Goal: Task Accomplishment & Management: Complete application form

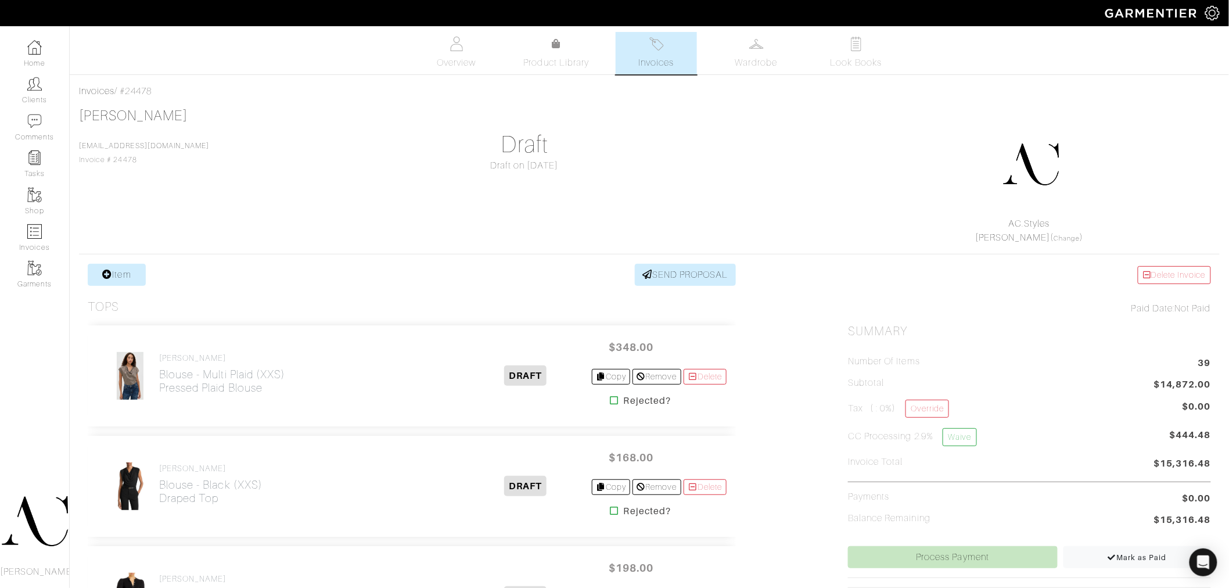
scroll to position [4036, 0]
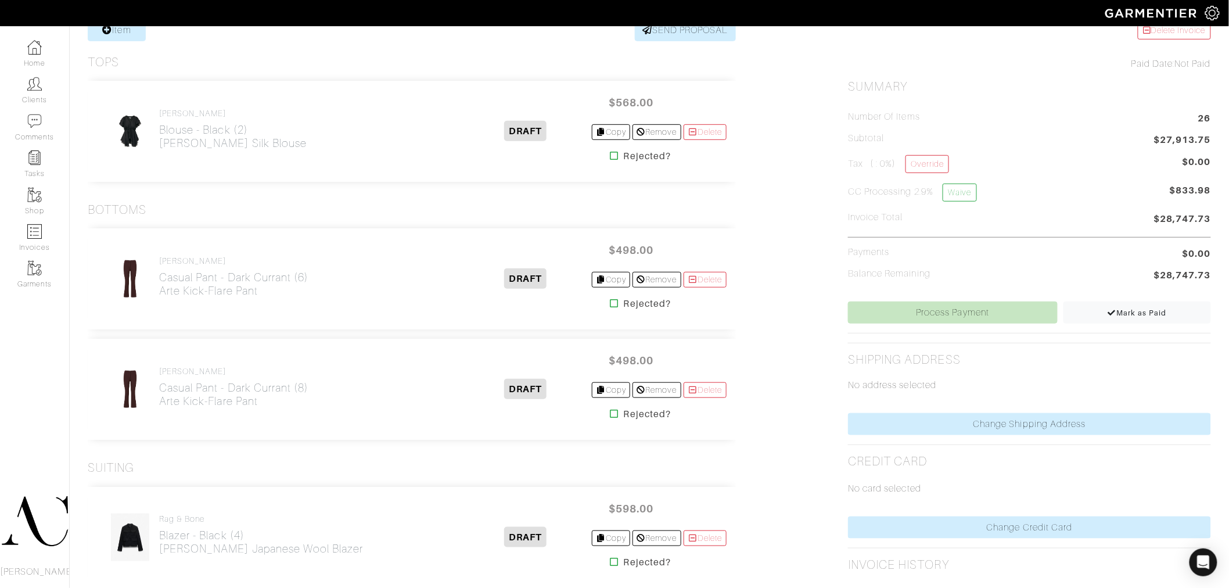
scroll to position [258, 0]
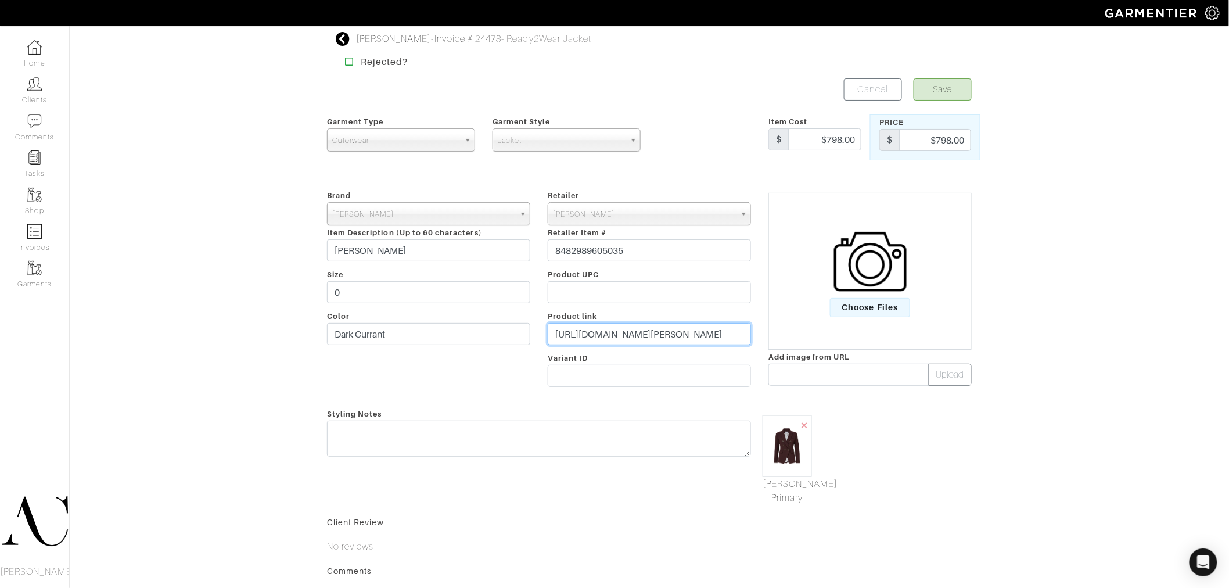
click at [614, 339] on input "https://veronicabeard.com/products/miller-dickey-jacket-dark-currant?syclid=23f…" at bounding box center [649, 334] width 203 height 22
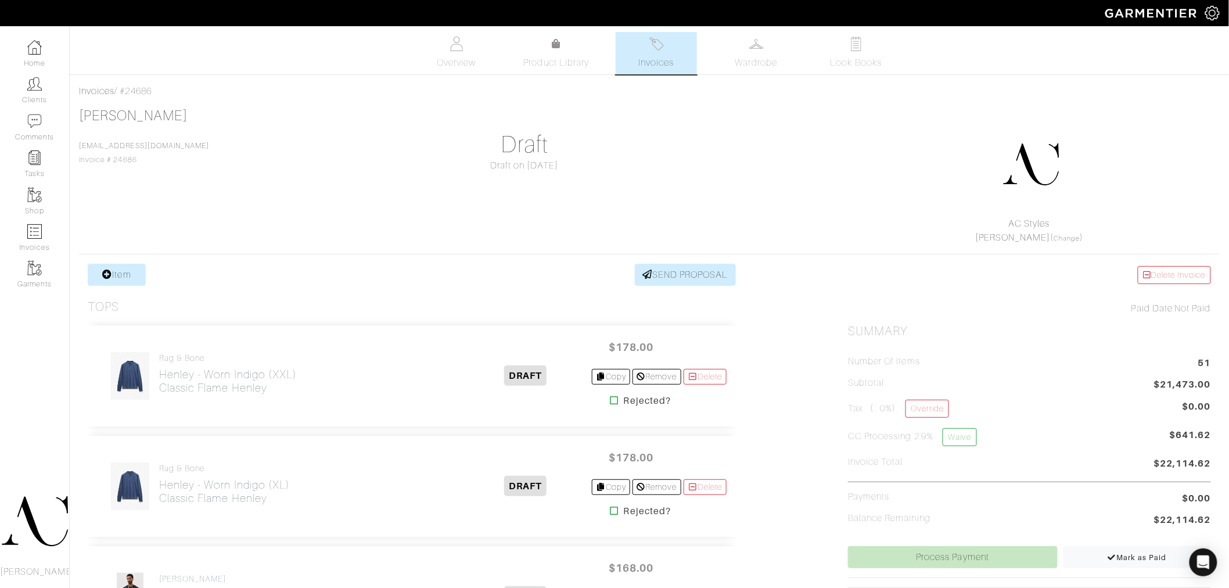
click at [430, 200] on div "Rob Foley Rfoley@vegasgoldenknights.com Invoice # 24686 Draft Draft on 09/25/25…" at bounding box center [649, 175] width 1141 height 137
click at [107, 275] on icon at bounding box center [107, 274] width 10 height 9
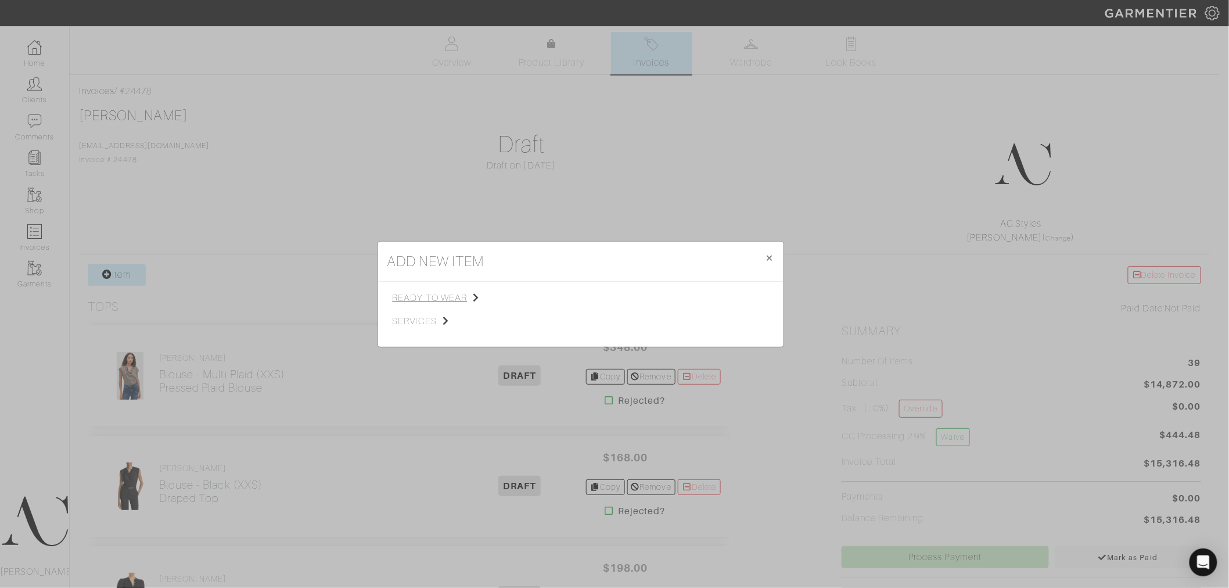
click at [464, 299] on span "ready to wear" at bounding box center [451, 298] width 117 height 14
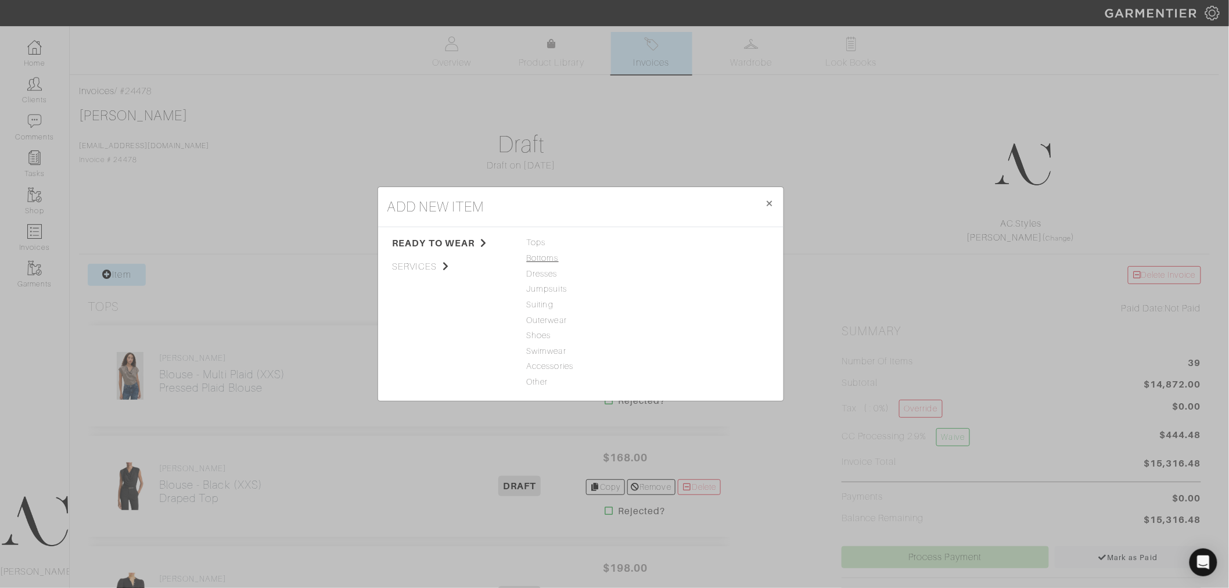
click at [538, 259] on span "Bottoms" at bounding box center [581, 258] width 108 height 13
click at [666, 246] on link "Jeans" at bounding box center [664, 242] width 23 height 9
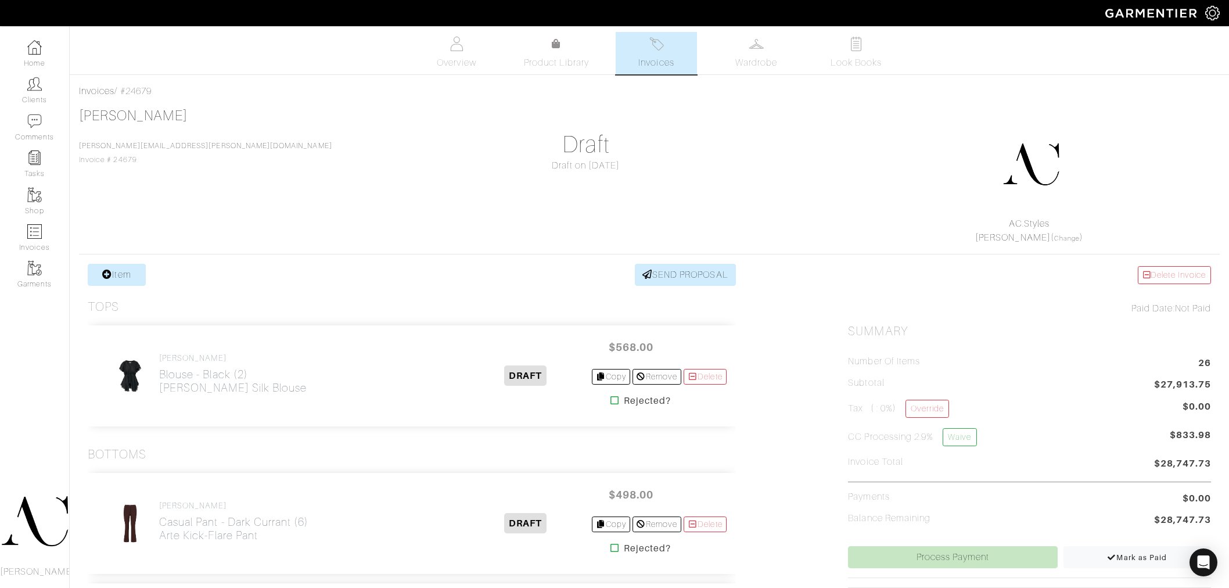
scroll to position [258, 0]
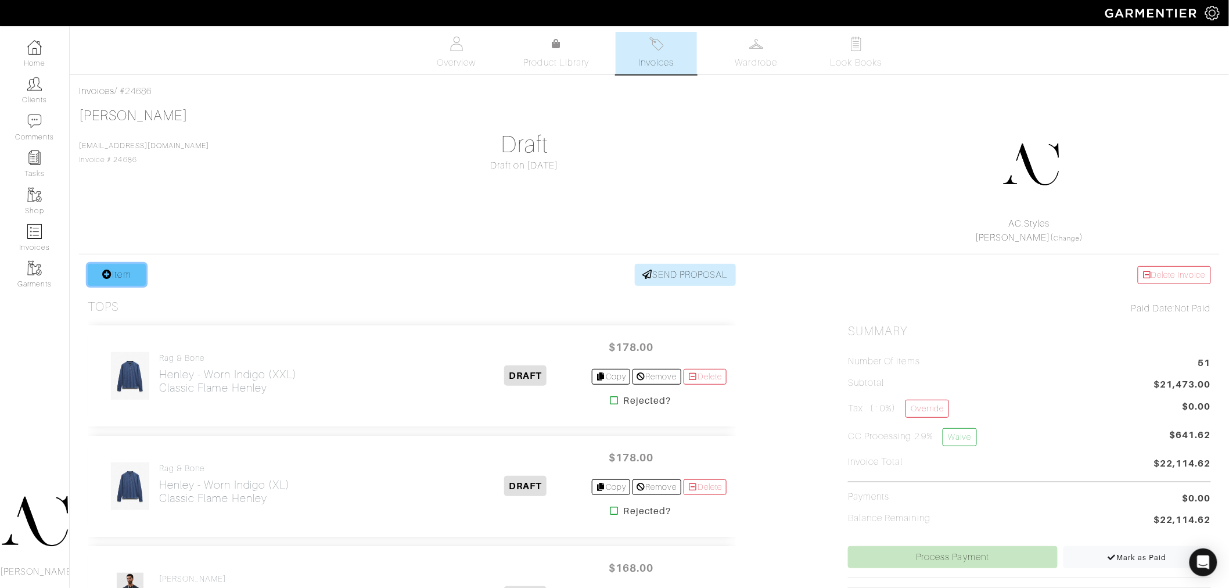
click at [118, 275] on link "Item" at bounding box center [117, 275] width 58 height 22
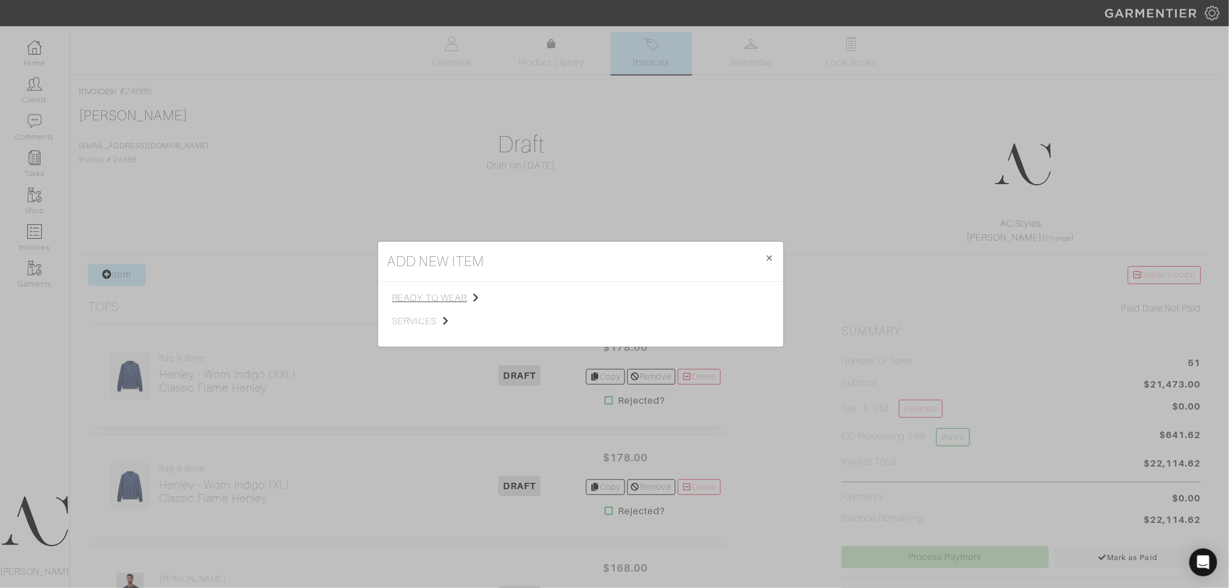
click at [426, 301] on span "ready to wear" at bounding box center [451, 298] width 117 height 14
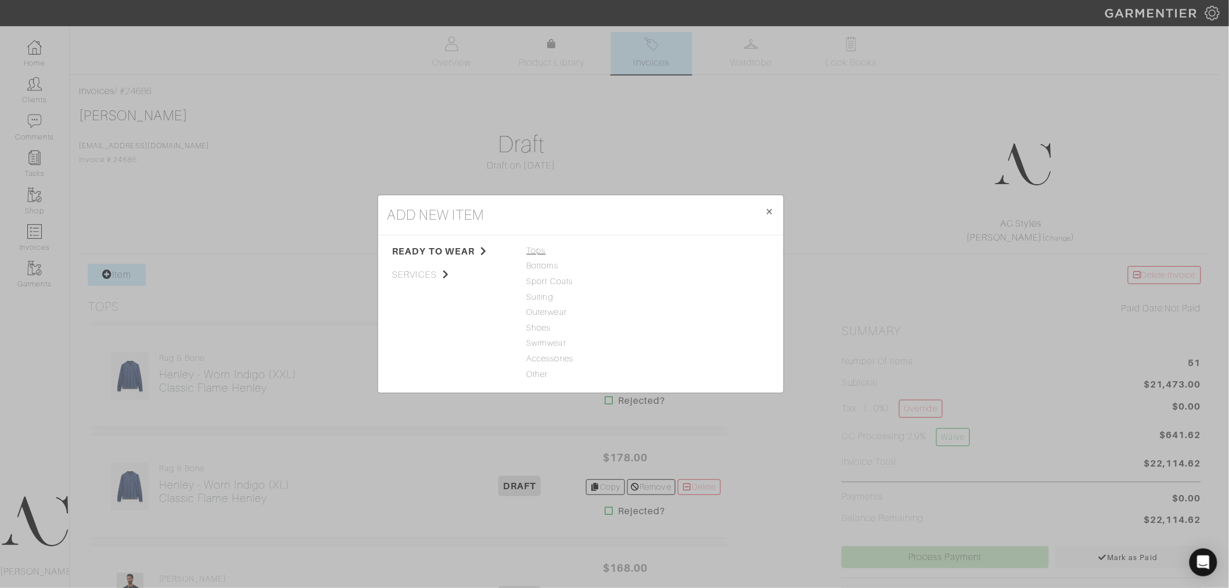
click at [535, 248] on span "Tops" at bounding box center [581, 251] width 108 height 13
click at [544, 327] on span "Shoes" at bounding box center [581, 328] width 108 height 13
click at [655, 246] on link "Shoes" at bounding box center [665, 250] width 24 height 9
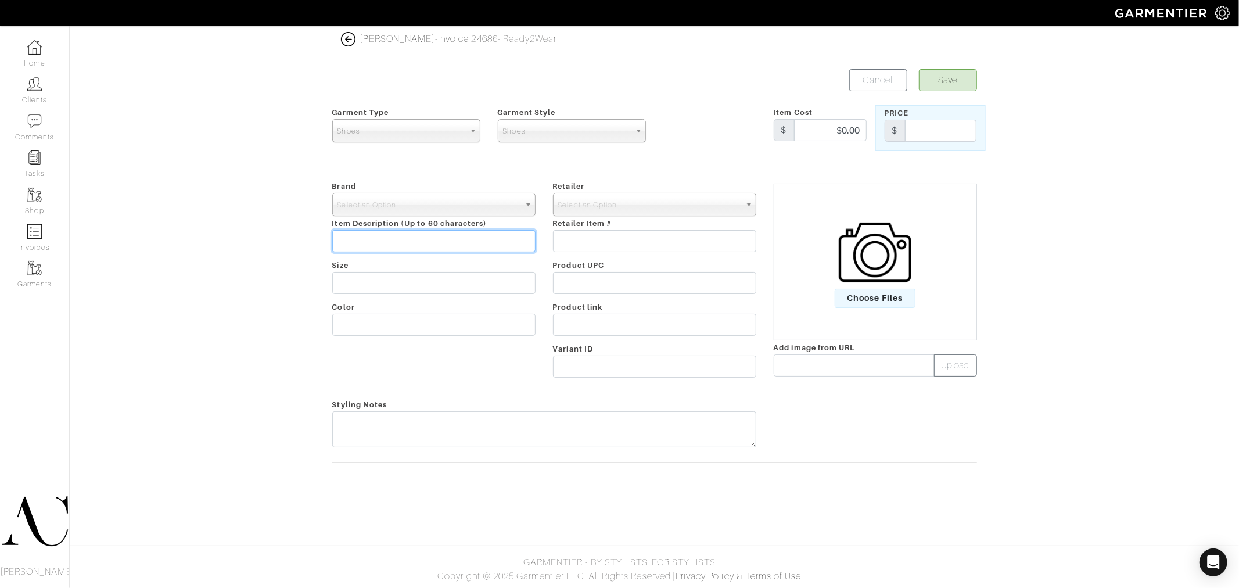
click at [396, 241] on input "text" at bounding box center [433, 241] width 203 height 22
click at [593, 325] on input "text" at bounding box center [654, 325] width 203 height 22
click at [963, 131] on input "text" at bounding box center [940, 131] width 71 height 22
click at [379, 248] on input "text" at bounding box center [433, 241] width 203 height 22
paste input "Vulc Laceless Low Top"
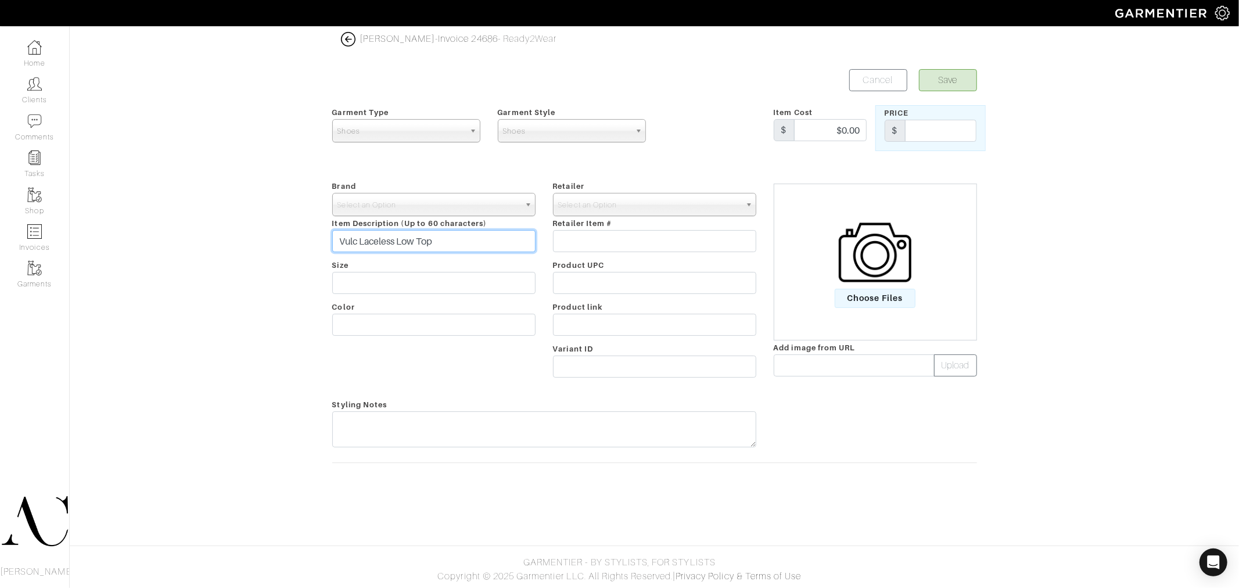
type input "Vulc Laceless Low Top"
click at [617, 239] on input "text" at bounding box center [654, 241] width 203 height 22
click at [585, 324] on input "text" at bounding box center [654, 325] width 203 height 22
paste input "https://www.johnvarvatos.com/search?q=VULC+LACELESS+"
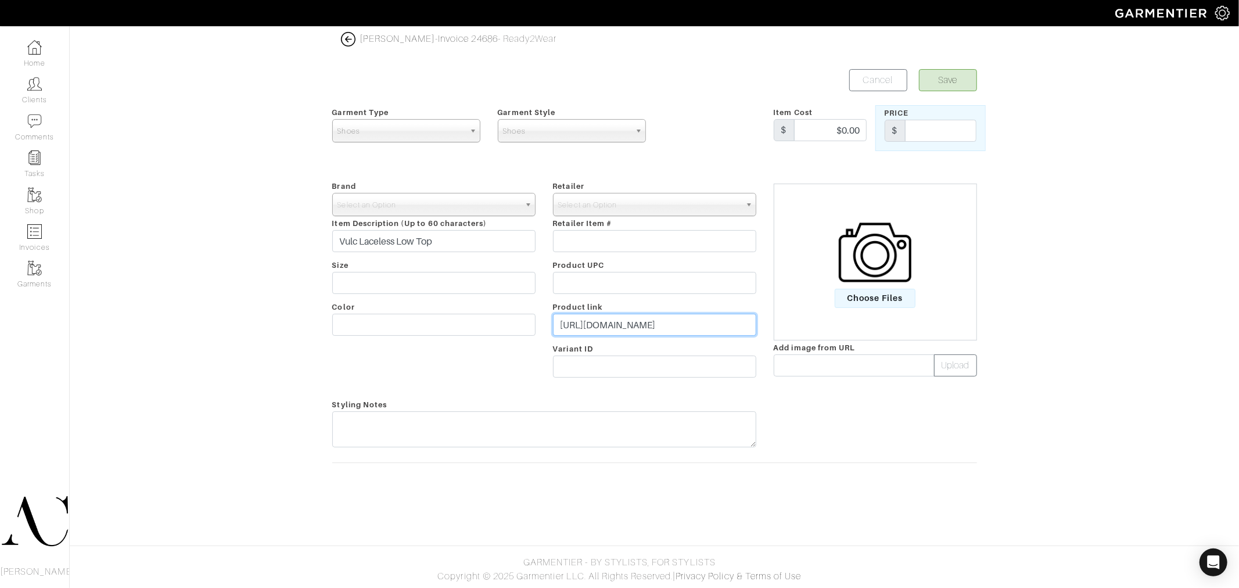
type input "https://www.johnvarvatos.com/search?q=VULC+LACELESS+"
click at [904, 442] on div at bounding box center [875, 425] width 221 height 56
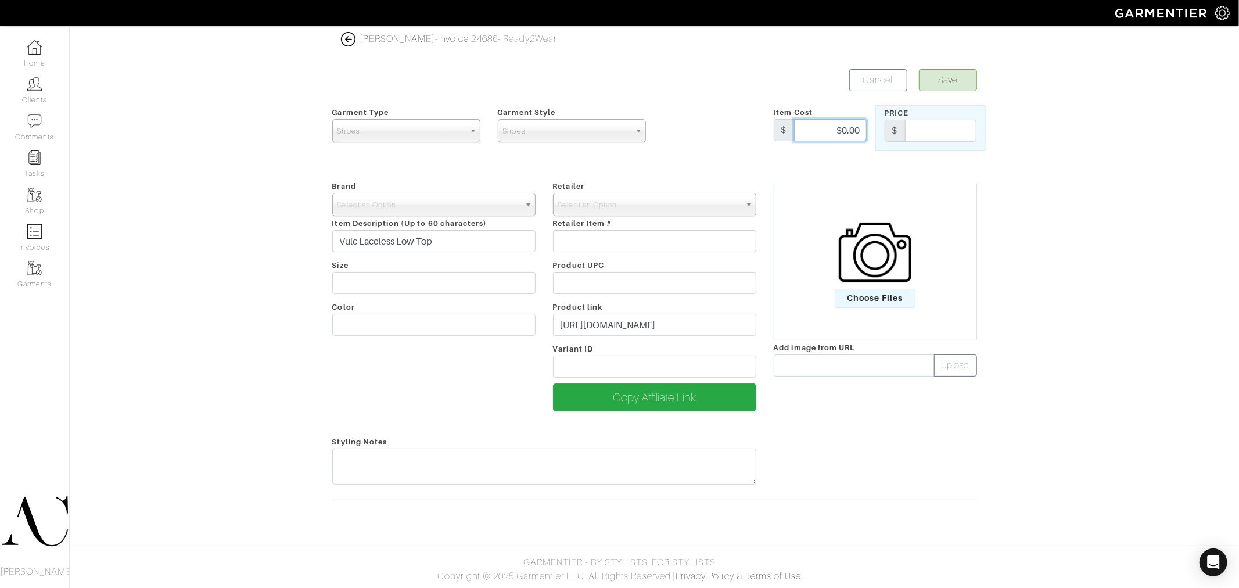
click at [849, 134] on input "$0.00" at bounding box center [830, 130] width 73 height 22
type input "$248"
click at [935, 130] on input "text" at bounding box center [940, 131] width 71 height 22
type input "248"
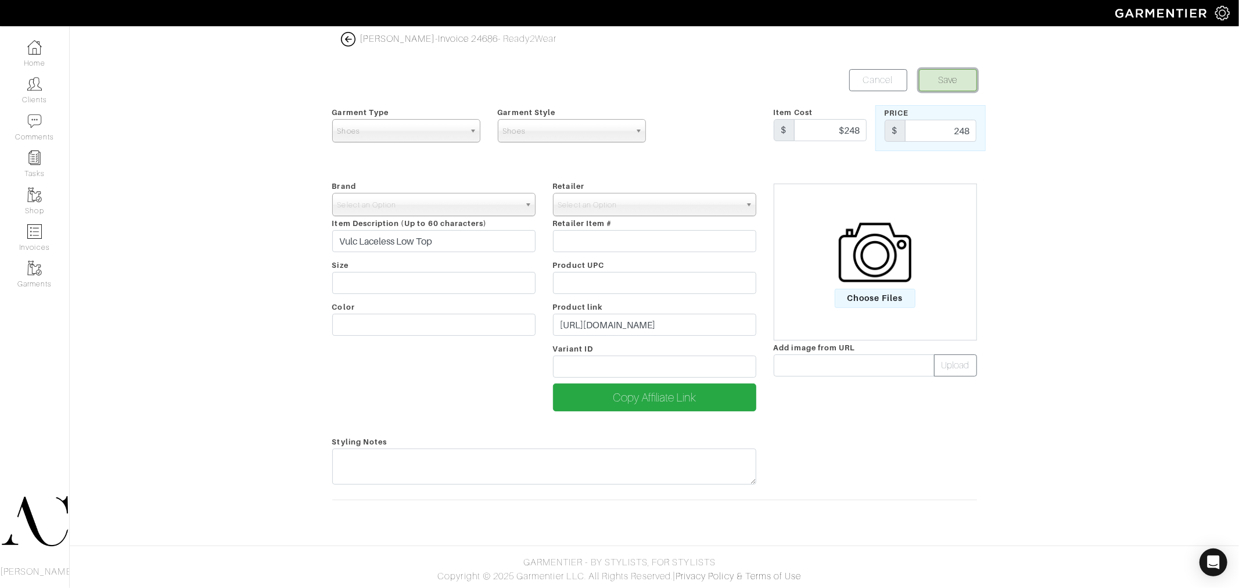
click at [960, 85] on button "Save" at bounding box center [948, 80] width 58 height 22
click at [525, 198] on b at bounding box center [530, 204] width 10 height 22
type input "[PERSON_NAME]"
click at [402, 208] on span "Select an Option" at bounding box center [429, 204] width 182 height 23
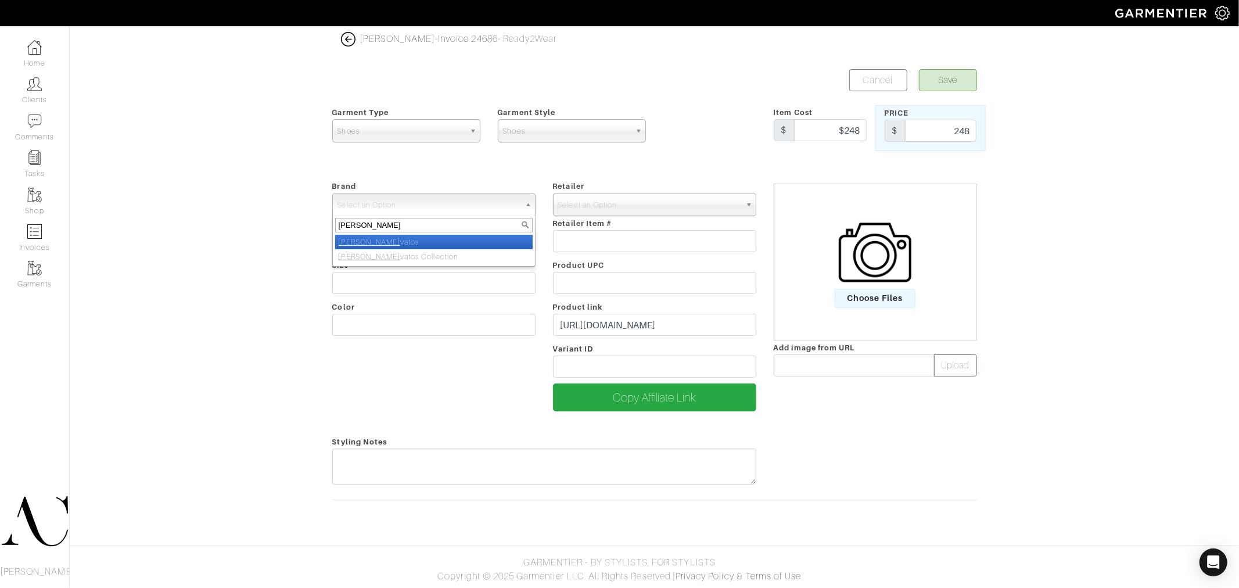
type input "[PERSON_NAME]"
click at [384, 242] on li "John Var vatos" at bounding box center [434, 242] width 198 height 15
select select "[PERSON_NAME]"
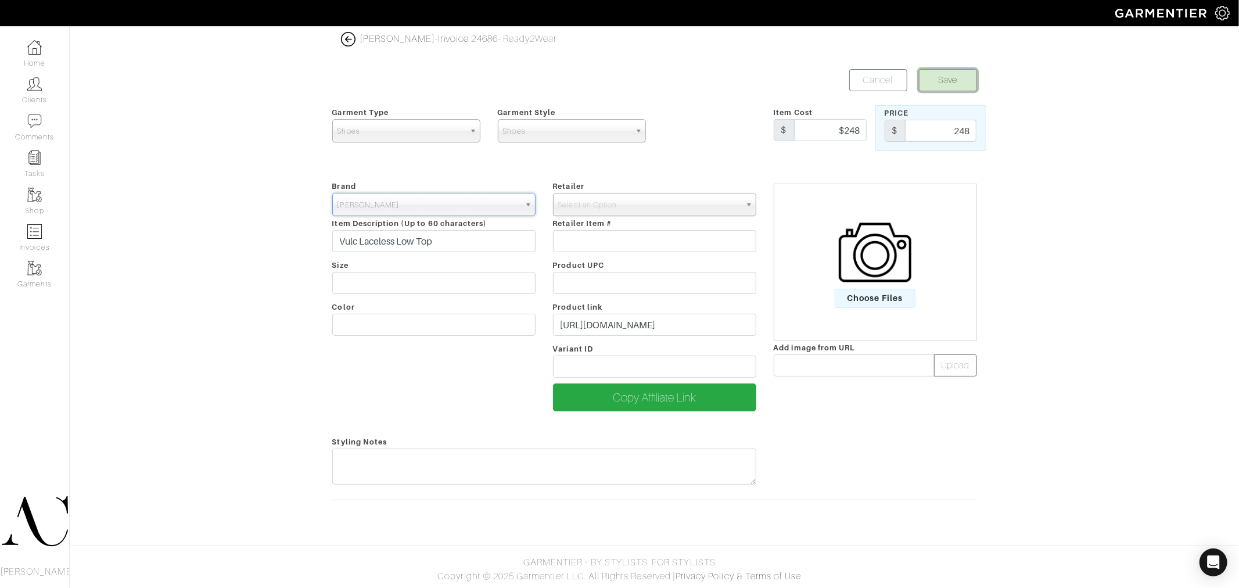
click at [953, 78] on button "Save" at bounding box center [948, 80] width 58 height 22
click at [688, 224] on div "Retailer - 032c 1017 ALYX 9SM 111SKIN 11 by Boris Bidjan Saberi 11 Honore 12 St…" at bounding box center [654, 300] width 221 height 242
click at [687, 224] on div "Retailer - 032c 1017 ALYX 9SM 111SKIN 11 by Boris Bidjan Saberi 11 Honore 12 St…" at bounding box center [654, 300] width 221 height 242
click at [695, 206] on span "Select an Option" at bounding box center [649, 204] width 182 height 23
type input "[PERSON_NAME]"
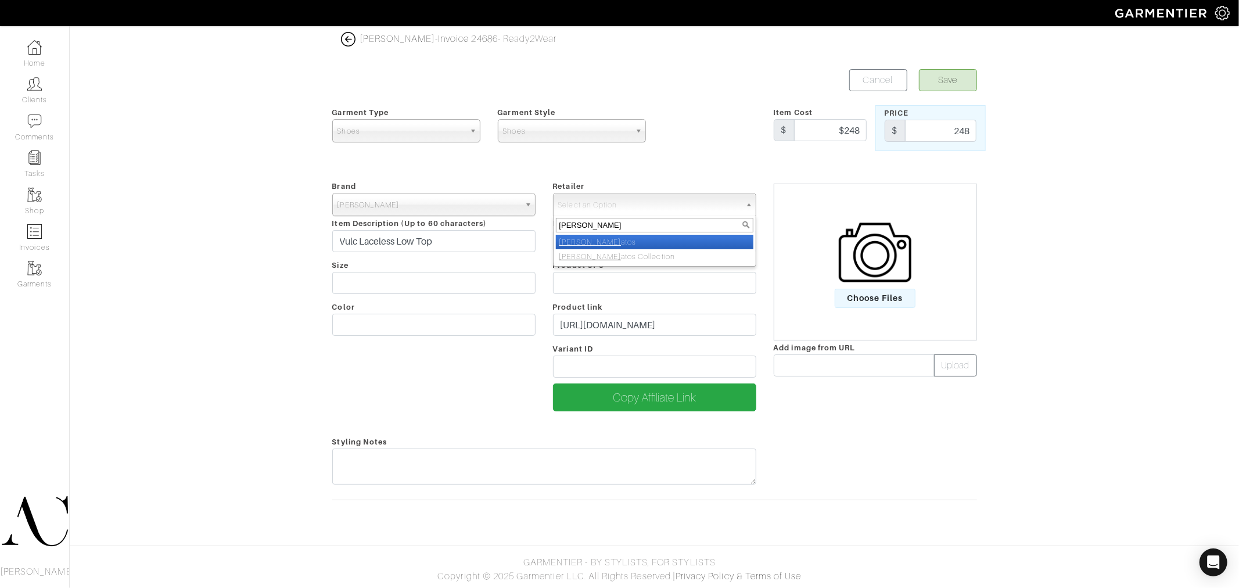
click at [571, 239] on em "[PERSON_NAME]" at bounding box center [591, 242] width 62 height 9
select select "2111"
click at [953, 82] on button "Save" at bounding box center [948, 80] width 58 height 22
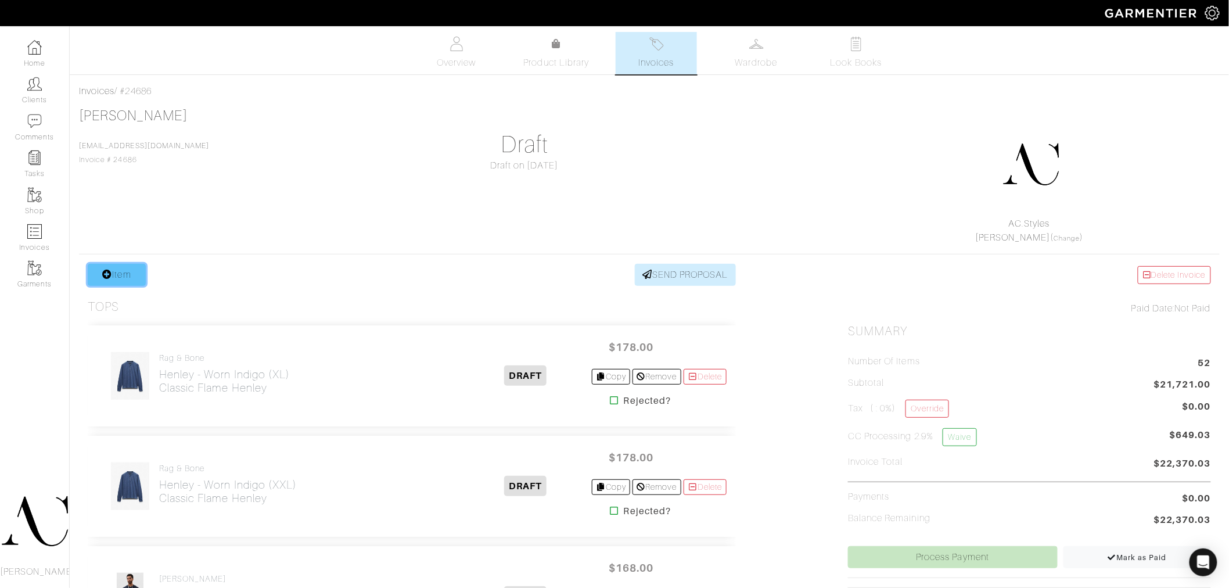
click at [115, 277] on link "Item" at bounding box center [117, 275] width 58 height 22
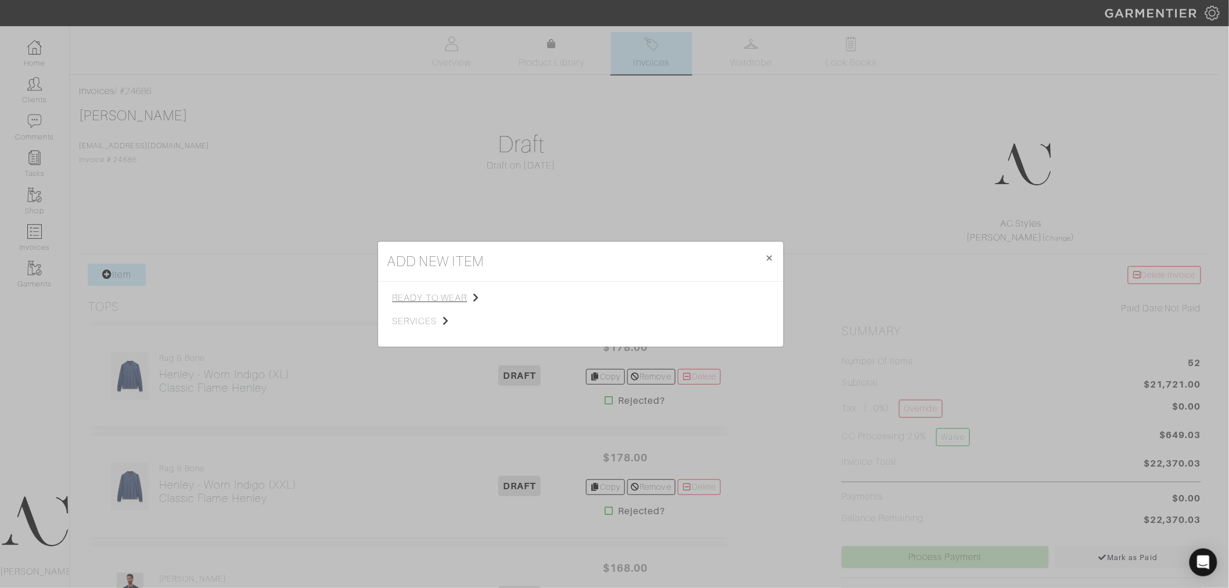
click at [462, 302] on span "ready to wear" at bounding box center [451, 298] width 117 height 14
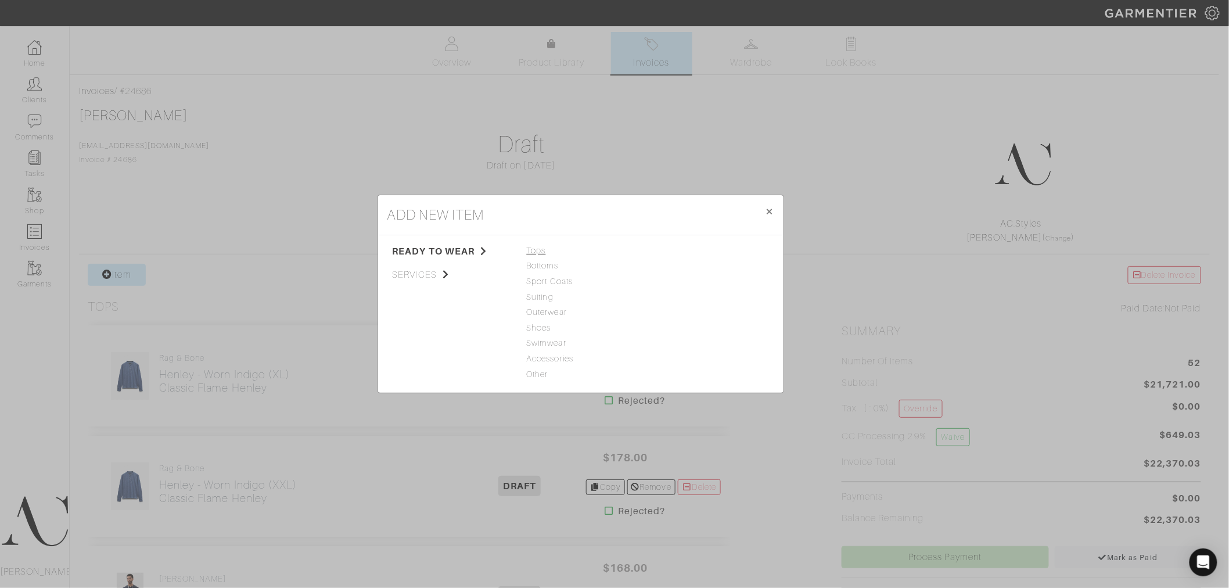
click at [539, 252] on span "Tops" at bounding box center [581, 251] width 108 height 13
click at [673, 328] on link "T-Shirt" at bounding box center [666, 327] width 26 height 9
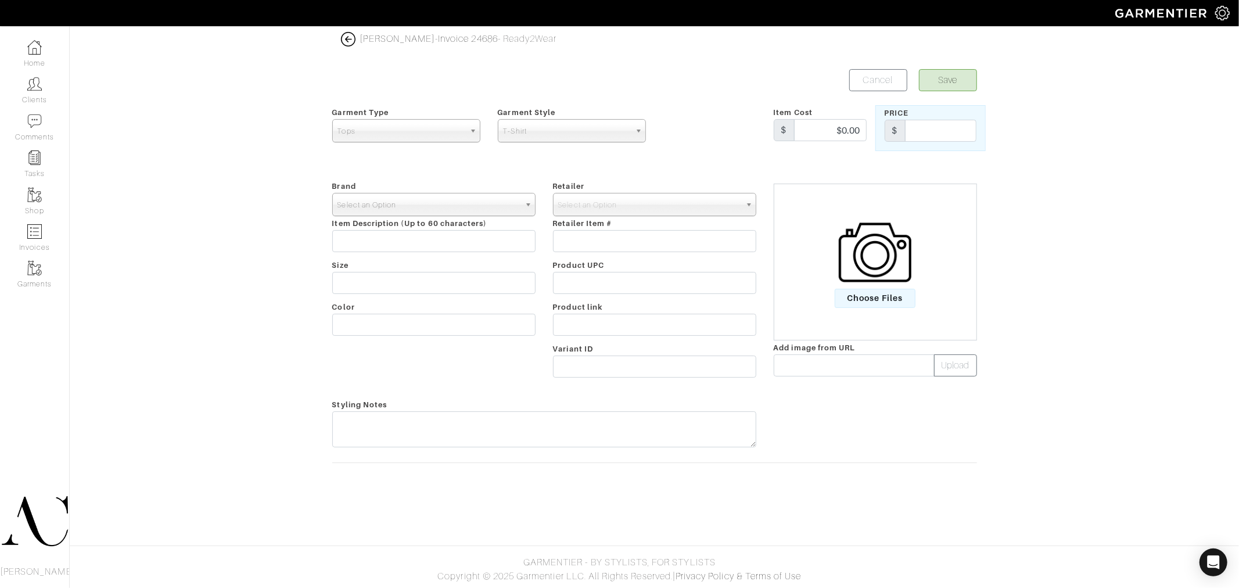
click at [399, 204] on span "Select an Option" at bounding box center [429, 204] width 182 height 23
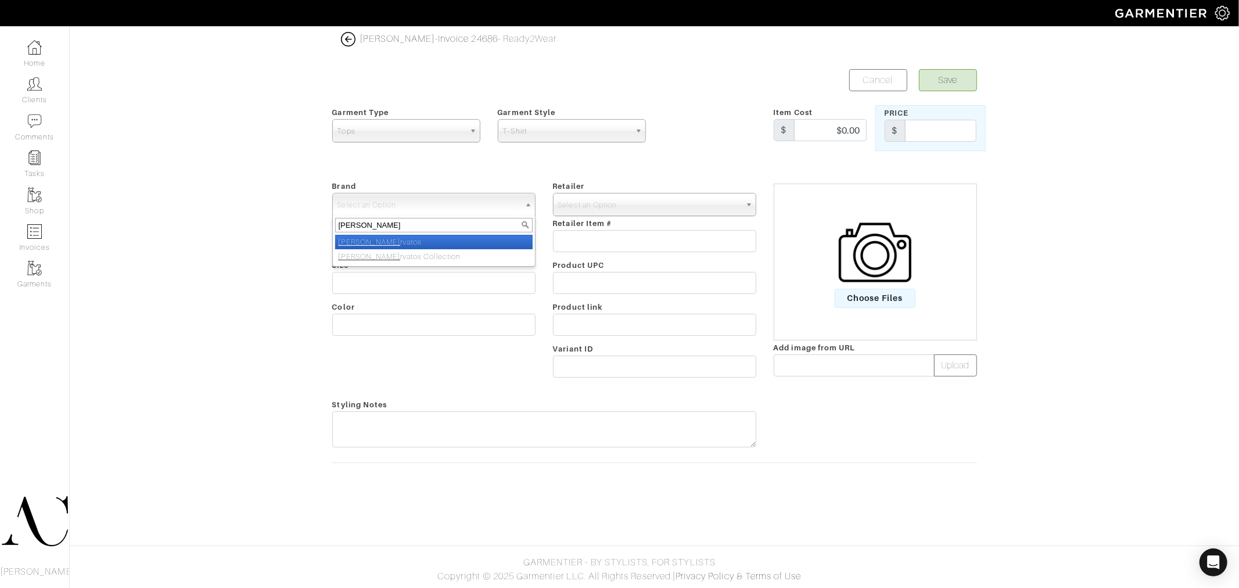
type input "[PERSON_NAME]"
click at [386, 238] on li "John Va rvatos" at bounding box center [434, 242] width 198 height 15
select select "[PERSON_NAME]"
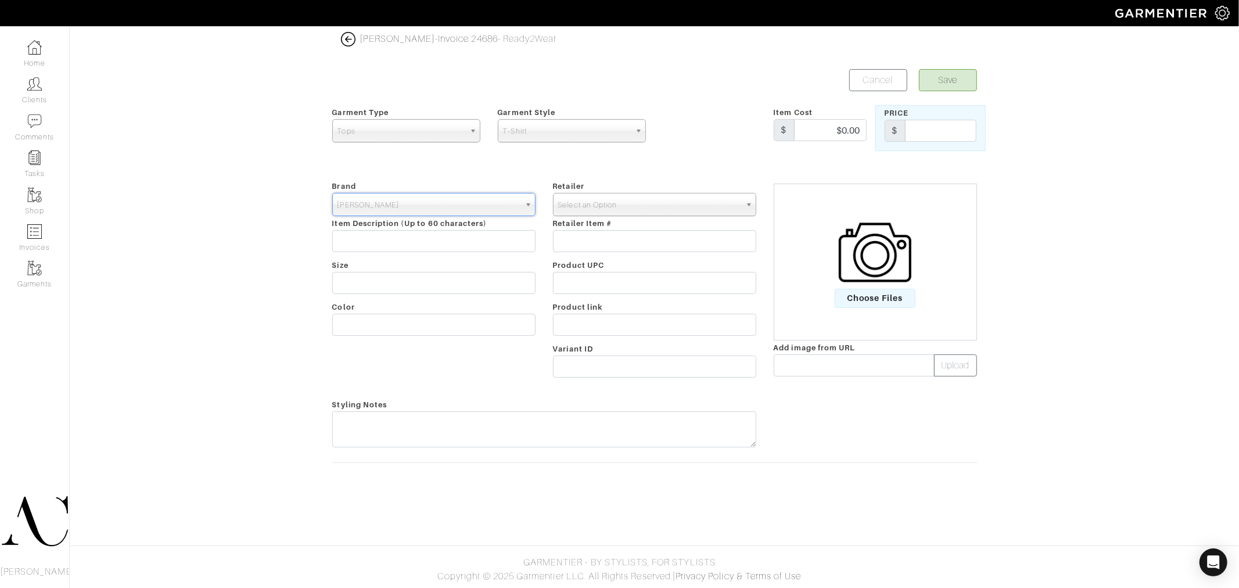
click at [616, 199] on span "Select an Option" at bounding box center [649, 204] width 182 height 23
type input "john var"
click at [588, 246] on li "John Var vatos" at bounding box center [655, 242] width 198 height 15
select select "2111"
click at [596, 318] on input "text" at bounding box center [654, 325] width 203 height 22
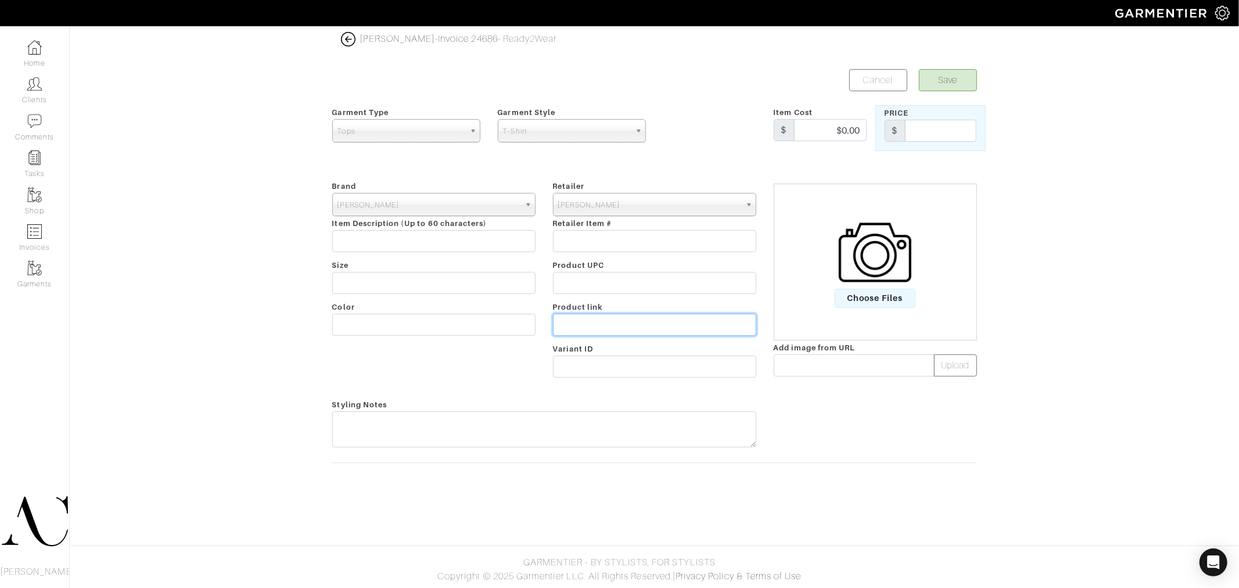
paste input "https://www.johnvarvatos.com/search?q=nayeem+camp"
type input "https://www.johnvarvatos.com/search?q=nayeem+camp"
click at [400, 292] on input "text" at bounding box center [433, 283] width 203 height 22
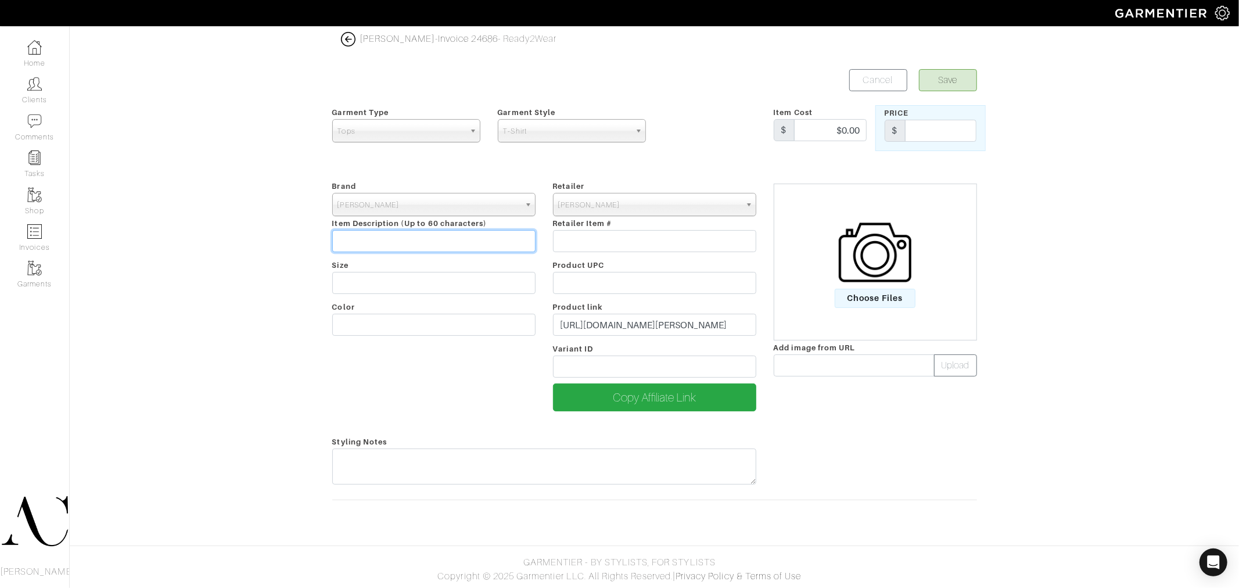
click at [395, 235] on input "text" at bounding box center [433, 241] width 203 height 22
paste input "[PERSON_NAME] Sleeve Etchi"
type input "[PERSON_NAME] Sleeve Etchi"
click at [808, 132] on input "$0.00" at bounding box center [830, 130] width 73 height 22
type input "228$0.00"
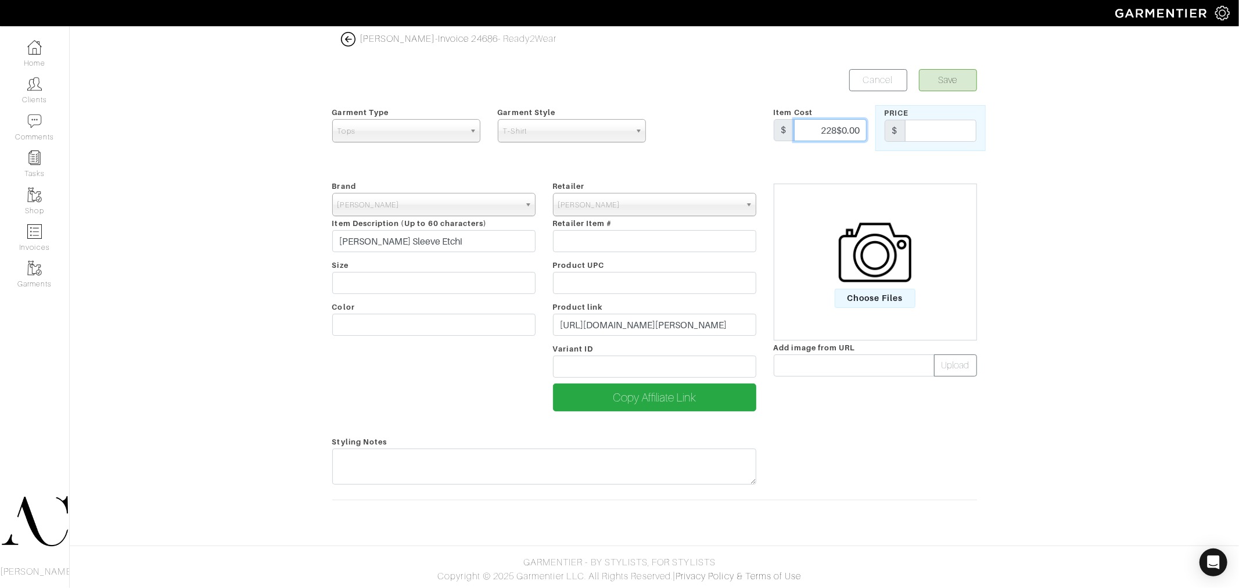
click at [919, 69] on button "Save" at bounding box center [948, 80] width 58 height 22
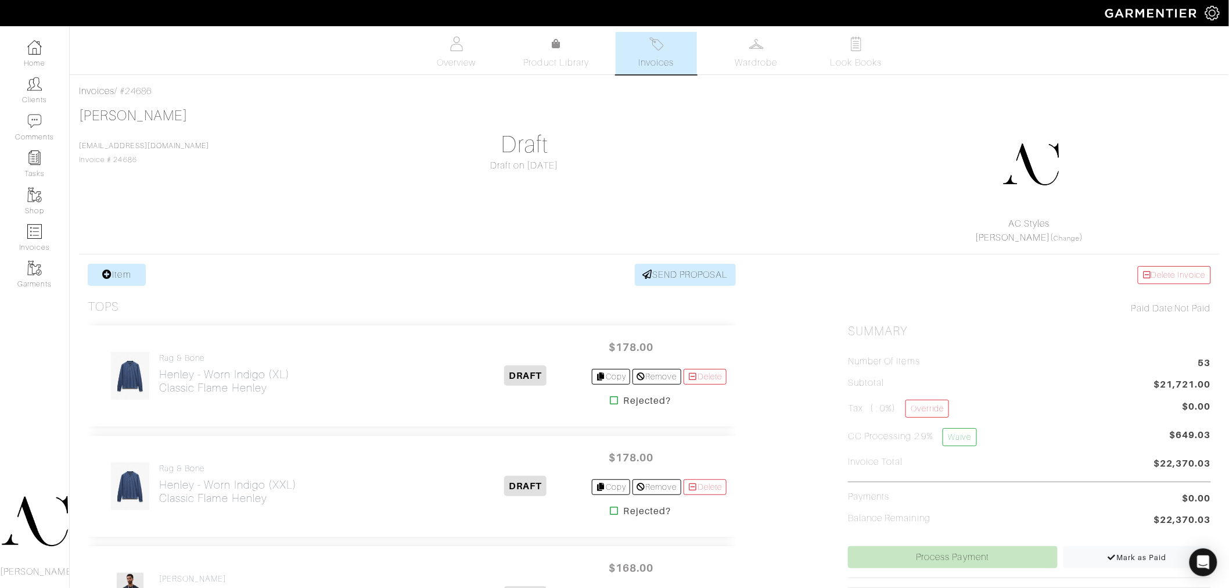
click at [797, 185] on div "[PERSON_NAME] [EMAIL_ADDRESS][DOMAIN_NAME] Invoice # 24686 Draft Draft on [DATE…" at bounding box center [649, 175] width 1141 height 137
click at [305, 207] on div "[PERSON_NAME] [EMAIL_ADDRESS][DOMAIN_NAME] Invoice # 24686 Draft Draft on [DATE…" at bounding box center [649, 175] width 1141 height 137
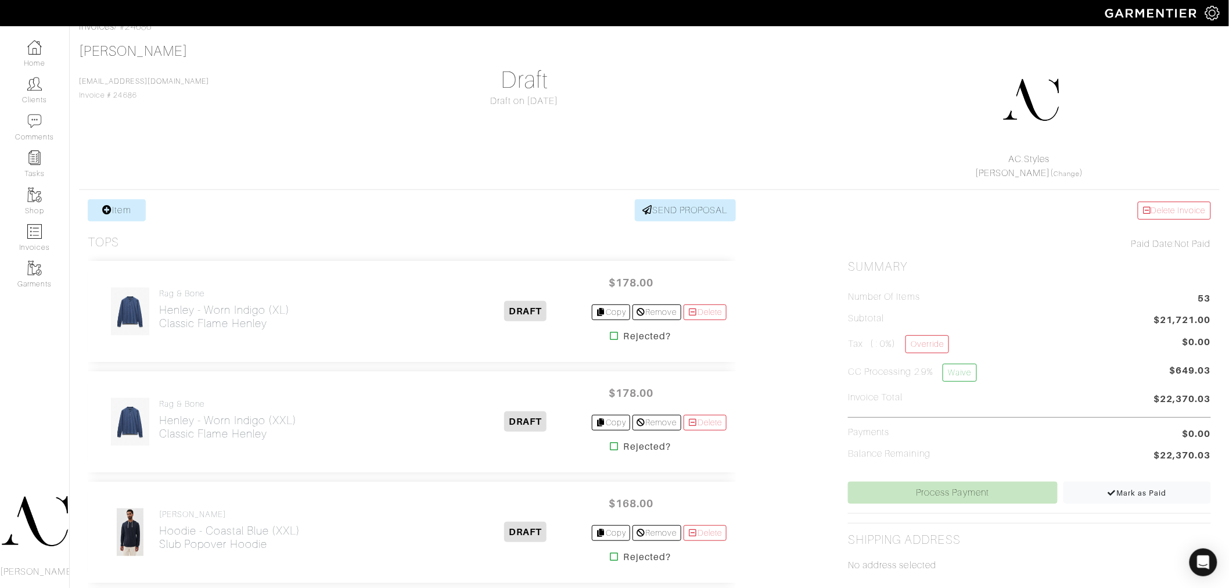
scroll to position [2413, 0]
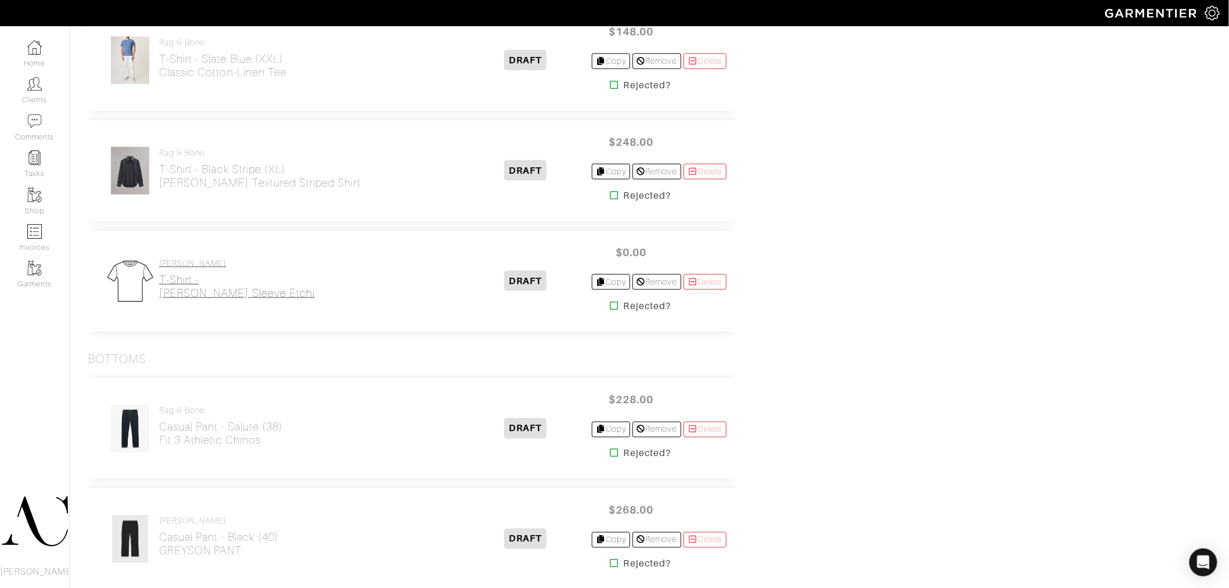
click at [208, 293] on h2 "T-Shirt - [PERSON_NAME] Sleeve Etchi" at bounding box center [237, 286] width 156 height 27
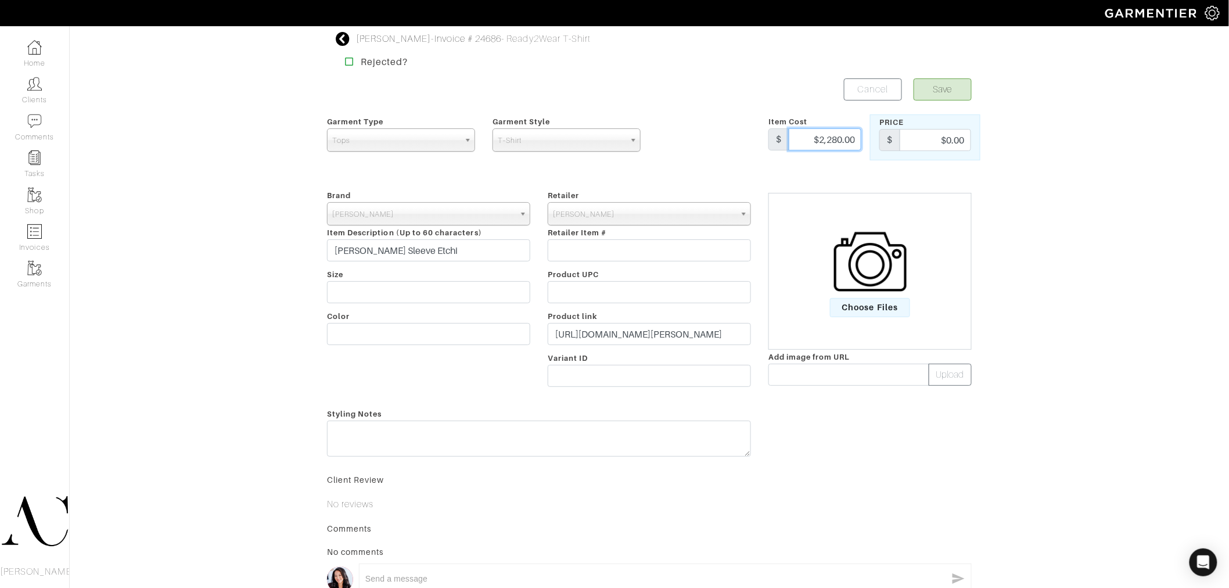
click at [835, 134] on input "$2,280.00" at bounding box center [825, 139] width 73 height 22
type input "$"
type input "228"
click at [958, 144] on input "$0.00" at bounding box center [935, 140] width 71 height 22
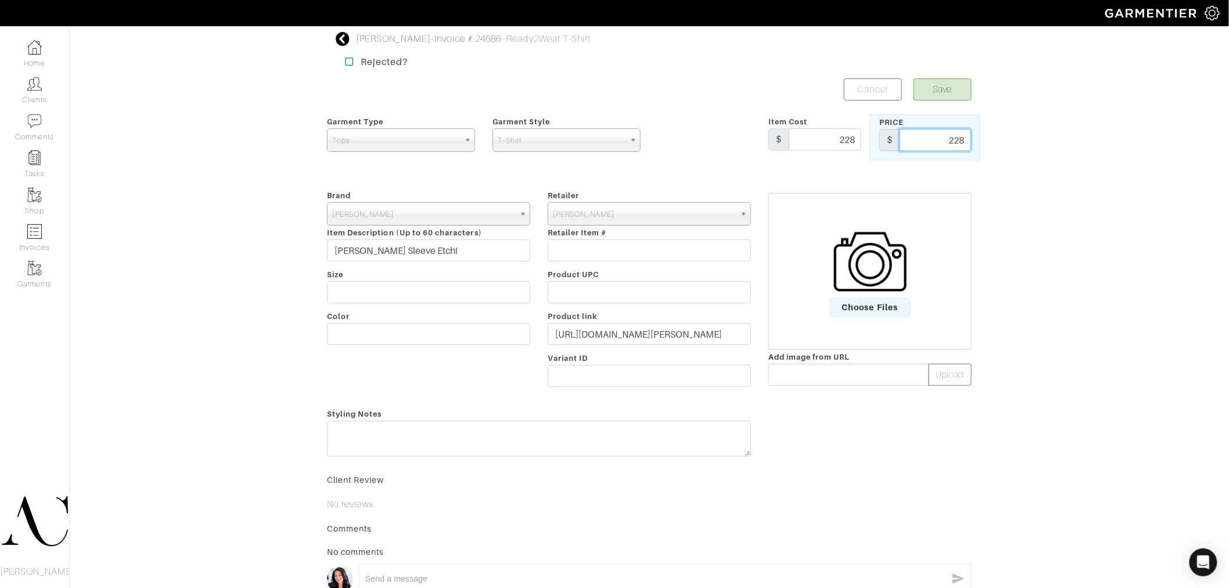
type input "228"
click at [942, 97] on button "Save" at bounding box center [943, 89] width 58 height 22
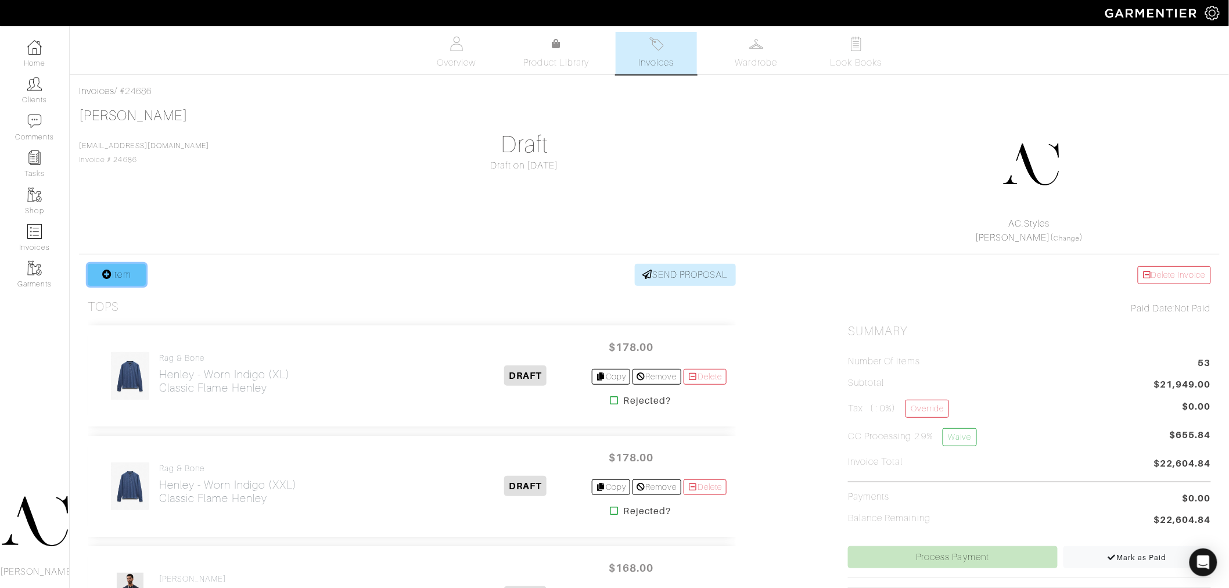
click at [105, 273] on icon at bounding box center [107, 274] width 10 height 9
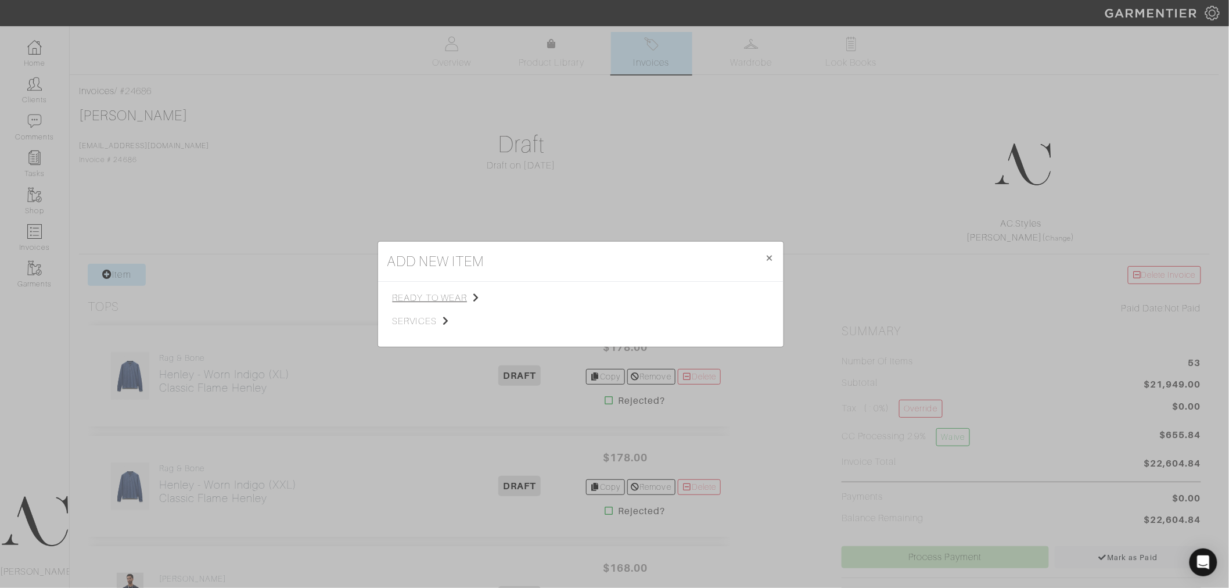
click at [453, 304] on span "ready to wear" at bounding box center [451, 298] width 117 height 14
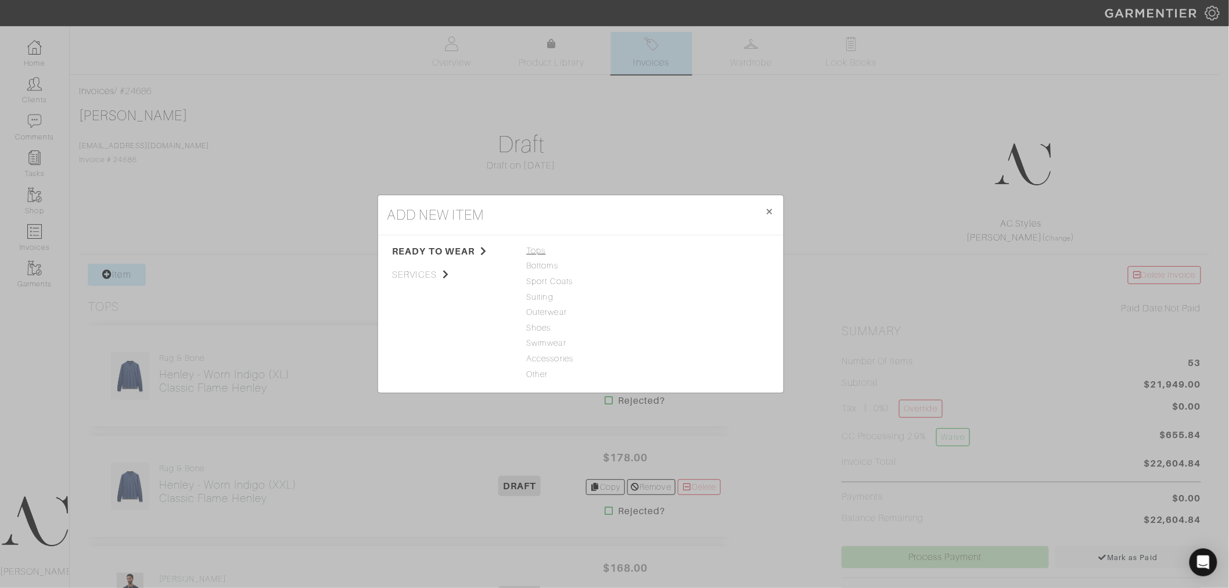
click at [549, 253] on span "Tops" at bounding box center [581, 251] width 108 height 13
click at [667, 330] on link "T-Shirt" at bounding box center [666, 327] width 26 height 9
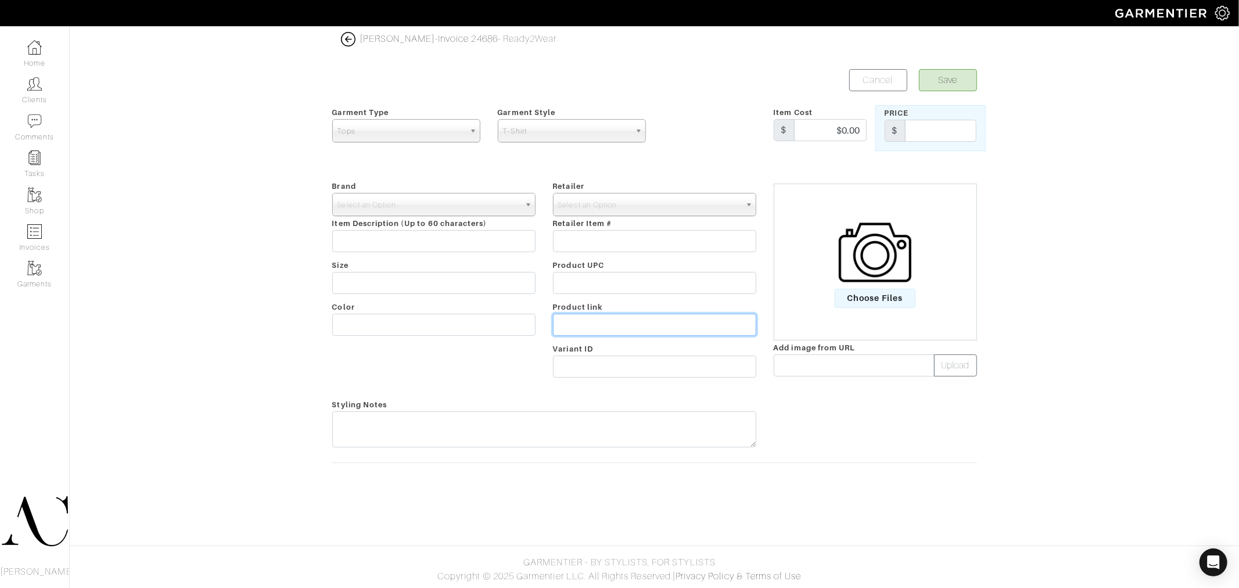
click at [603, 331] on input "text" at bounding box center [654, 325] width 203 height 22
paste input "https://www.johnvarvatos.com/search?q=arvon+long+sleeve+"
type input "https://www.johnvarvatos.com/search?q=arvon+long+sleeve+"
click at [396, 209] on span "Select an Option" at bounding box center [429, 204] width 182 height 23
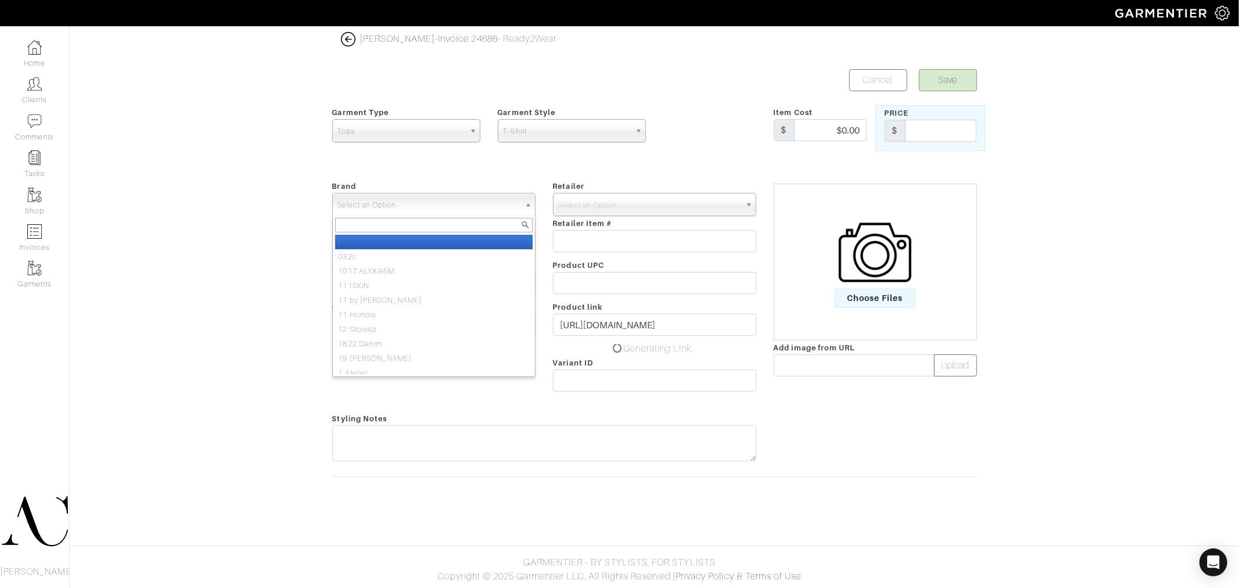
scroll to position [0, 0]
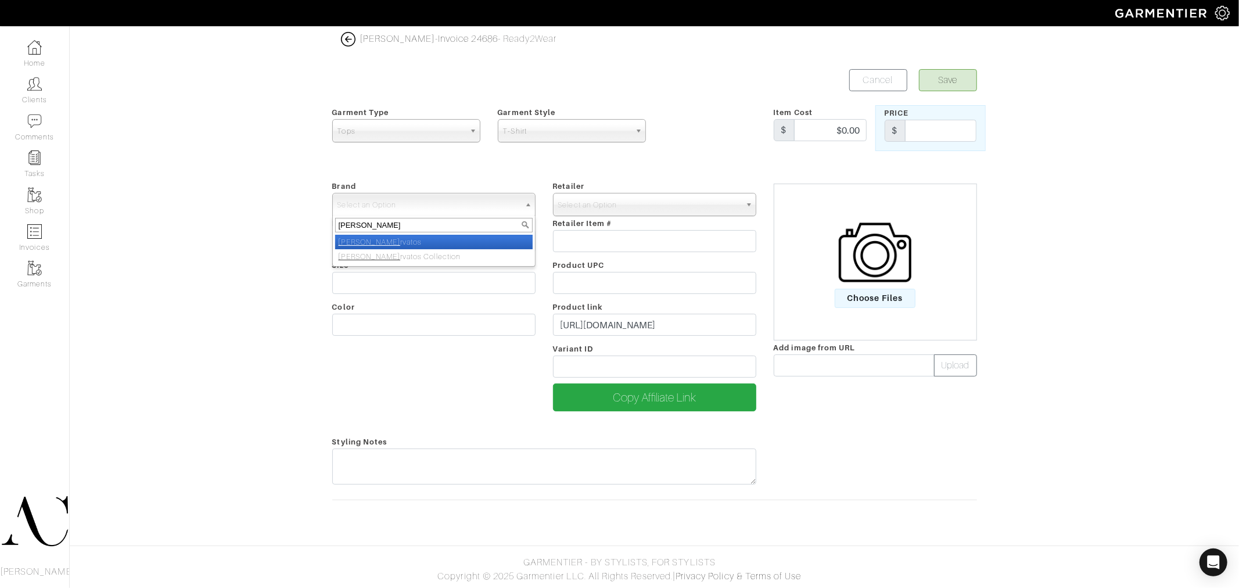
type input "[PERSON_NAME]"
click at [382, 243] on li "John Va rvatos" at bounding box center [434, 242] width 198 height 15
select select "[PERSON_NAME]"
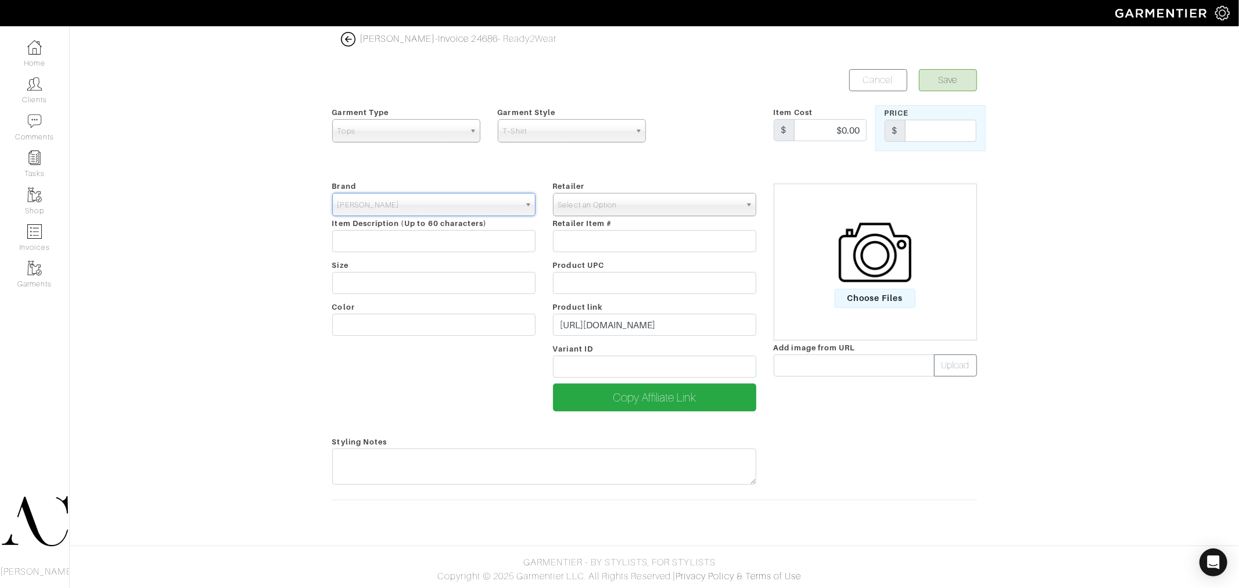
click at [603, 210] on span "Select an Option" at bounding box center [649, 204] width 182 height 23
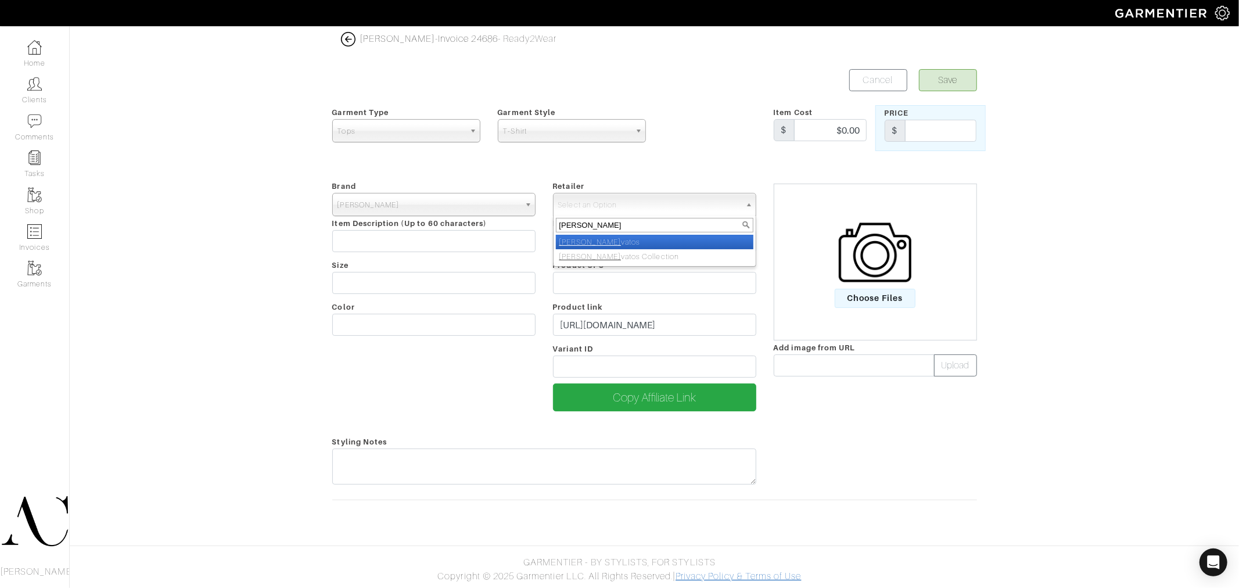
type input "[PERSON_NAME]"
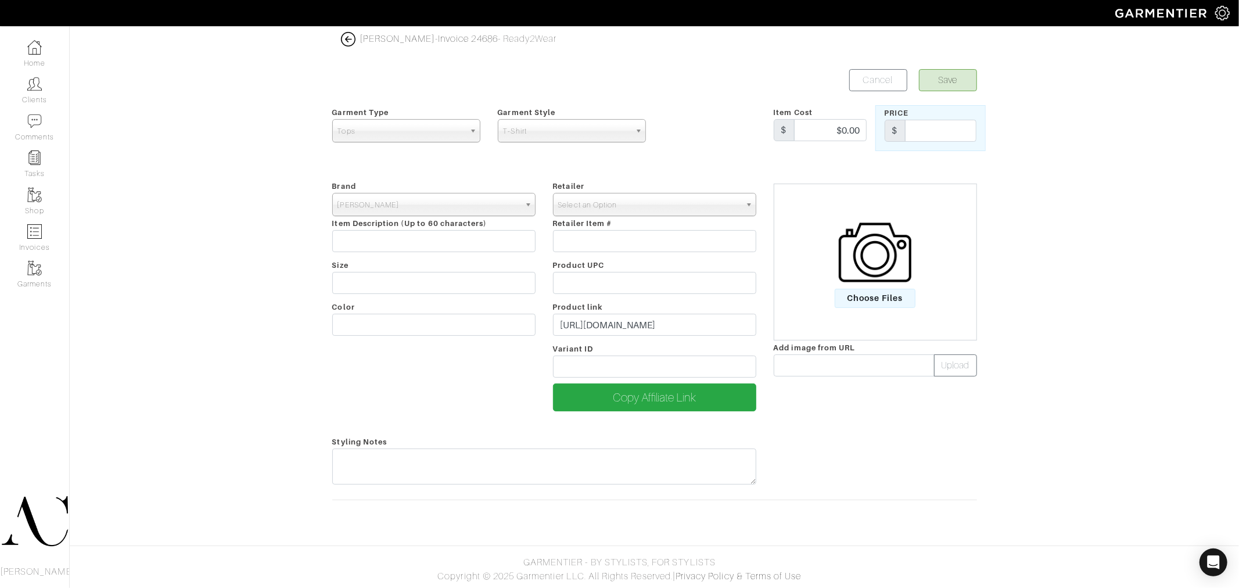
click at [675, 201] on span "Select an Option" at bounding box center [649, 204] width 182 height 23
type input "[PERSON_NAME]"
click at [573, 239] on em "[PERSON_NAME]" at bounding box center [591, 242] width 62 height 9
select select "2111"
click at [435, 236] on input "text" at bounding box center [433, 241] width 203 height 22
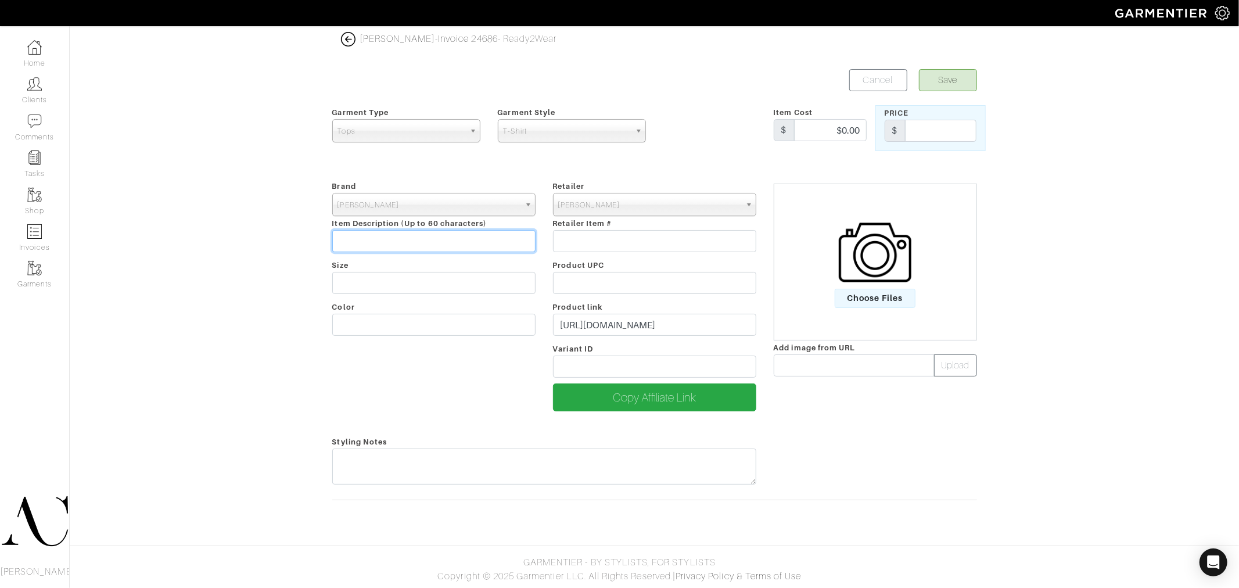
paste input "[PERSON_NAME] Sleeve Knit Western"
type input "[PERSON_NAME] Sleeve Knit Western"
click at [806, 128] on input "$0.00" at bounding box center [830, 130] width 73 height 22
click at [844, 132] on input "$0.00" at bounding box center [830, 130] width 73 height 22
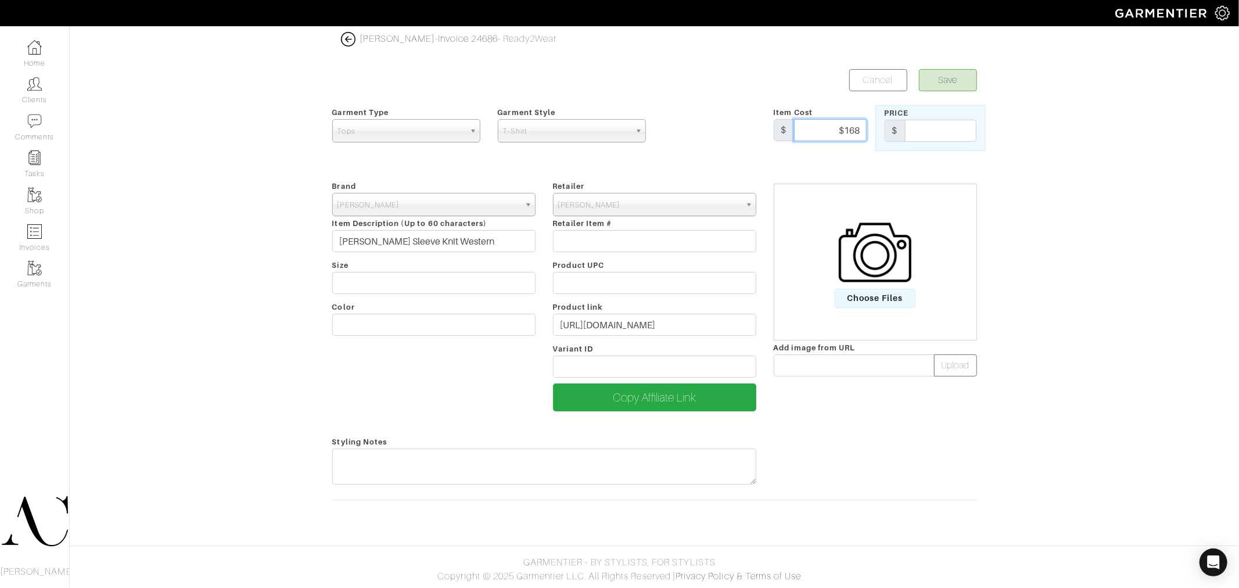
type input "$168"
drag, startPoint x: 922, startPoint y: 138, endPoint x: 924, endPoint y: 128, distance: 10.1
click at [922, 137] on input "text" at bounding box center [940, 131] width 71 height 22
type input "168"
click at [944, 81] on button "Save" at bounding box center [948, 80] width 58 height 22
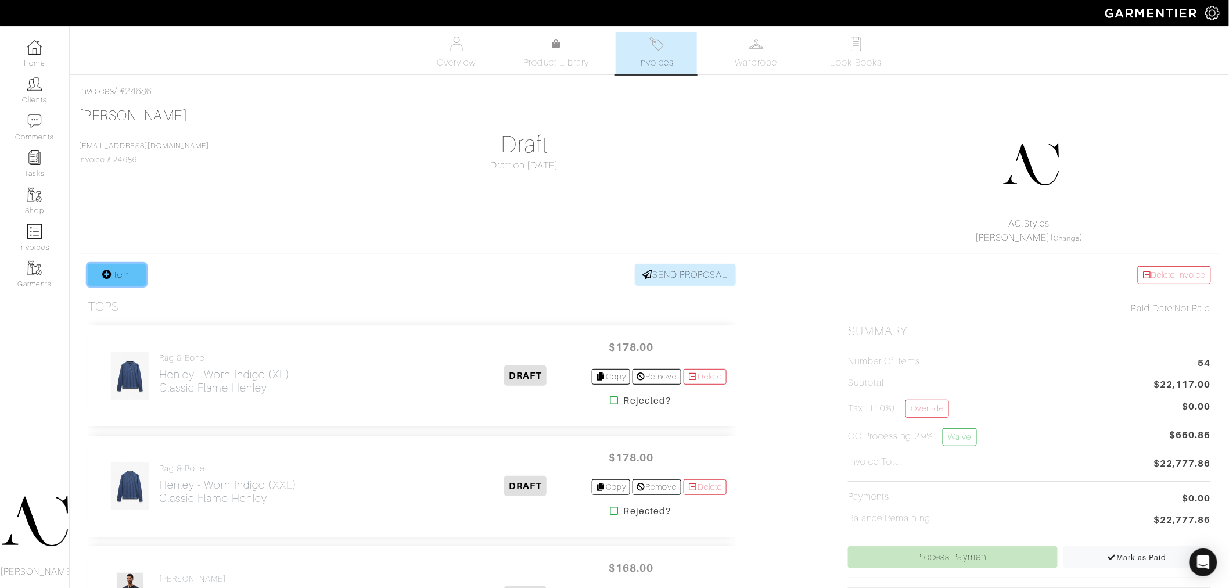
click at [103, 277] on icon at bounding box center [107, 274] width 10 height 9
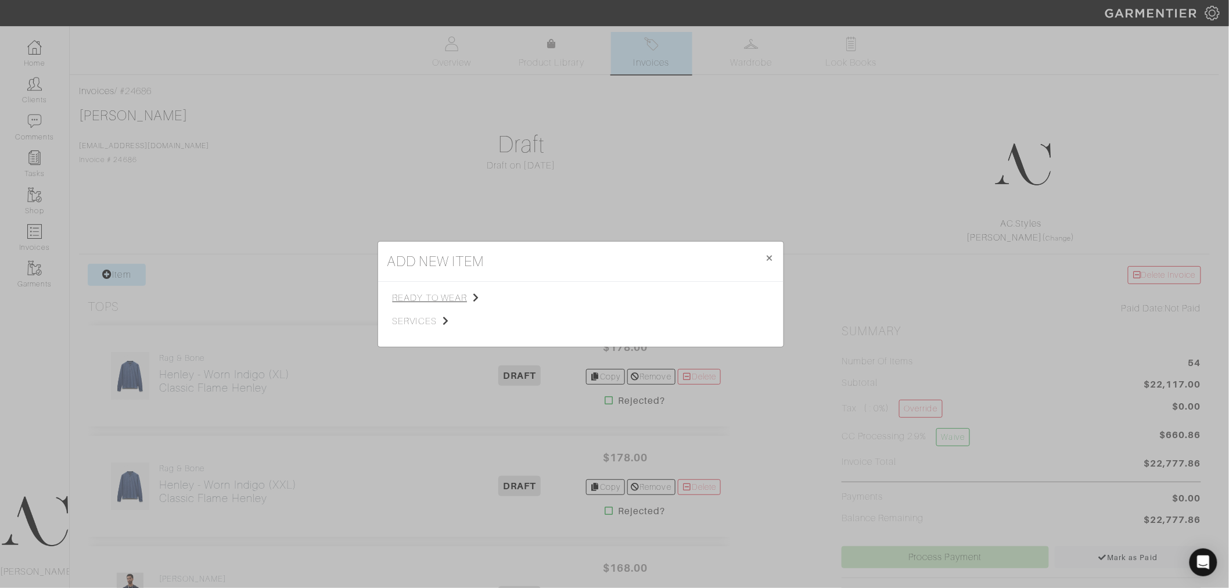
click at [451, 299] on span "ready to wear" at bounding box center [451, 298] width 117 height 14
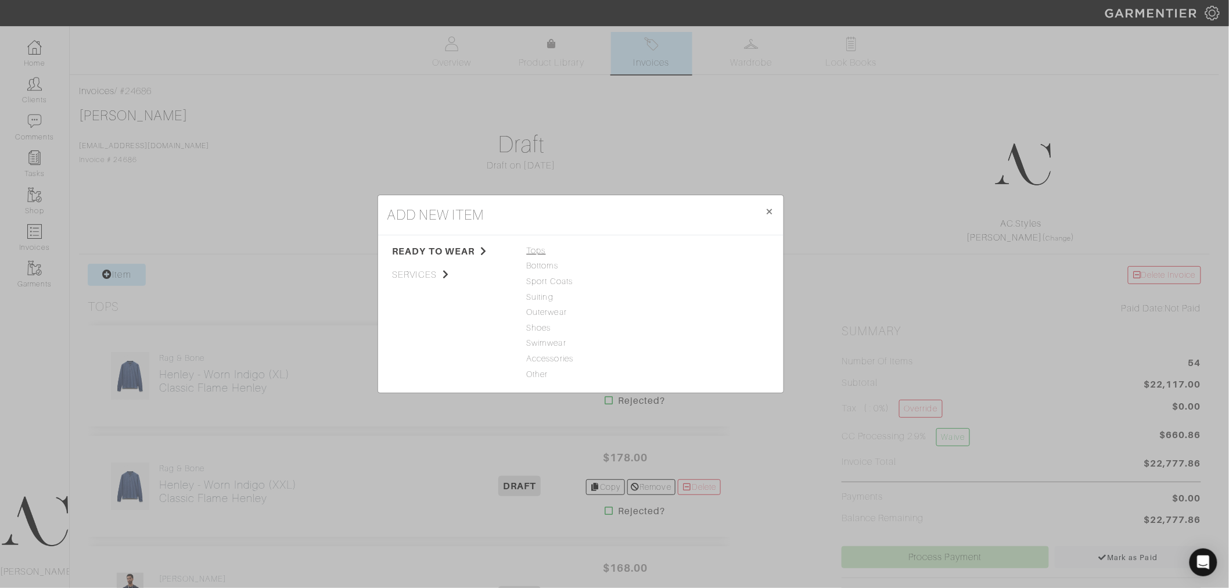
click at [535, 250] on span "Tops" at bounding box center [581, 251] width 108 height 13
click at [674, 328] on link "T-Shirt" at bounding box center [666, 327] width 26 height 9
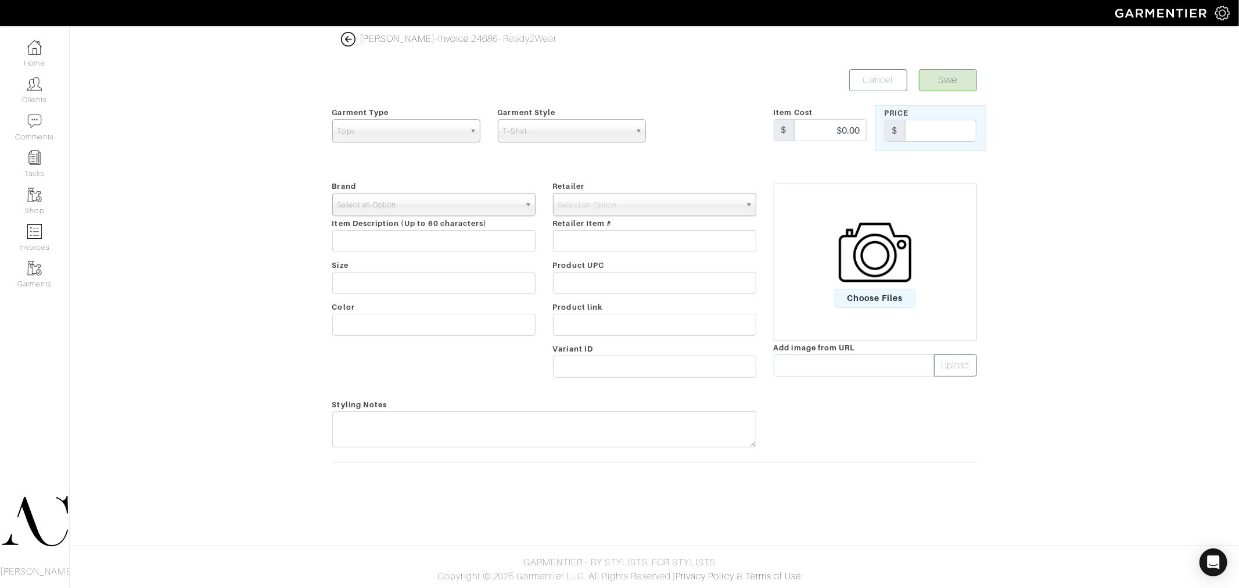
click at [396, 201] on span "Select an Option" at bounding box center [429, 204] width 182 height 23
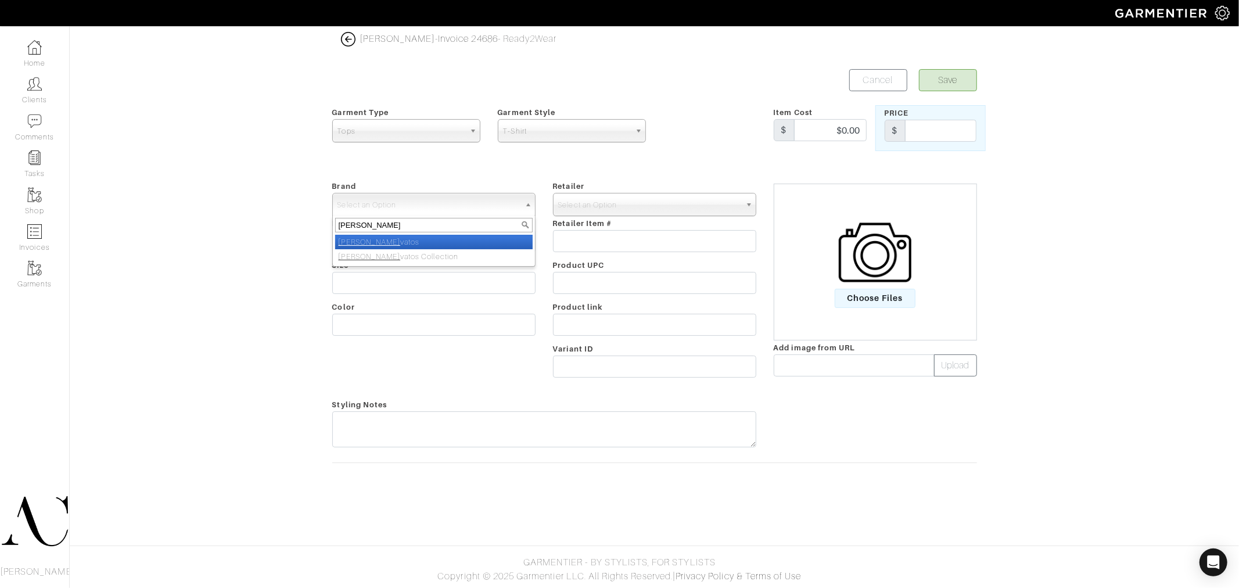
type input "[PERSON_NAME]"
click at [373, 248] on li "[PERSON_NAME]" at bounding box center [434, 242] width 198 height 15
select select "[PERSON_NAME]"
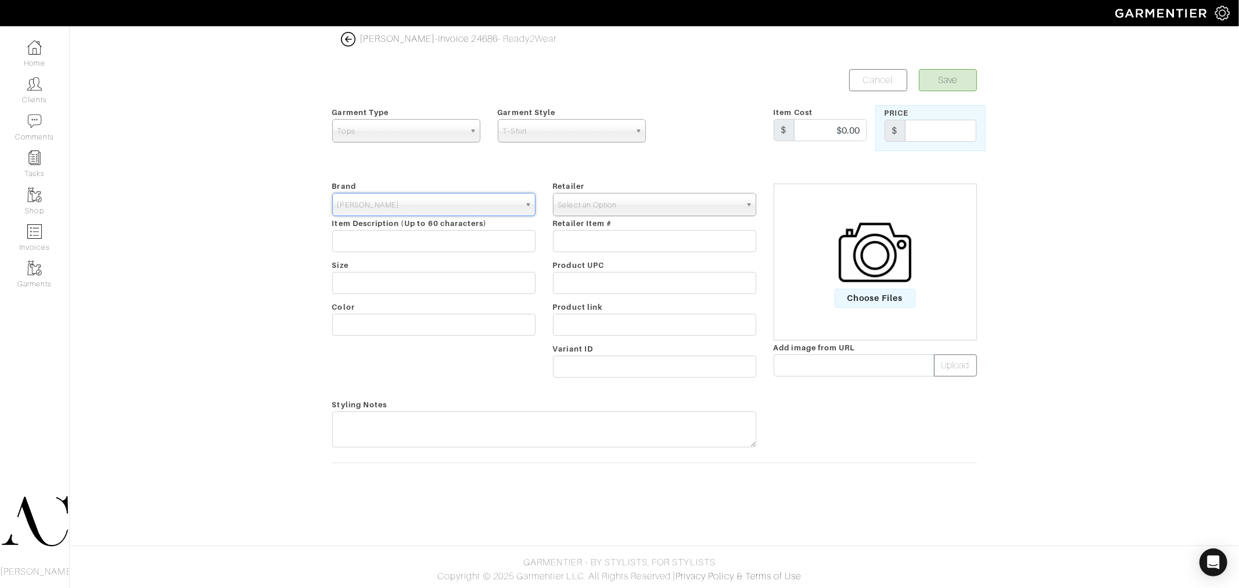
click at [635, 205] on span "Select an Option" at bounding box center [649, 204] width 182 height 23
type input "[PERSON_NAME]"
click at [611, 242] on li "[PERSON_NAME]" at bounding box center [655, 242] width 198 height 15
select select "2111"
click at [843, 132] on input "$0.00" at bounding box center [830, 130] width 73 height 22
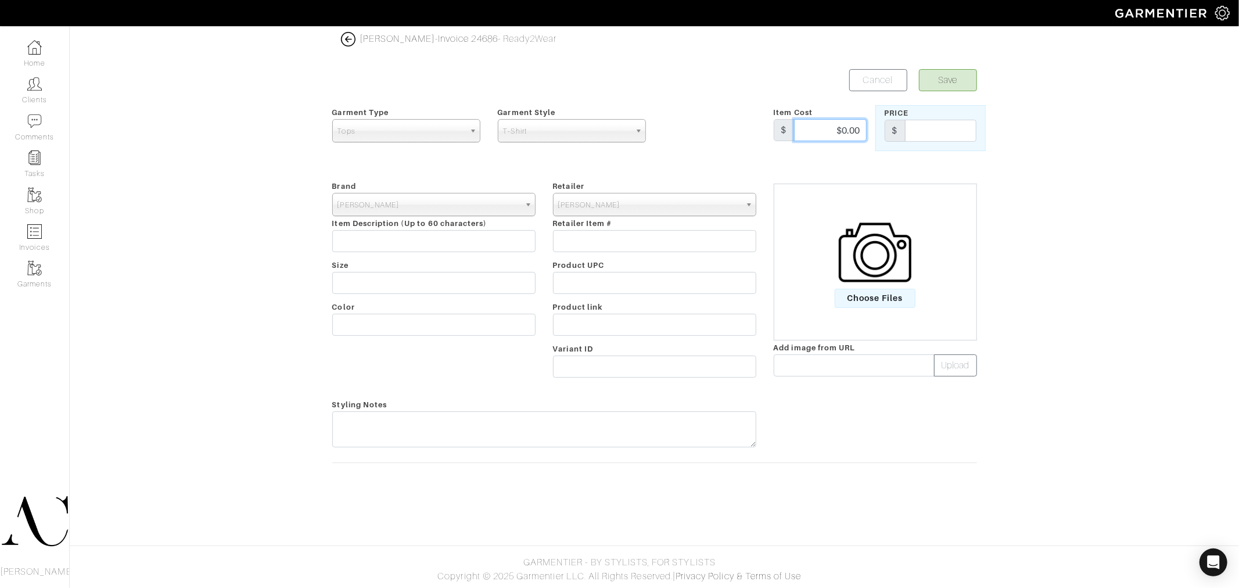
click at [843, 132] on input "$0.00" at bounding box center [830, 130] width 73 height 22
type input "$228"
click at [939, 131] on input "text" at bounding box center [940, 131] width 71 height 22
type input "228"
click at [1141, 278] on div "Rob Foley - Invoice 24686 - Ready2Wear Save Cancel Garment Type Tops Bottoms Sp…" at bounding box center [619, 259] width 1239 height 454
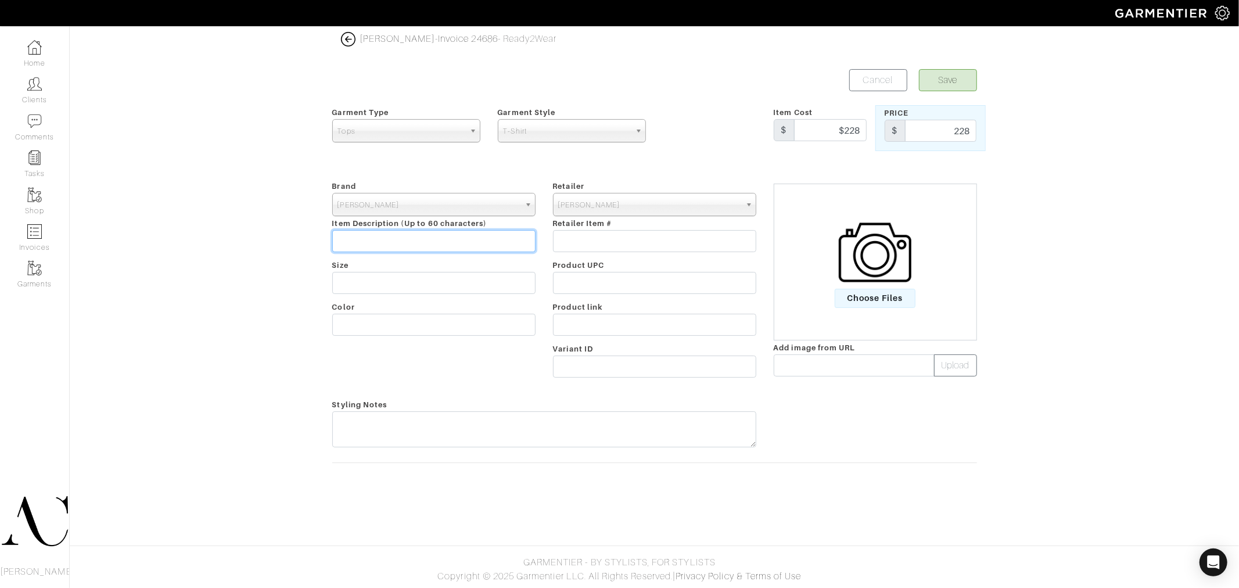
click at [381, 239] on input "text" at bounding box center [433, 241] width 203 height 22
click at [479, 236] on input "text" at bounding box center [433, 241] width 203 height 22
paste input "[PERSON_NAME] Collar"
type input "[PERSON_NAME] Collar"
drag, startPoint x: 588, startPoint y: 329, endPoint x: 494, endPoint y: 206, distance: 154.6
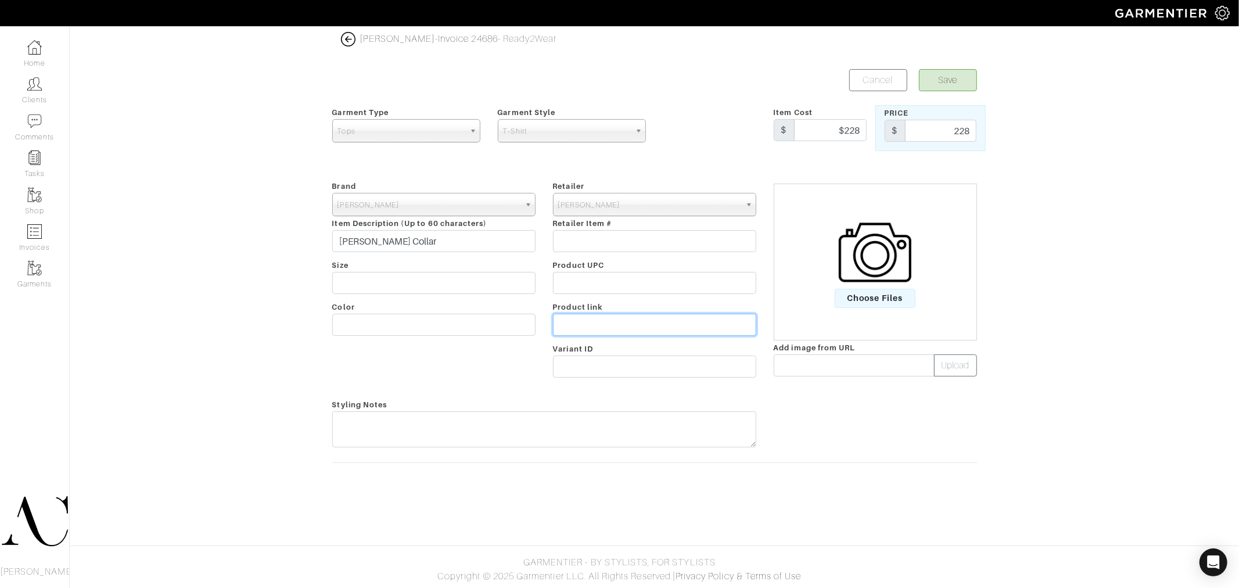
click at [588, 329] on input "text" at bounding box center [654, 325] width 203 height 22
paste input "https://www.johnvarvatos.com/search?q=Dan+Camp+collar"
type input "https://www.johnvarvatos.com/search?q=Dan+Camp+collar"
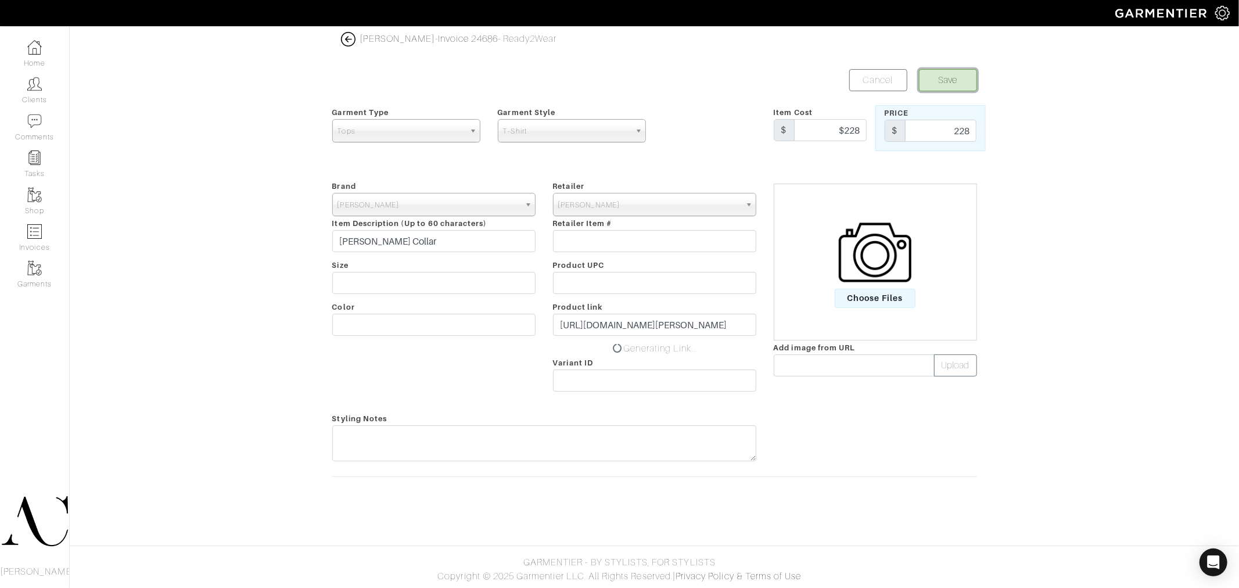
click at [945, 84] on button "Save" at bounding box center [948, 80] width 58 height 22
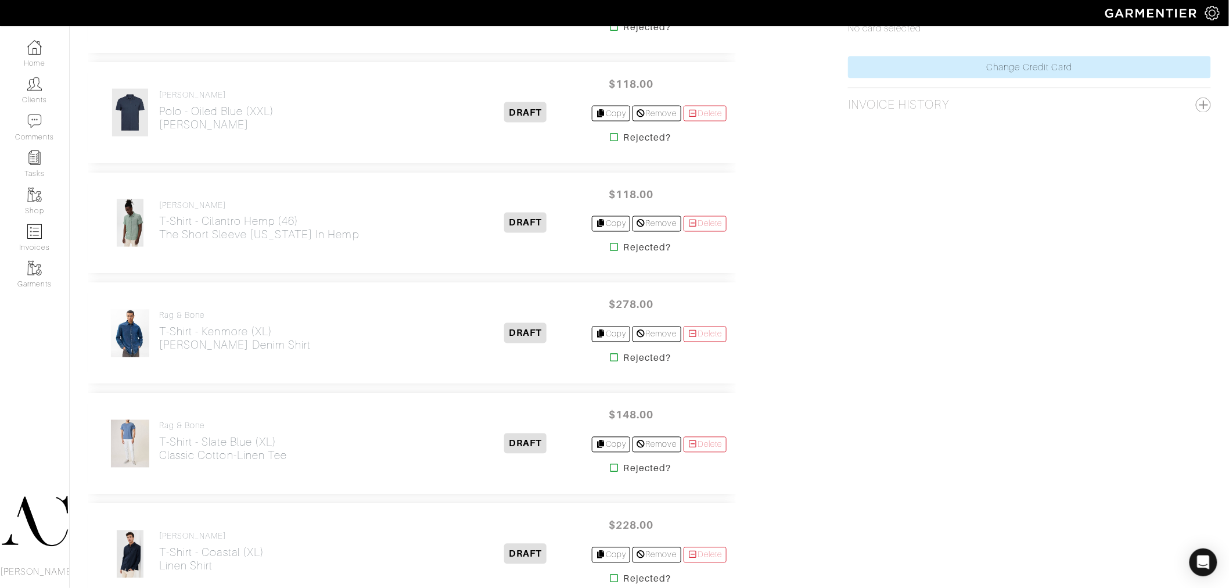
scroll to position [710, 0]
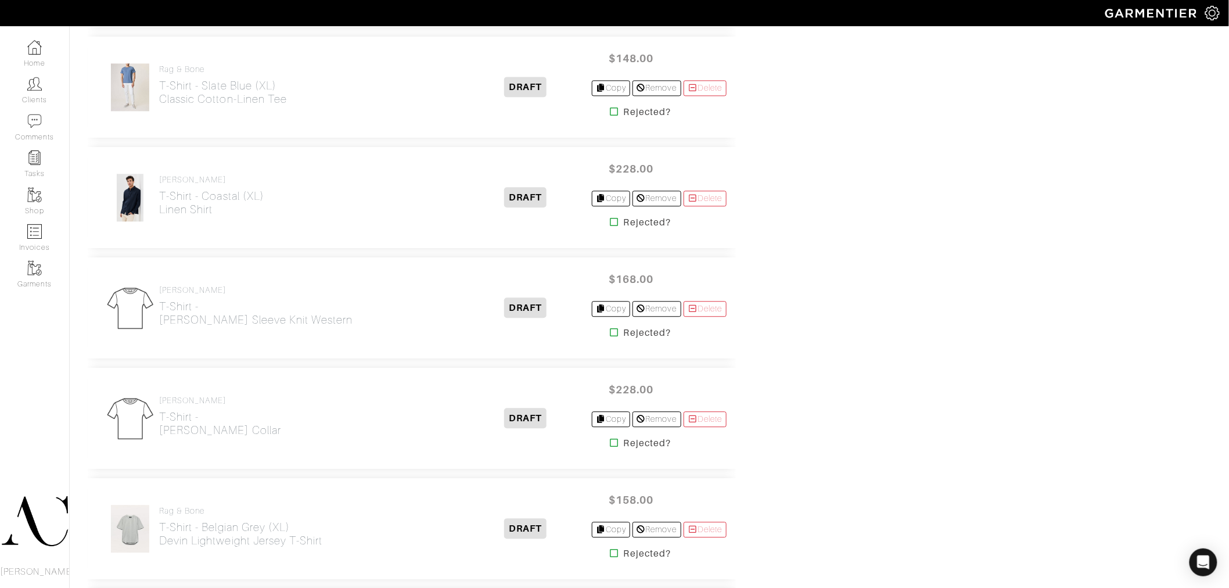
scroll to position [1004, 0]
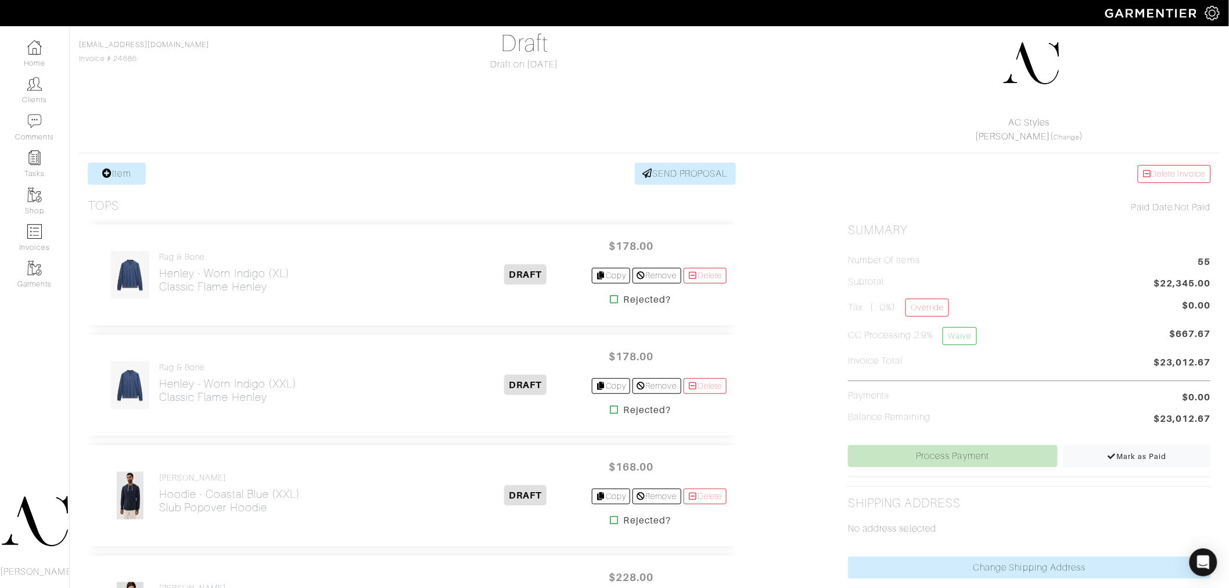
scroll to position [101, 0]
click at [137, 172] on link "Item" at bounding box center [117, 174] width 58 height 22
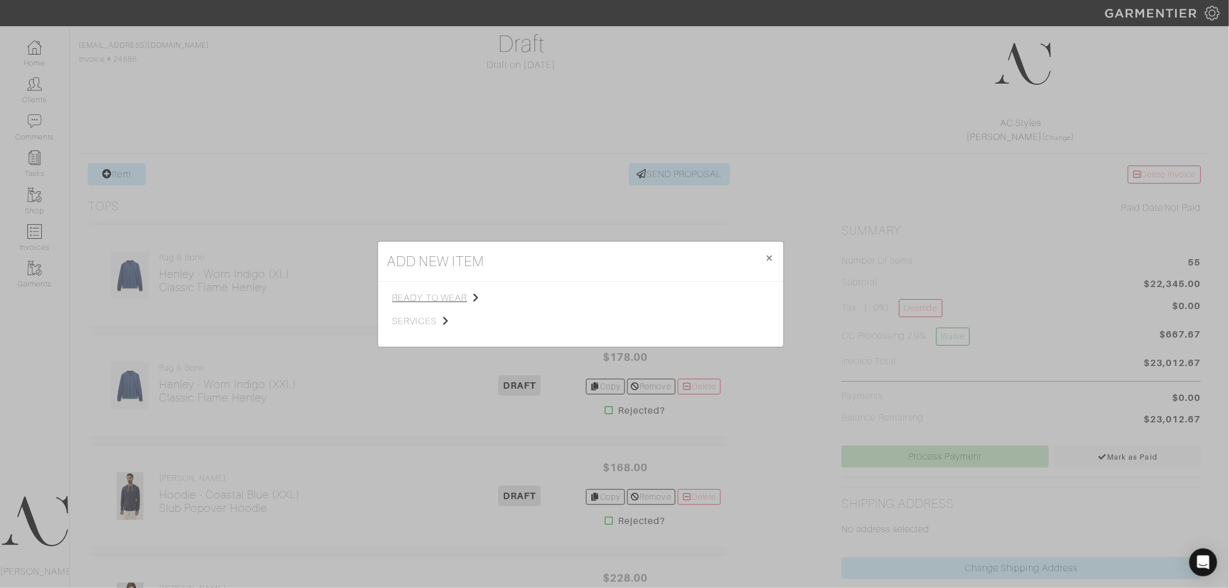
click at [448, 292] on span "ready to wear" at bounding box center [451, 298] width 117 height 14
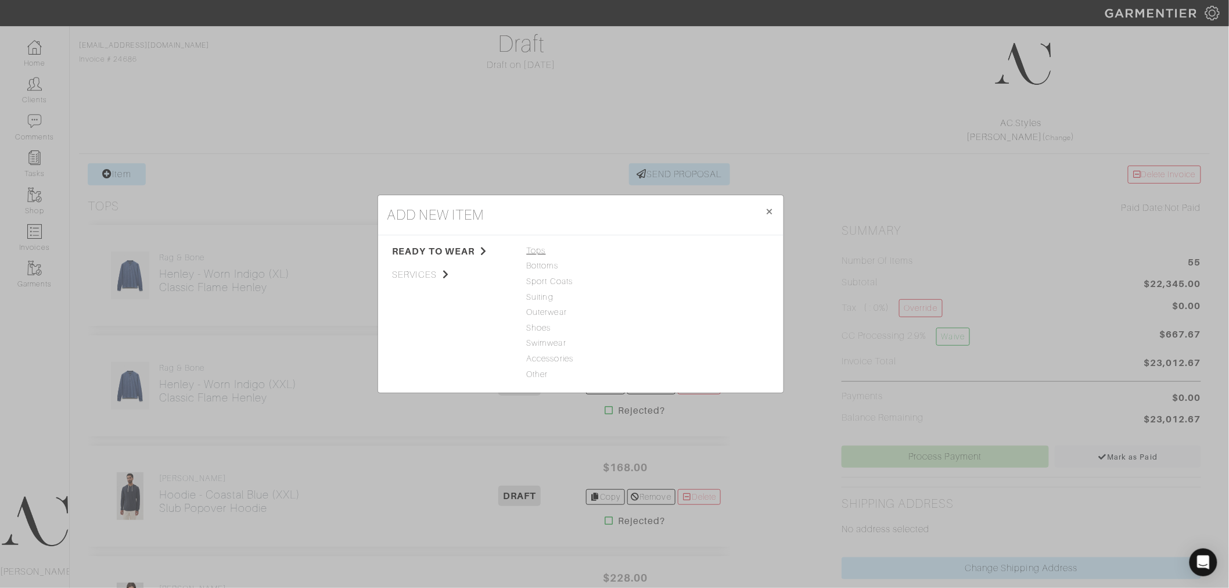
click at [541, 252] on span "Tops" at bounding box center [581, 251] width 108 height 13
click at [674, 332] on link "T-Shirt" at bounding box center [666, 327] width 26 height 9
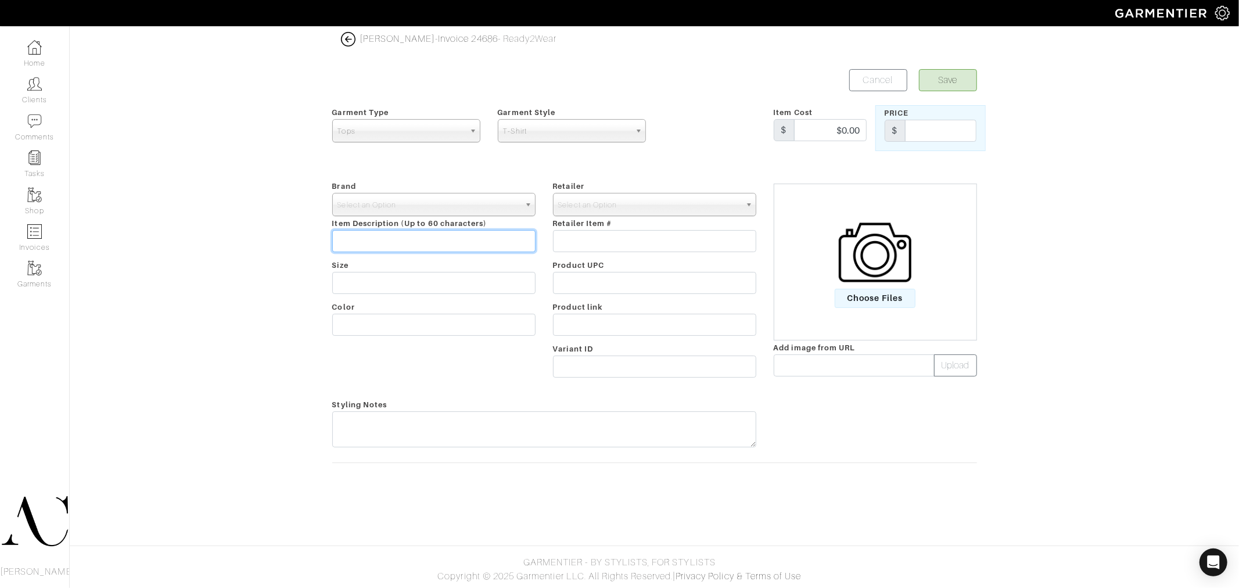
click at [446, 246] on input "text" at bounding box center [433, 241] width 203 height 22
paste input "[URL][DOMAIN_NAME]"
type input "[URL][DOMAIN_NAME]"
click at [619, 326] on input "text" at bounding box center [654, 325] width 203 height 22
paste input "[URL][DOMAIN_NAME]"
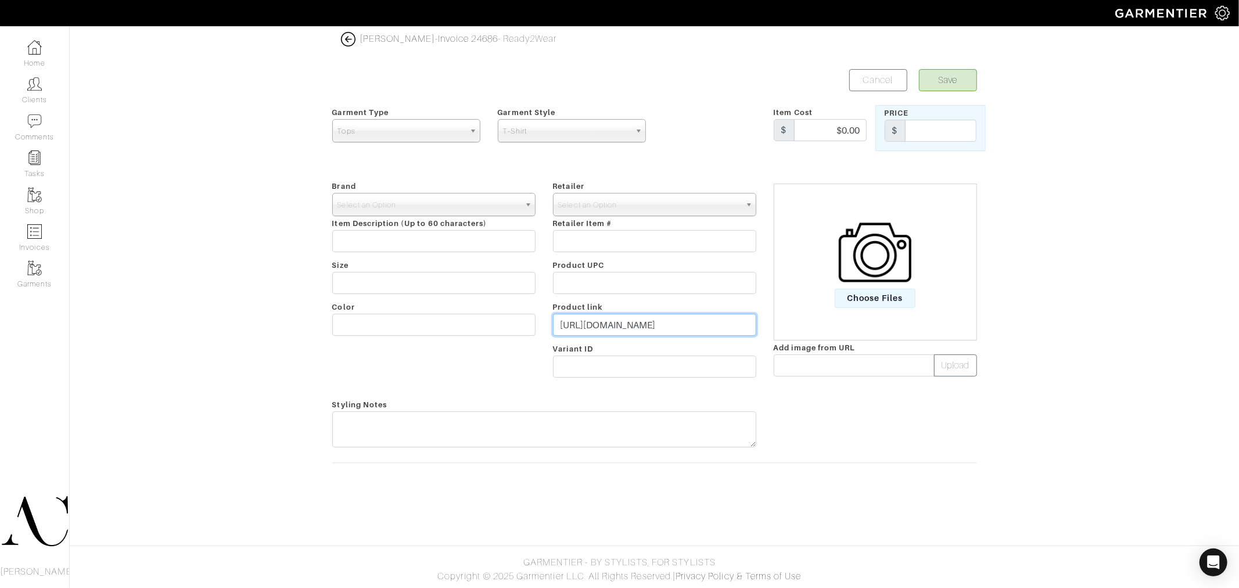
scroll to position [0, 42]
type input "[URL][DOMAIN_NAME]"
drag, startPoint x: 446, startPoint y: 244, endPoint x: 444, endPoint y: 238, distance: 5.9
click at [446, 244] on input "text" at bounding box center [433, 241] width 203 height 22
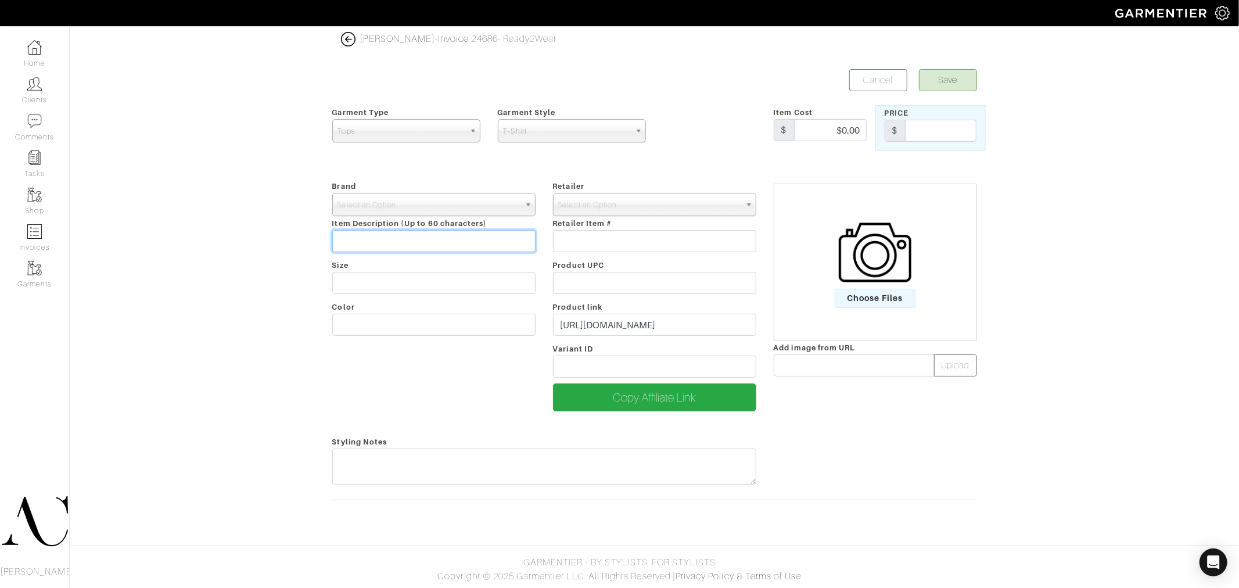
paste input "[PERSON_NAME] V-Neck"
type input "[PERSON_NAME] V-Neck"
click at [510, 208] on span "Select an Option" at bounding box center [429, 204] width 182 height 23
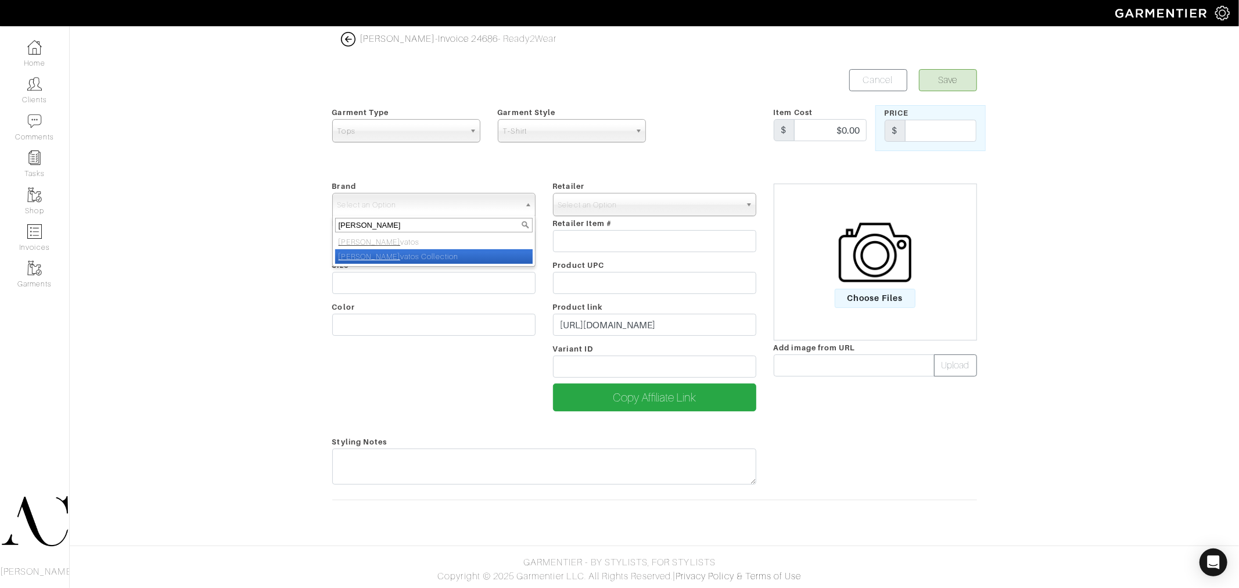
type input "john var"
click at [461, 243] on li "[PERSON_NAME]" at bounding box center [434, 242] width 198 height 15
select select "[PERSON_NAME]"
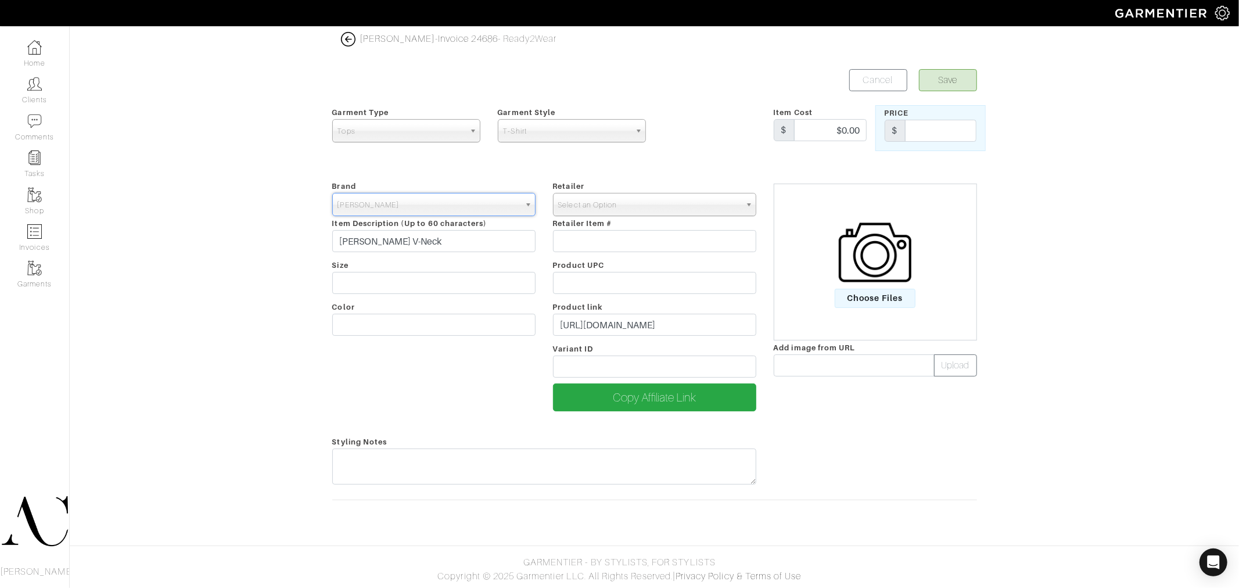
click at [612, 210] on span "Select an Option" at bounding box center [649, 204] width 182 height 23
type input "john varvatos"
click at [585, 242] on em "[PERSON_NAME]" at bounding box center [591, 242] width 62 height 9
select select "2111"
click at [846, 125] on input "$0.00" at bounding box center [830, 130] width 73 height 22
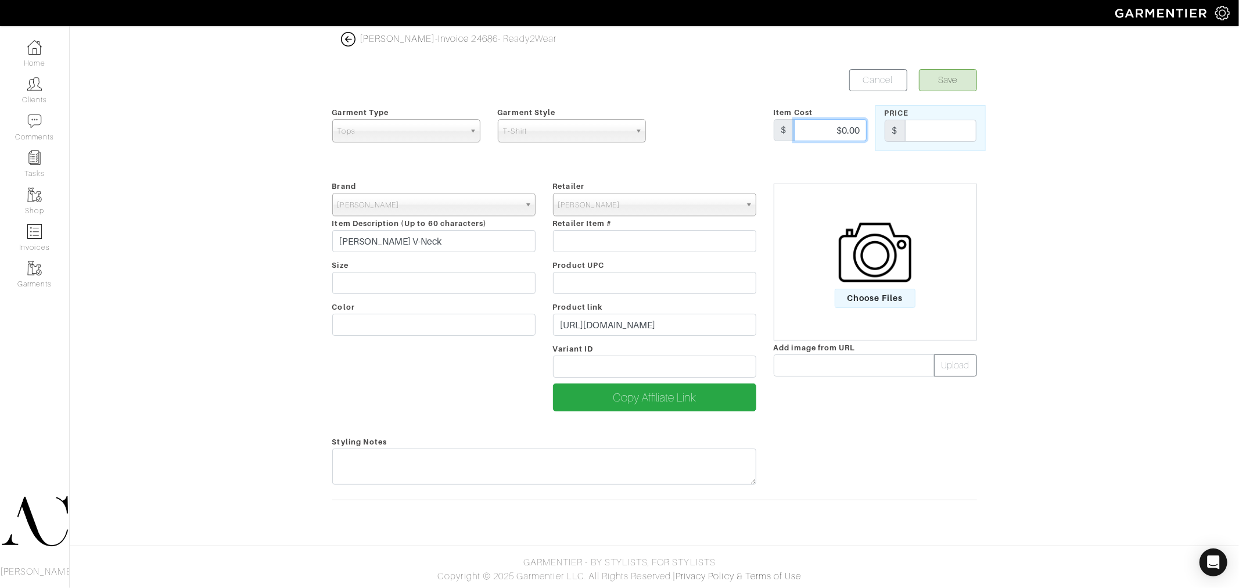
click at [846, 125] on input "$0.00" at bounding box center [830, 130] width 73 height 22
type input "$98"
click at [971, 135] on input "text" at bounding box center [940, 131] width 71 height 22
click at [847, 126] on input "$98" at bounding box center [830, 130] width 73 height 22
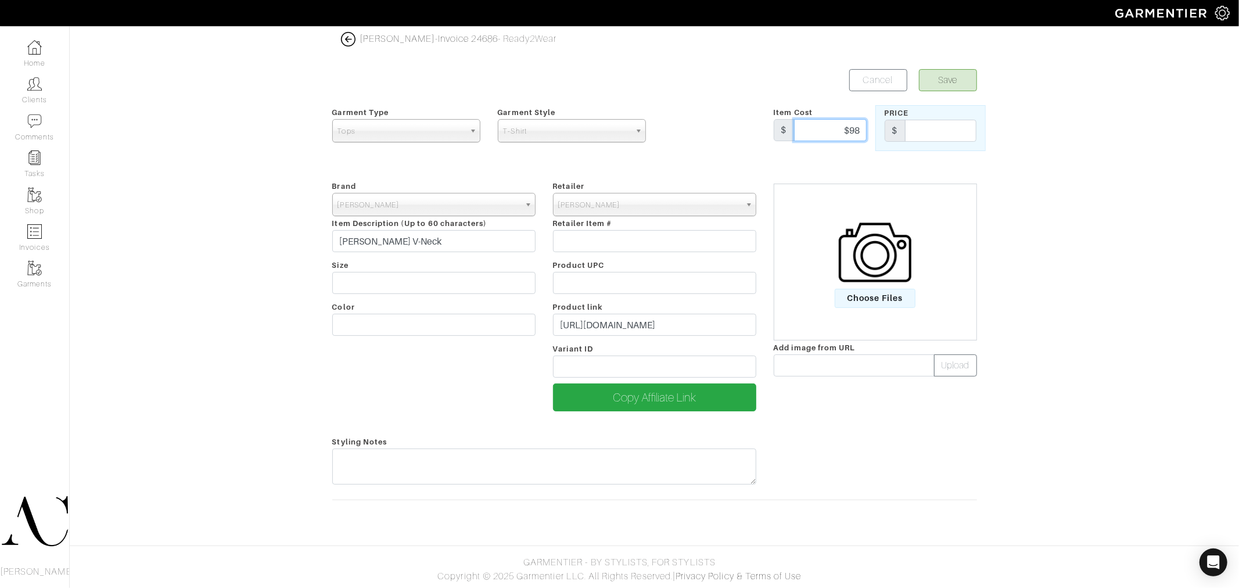
click at [847, 126] on input "$98" at bounding box center [830, 130] width 73 height 22
click at [931, 126] on input "text" at bounding box center [940, 131] width 71 height 22
paste input "$98"
type input "$98"
click at [937, 467] on div at bounding box center [875, 463] width 221 height 56
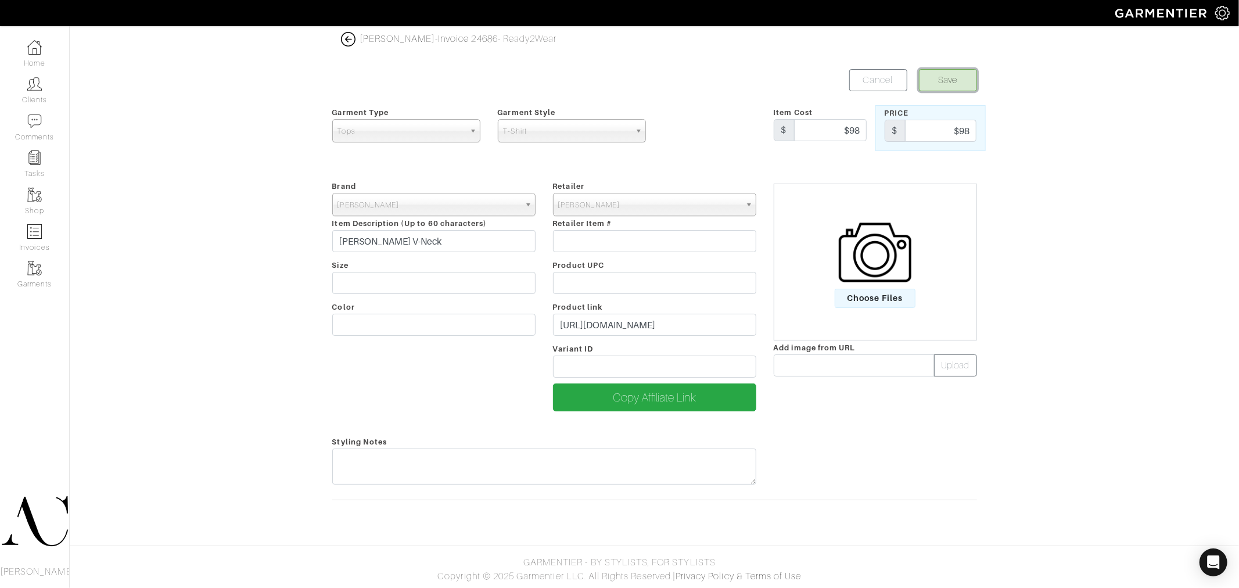
click at [949, 84] on button "Save" at bounding box center [948, 80] width 58 height 22
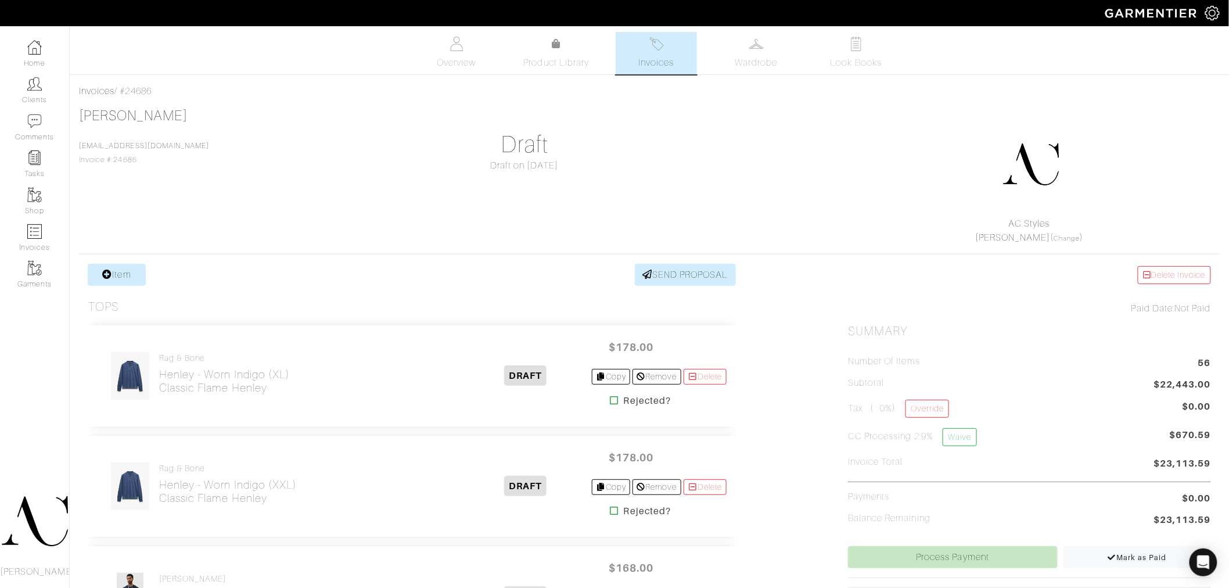
click at [768, 202] on div "[PERSON_NAME] [EMAIL_ADDRESS][DOMAIN_NAME] Invoice # 24686 Draft Draft on [DATE…" at bounding box center [649, 175] width 1141 height 137
click at [874, 136] on div at bounding box center [1031, 164] width 350 height 105
click at [119, 271] on link "Item" at bounding box center [117, 275] width 58 height 22
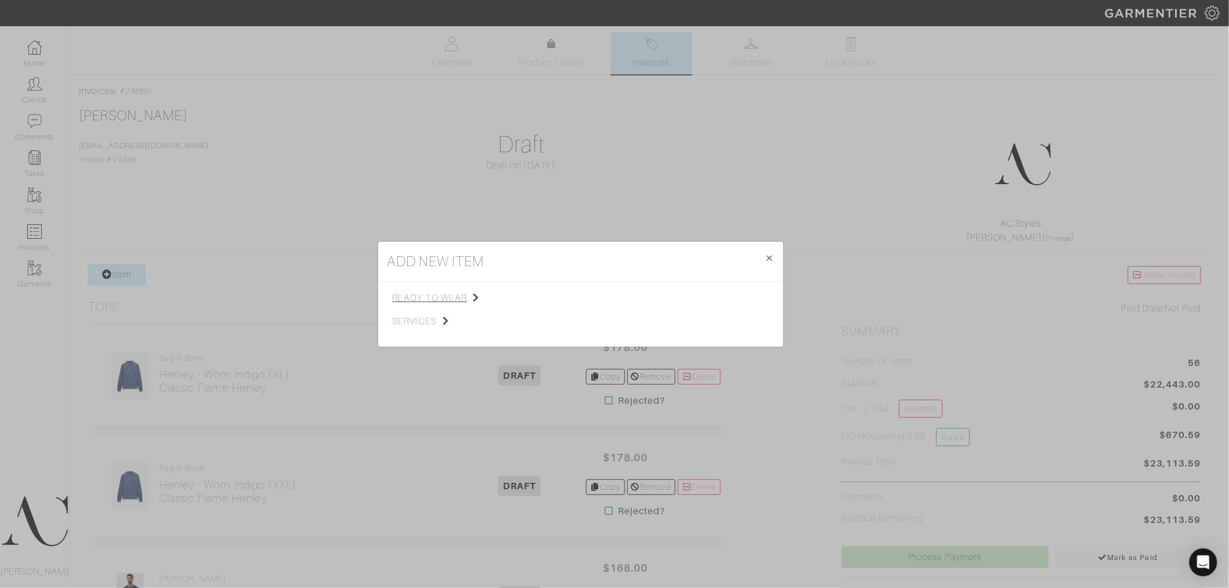
click at [460, 300] on span "ready to wear" at bounding box center [451, 298] width 117 height 14
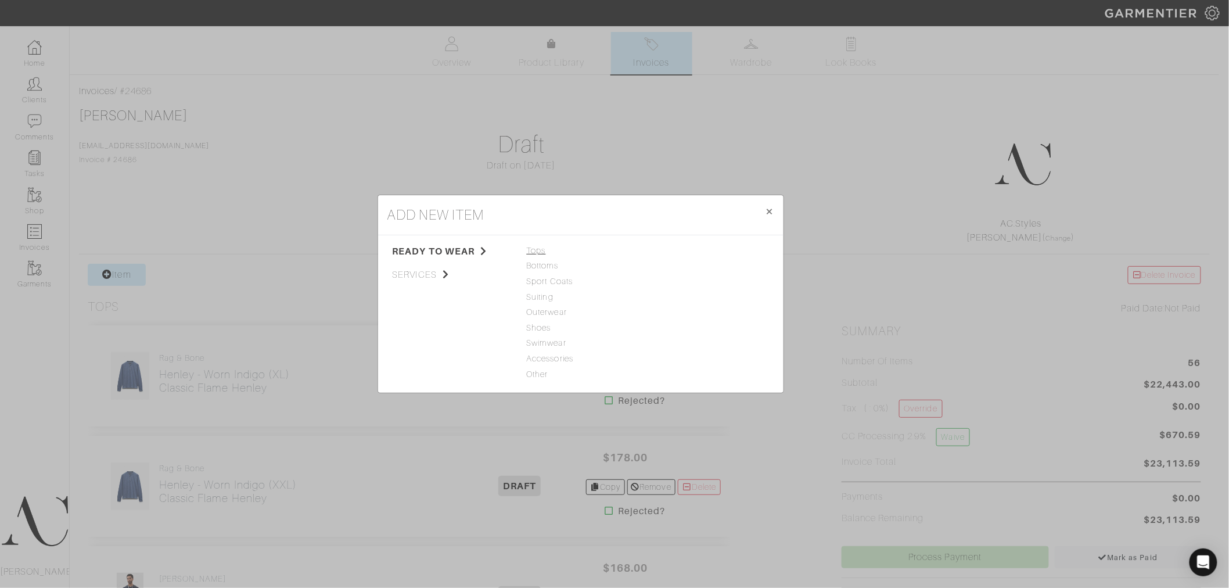
click at [539, 253] on span "Tops" at bounding box center [581, 251] width 108 height 13
click at [672, 323] on link "T-Shirt" at bounding box center [666, 327] width 26 height 9
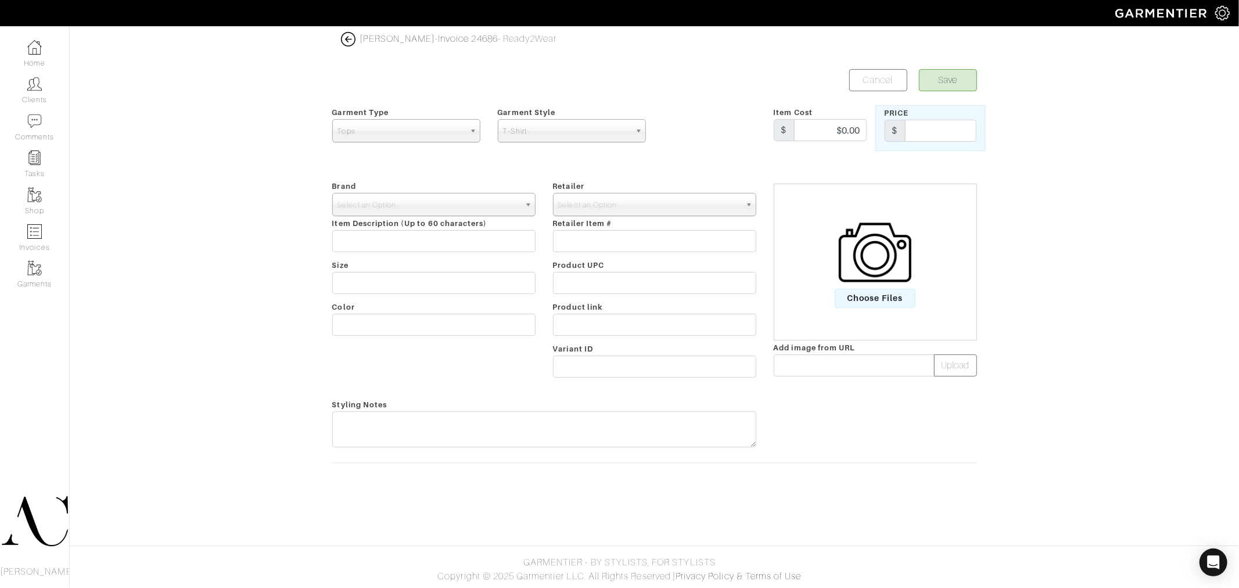
click at [396, 130] on span "Tops" at bounding box center [401, 131] width 127 height 23
click at [438, 202] on span "Select an Option" at bounding box center [429, 204] width 182 height 23
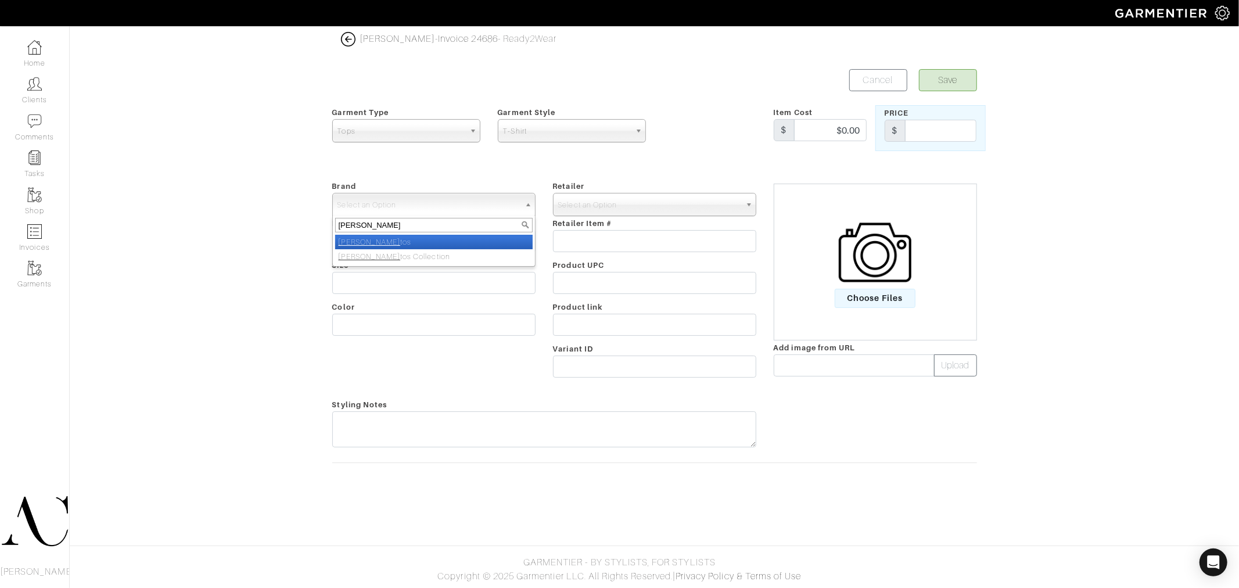
type input "[PERSON_NAME]"
click at [388, 242] on li "[PERSON_NAME] tos" at bounding box center [434, 242] width 198 height 15
select select "[PERSON_NAME]"
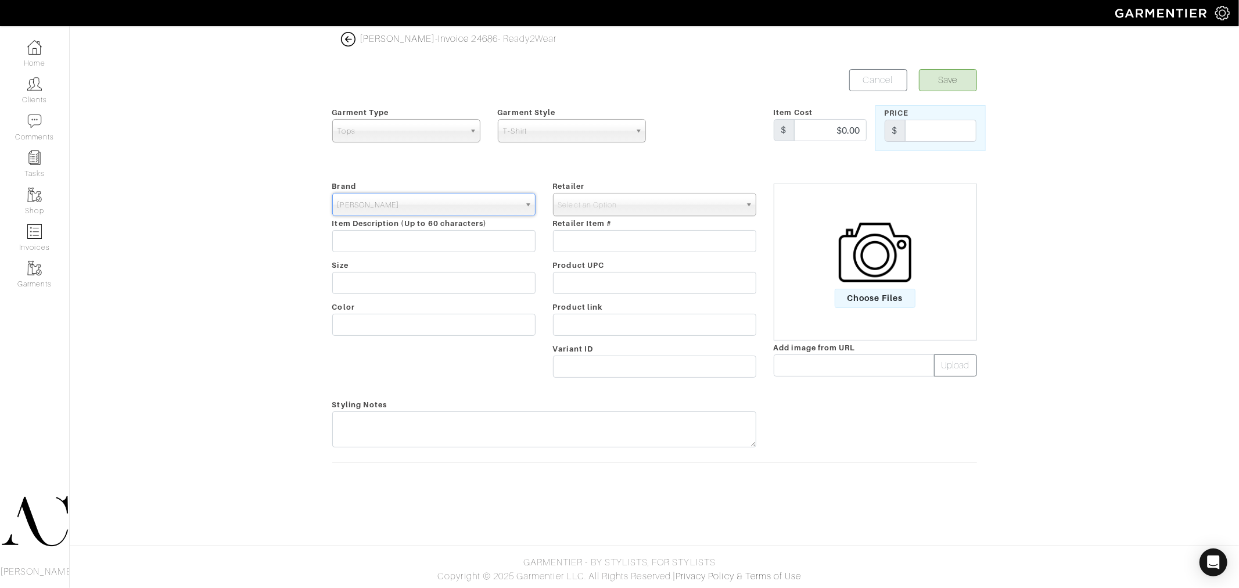
click at [615, 191] on div "Retailer - 032c 1017 ALYX 9SM 111SKIN 11 by [PERSON_NAME] 11 [PERSON_NAME] 12 S…" at bounding box center [654, 281] width 221 height 205
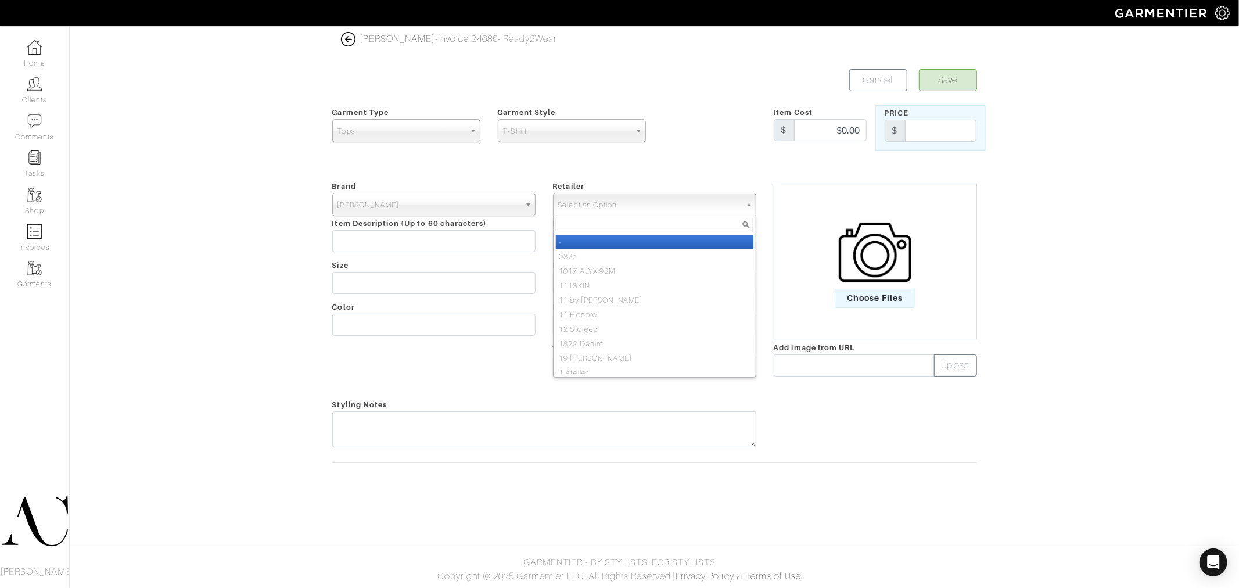
click at [616, 195] on span "Select an Option" at bounding box center [649, 204] width 182 height 23
type input "[PERSON_NAME]"
click at [590, 236] on li "[PERSON_NAME]" at bounding box center [655, 242] width 198 height 15
select select "2111"
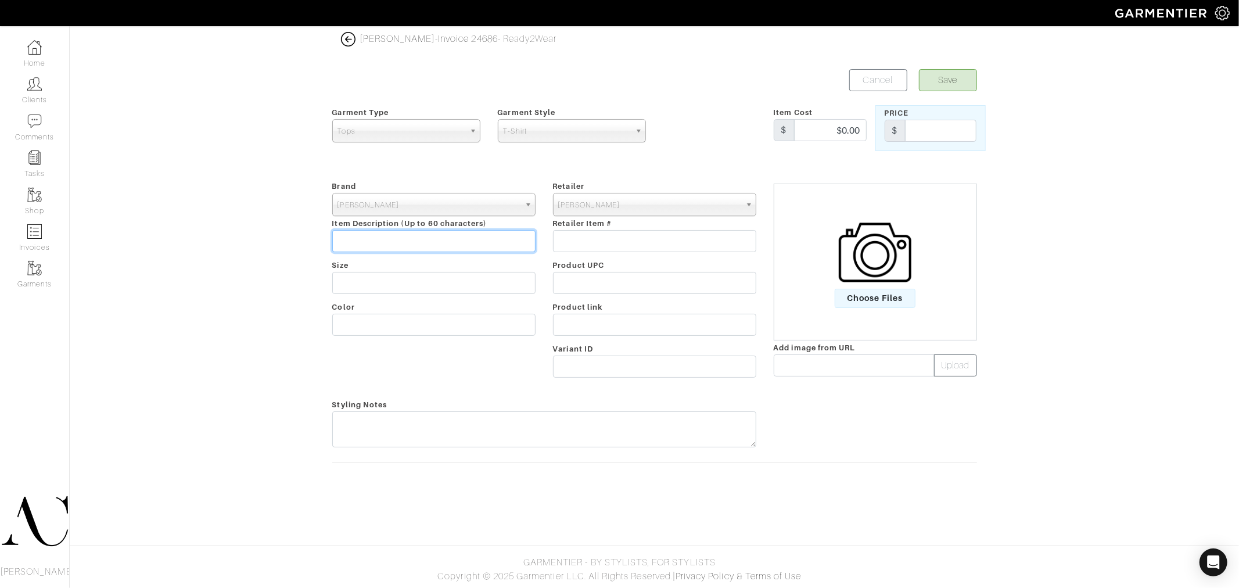
click at [420, 235] on input "text" at bounding box center [433, 241] width 203 height 22
paste input "[PERSON_NAME] V-Neck"
type input "[PERSON_NAME] V-Neck"
click at [620, 324] on input "text" at bounding box center [654, 325] width 203 height 22
paste input "[URL][DOMAIN_NAME]"
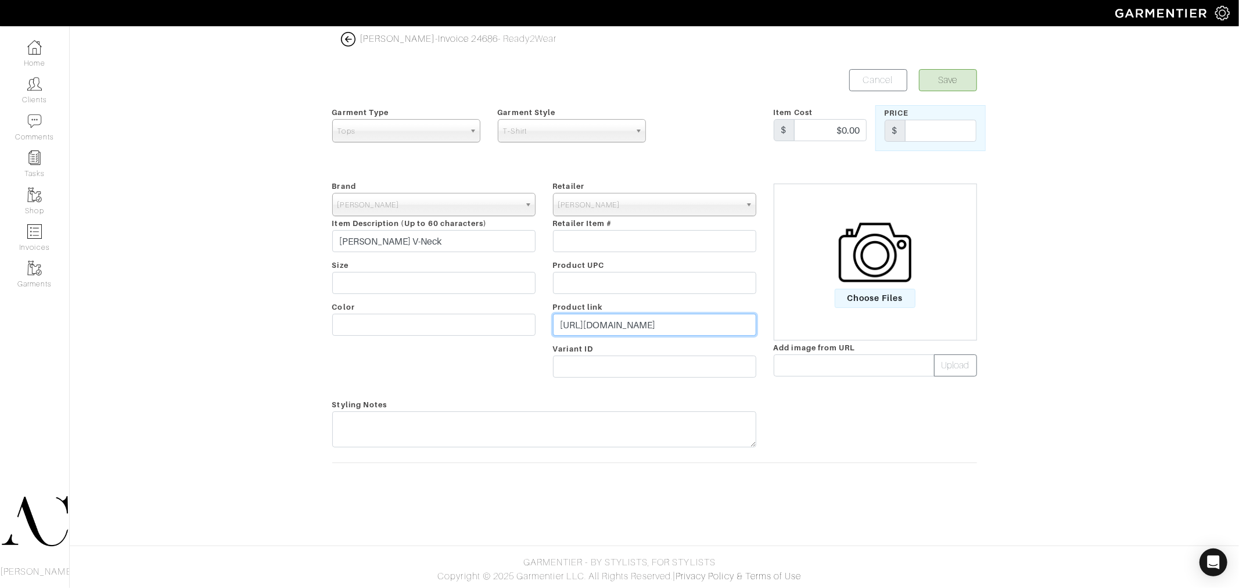
scroll to position [0, 42]
type input "[URL][DOMAIN_NAME]"
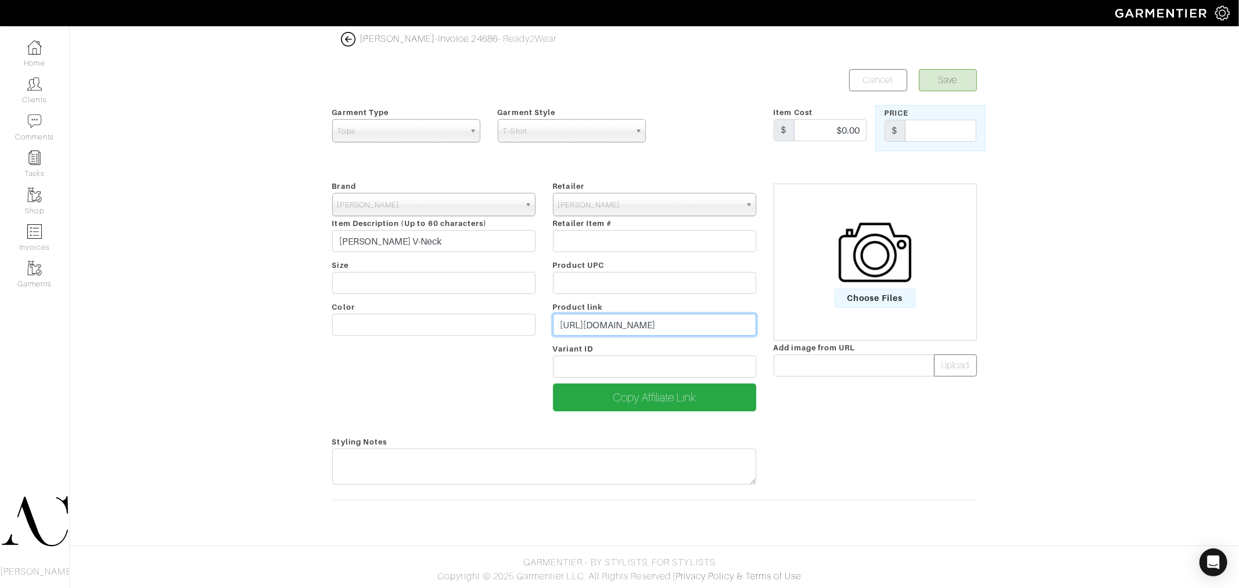
scroll to position [0, 0]
click at [844, 130] on input "$0.00" at bounding box center [830, 130] width 73 height 22
click at [844, 130] on input "98" at bounding box center [830, 130] width 73 height 22
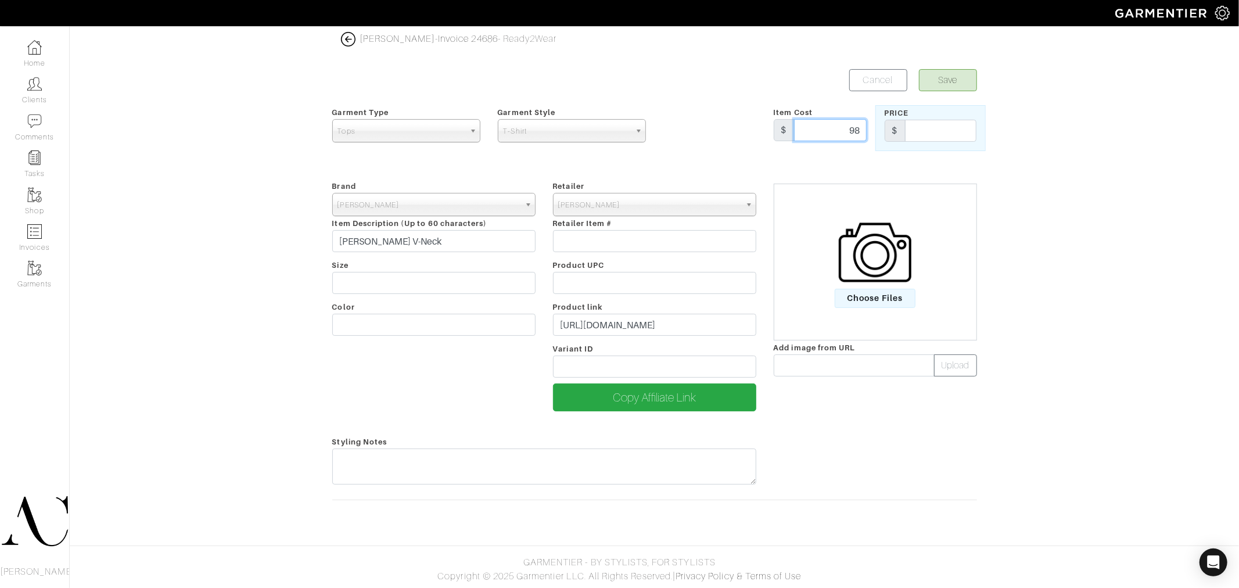
type input "98"
click at [962, 136] on input "text" at bounding box center [940, 131] width 71 height 22
type input "98"
drag, startPoint x: 955, startPoint y: 77, endPoint x: 932, endPoint y: 106, distance: 36.4
click at [955, 77] on button "Save" at bounding box center [948, 80] width 58 height 22
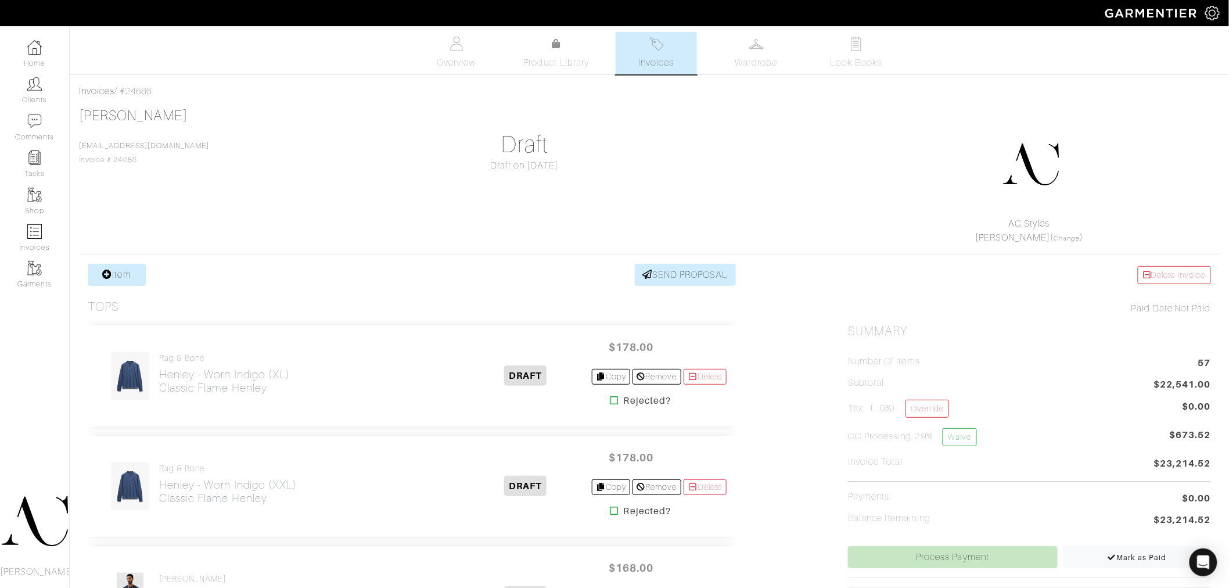
click at [692, 147] on h1 "Draft" at bounding box center [524, 145] width 363 height 28
click at [744, 2] on div "Company Settings Manage Subscription My Profile Stylists Sign Out" at bounding box center [614, 13] width 1229 height 26
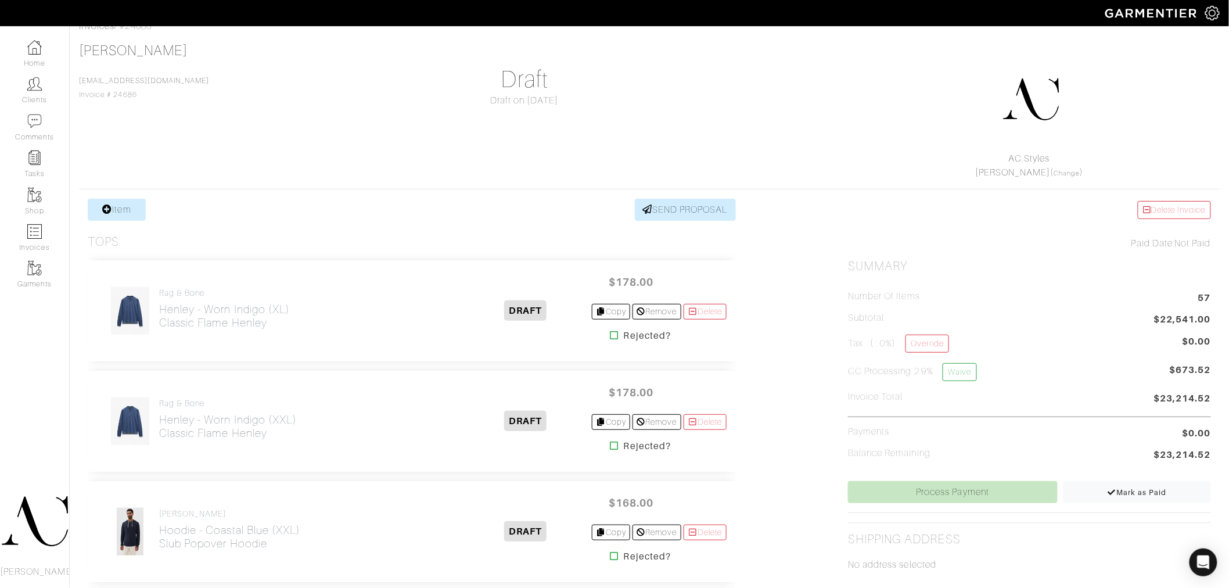
scroll to position [64, 0]
click at [106, 210] on icon at bounding box center [107, 209] width 10 height 9
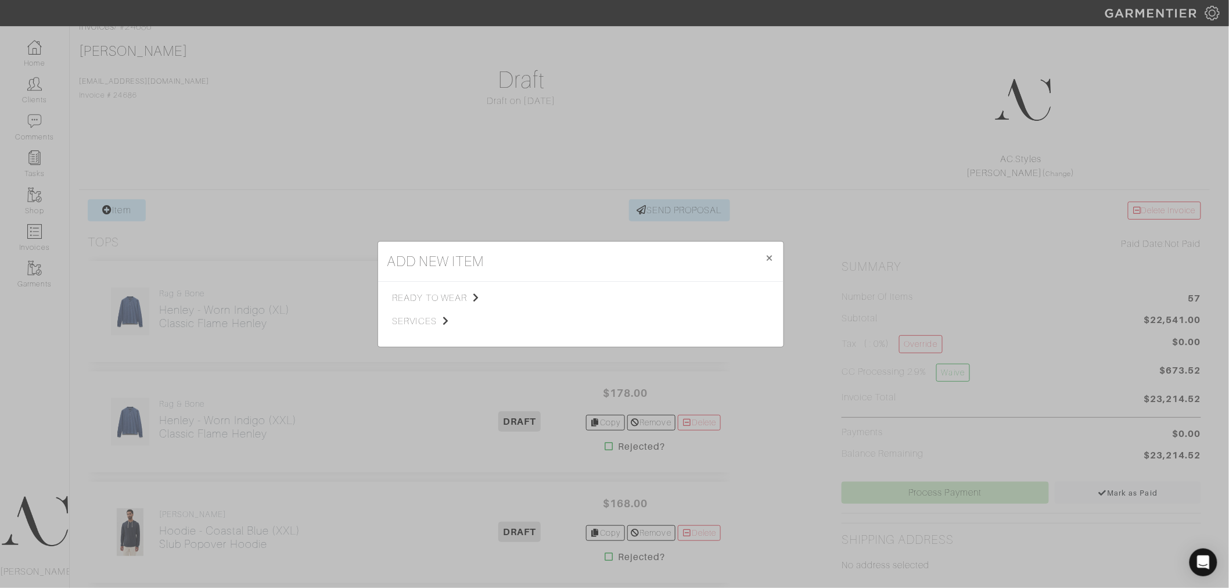
click at [465, 286] on div "ready to wear services Tops Bottoms Sport Coats Suiting Outerwear Shoes Swimwea…" at bounding box center [581, 314] width 406 height 65
click at [463, 292] on span "ready to wear" at bounding box center [451, 298] width 117 height 14
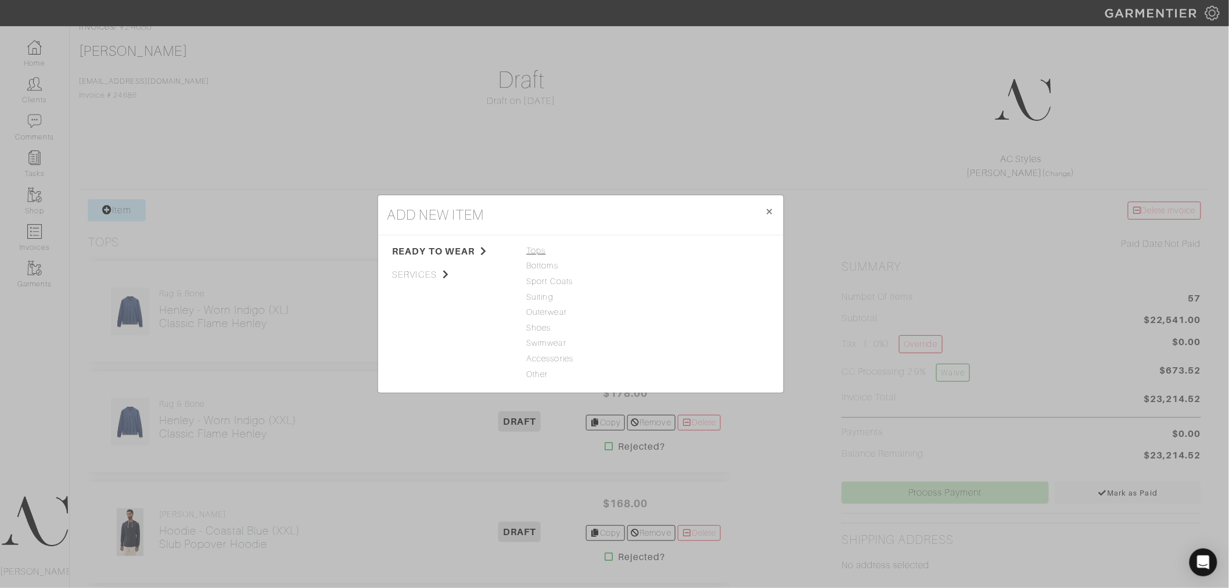
click at [547, 253] on span "Tops" at bounding box center [581, 251] width 108 height 13
click at [664, 252] on link "Tank Top" at bounding box center [671, 250] width 37 height 9
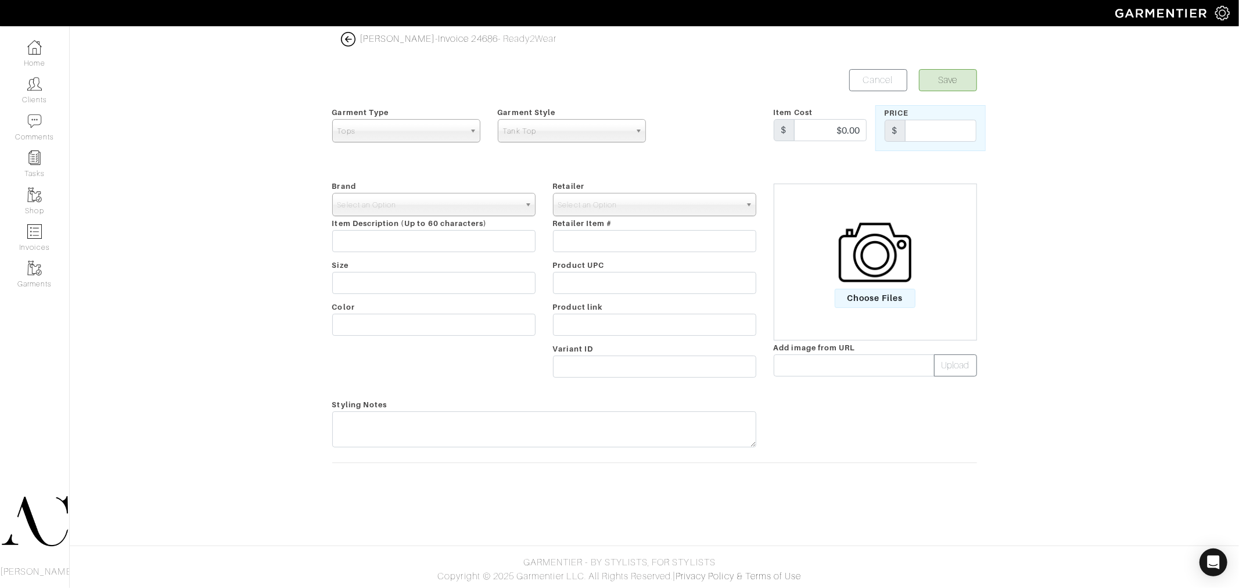
click at [594, 128] on span "Tank Top" at bounding box center [566, 131] width 127 height 23
click at [527, 235] on li "T-Shirt" at bounding box center [572, 241] width 142 height 15
select select "2"
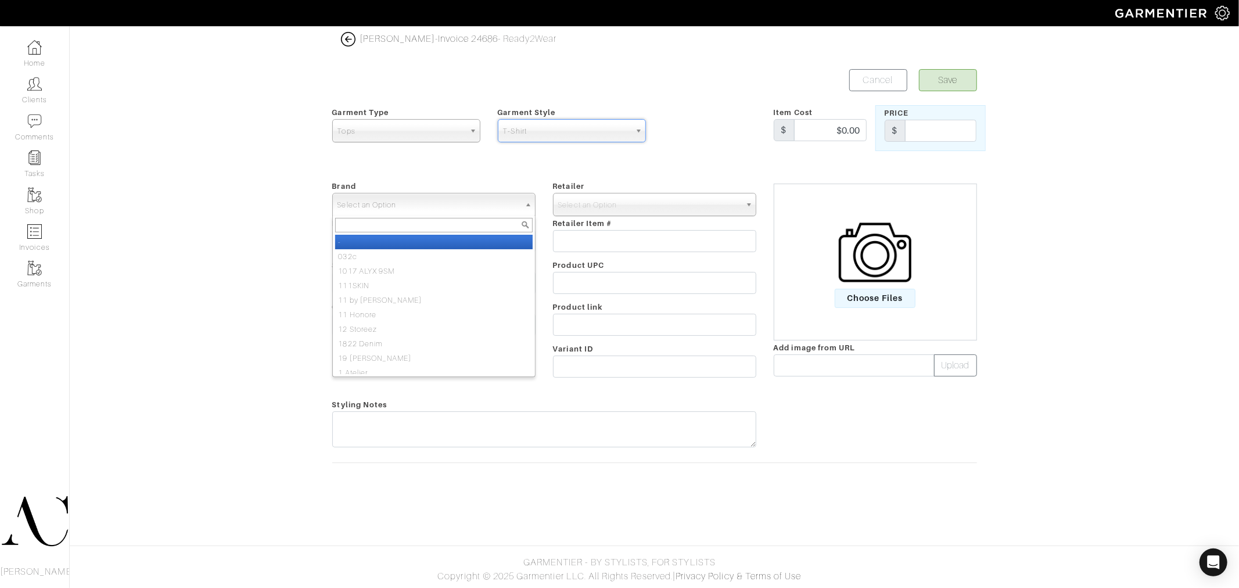
click at [397, 200] on span "Select an Option" at bounding box center [429, 204] width 182 height 23
type input "[PERSON_NAME]"
click at [378, 242] on em "[PERSON_NAME]" at bounding box center [370, 242] width 62 height 9
select select "[PERSON_NAME]"
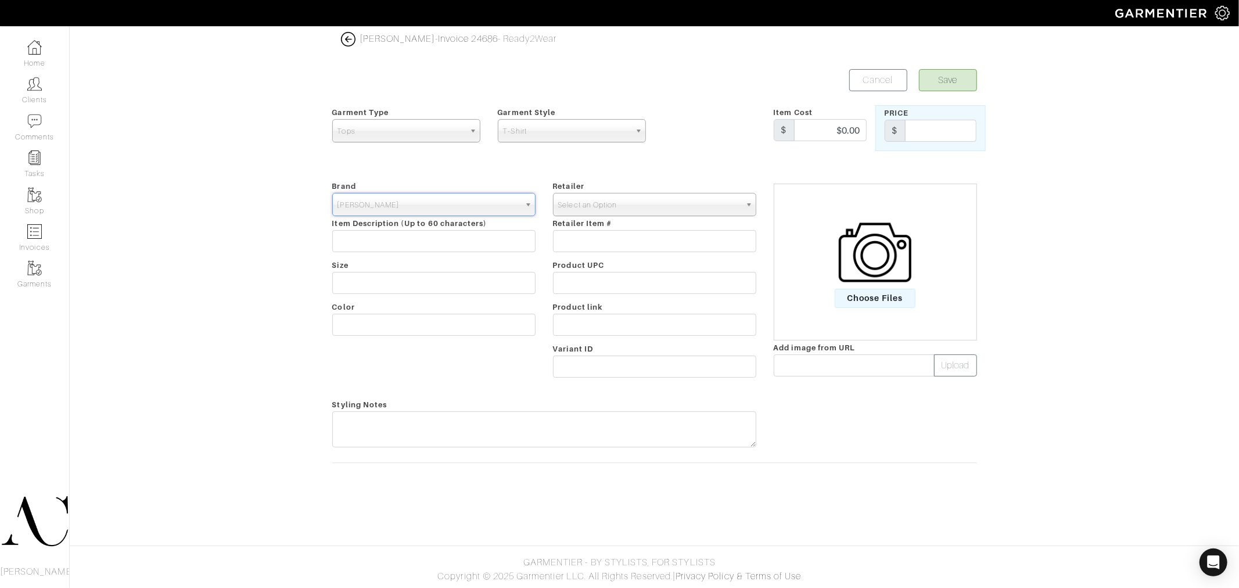
click at [595, 207] on span "Select an Option" at bounding box center [649, 204] width 182 height 23
type input "[PERSON_NAME]"
click at [575, 246] on li "[PERSON_NAME] tos" at bounding box center [655, 242] width 198 height 15
select select "2111"
click at [454, 246] on input "text" at bounding box center [433, 241] width 203 height 22
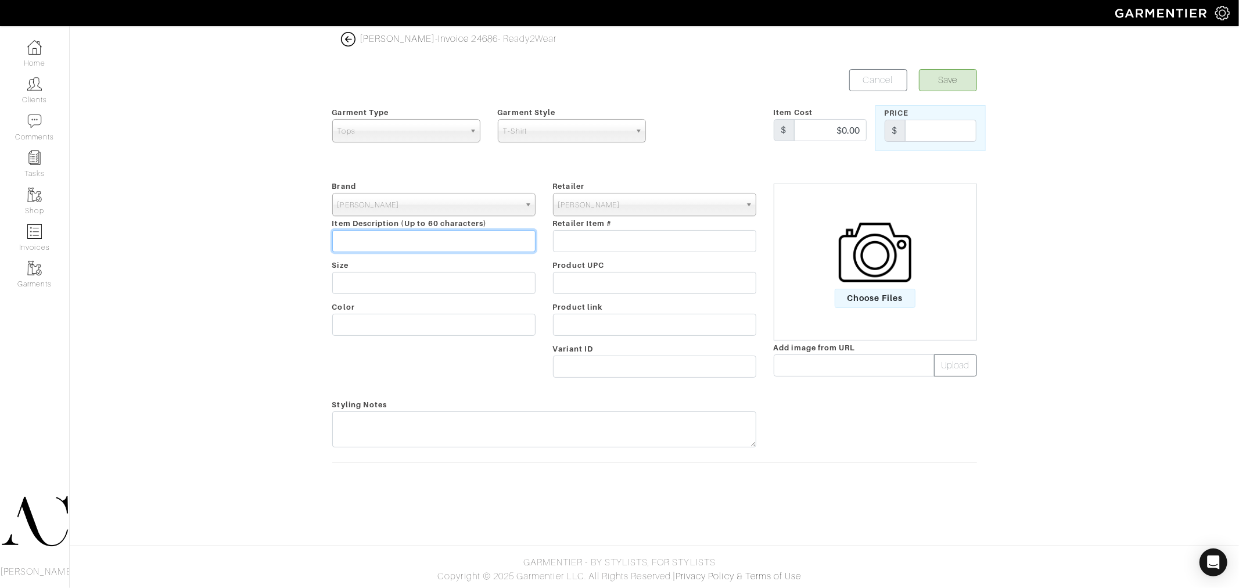
click at [473, 247] on input "text" at bounding box center [433, 241] width 203 height 22
paste input "[PERSON_NAME] V-Neck"
type input "[PERSON_NAME] V-Neck"
click at [578, 246] on input "text" at bounding box center [654, 241] width 203 height 22
click at [419, 280] on input "text" at bounding box center [433, 283] width 203 height 22
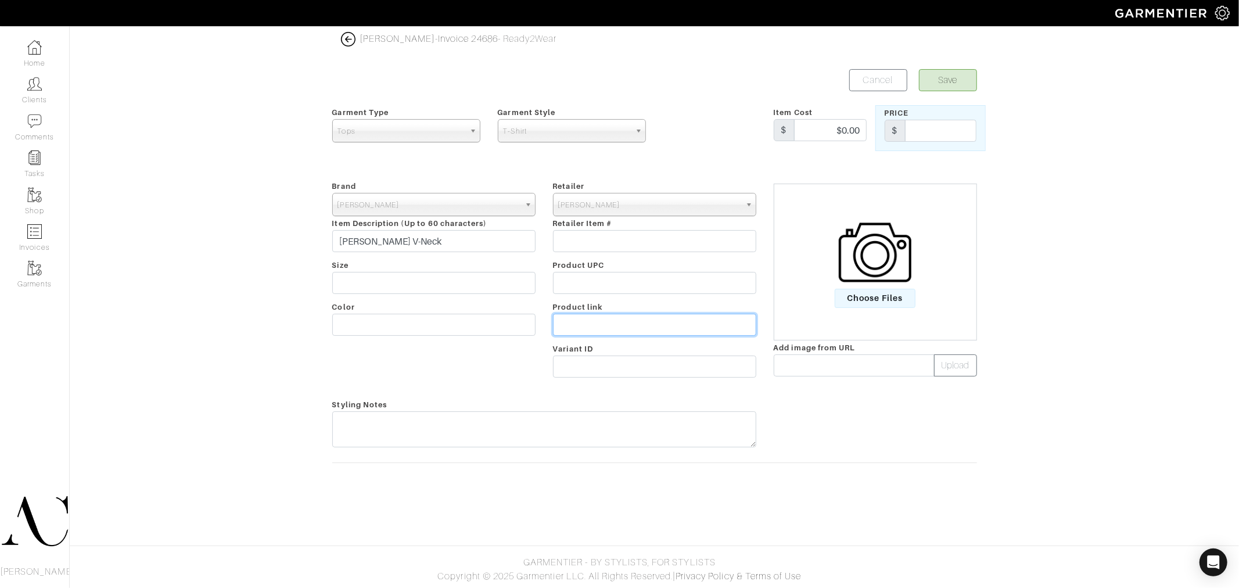
click at [587, 324] on input "text" at bounding box center [654, 325] width 203 height 22
click at [618, 316] on input "text" at bounding box center [654, 325] width 203 height 22
paste input "[URL][DOMAIN_NAME]"
type input "[URL][DOMAIN_NAME]"
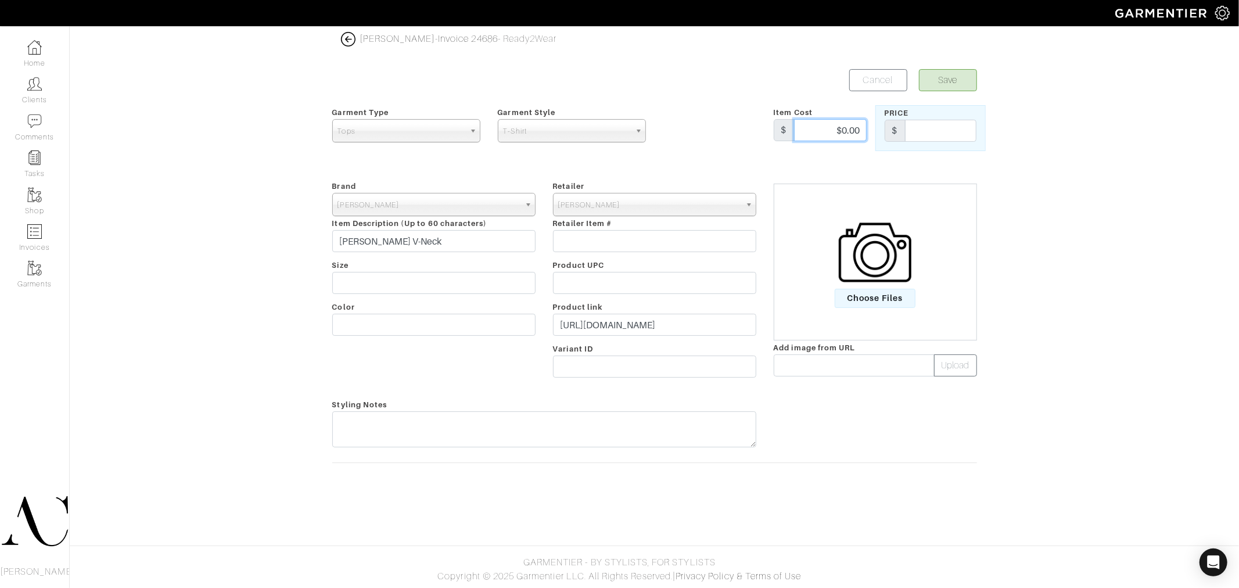
scroll to position [0, 0]
click at [840, 136] on input "$0.00" at bounding box center [830, 130] width 73 height 22
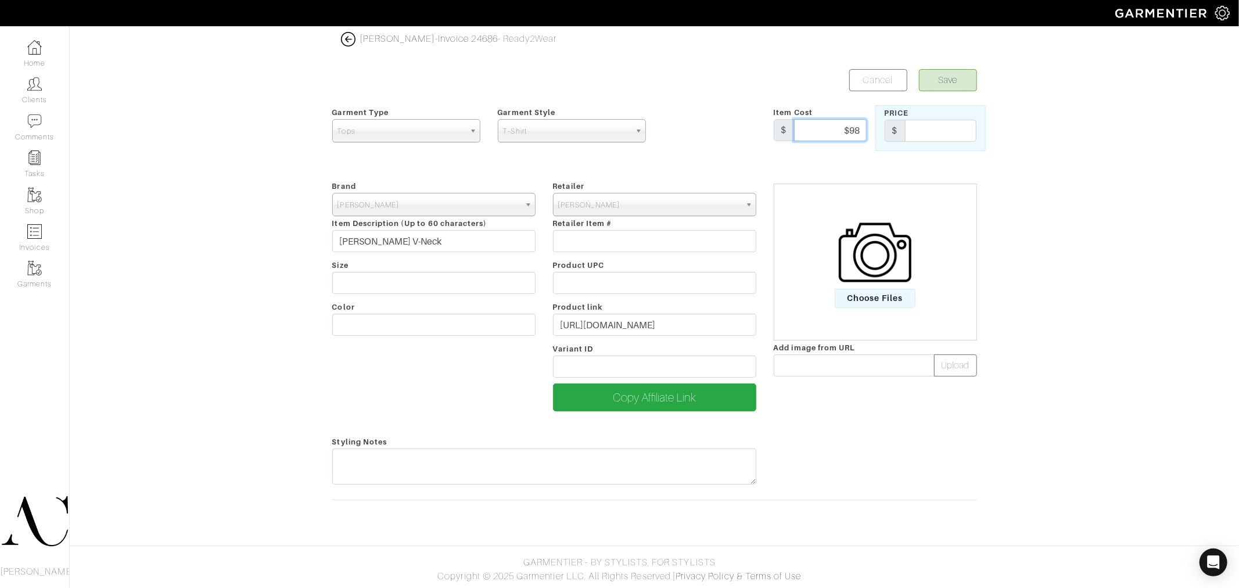
type input "$98.00"
click at [928, 121] on input "text" at bounding box center [940, 131] width 71 height 22
type input "98"
click at [936, 85] on button "Save" at bounding box center [948, 80] width 58 height 22
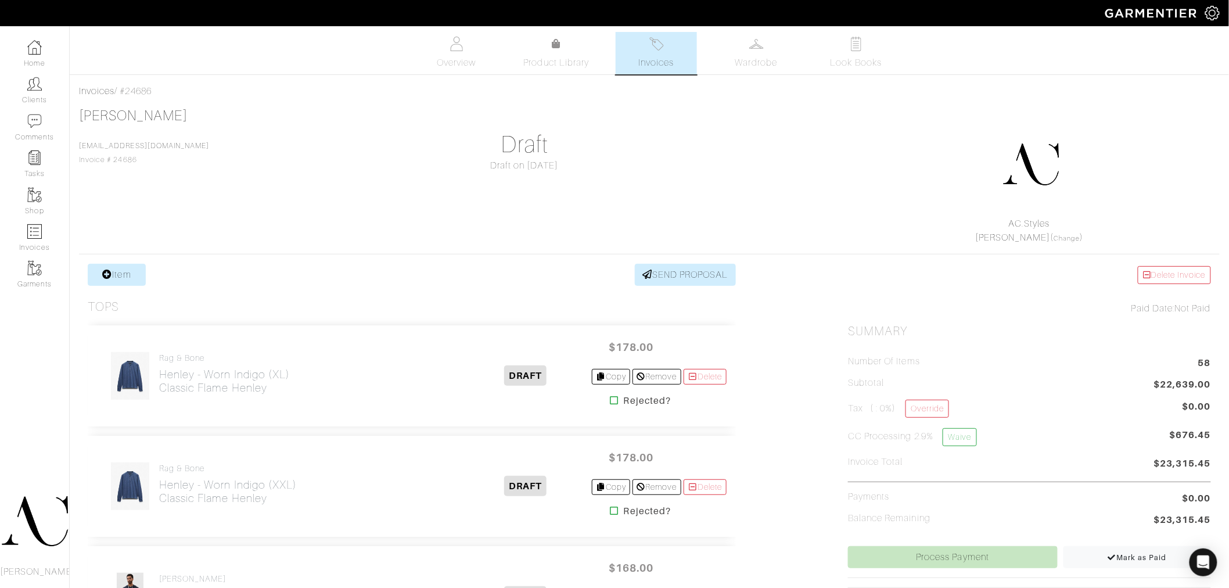
click at [704, 175] on div "[PERSON_NAME] [EMAIL_ADDRESS][DOMAIN_NAME] Invoice # 24686 Draft Draft on [DATE…" at bounding box center [649, 175] width 1141 height 137
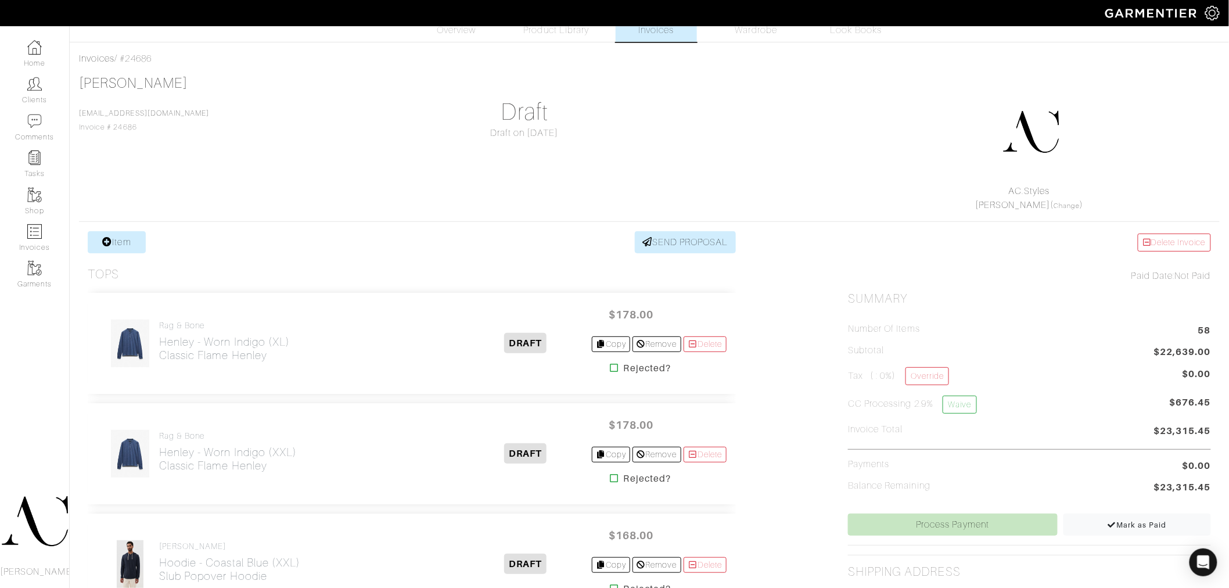
scroll to position [16, 0]
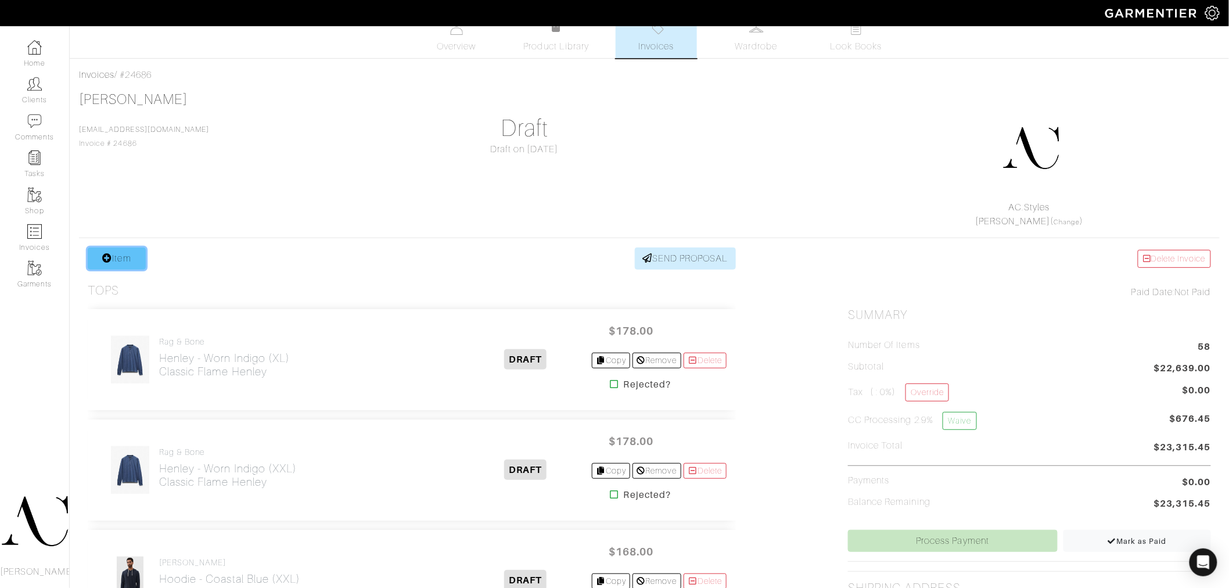
click at [111, 250] on link "Item" at bounding box center [117, 259] width 58 height 22
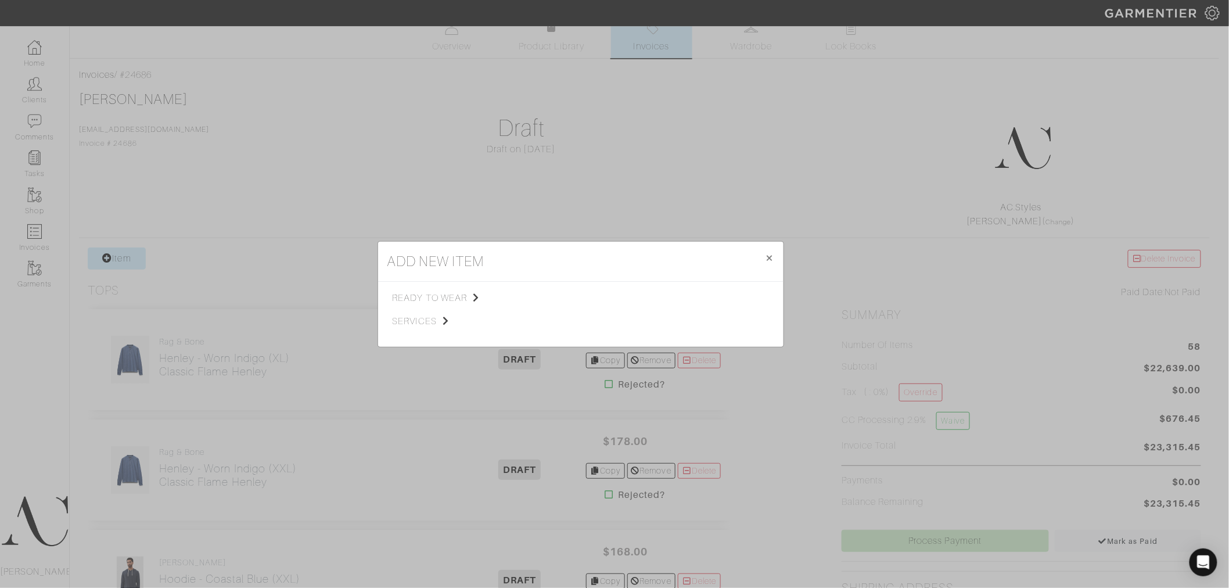
click at [456, 282] on div "ready to wear services Tops Bottoms Sport Coats Suiting Outerwear Shoes Swimwea…" at bounding box center [581, 314] width 406 height 65
click at [447, 299] on span "ready to wear" at bounding box center [451, 298] width 117 height 14
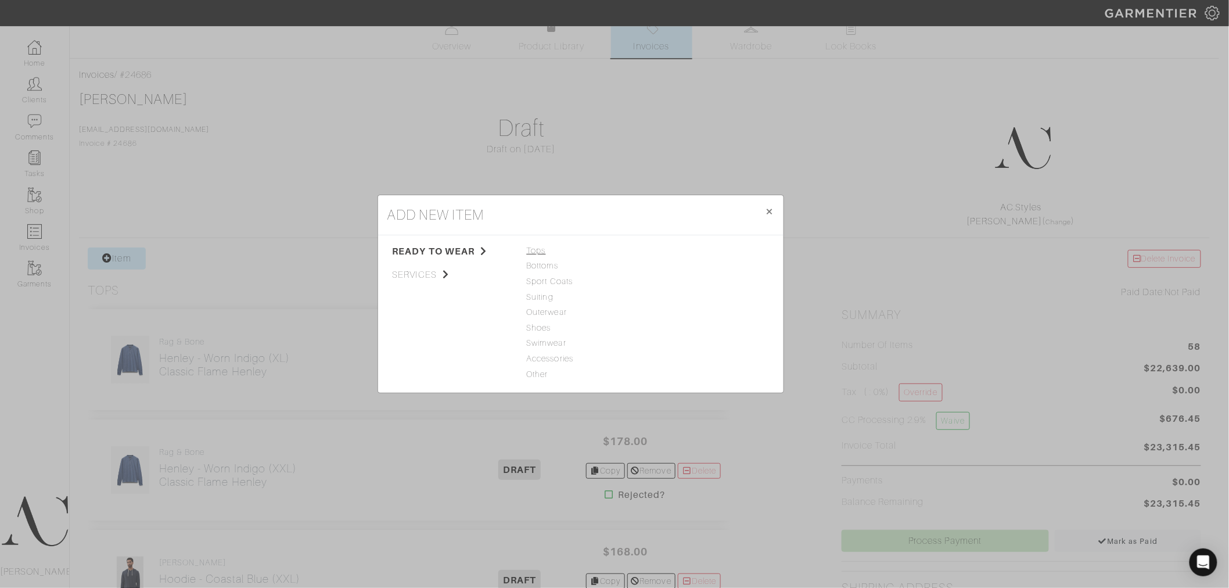
click at [542, 253] on span "Tops" at bounding box center [581, 251] width 108 height 13
click at [667, 324] on link "T-Shirt" at bounding box center [666, 327] width 26 height 9
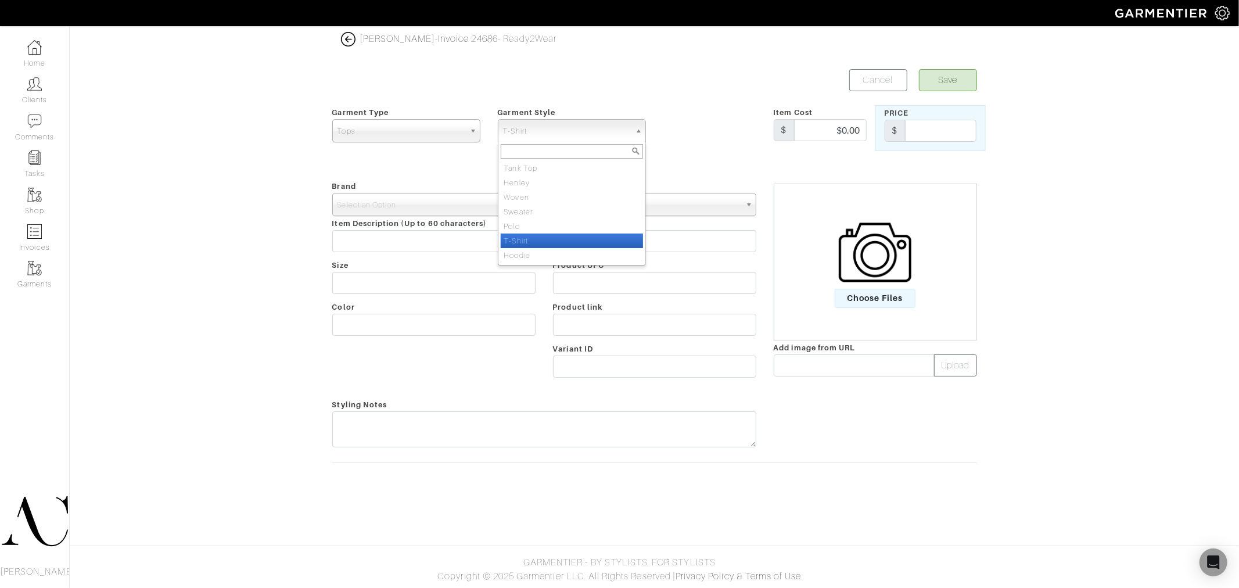
click at [597, 138] on span "T-Shirt" at bounding box center [566, 131] width 127 height 23
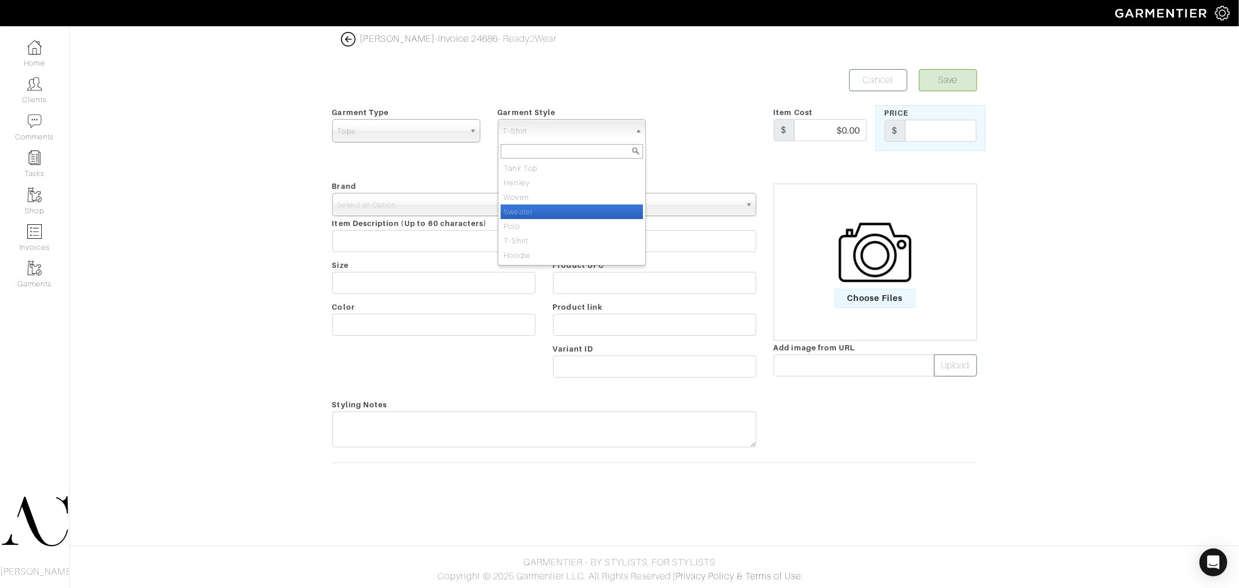
click at [554, 209] on li "Sweater" at bounding box center [572, 212] width 142 height 15
select select "6"
click at [445, 205] on span "Select an Option" at bounding box center [429, 204] width 182 height 23
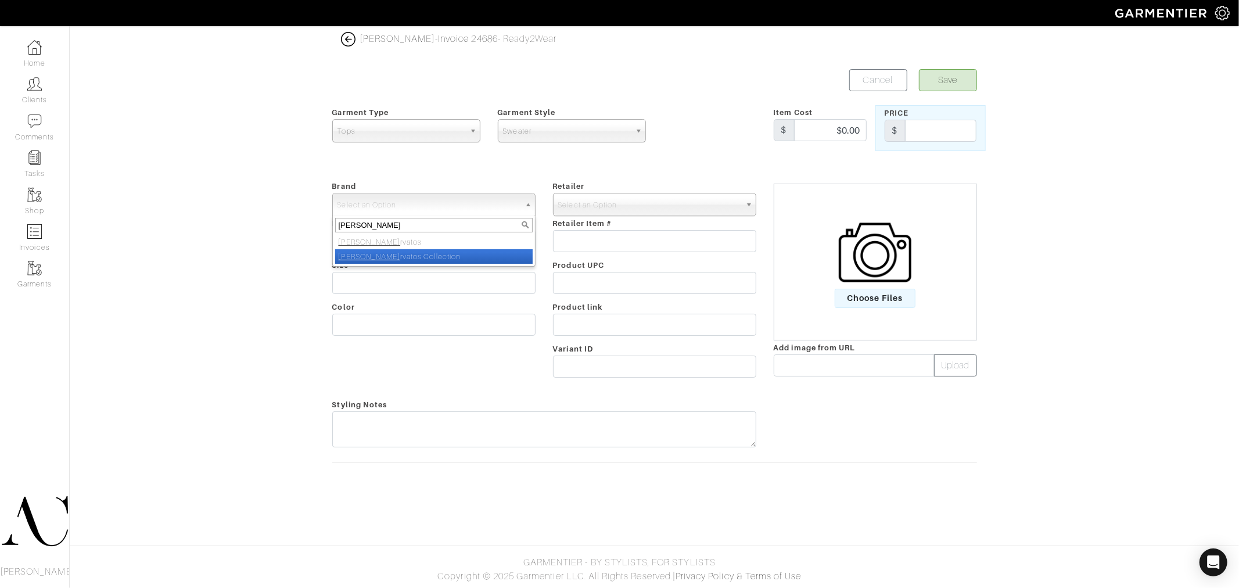
type input "[PERSON_NAME]"
click at [381, 238] on li "John Va rvatos" at bounding box center [434, 242] width 198 height 15
select select "[PERSON_NAME]"
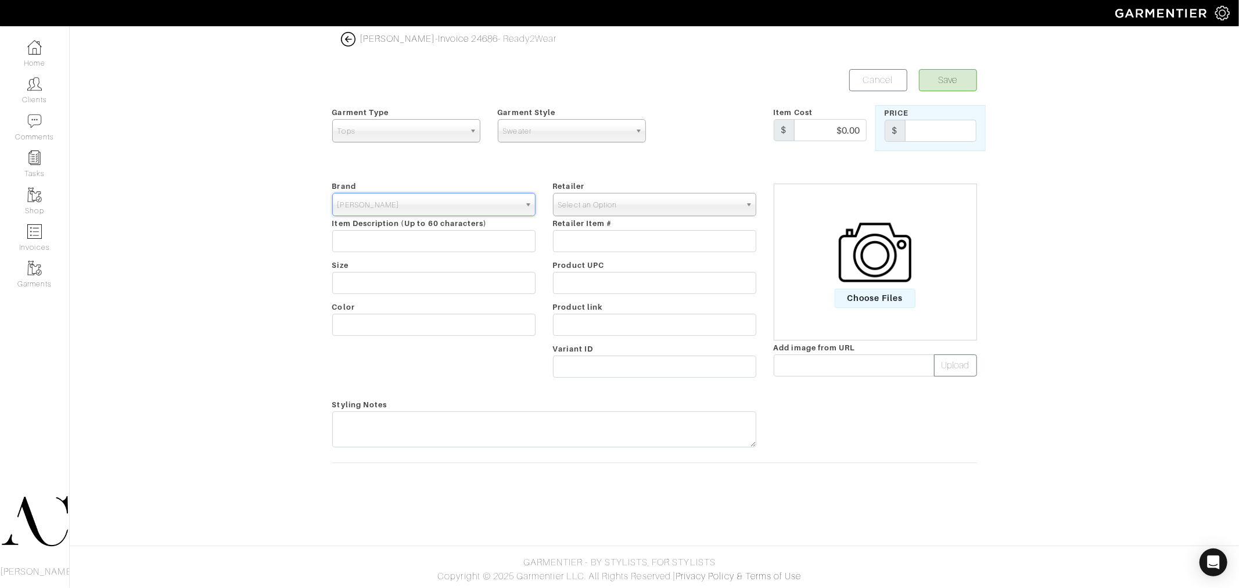
click at [607, 195] on span "Select an Option" at bounding box center [649, 204] width 182 height 23
type input "[PERSON_NAME]"
click at [614, 241] on li "John Va rvatos" at bounding box center [655, 242] width 198 height 15
select select "2111"
click at [402, 233] on input "text" at bounding box center [433, 241] width 203 height 22
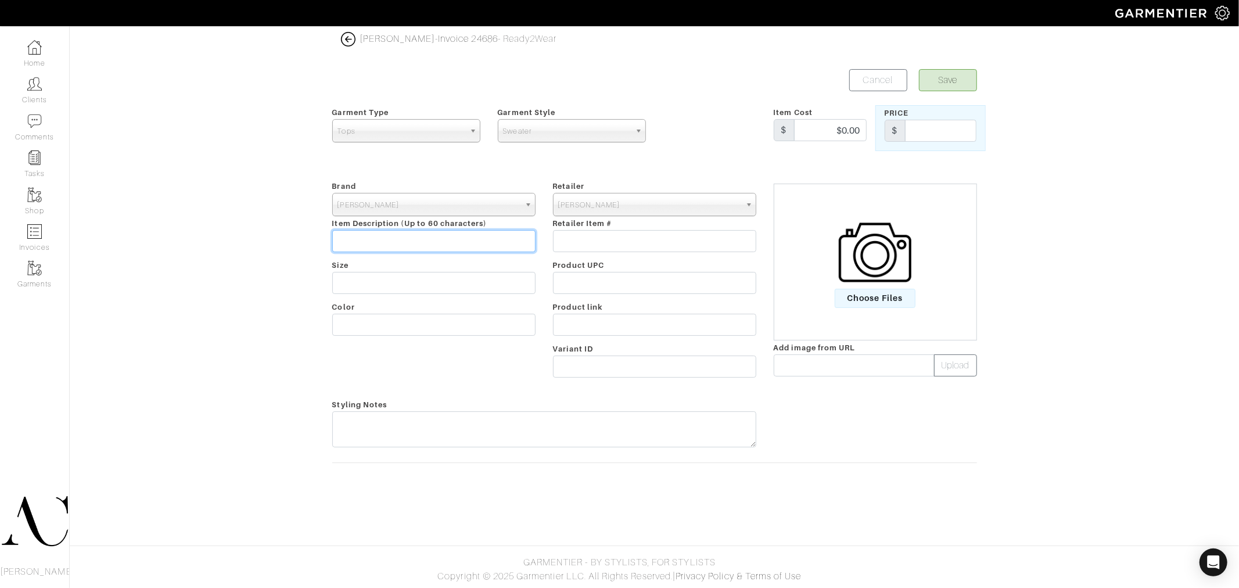
paste input "https://www.johnvarvatos.com/search?q=Walter+"
type input "https://www.johnvarvatos.com/search?q=Walter+"
click at [646, 315] on input "text" at bounding box center [654, 325] width 203 height 22
paste input "https://www.johnvarvatos.com/search?q=Walter+"
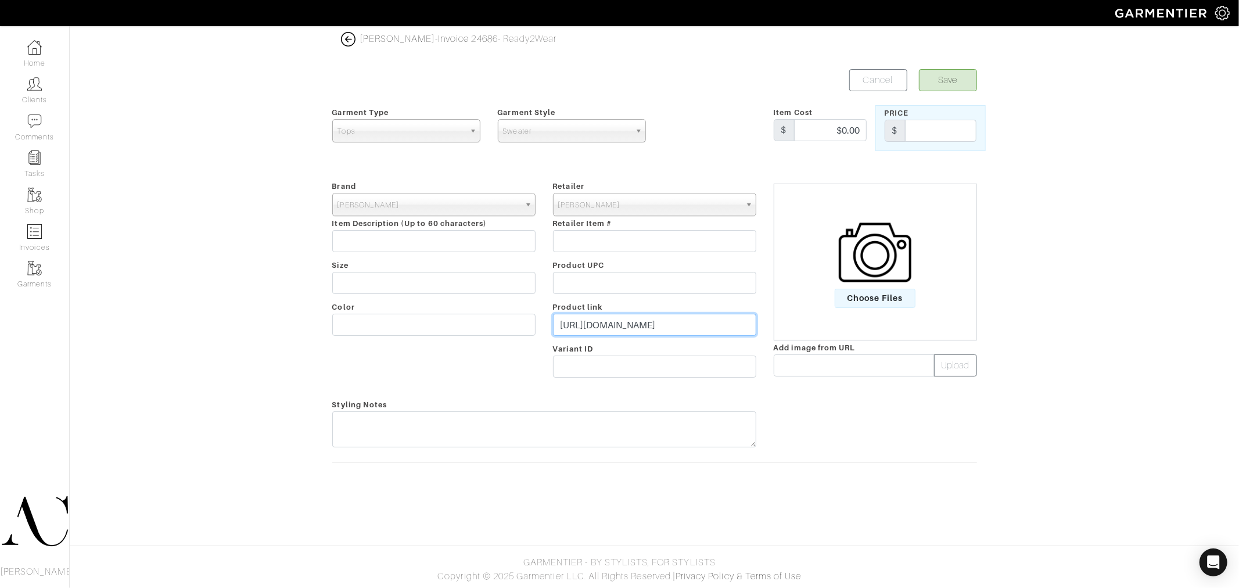
type input "https://www.johnvarvatos.com/search?q=Walter+"
click at [443, 259] on div "Brand - 032c 1017 ALYX 9SM 111SKIN 11 by Boris Bidjan Saberi 11 Honore 12 Store…" at bounding box center [434, 288] width 221 height 218
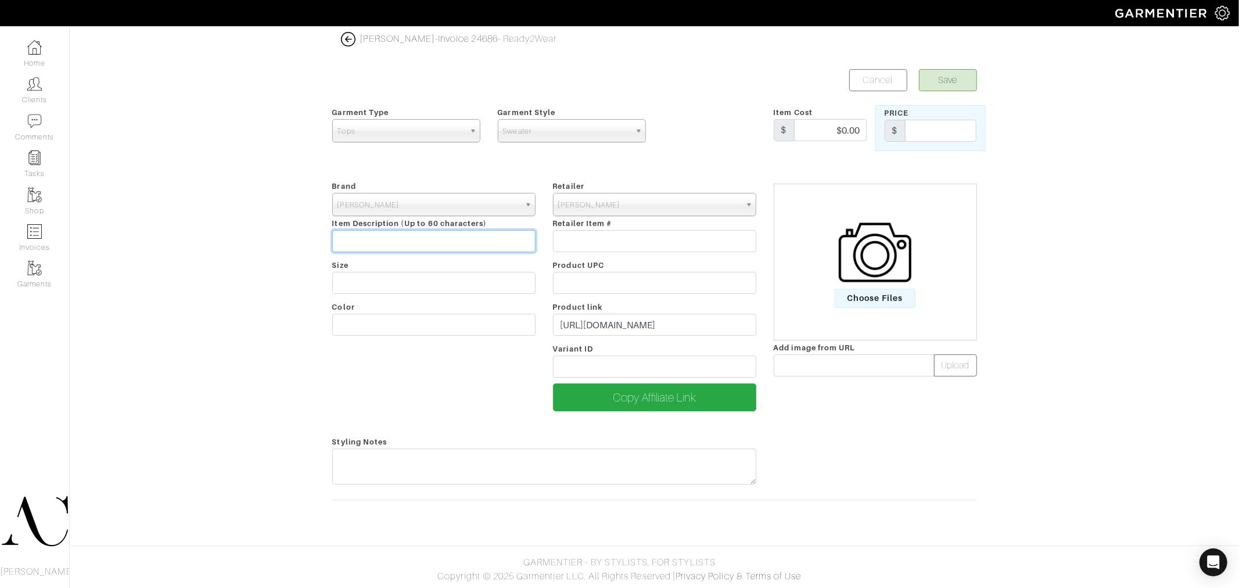
click at [444, 236] on input "text" at bounding box center [433, 241] width 203 height 22
click at [481, 244] on input "text" at bounding box center [433, 241] width 203 height 22
paste input "[PERSON_NAME] Neck Sweater"
type input "[PERSON_NAME] Neck Sweater"
click at [839, 131] on input "$0.00" at bounding box center [830, 130] width 73 height 22
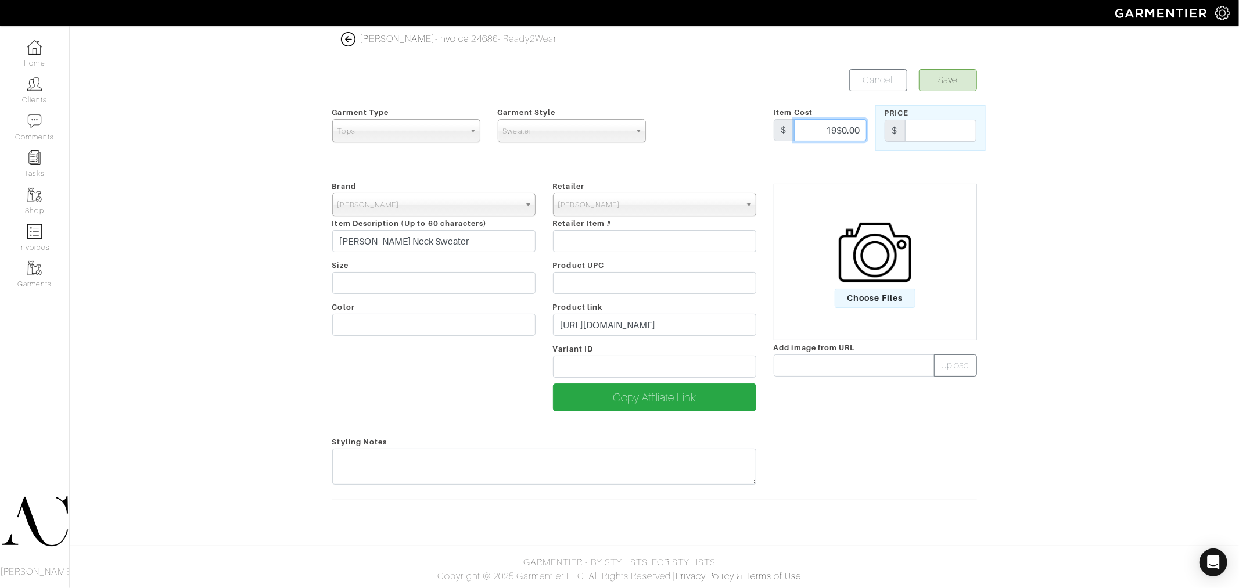
type input "9"
click at [841, 131] on input "198" at bounding box center [830, 130] width 73 height 22
type input "198"
click at [926, 134] on input "text" at bounding box center [940, 131] width 71 height 22
type input "198"
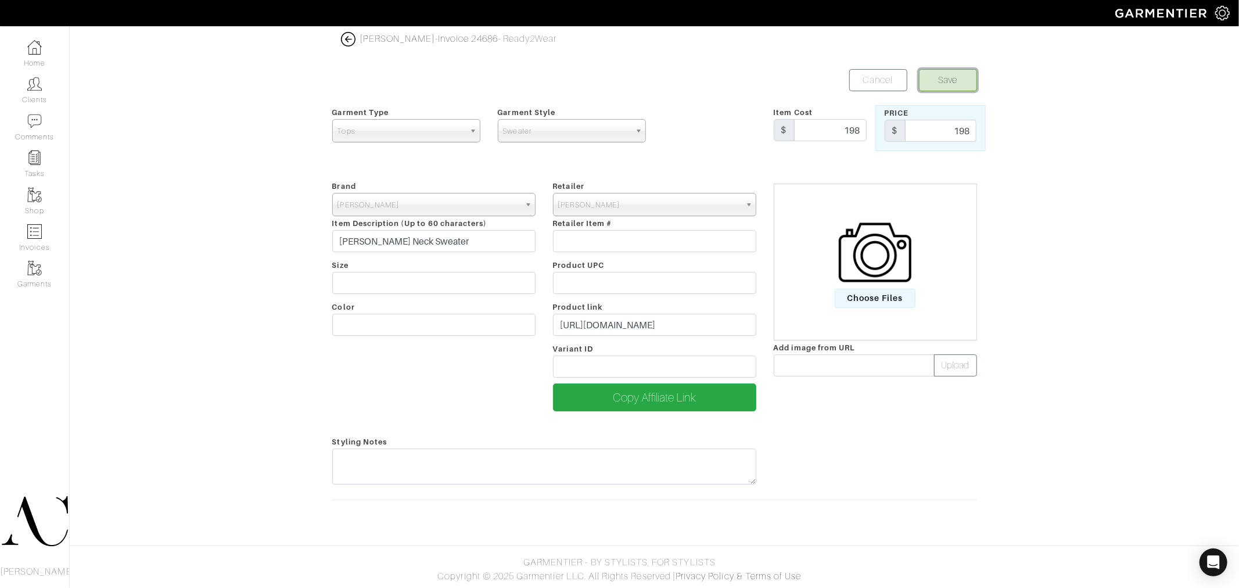
click at [934, 80] on button "Save" at bounding box center [948, 80] width 58 height 22
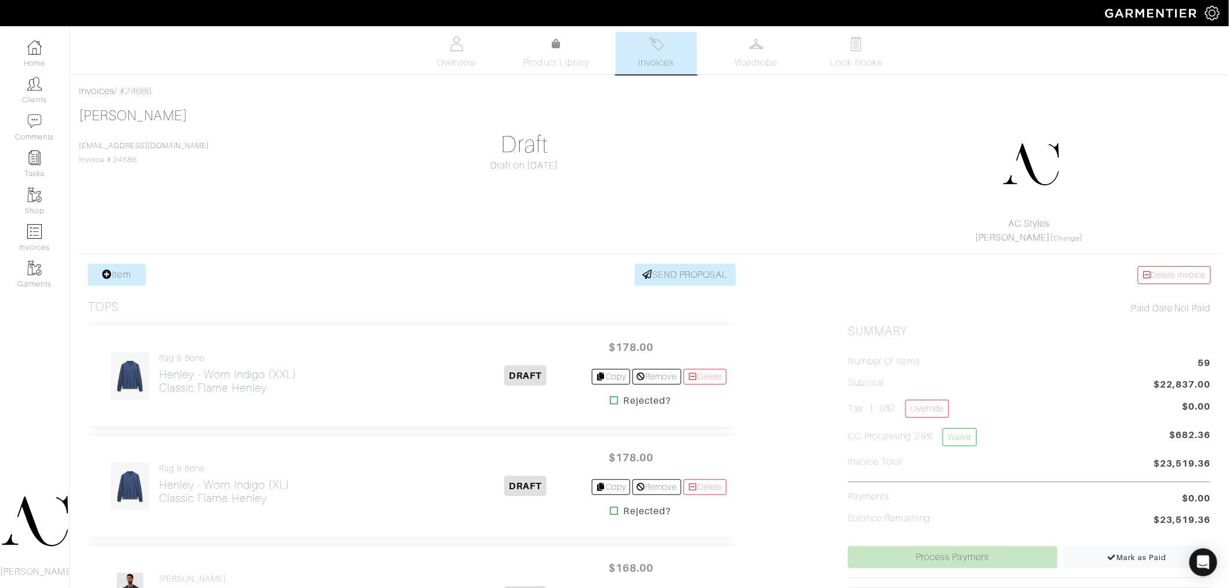
click at [686, 198] on div "[PERSON_NAME] [EMAIL_ADDRESS][DOMAIN_NAME] Invoice # 24686 Draft Draft on [DATE…" at bounding box center [649, 175] width 1141 height 137
click at [130, 273] on link "Item" at bounding box center [117, 275] width 58 height 22
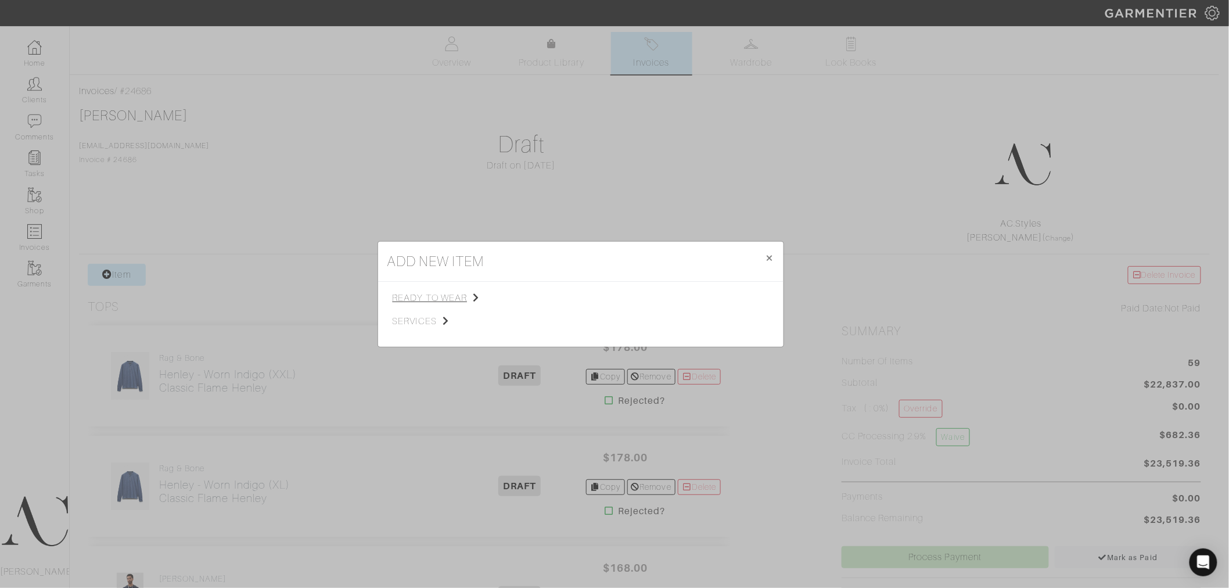
click at [436, 298] on span "ready to wear" at bounding box center [451, 298] width 117 height 14
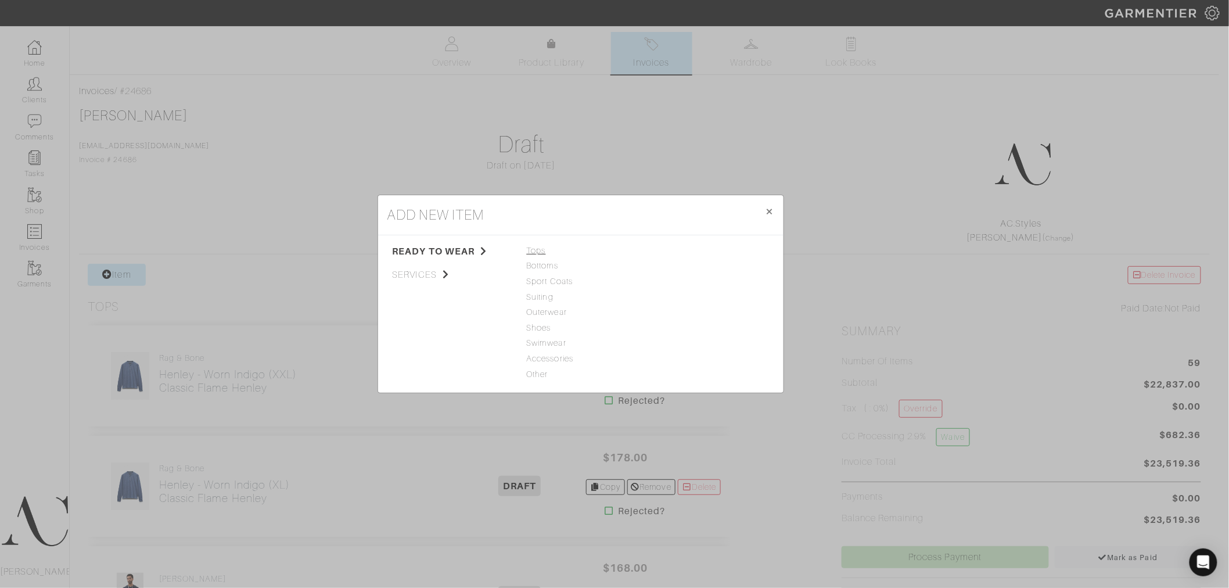
click at [542, 253] on span "Tops" at bounding box center [581, 251] width 108 height 13
click at [662, 300] on link "Sweater" at bounding box center [668, 296] width 31 height 9
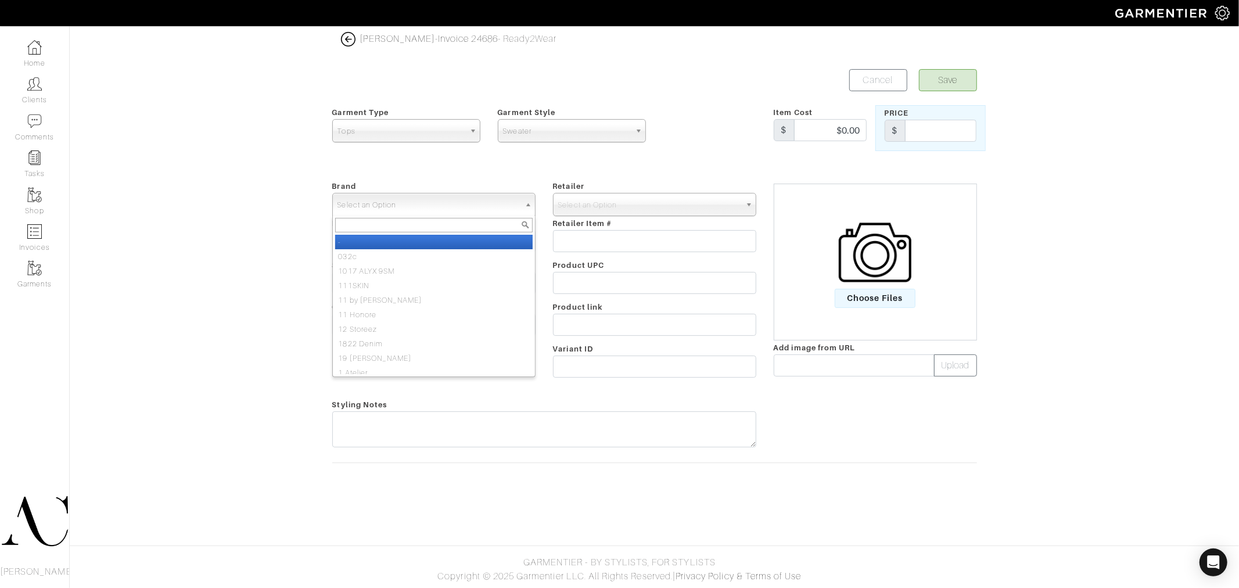
click at [438, 209] on span "Select an Option" at bounding box center [429, 204] width 182 height 23
type input "w"
type input "[PERSON_NAME]"
click at [399, 246] on li "[PERSON_NAME]" at bounding box center [434, 242] width 198 height 15
select select "[PERSON_NAME]"
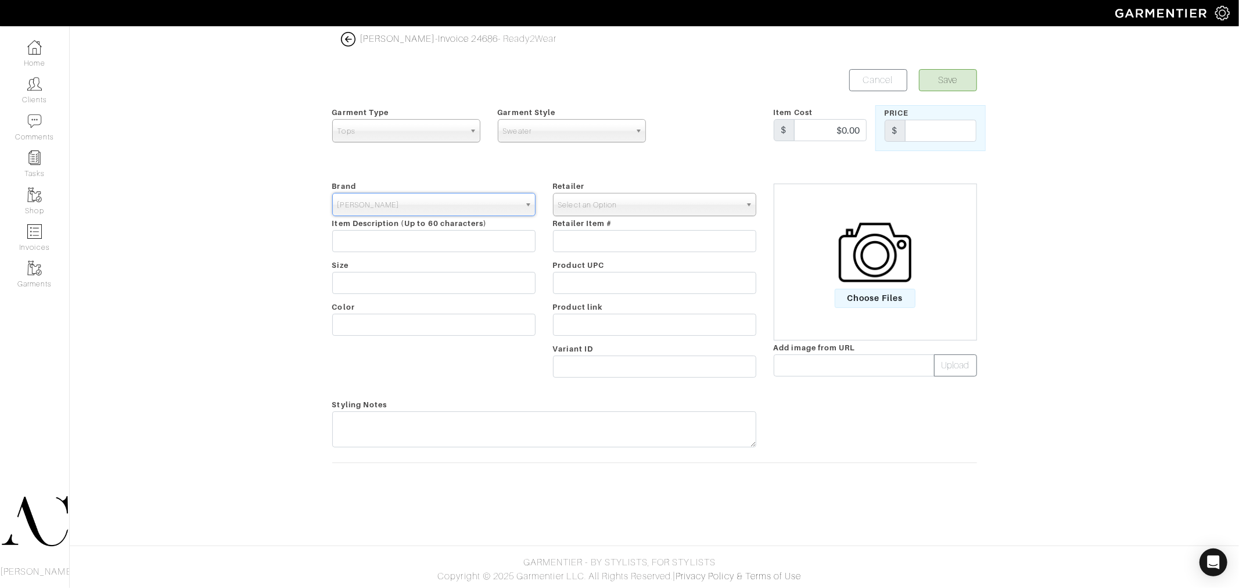
click at [630, 204] on span "Select an Option" at bounding box center [649, 204] width 182 height 23
type input "[PERSON_NAME]"
click at [608, 241] on li "[PERSON_NAME]" at bounding box center [655, 242] width 198 height 15
select select "2111"
click at [411, 247] on input "text" at bounding box center [433, 241] width 203 height 22
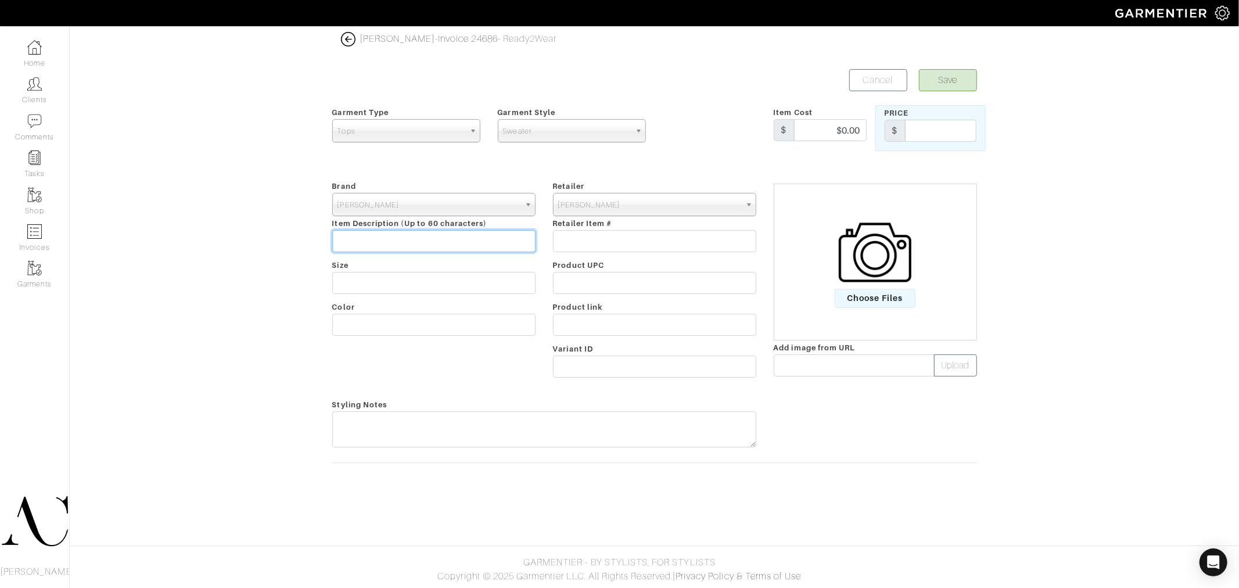
click at [447, 248] on input "text" at bounding box center [433, 241] width 203 height 22
paste input "[PERSON_NAME] Neck Sweater"
type input "[PERSON_NAME] Neck Sweater"
click at [585, 322] on input "text" at bounding box center [654, 325] width 203 height 22
paste input "[URL][DOMAIN_NAME]"
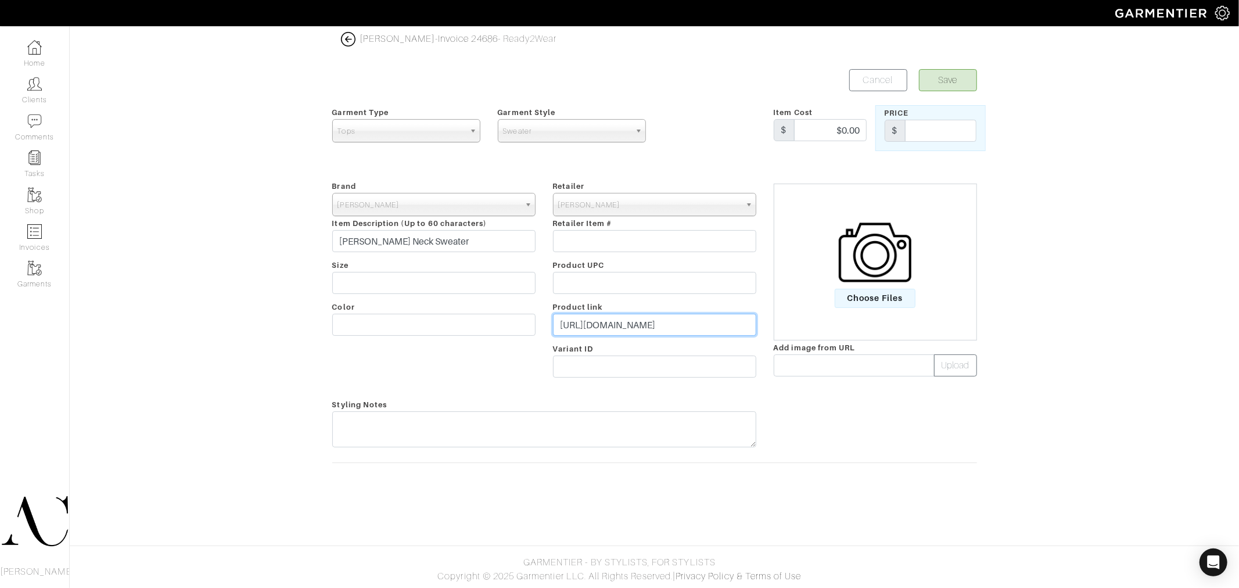
scroll to position [0, 16]
type input "[URL][DOMAIN_NAME]"
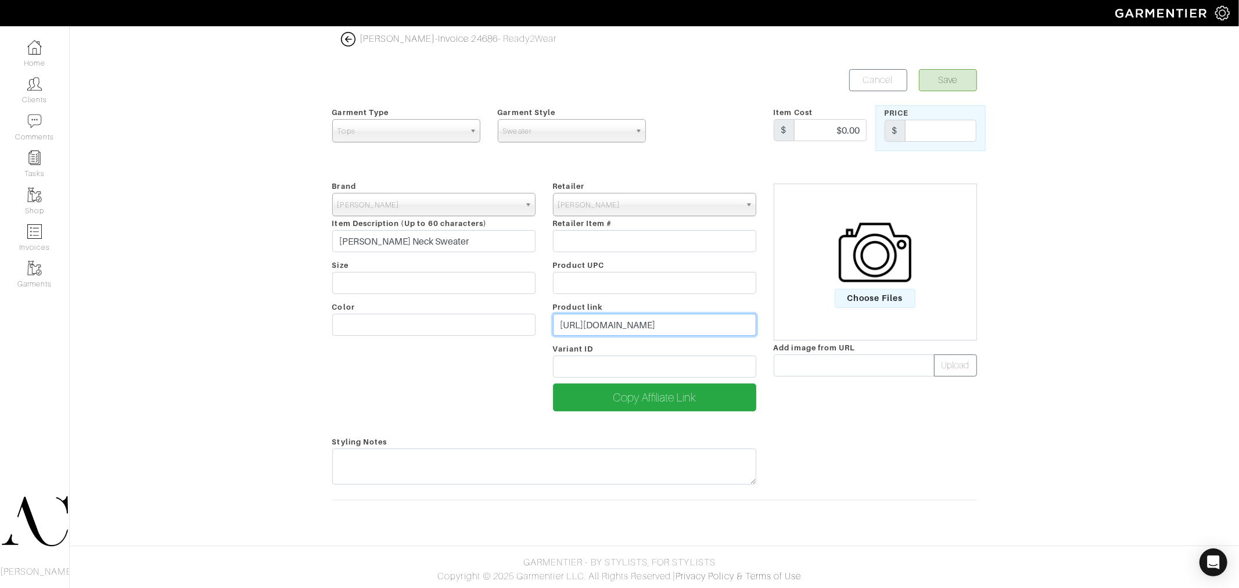
scroll to position [0, 0]
click at [833, 128] on input "$0.00" at bounding box center [830, 130] width 73 height 22
click at [849, 130] on input "$0.00" at bounding box center [830, 130] width 73 height 22
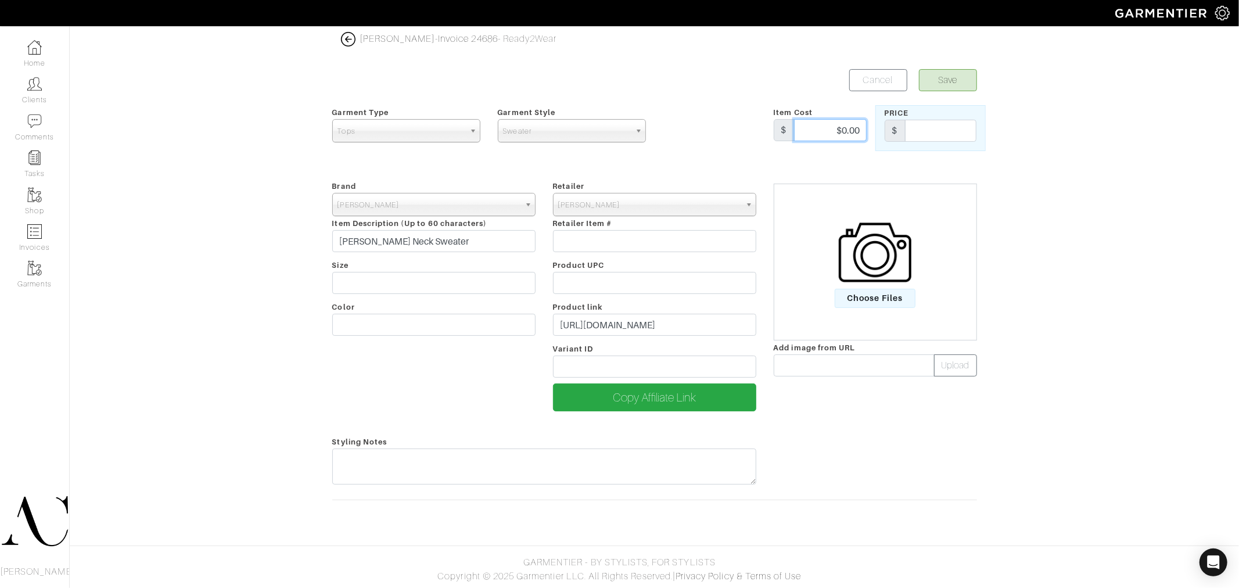
click at [849, 130] on input "$0.00" at bounding box center [830, 130] width 73 height 22
type input "$198"
click at [942, 129] on input "text" at bounding box center [940, 131] width 71 height 22
type input "198"
click at [944, 86] on button "Save" at bounding box center [948, 80] width 58 height 22
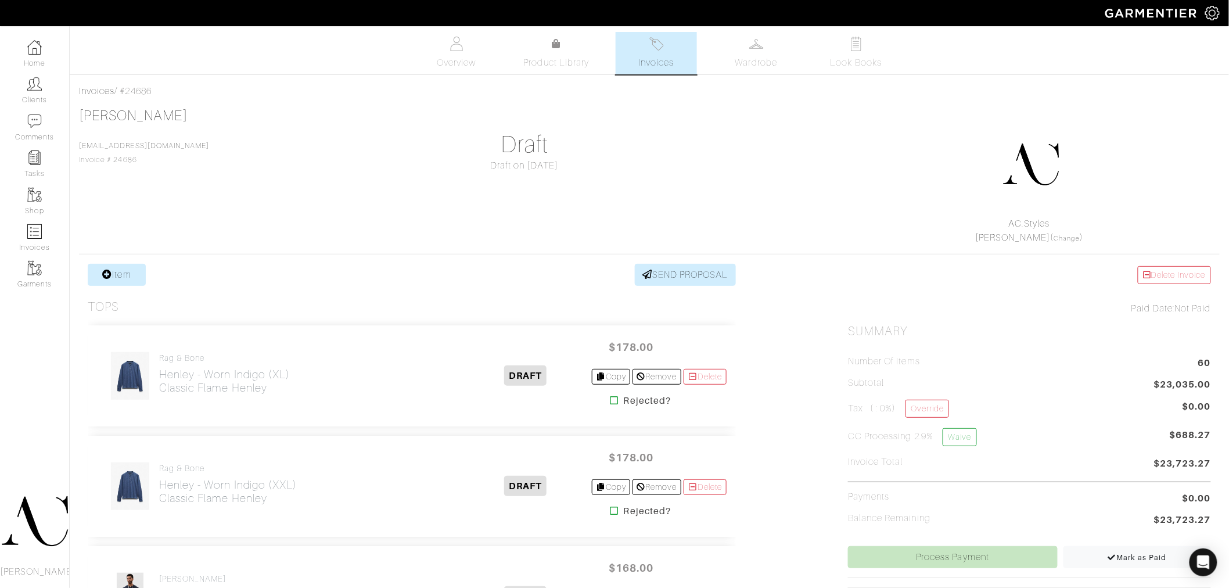
scroll to position [646, 0]
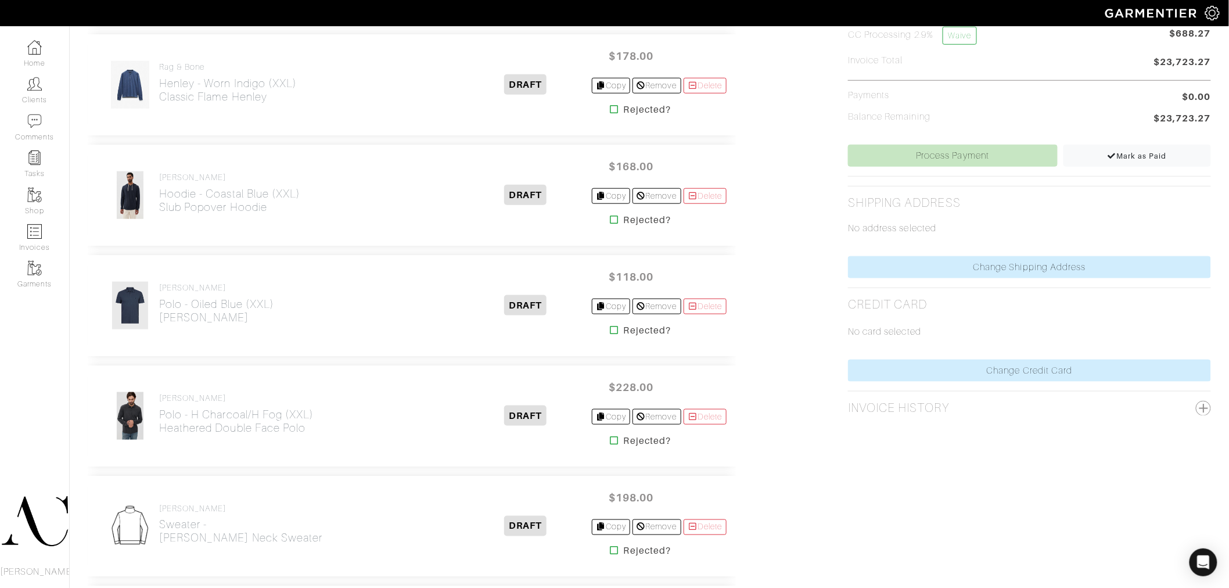
scroll to position [387, 0]
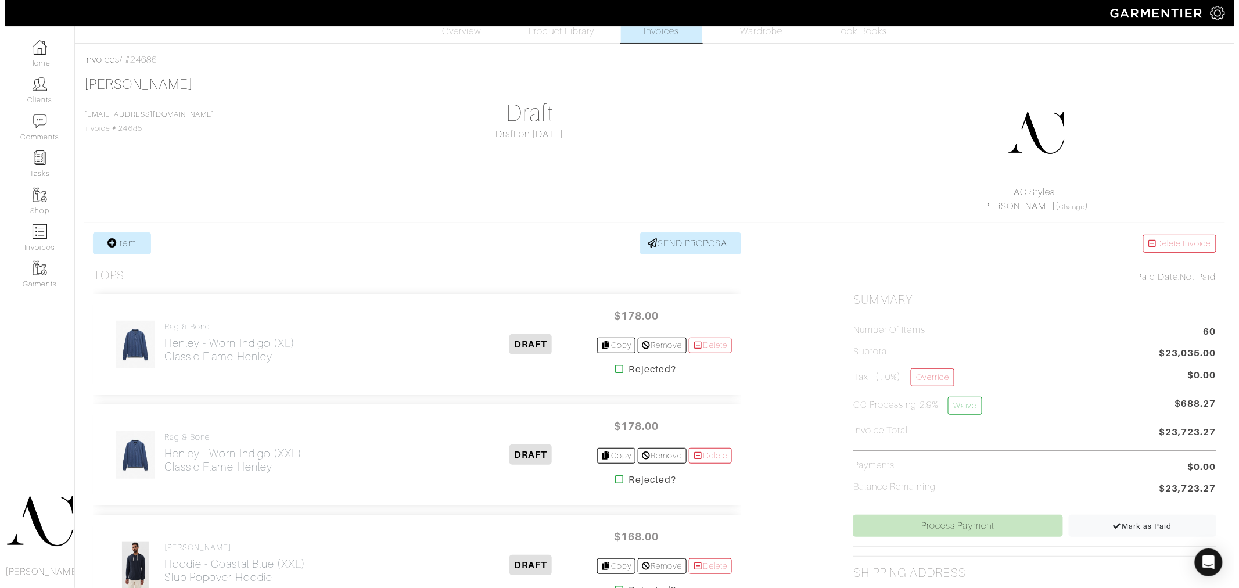
scroll to position [0, 0]
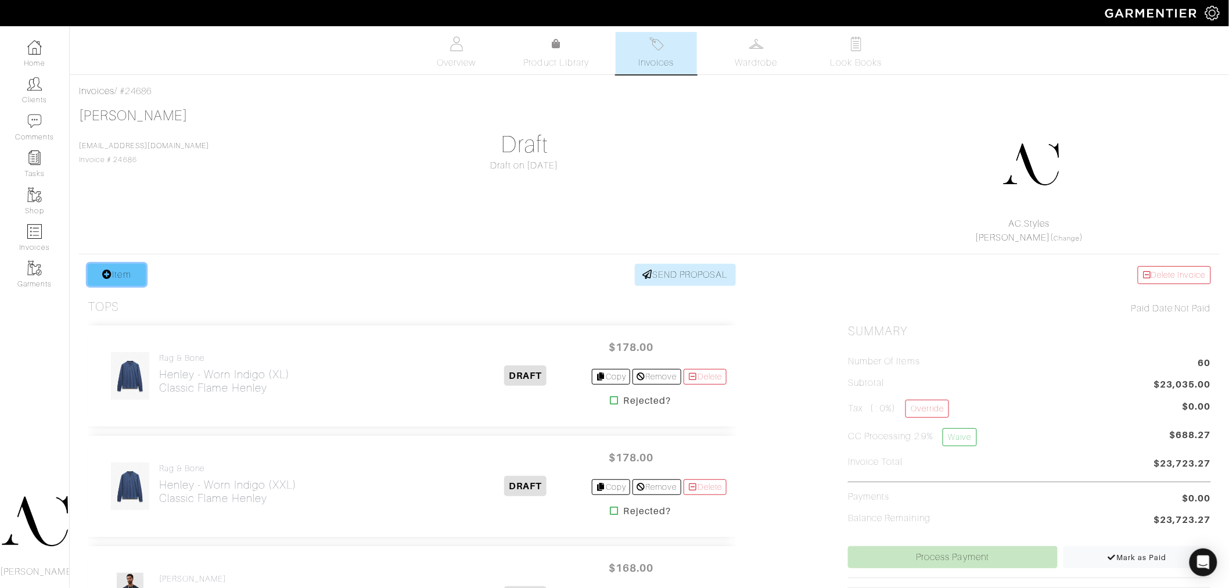
click at [119, 271] on link "Item" at bounding box center [117, 275] width 58 height 22
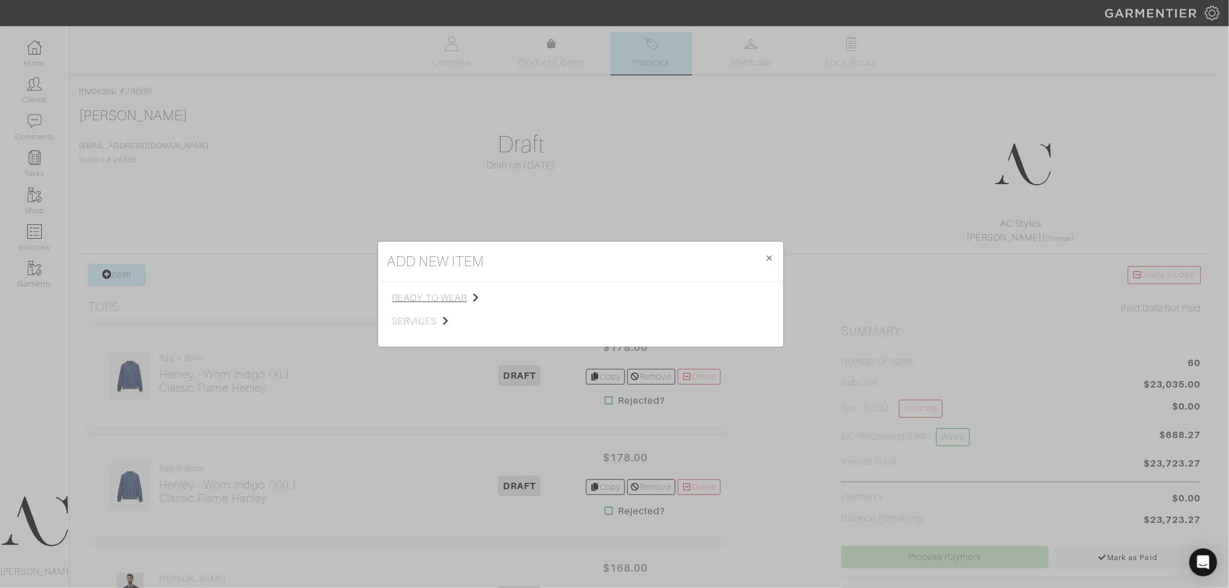
click at [432, 300] on span "ready to wear" at bounding box center [451, 298] width 117 height 14
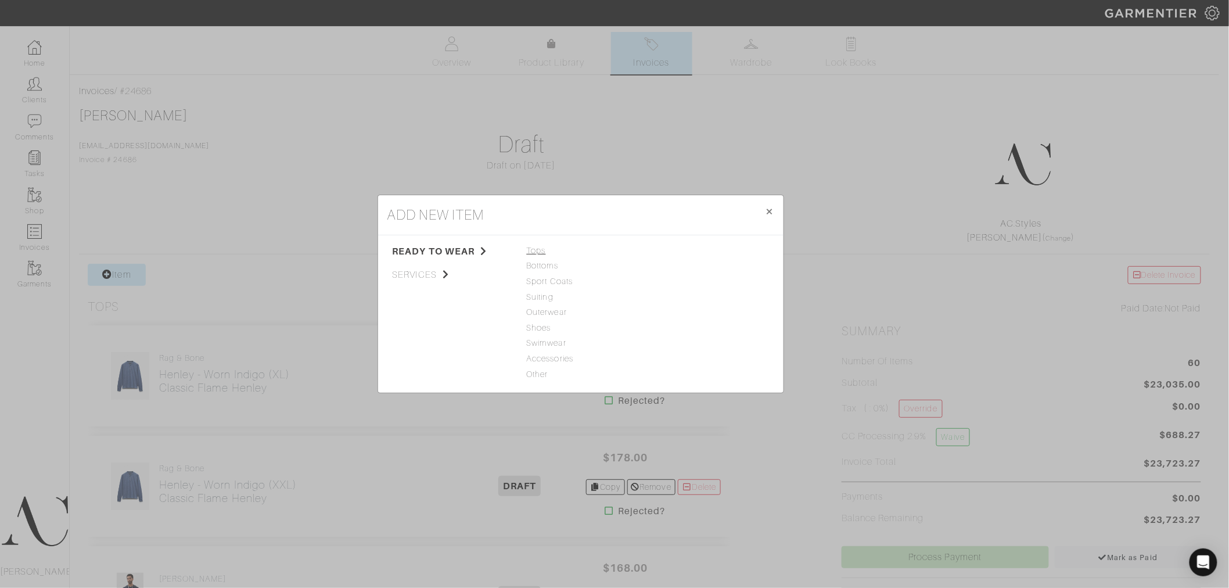
click at [540, 252] on span "Tops" at bounding box center [581, 251] width 108 height 13
click at [657, 312] on link "Polo" at bounding box center [661, 311] width 17 height 9
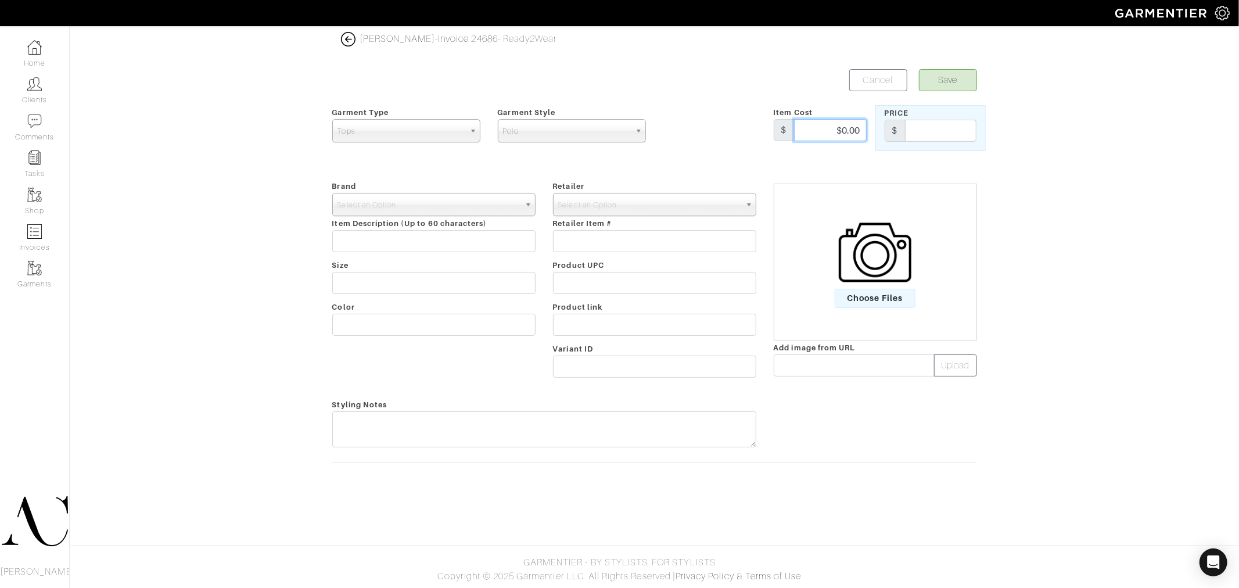
click at [840, 136] on input "$0.00" at bounding box center [830, 130] width 73 height 22
type input "$498.00"
click at [934, 136] on input "text" at bounding box center [940, 131] width 71 height 22
type input "498"
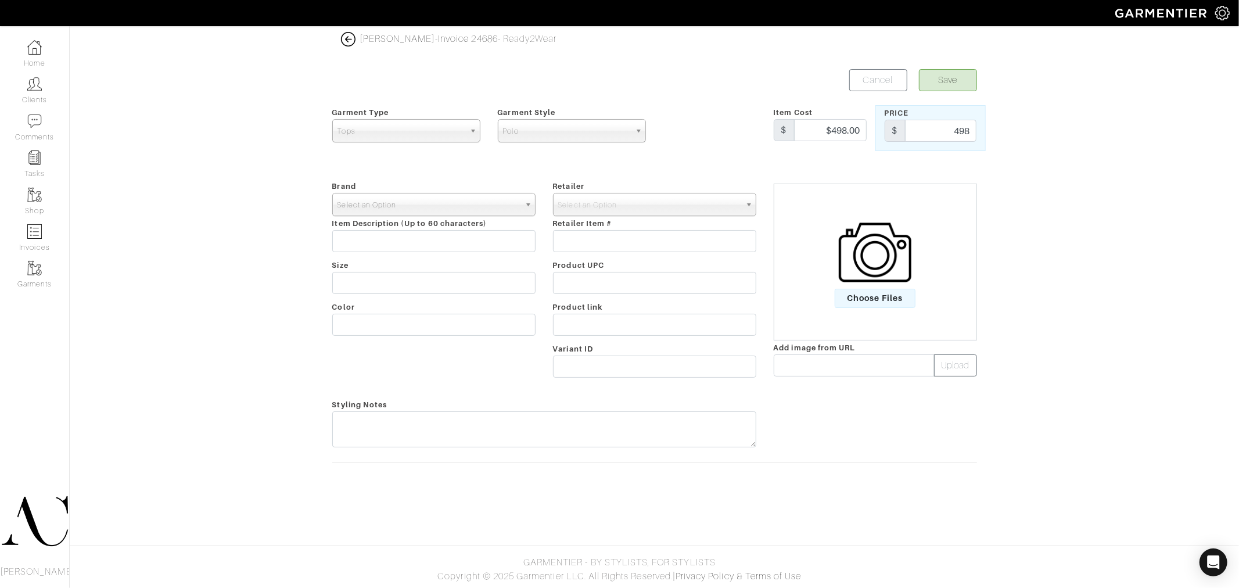
click at [472, 208] on span "Select an Option" at bounding box center [429, 204] width 182 height 23
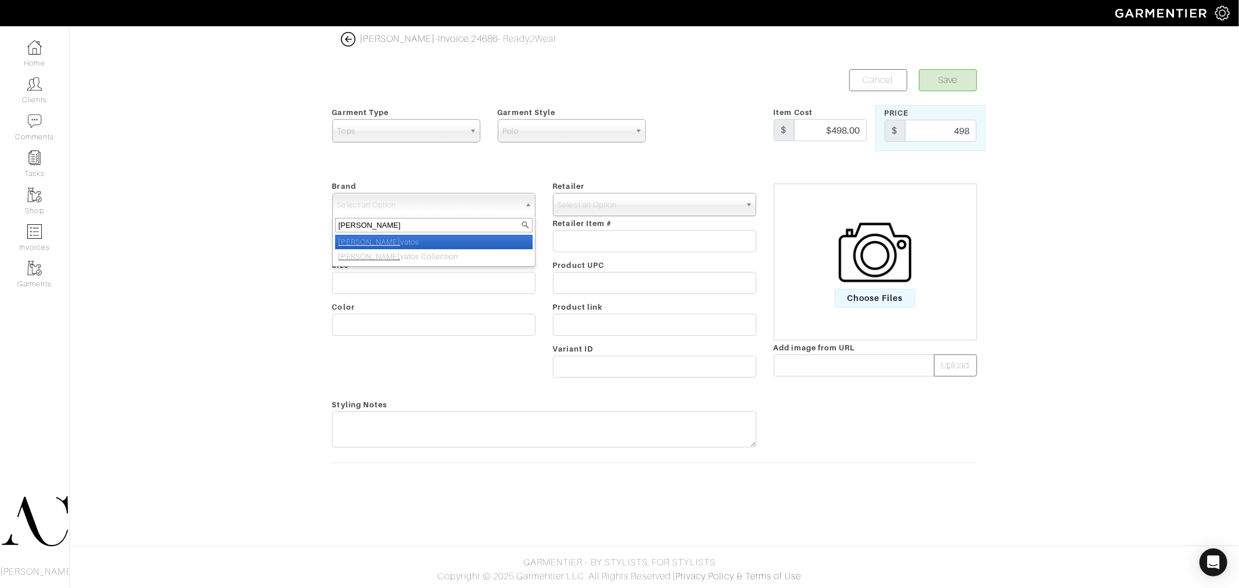
type input "john var"
click at [378, 242] on li "John Var vatos" at bounding box center [434, 242] width 198 height 15
select select "[PERSON_NAME]"
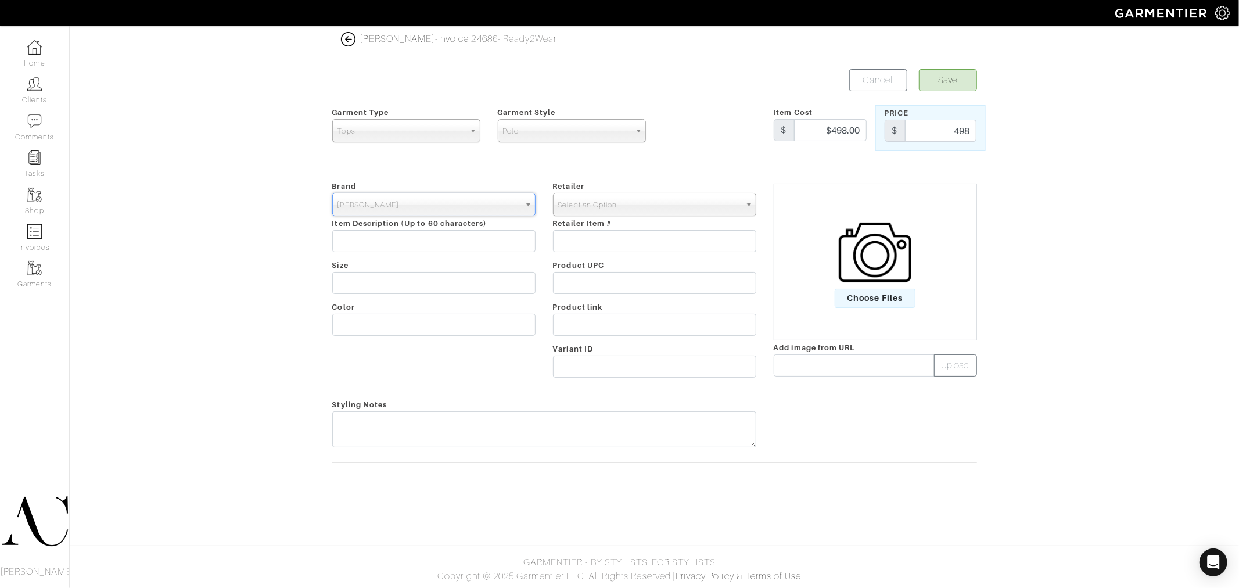
click at [633, 210] on span "Select an Option" at bounding box center [649, 204] width 182 height 23
type input "john var"
click at [626, 242] on li "John Var vatos" at bounding box center [655, 242] width 198 height 15
select select "2111"
click at [459, 240] on input "text" at bounding box center [433, 241] width 203 height 22
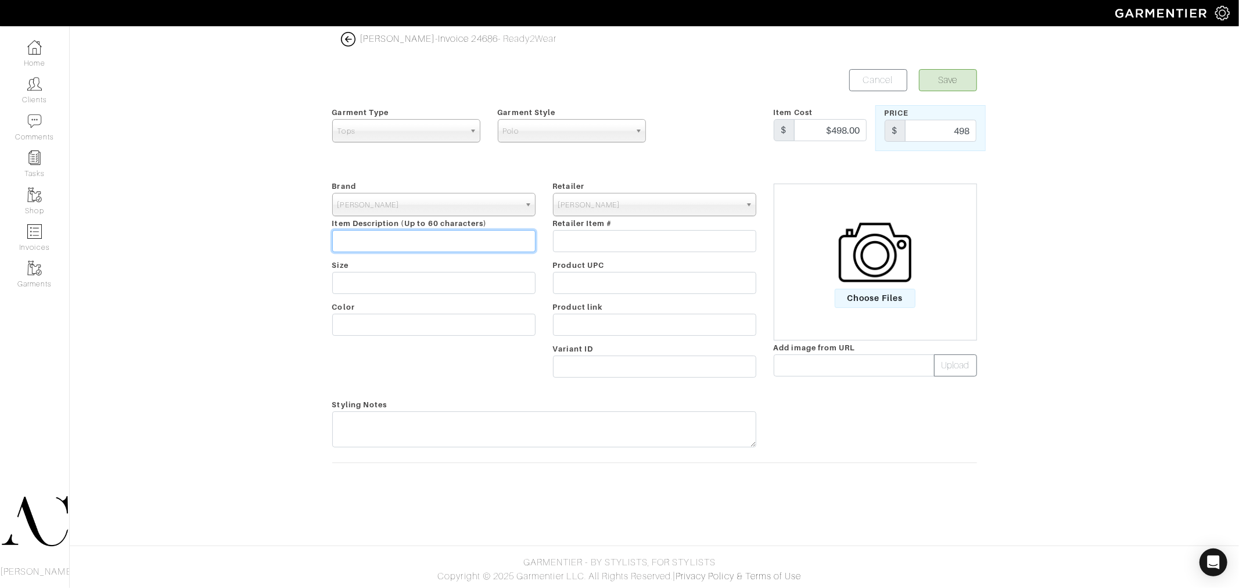
click at [448, 239] on input "text" at bounding box center [433, 241] width 203 height 22
paste input "https://www.johnvarvatos.com/search?q=Macra+Polo"
type input "https://www.johnvarvatos.com/search?q=Macra+Polo"
click at [607, 325] on input "text" at bounding box center [654, 325] width 203 height 22
paste input "https://www.johnvarvatos.com/search?q=Macra+Polo"
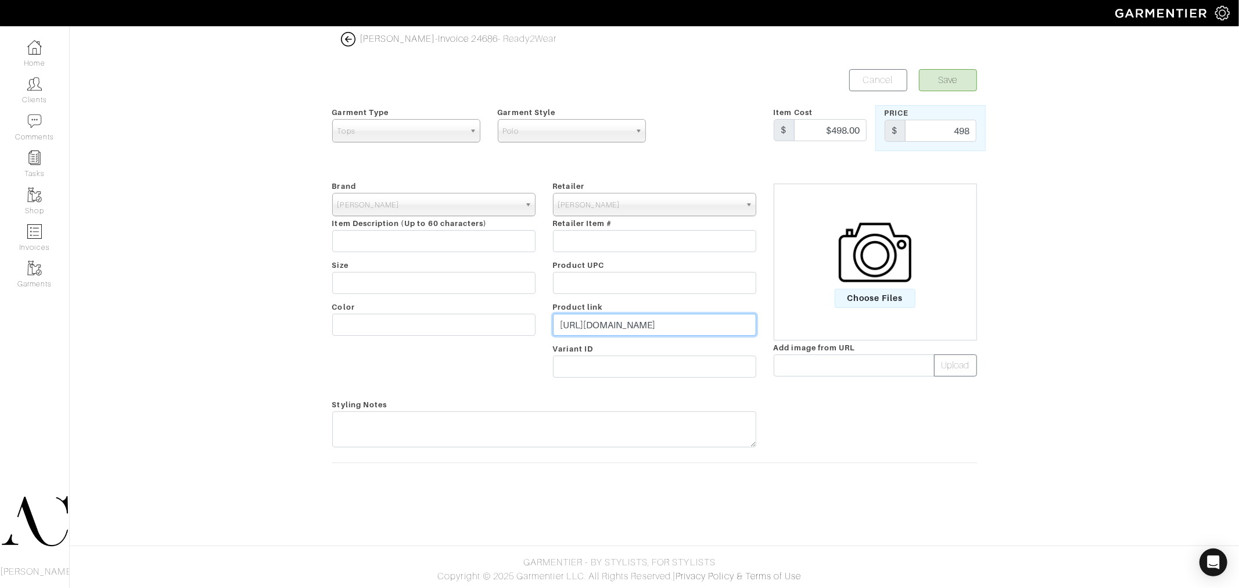
scroll to position [0, 34]
type input "https://www.johnvarvatos.com/search?q=Macra+Polo"
click at [433, 239] on input "text" at bounding box center [433, 241] width 203 height 22
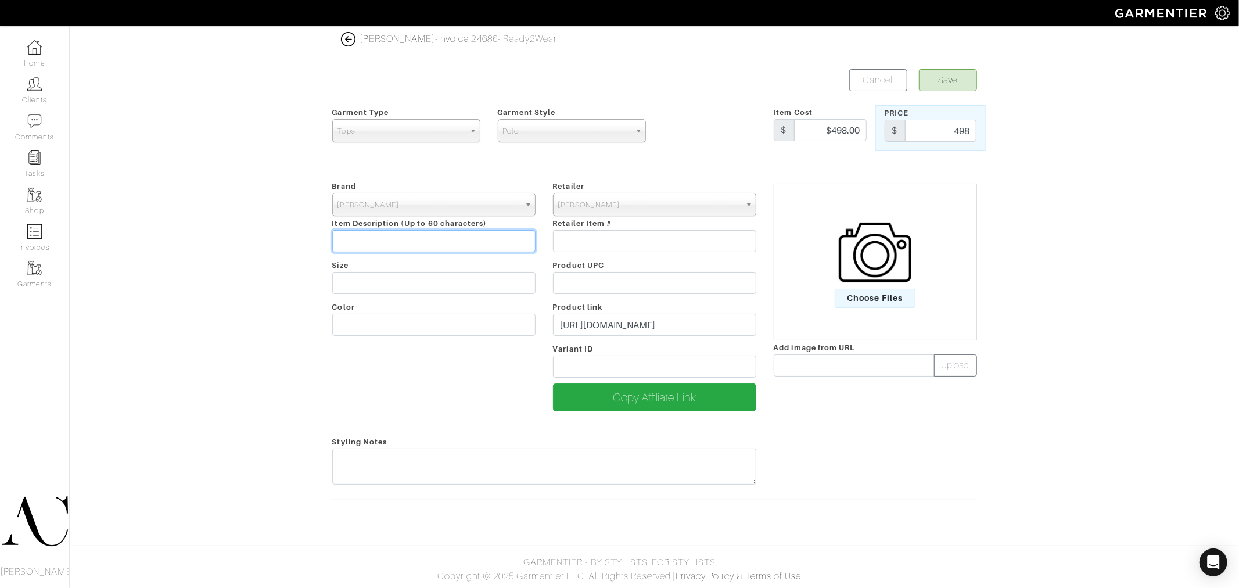
click at [473, 247] on input "text" at bounding box center [433, 241] width 203 height 22
paste input "Macra Polo"
type input "Macra Polo"
click at [942, 86] on button "Save" at bounding box center [948, 80] width 58 height 22
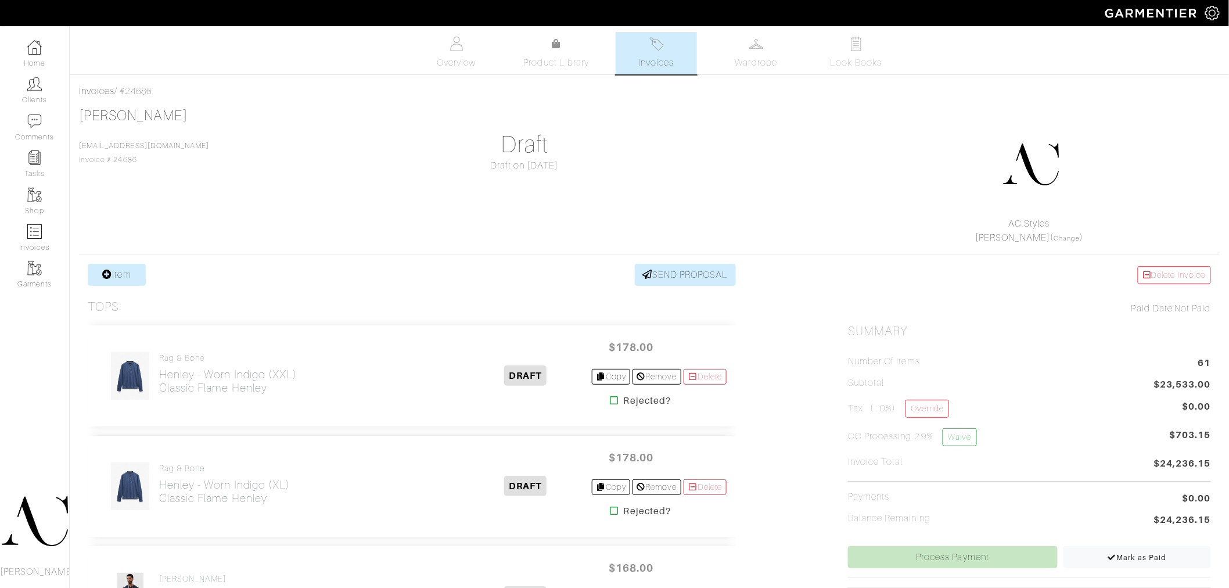
click at [657, 127] on div "[PERSON_NAME] [EMAIL_ADDRESS][DOMAIN_NAME] Invoice # 24686 Draft Draft on [DATE…" at bounding box center [649, 175] width 1141 height 137
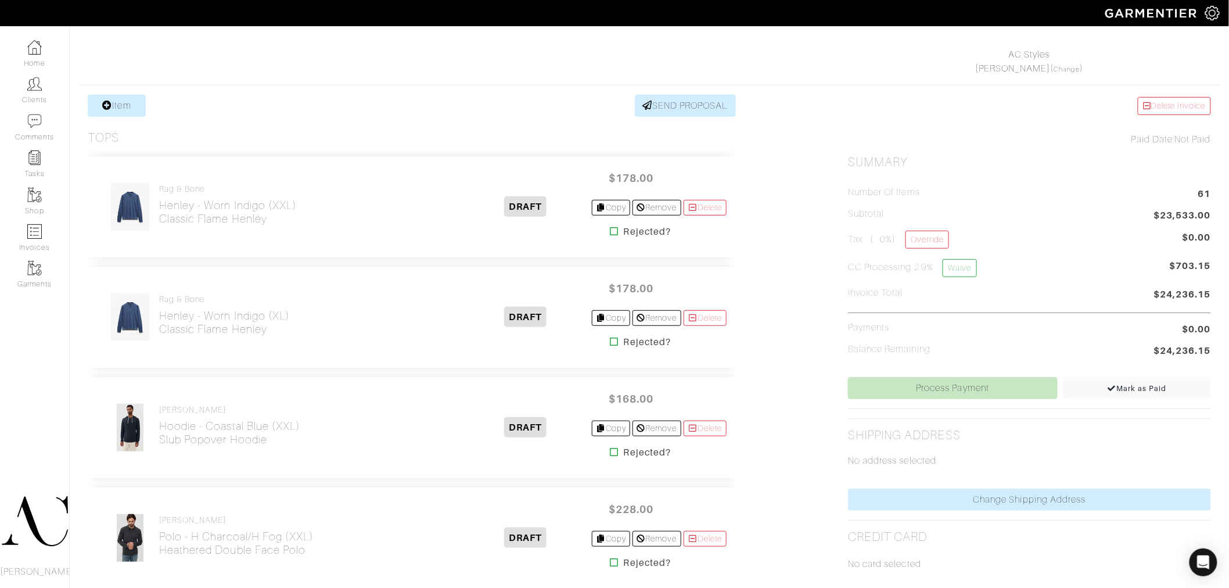
scroll to position [193, 0]
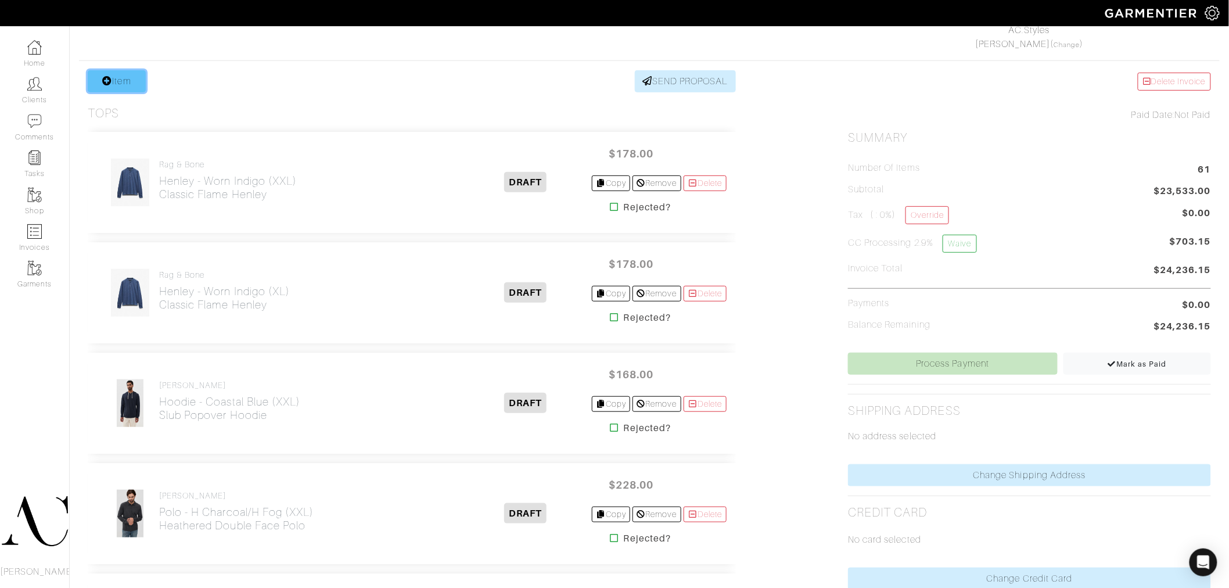
click at [134, 80] on link "Item" at bounding box center [117, 81] width 58 height 22
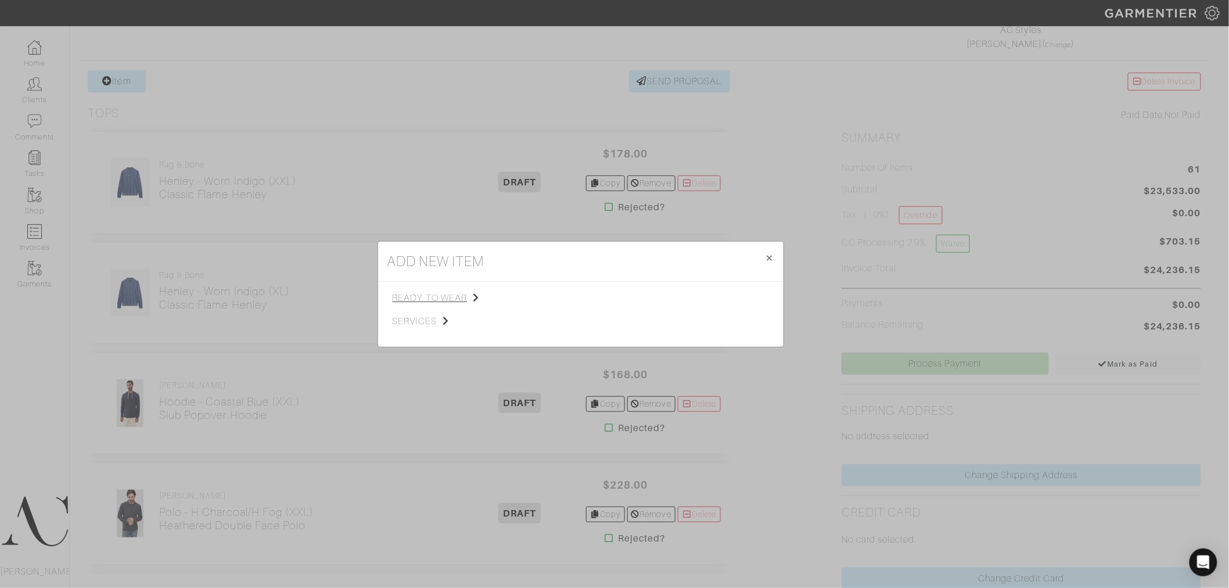
click at [449, 297] on span "ready to wear" at bounding box center [451, 298] width 117 height 14
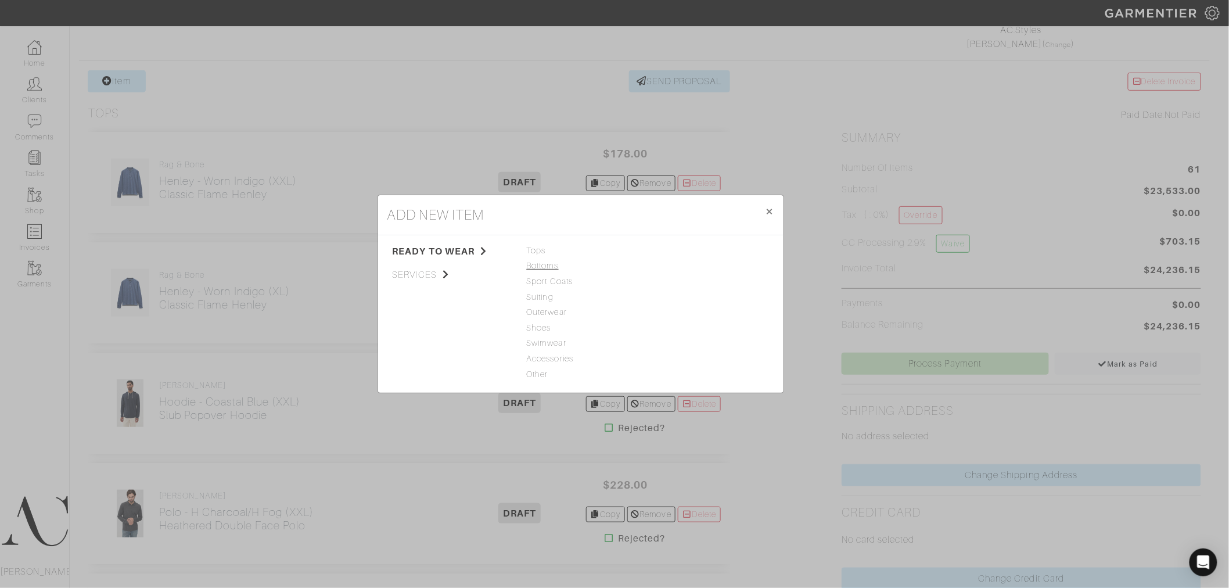
click at [547, 266] on span "Bottoms" at bounding box center [581, 266] width 108 height 13
click at [661, 252] on link "Jeans" at bounding box center [664, 250] width 23 height 9
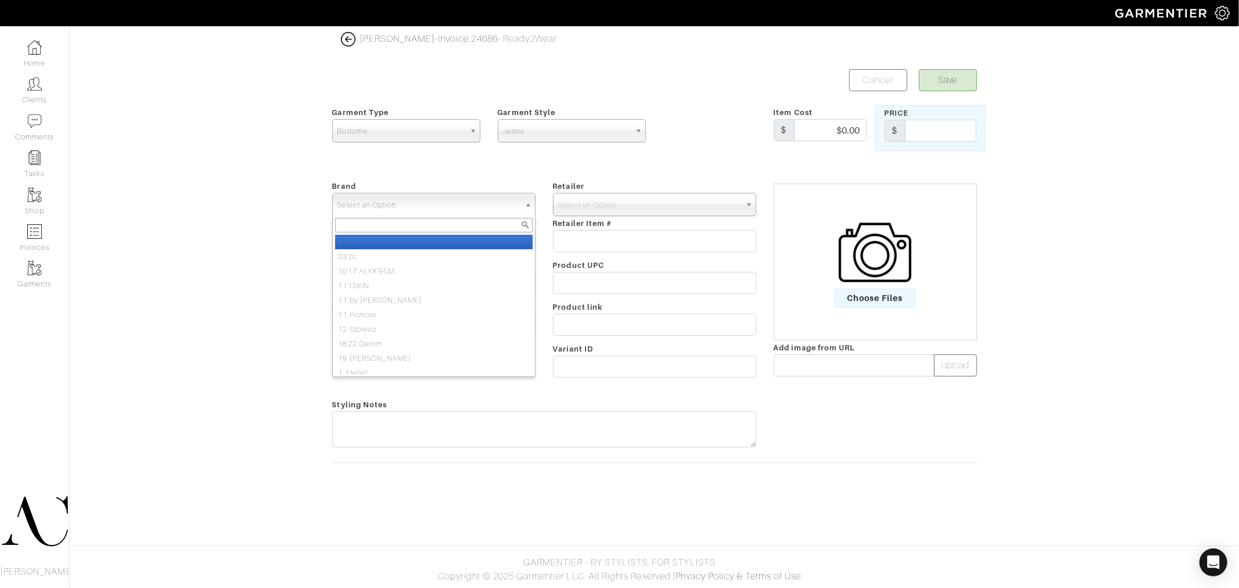
click at [443, 204] on span "Select an Option" at bounding box center [429, 204] width 182 height 23
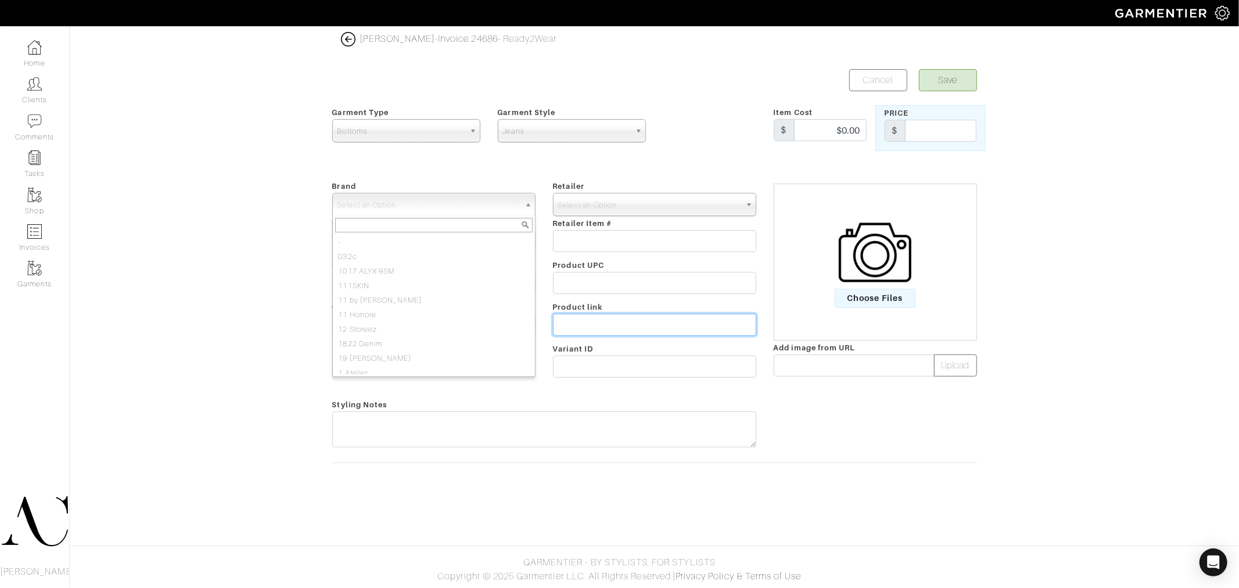
click at [586, 329] on input "text" at bounding box center [654, 325] width 203 height 22
paste input "https://www.johnvarvatos.com/search?q=J701+Fit"
type input "https://www.johnvarvatos.com/search?q=J701+Fit"
click at [478, 205] on span "Select an Option" at bounding box center [429, 204] width 182 height 23
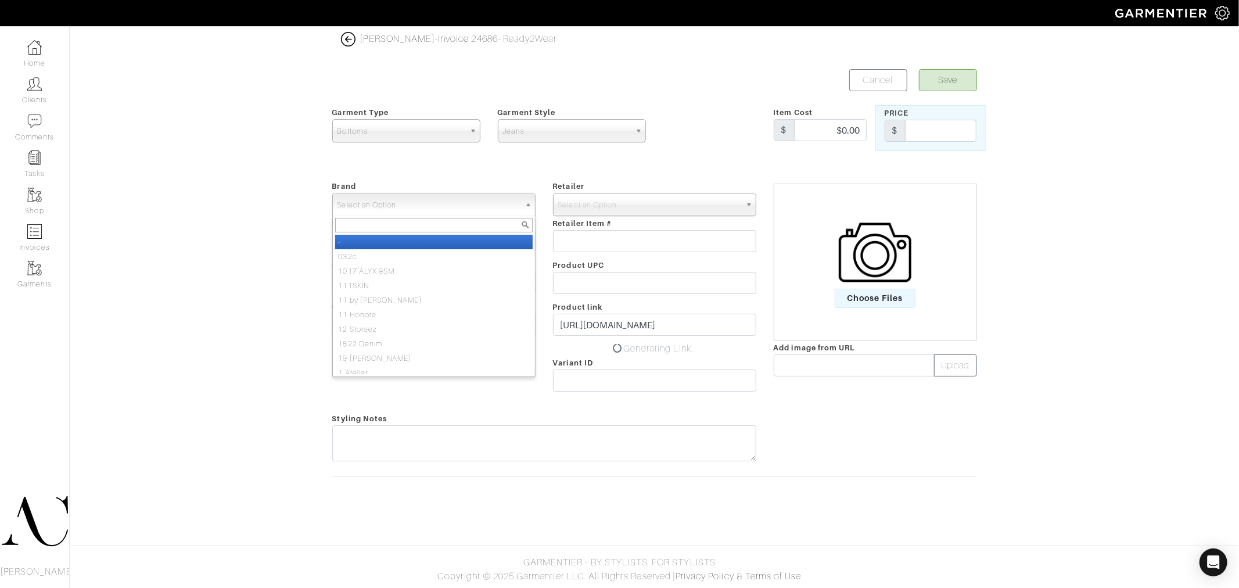
scroll to position [0, 0]
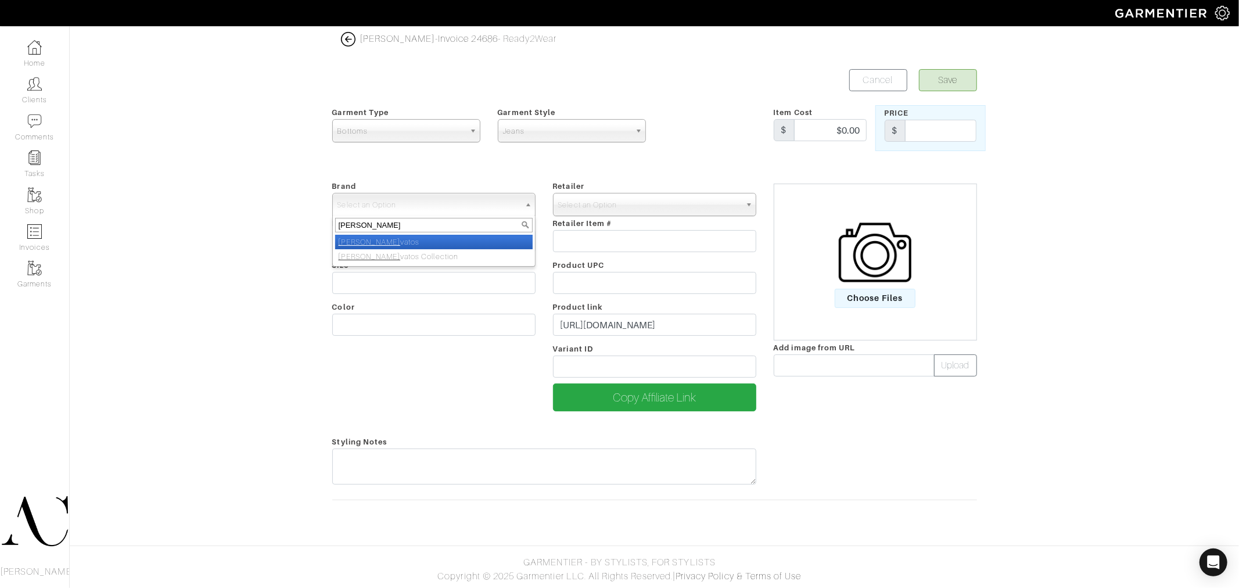
type input "john var"
click at [415, 245] on li "[PERSON_NAME]" at bounding box center [434, 242] width 198 height 15
select select "[PERSON_NAME]"
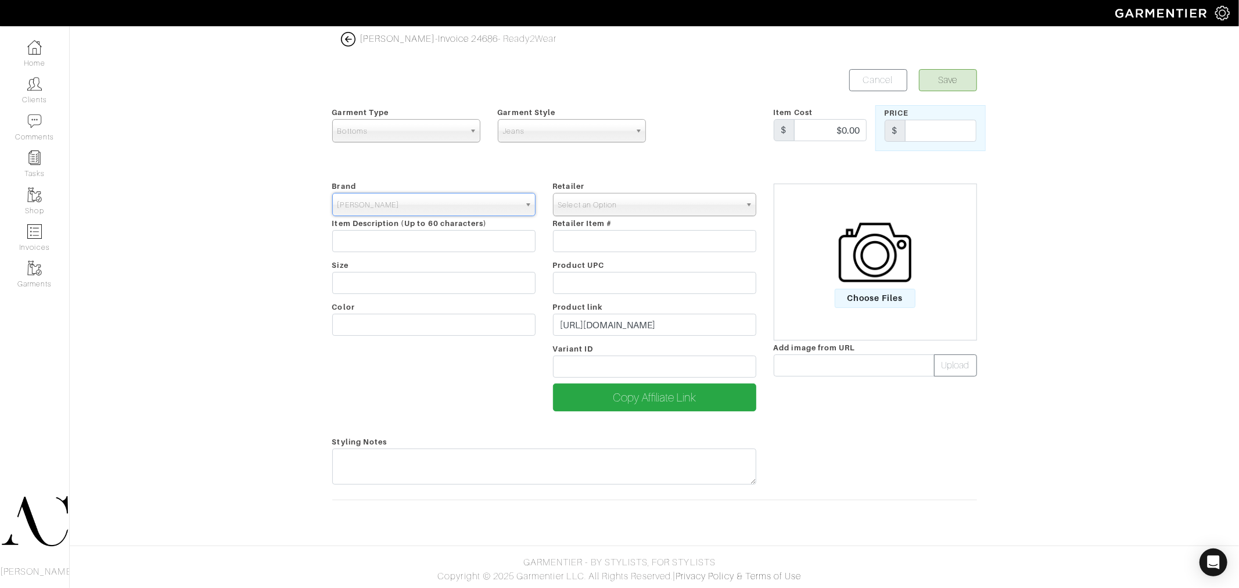
click at [628, 202] on span "Select an Option" at bounding box center [649, 204] width 182 height 23
type input "[PERSON_NAME]"
click at [613, 239] on li "John V arvatos" at bounding box center [655, 242] width 198 height 15
select select "2111"
click at [433, 235] on input "text" at bounding box center [433, 241] width 203 height 22
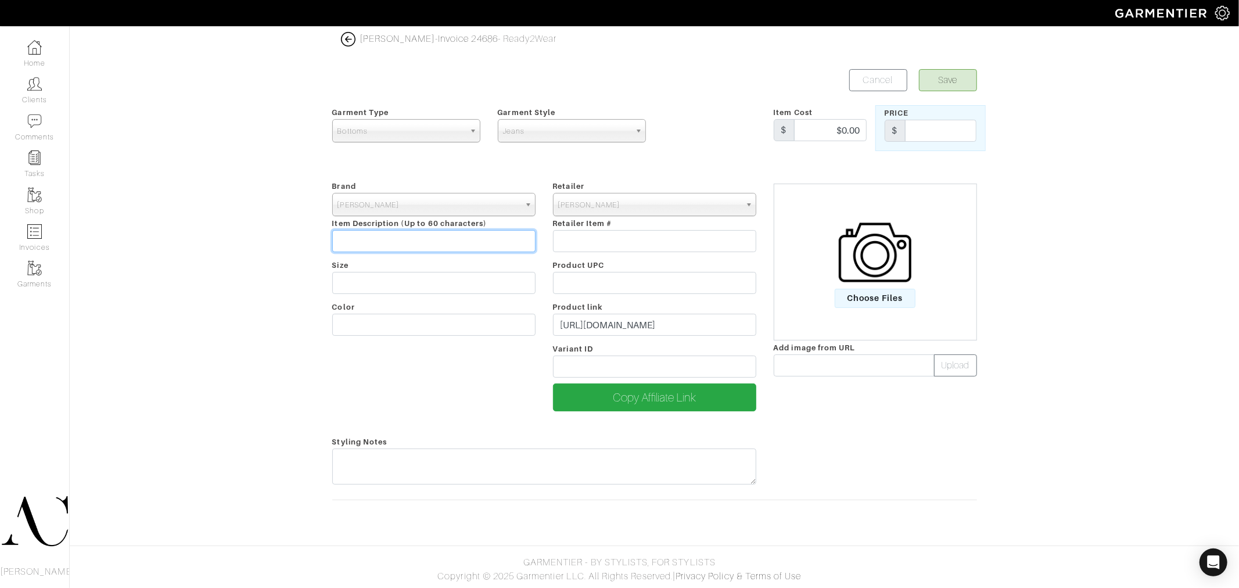
paste input "J701 Fit"
type input "J701 Fit"
click at [841, 137] on input "$0.00" at bounding box center [830, 130] width 73 height 22
type input "$248"
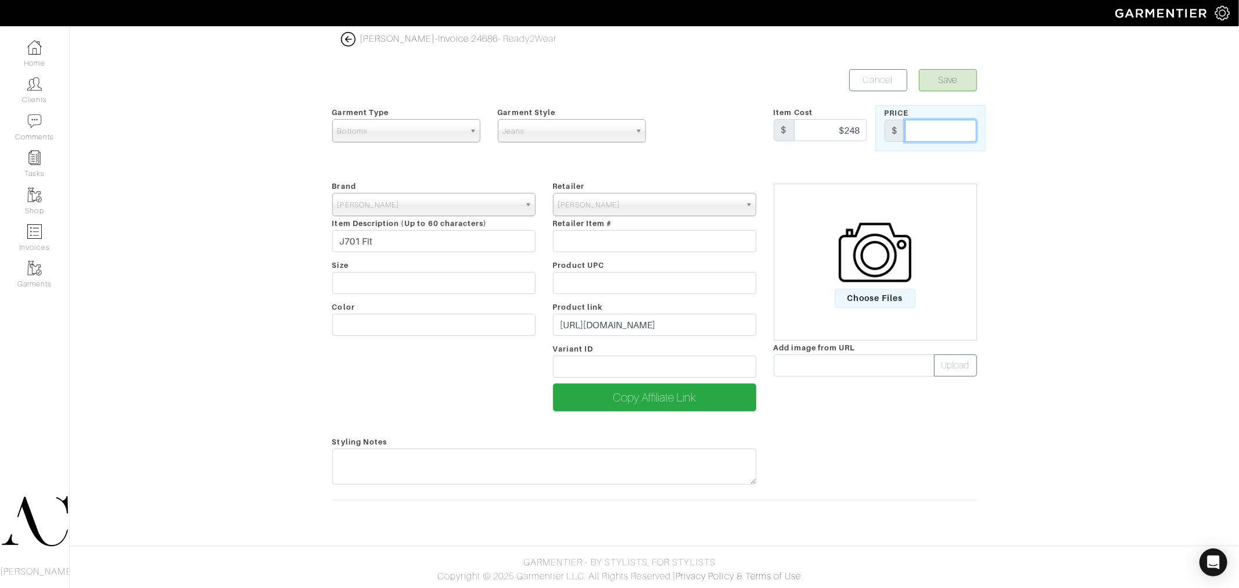
click at [943, 126] on input "text" at bounding box center [940, 131] width 71 height 22
type input "248"
click at [946, 76] on button "Save" at bounding box center [948, 80] width 58 height 22
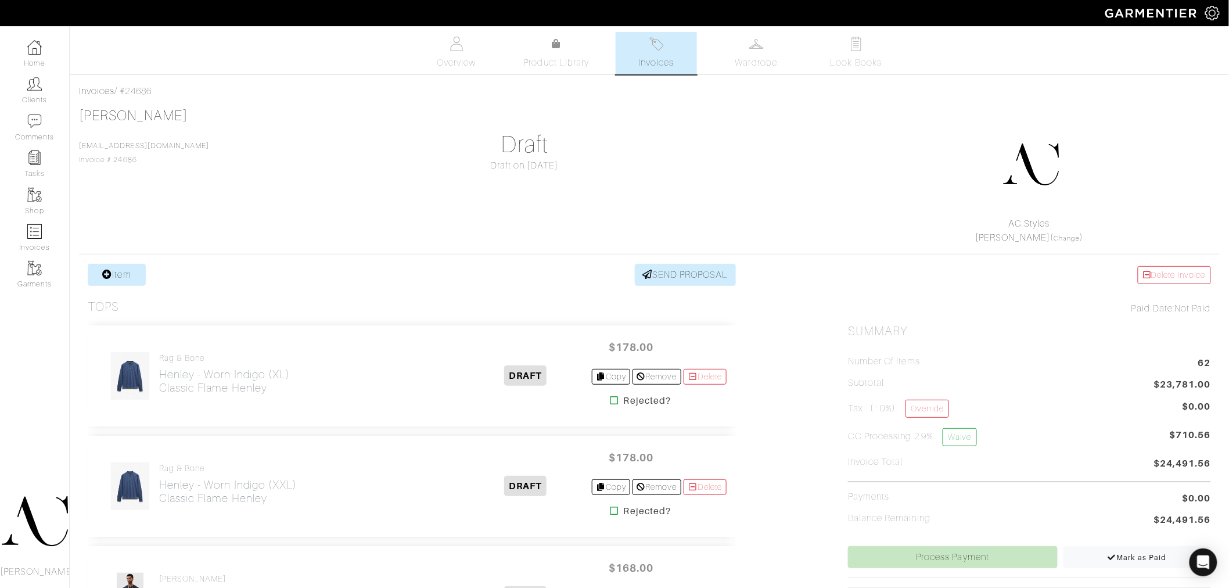
click at [786, 150] on div "[PERSON_NAME] [EMAIL_ADDRESS][DOMAIN_NAME] Invoice # 24686 Draft Draft on [DATE…" at bounding box center [649, 175] width 1141 height 137
click at [105, 265] on link "Item" at bounding box center [117, 275] width 58 height 22
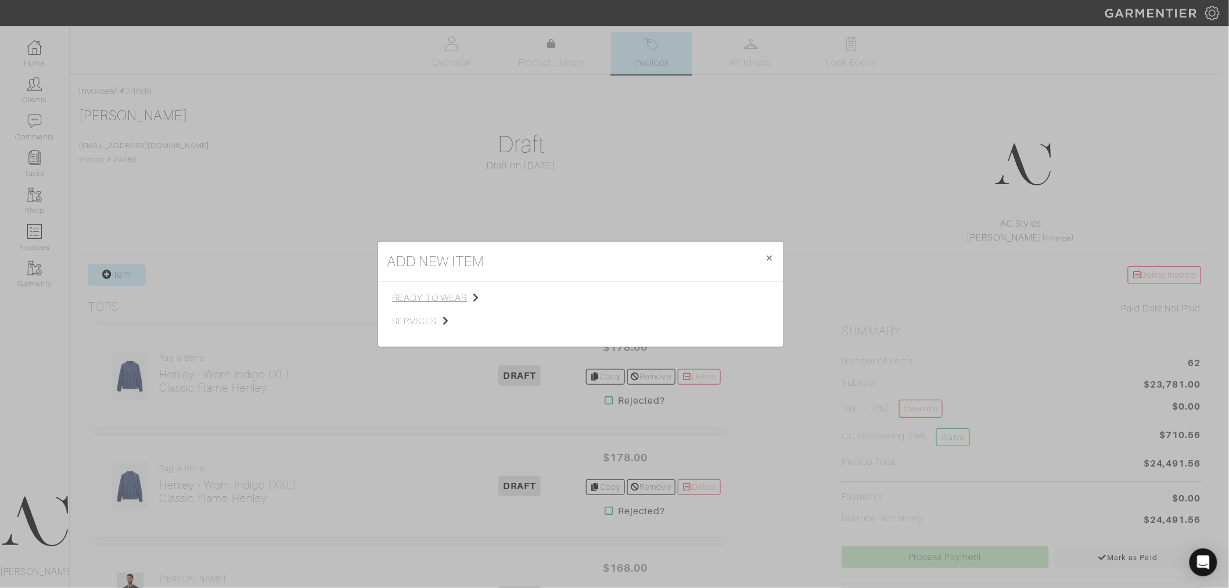
click at [440, 299] on span "ready to wear" at bounding box center [451, 298] width 117 height 14
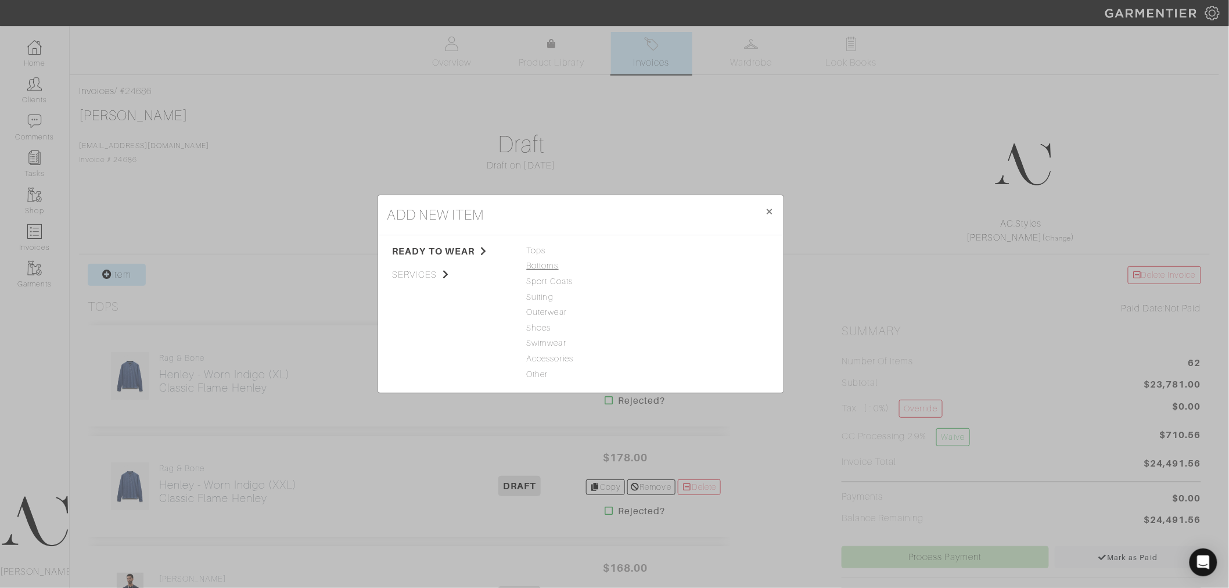
click at [550, 268] on span "Bottoms" at bounding box center [581, 266] width 108 height 13
click at [666, 253] on link "Jeans" at bounding box center [664, 250] width 23 height 9
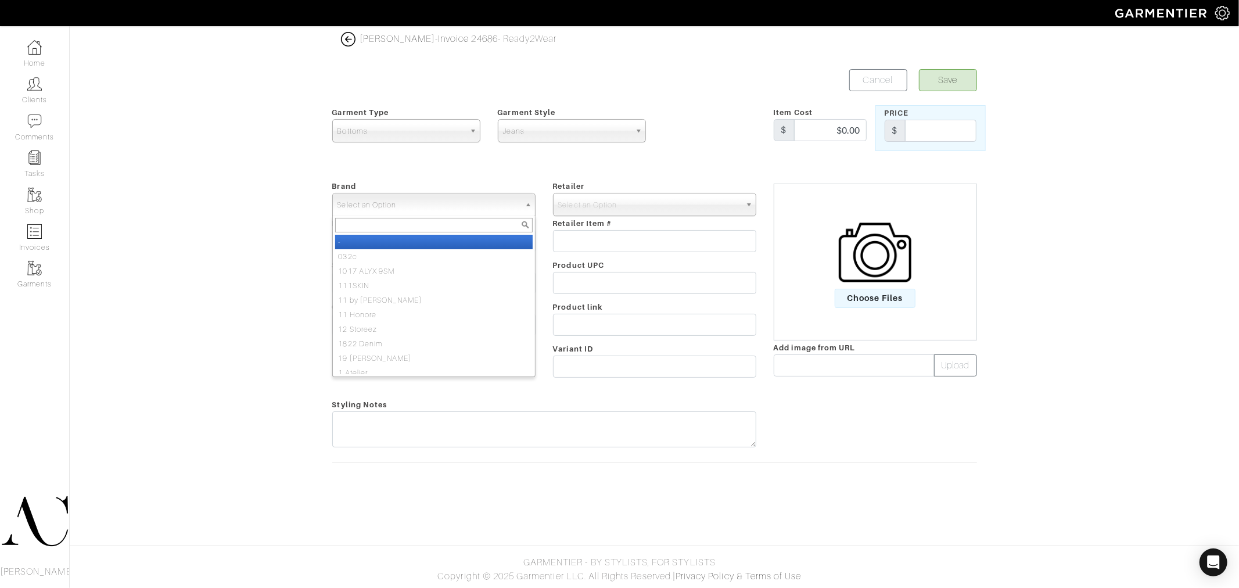
click at [463, 205] on span "Select an Option" at bounding box center [429, 204] width 182 height 23
type input "john varva"
click at [403, 241] on li "John Varva tos" at bounding box center [434, 242] width 198 height 15
select select "[PERSON_NAME]"
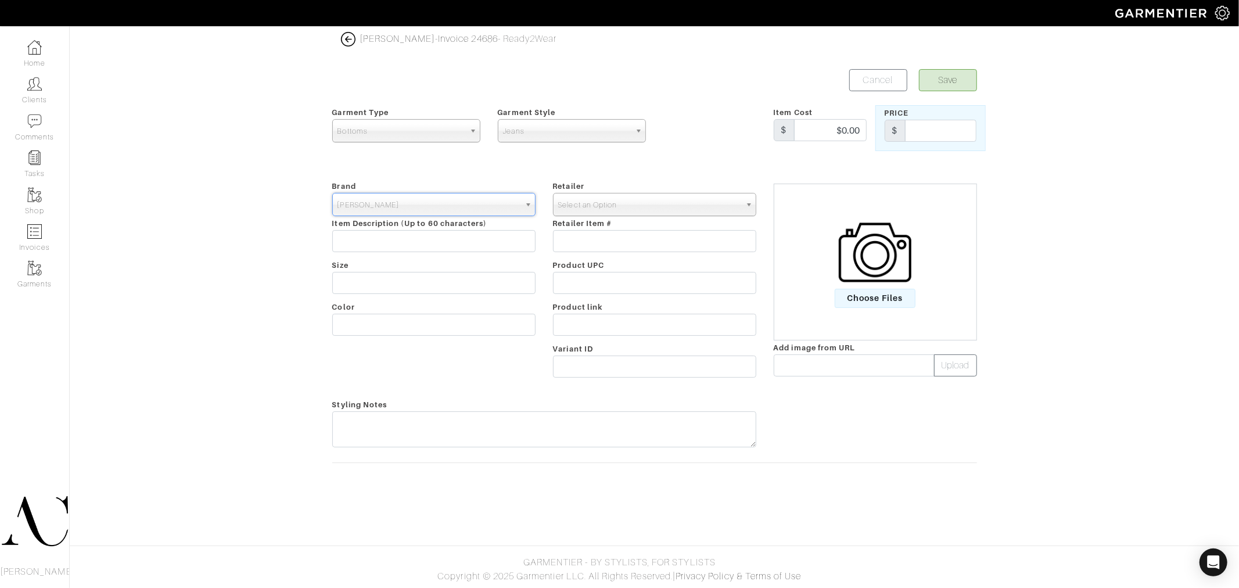
click at [604, 195] on span "Select an Option" at bounding box center [649, 204] width 182 height 23
type input "john va"
click at [623, 248] on li "John Va rvatos" at bounding box center [655, 242] width 198 height 15
select select "2111"
click at [854, 131] on input "$0.00" at bounding box center [830, 130] width 73 height 22
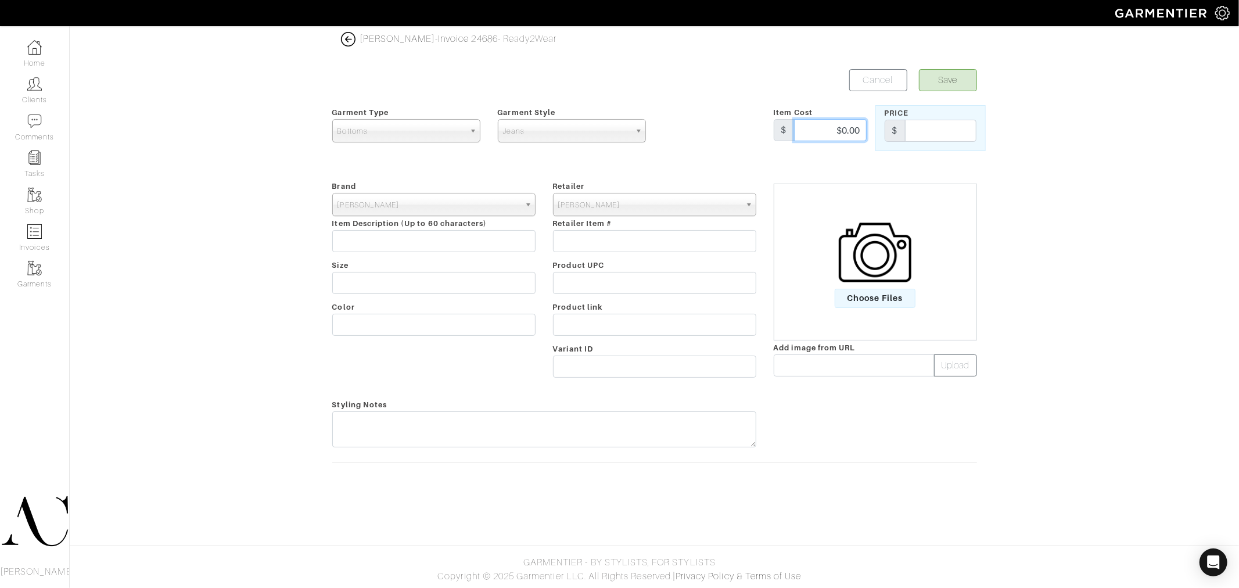
click at [854, 131] on input "$0.00" at bounding box center [830, 130] width 73 height 22
type input "248"
click at [948, 139] on input "text" at bounding box center [940, 131] width 71 height 22
type input "248"
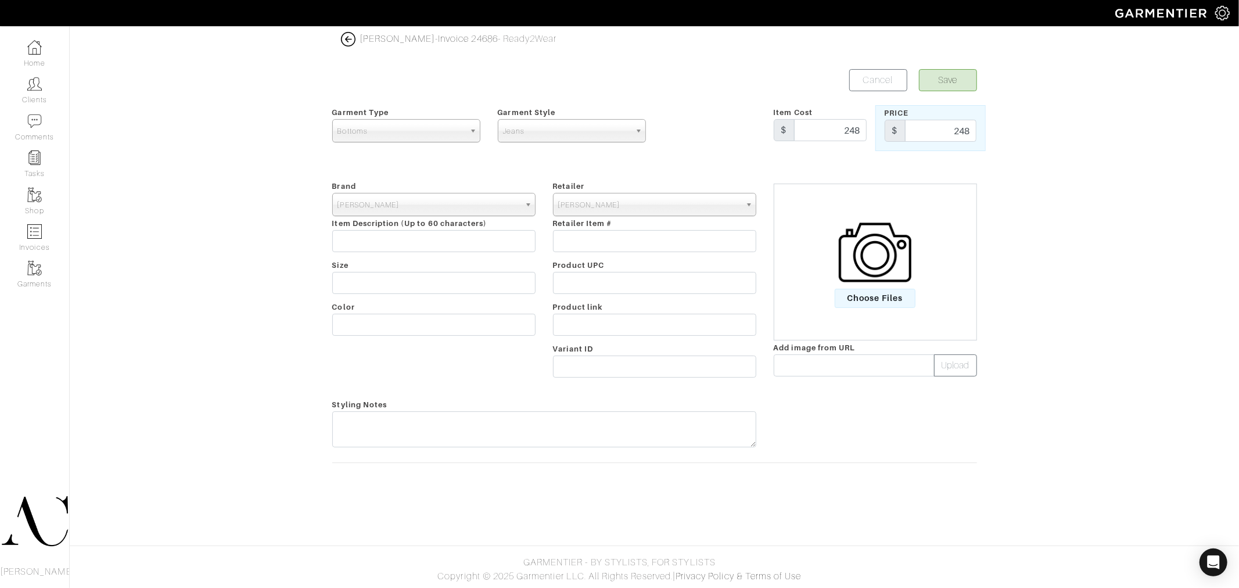
click at [1059, 265] on div "Rob Foley - Invoice 24686 - Ready2Wear Save Cancel Garment Type Tops Bottoms Sp…" at bounding box center [619, 259] width 1239 height 454
click at [818, 366] on input "text" at bounding box center [854, 365] width 161 height 22
click at [620, 318] on input "text" at bounding box center [654, 325] width 203 height 22
paste input "[URL][DOMAIN_NAME]"
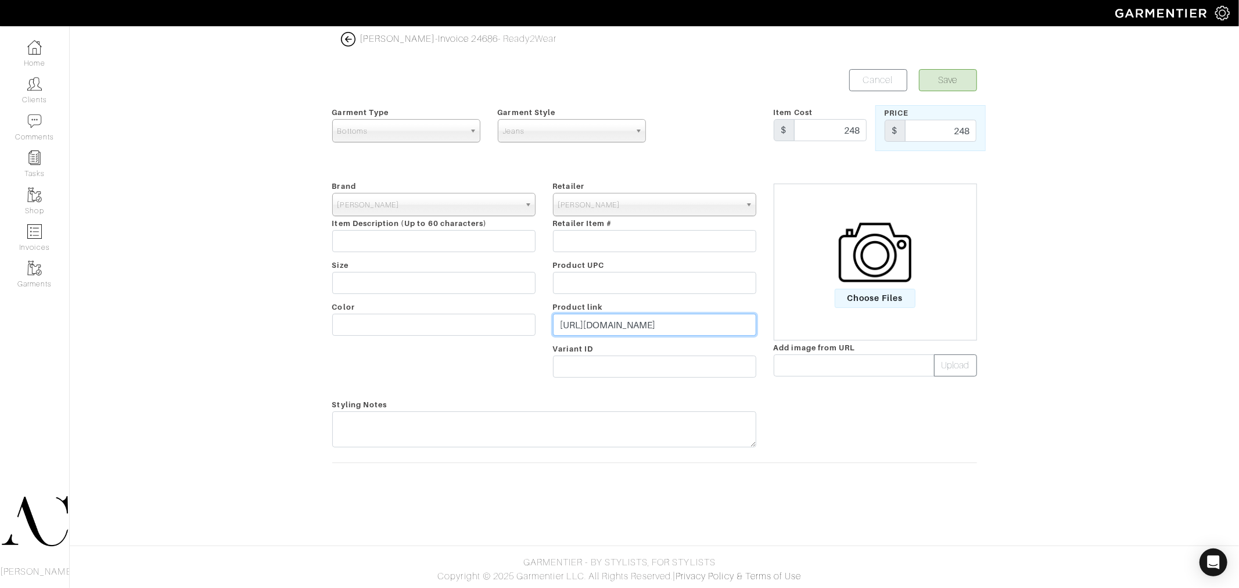
type input "[URL][DOMAIN_NAME]"
click at [468, 250] on input "text" at bounding box center [433, 241] width 203 height 22
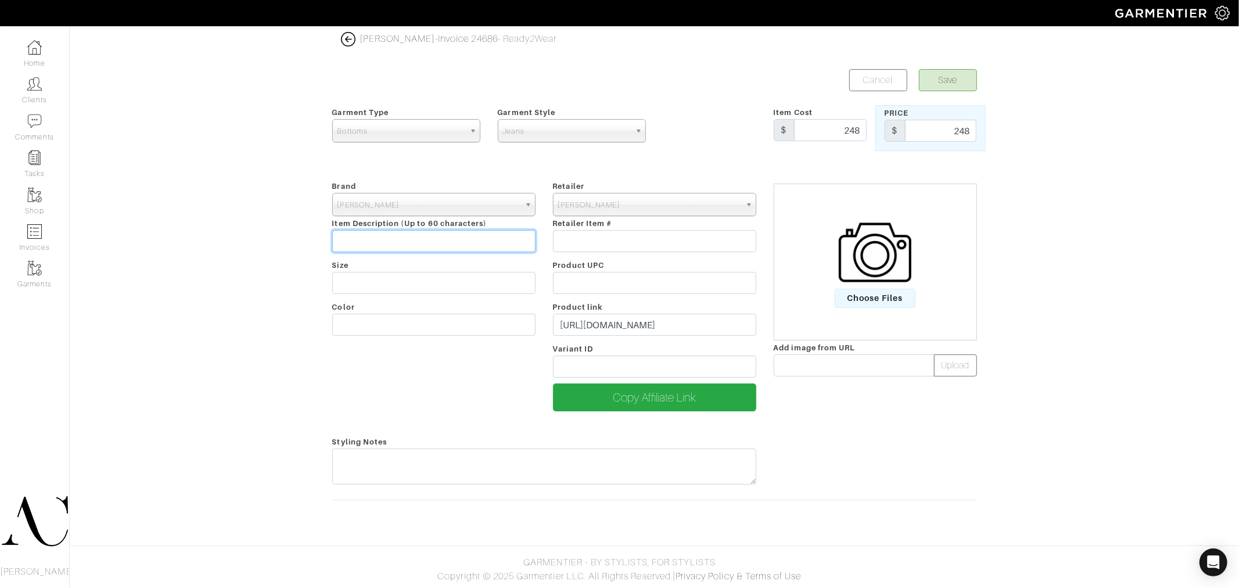
click at [449, 236] on input "text" at bounding box center [433, 241] width 203 height 22
paste input "J701 Fit"
type input "J701 Fit"
click at [931, 84] on button "Save" at bounding box center [948, 80] width 58 height 22
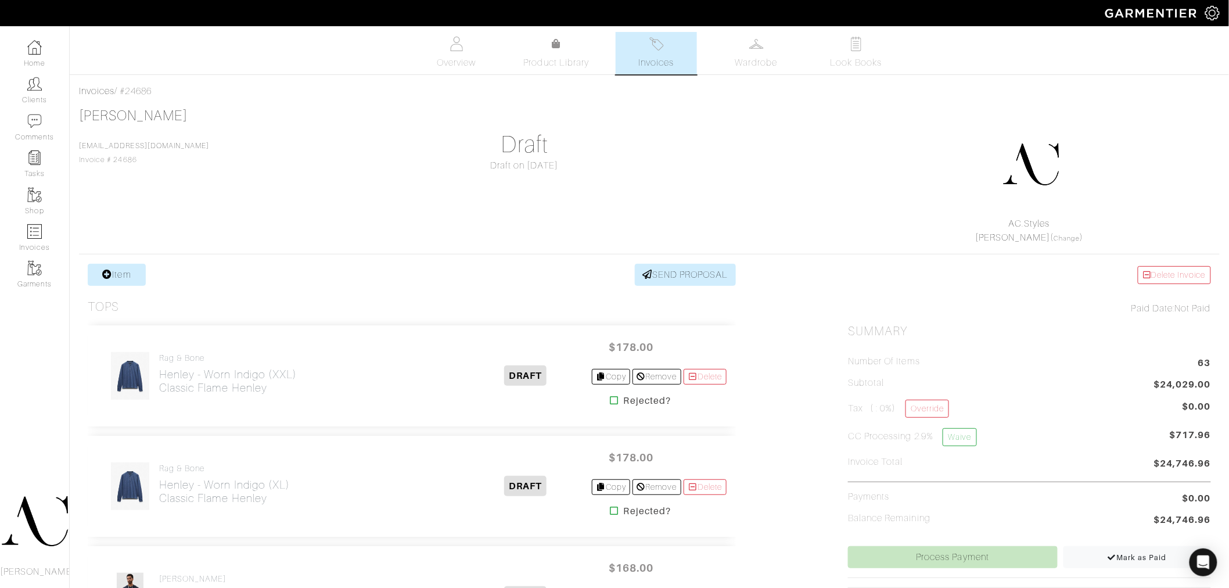
click at [927, 123] on div at bounding box center [1031, 164] width 350 height 105
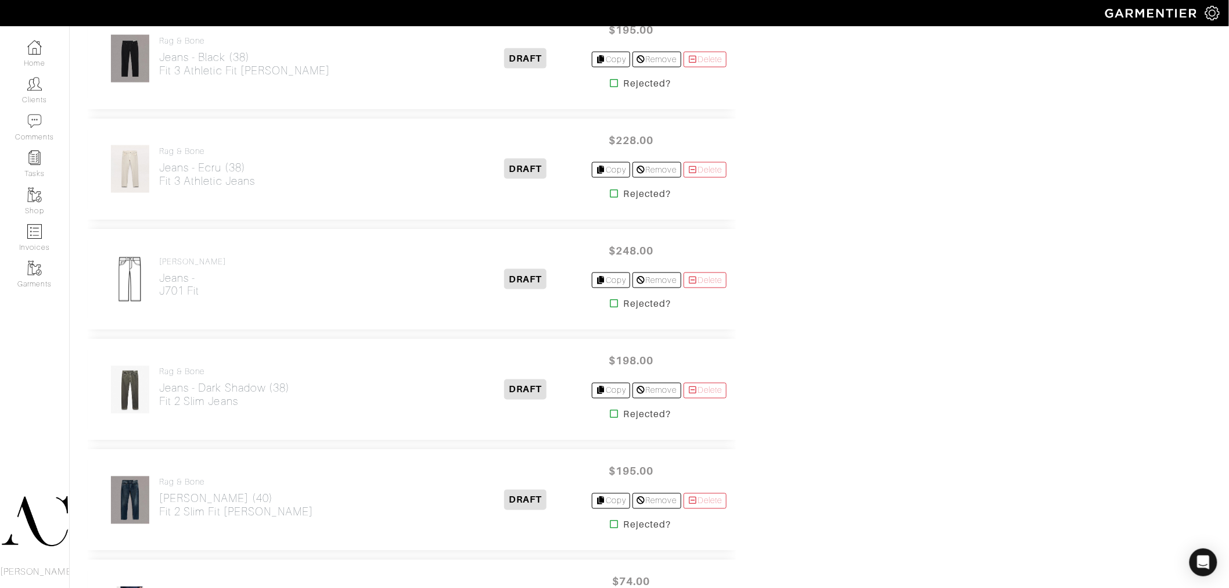
scroll to position [3886, 0]
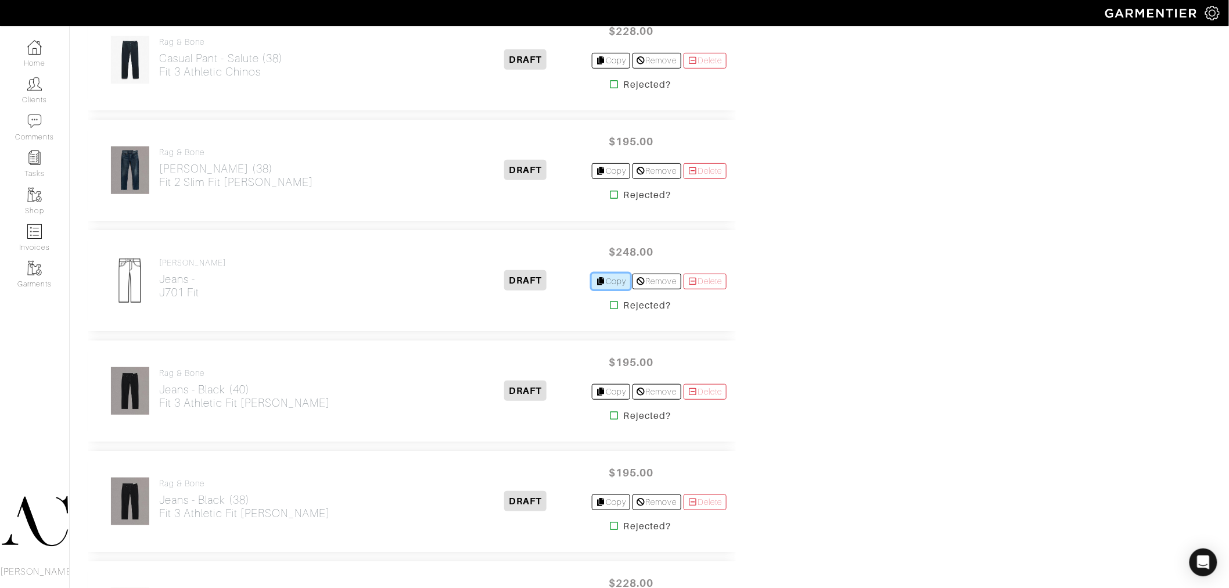
click at [608, 283] on link "Copy" at bounding box center [611, 282] width 39 height 16
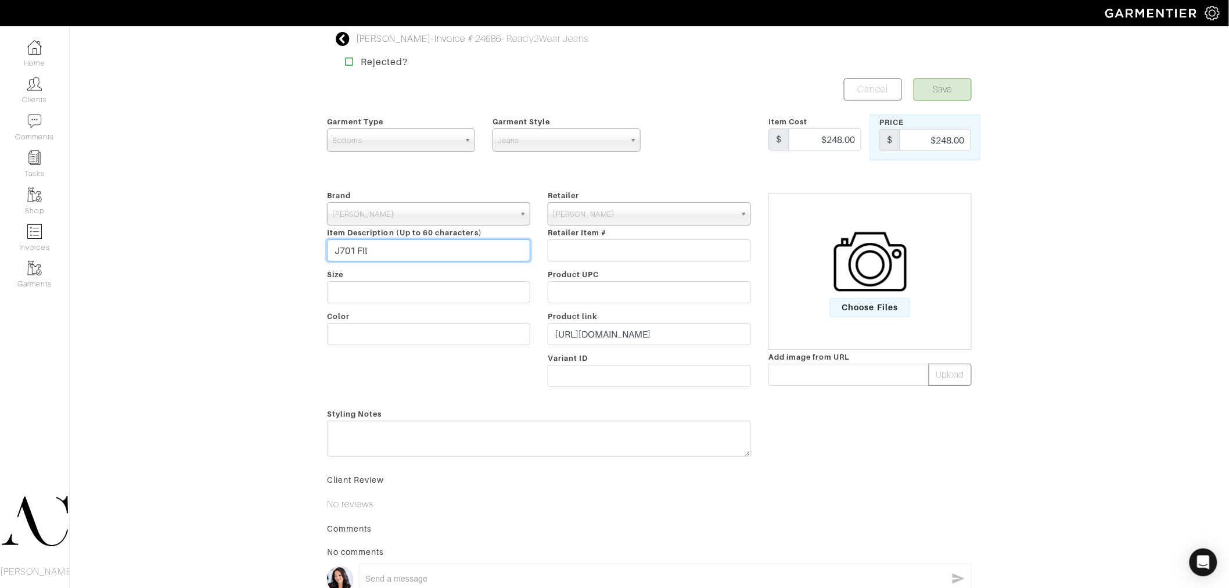
click at [352, 252] on input "J701 Fit" at bounding box center [428, 250] width 203 height 22
click at [353, 250] on input "J701 Fit" at bounding box center [428, 250] width 203 height 22
type input "J702 - Slim Fit"
click at [952, 89] on button "Save" at bounding box center [943, 89] width 58 height 22
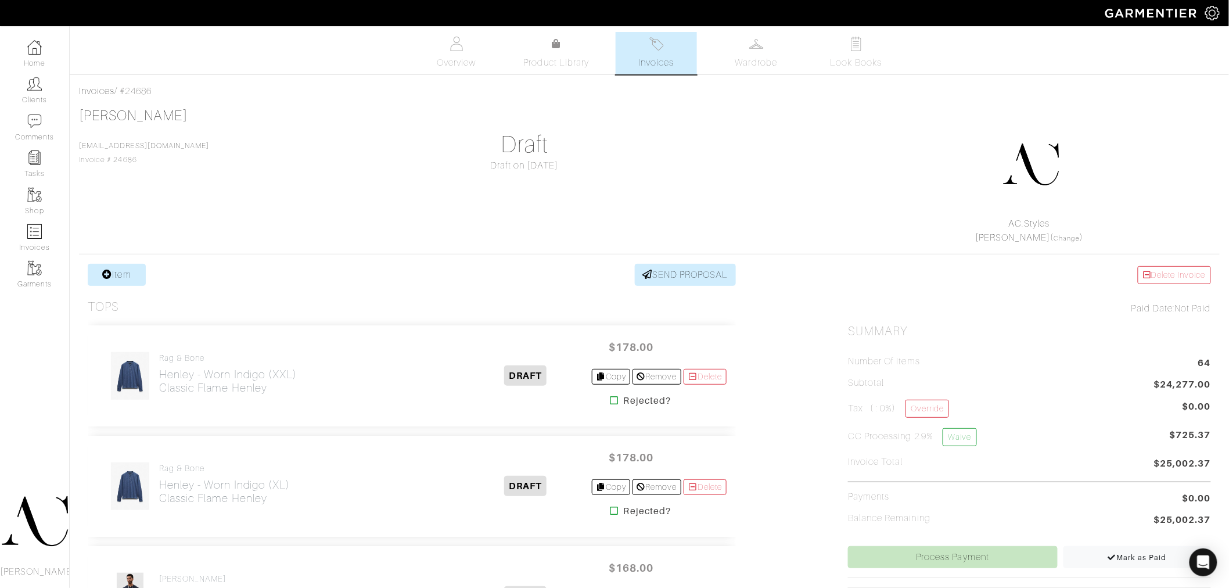
click at [425, 229] on div "Rob Foley Rfoley@vegasgoldenknights.com Invoice # 24686 Draft Draft on 09/25/25…" at bounding box center [649, 175] width 1141 height 137
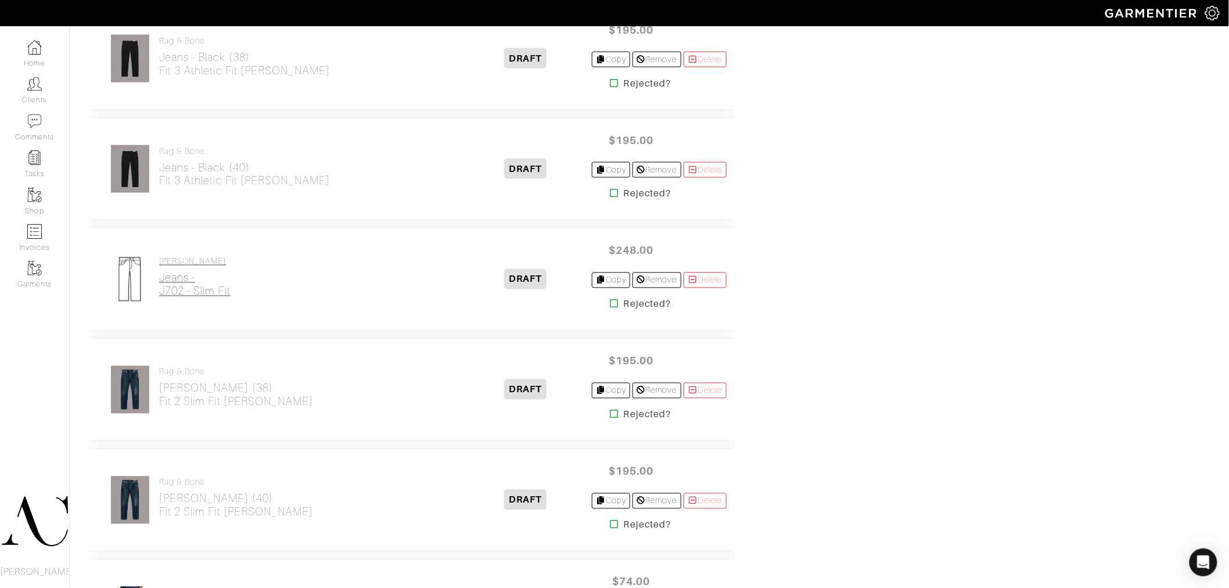
click at [173, 294] on h2 "Jeans - J702 - Slim Fit" at bounding box center [194, 284] width 71 height 27
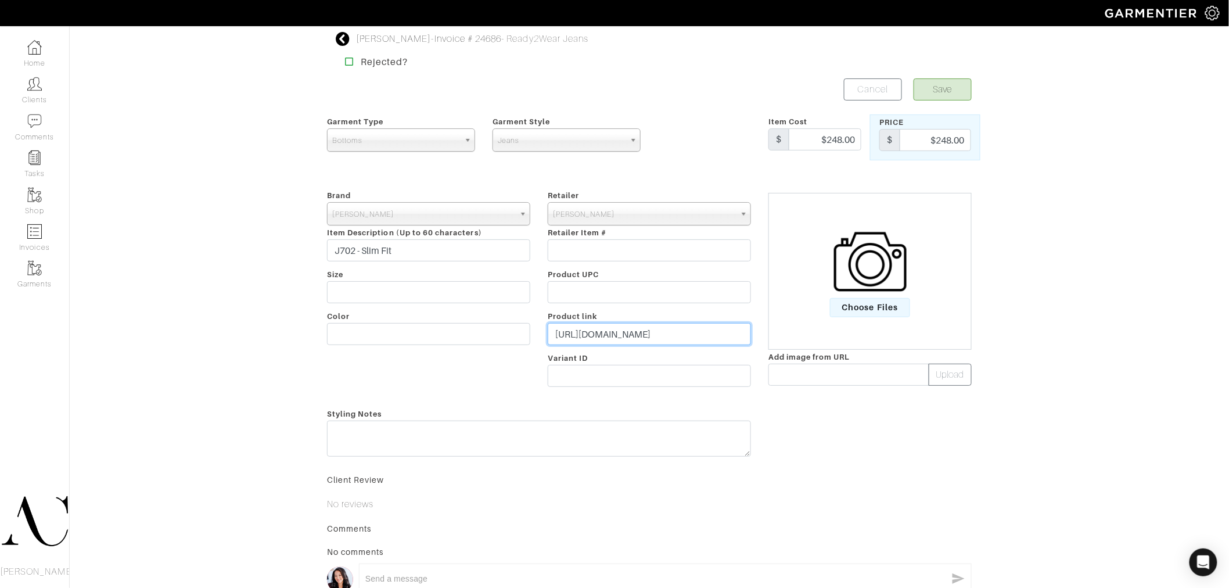
click at [664, 335] on input "https://www.johnvarvatos.com/search?q=J701+Fit" at bounding box center [649, 334] width 203 height 22
paste input "jeans/j702---slim-fit/J702W25-ELRH-412.html"
type input "[URL][DOMAIN_NAME]"
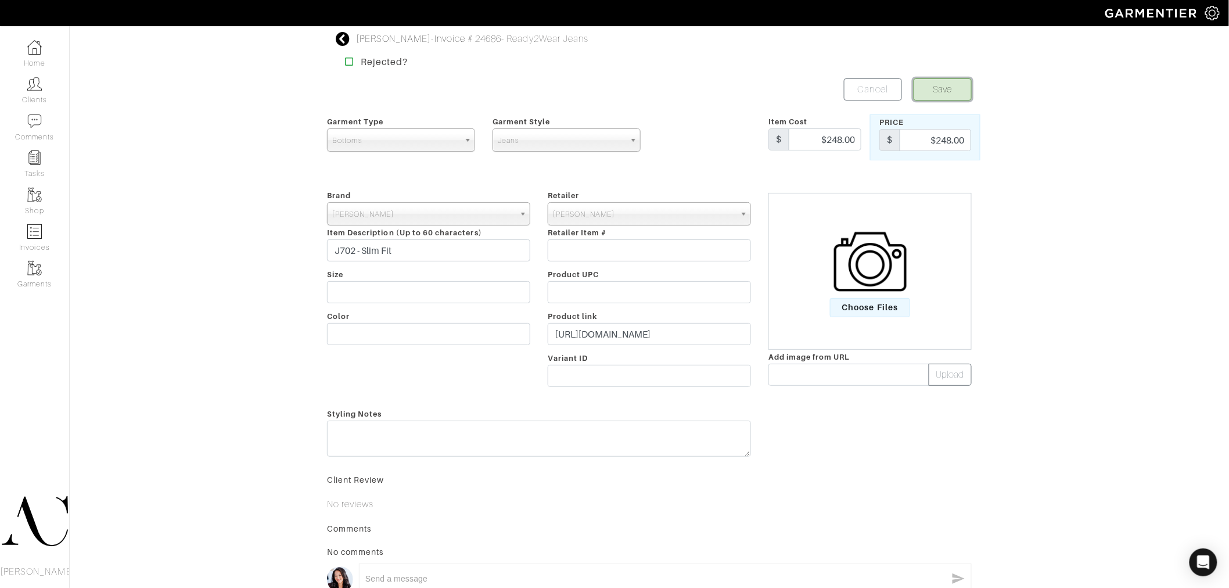
click at [947, 91] on button "Save" at bounding box center [943, 89] width 58 height 22
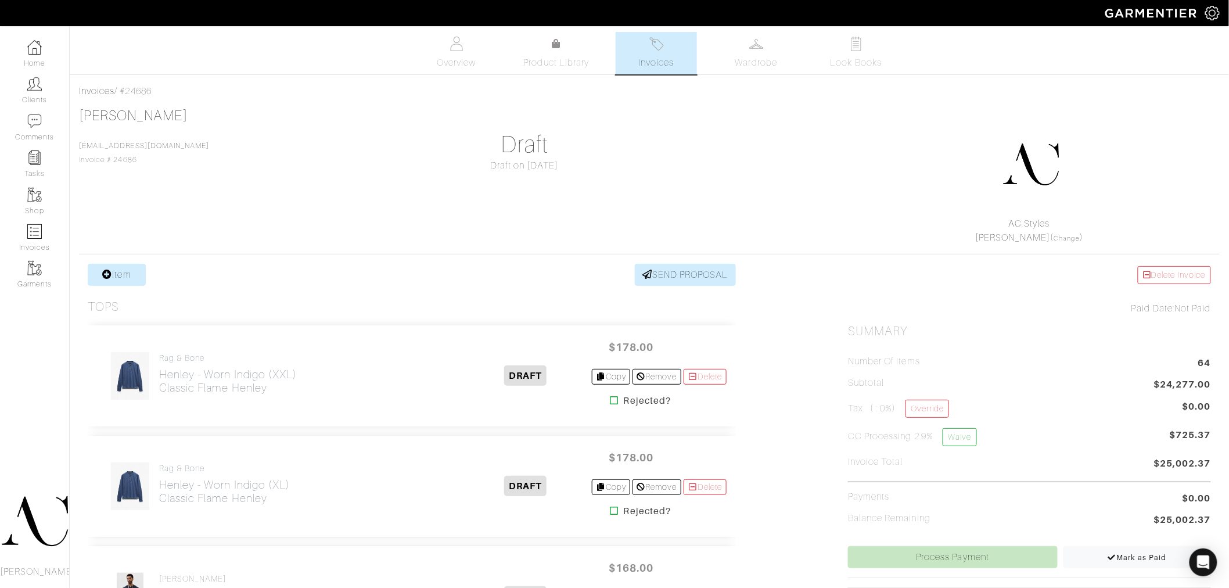
click at [683, 152] on h1 "Draft" at bounding box center [524, 145] width 363 height 28
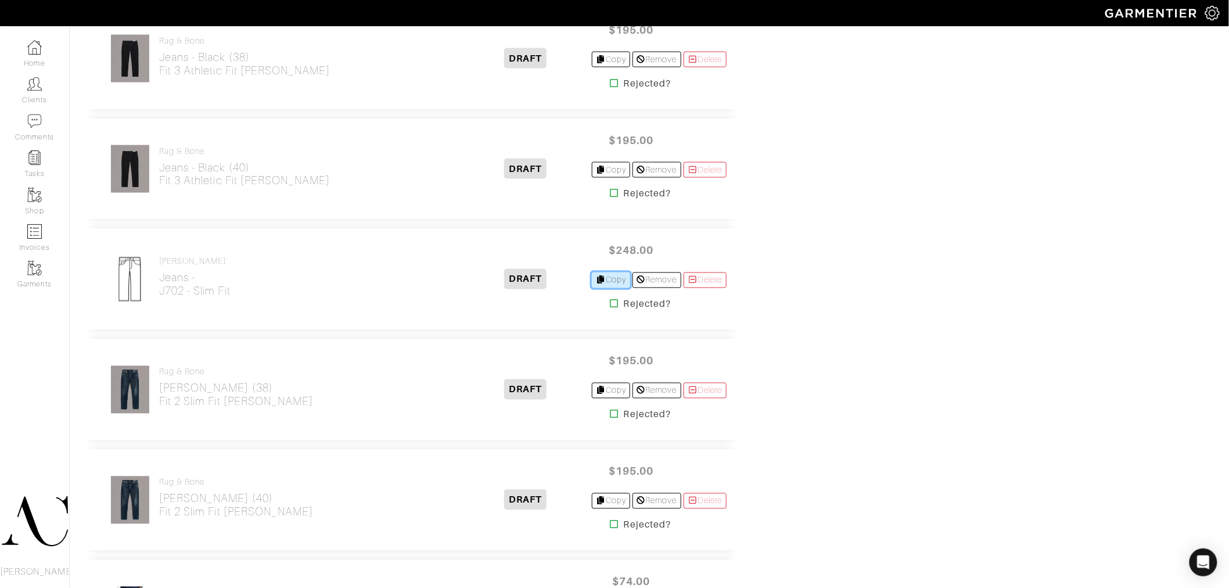
click at [601, 281] on link "Copy" at bounding box center [611, 281] width 39 height 16
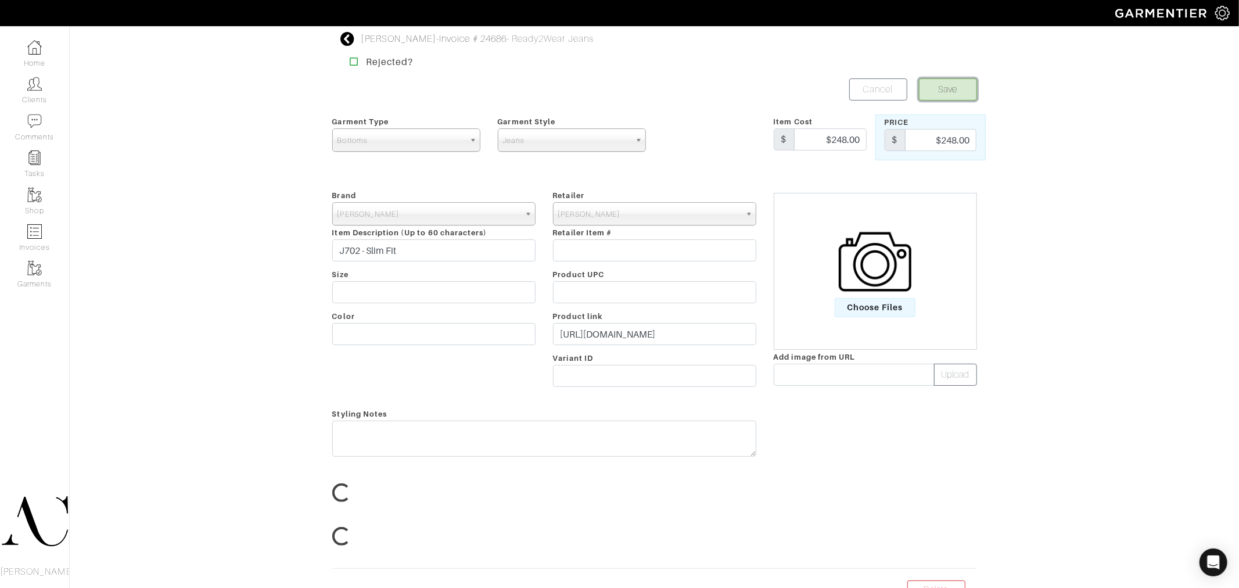
click at [948, 95] on button "Save" at bounding box center [948, 89] width 58 height 22
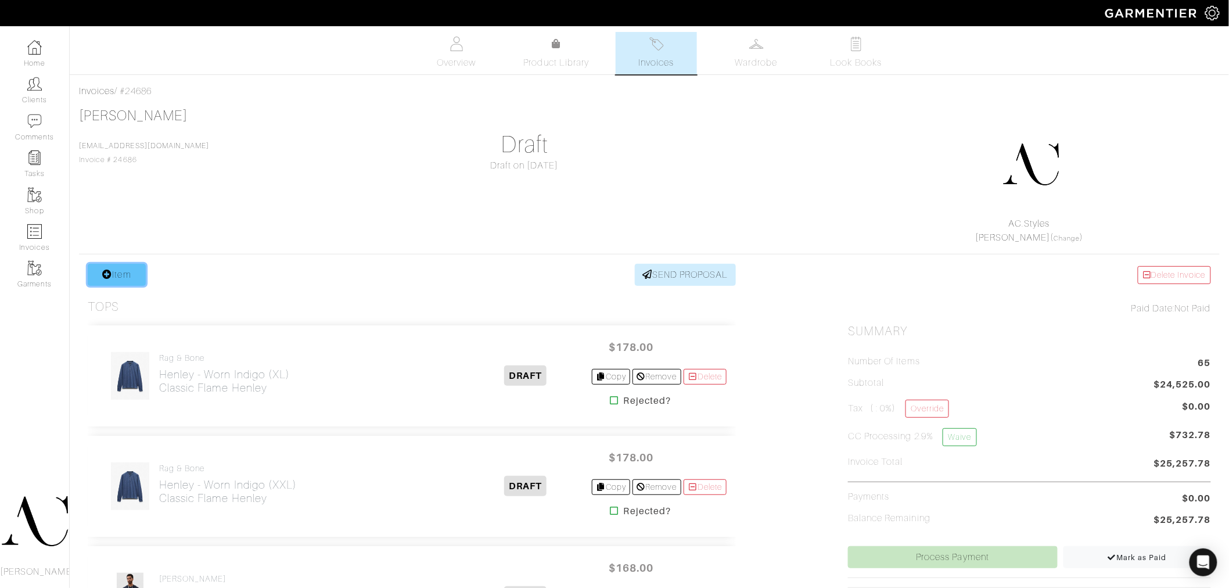
click at [120, 282] on link "Item" at bounding box center [117, 275] width 58 height 22
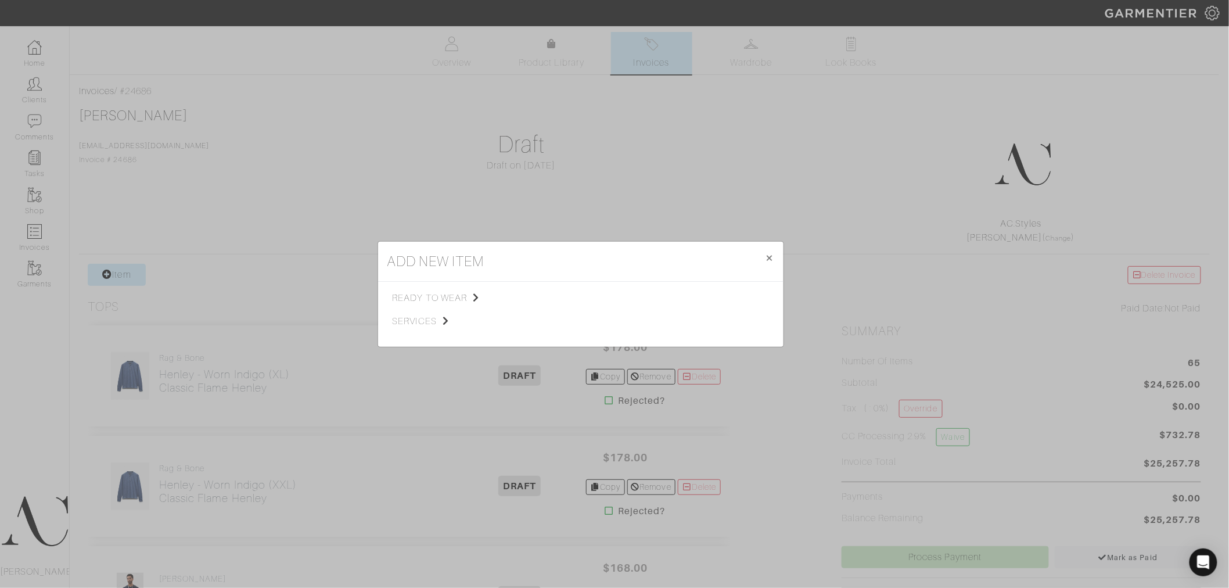
click at [450, 300] on span "ready to wear" at bounding box center [451, 298] width 117 height 14
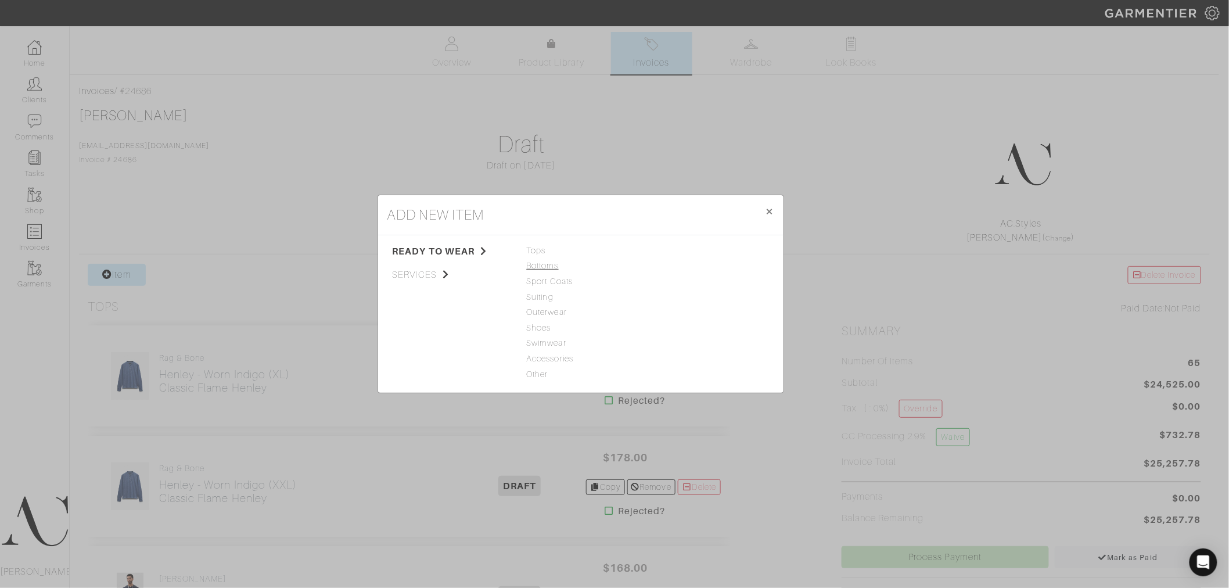
click at [533, 266] on span "Bottoms" at bounding box center [581, 266] width 108 height 13
click at [659, 248] on link "Jeans" at bounding box center [664, 250] width 23 height 9
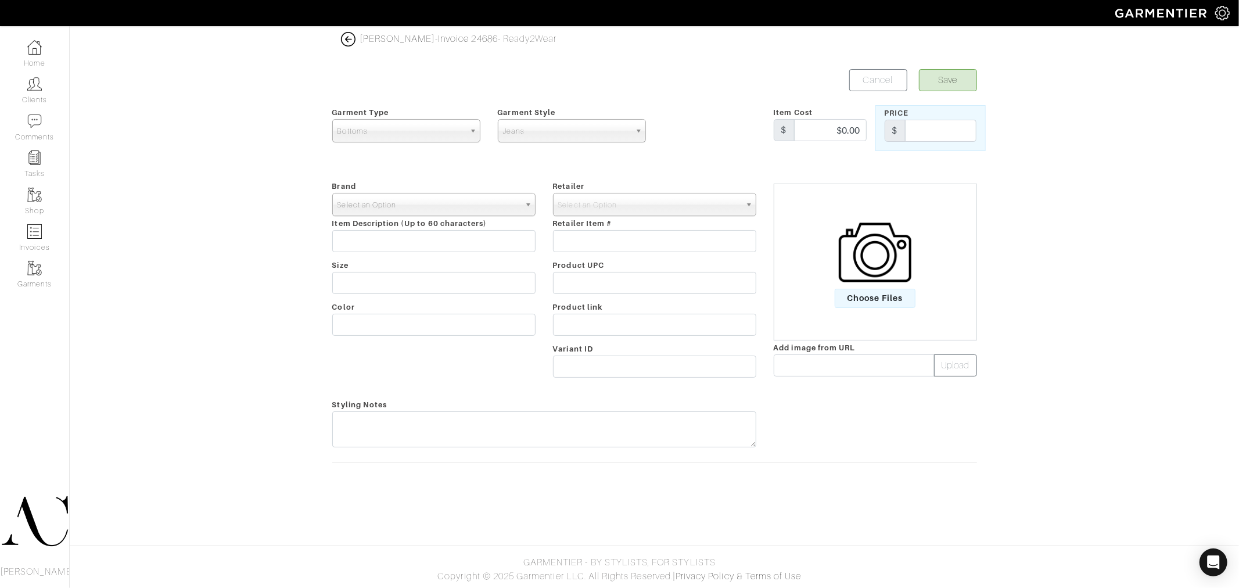
click at [428, 205] on span "Select an Option" at bounding box center [429, 204] width 182 height 23
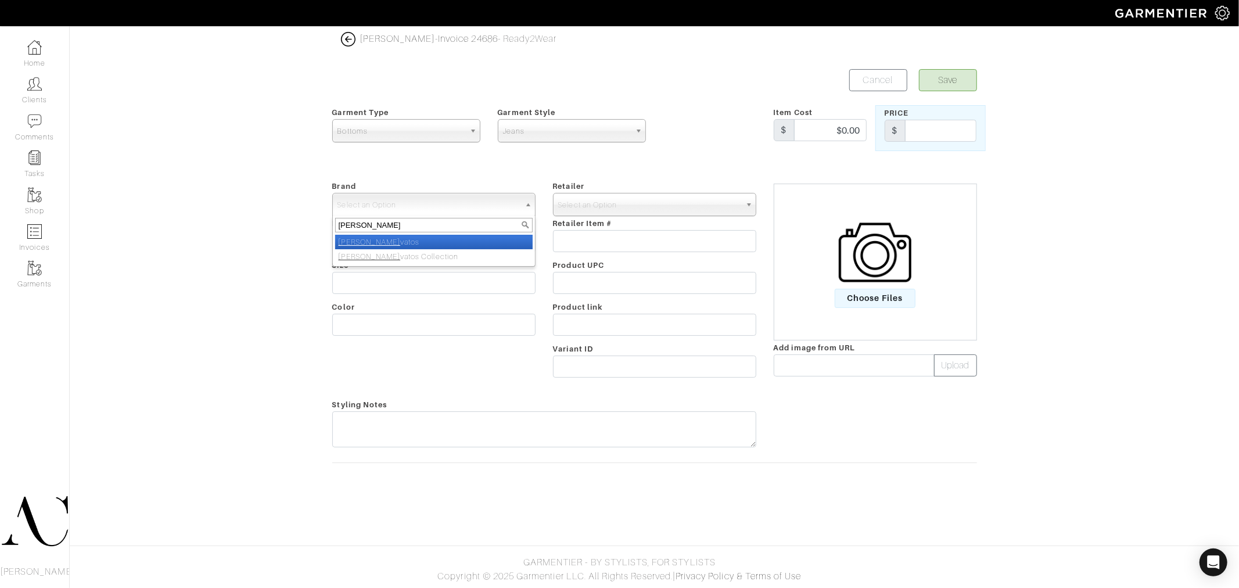
type input "[PERSON_NAME]"
click at [404, 247] on li "[PERSON_NAME]" at bounding box center [434, 242] width 198 height 15
select select "[PERSON_NAME]"
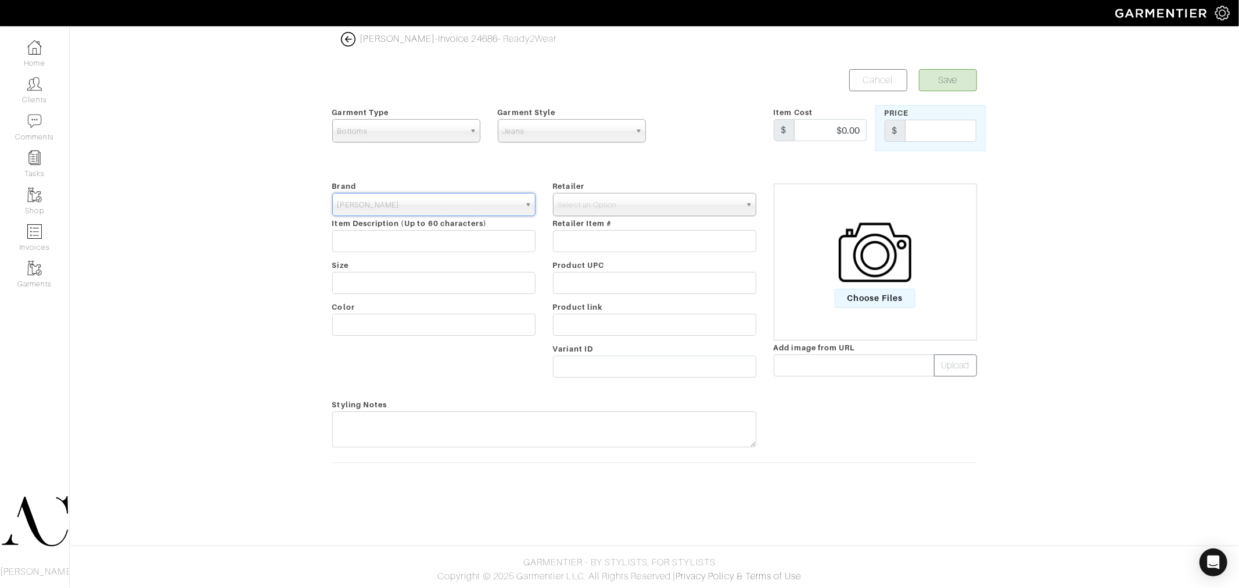
click at [654, 221] on div "Retailer - 032c 1017 ALYX 9SM 111SKIN 11 by [PERSON_NAME] 11 [PERSON_NAME] 12 S…" at bounding box center [654, 281] width 221 height 205
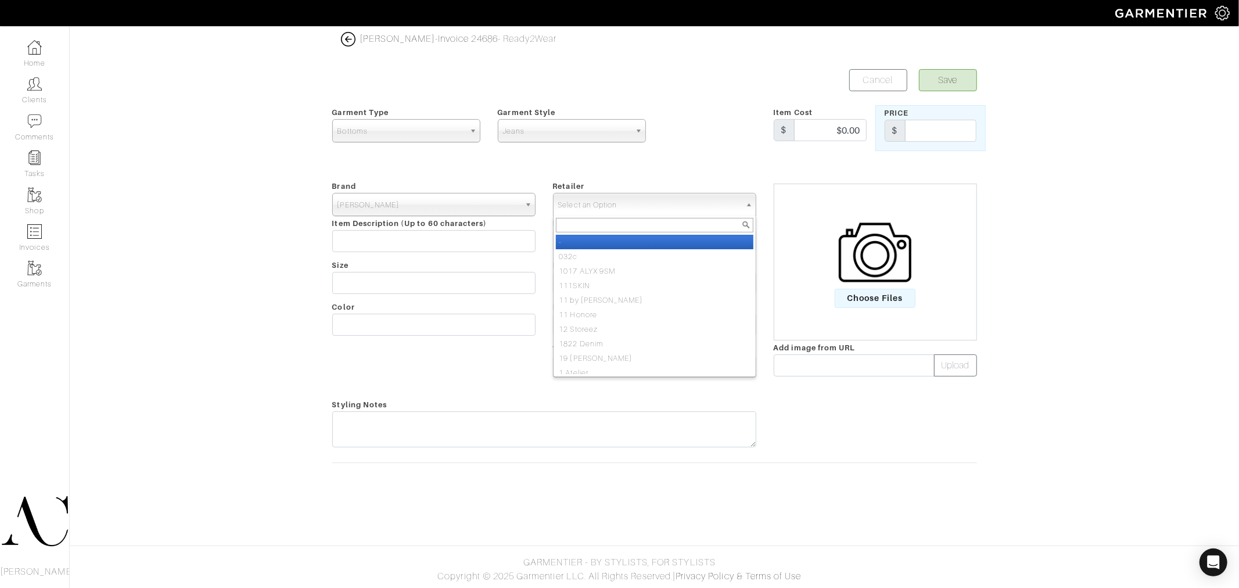
click at [661, 206] on span "Select an Option" at bounding box center [649, 204] width 182 height 23
type input "[PERSON_NAME]"
click at [613, 239] on li "[PERSON_NAME]" at bounding box center [655, 242] width 198 height 15
select select "2111"
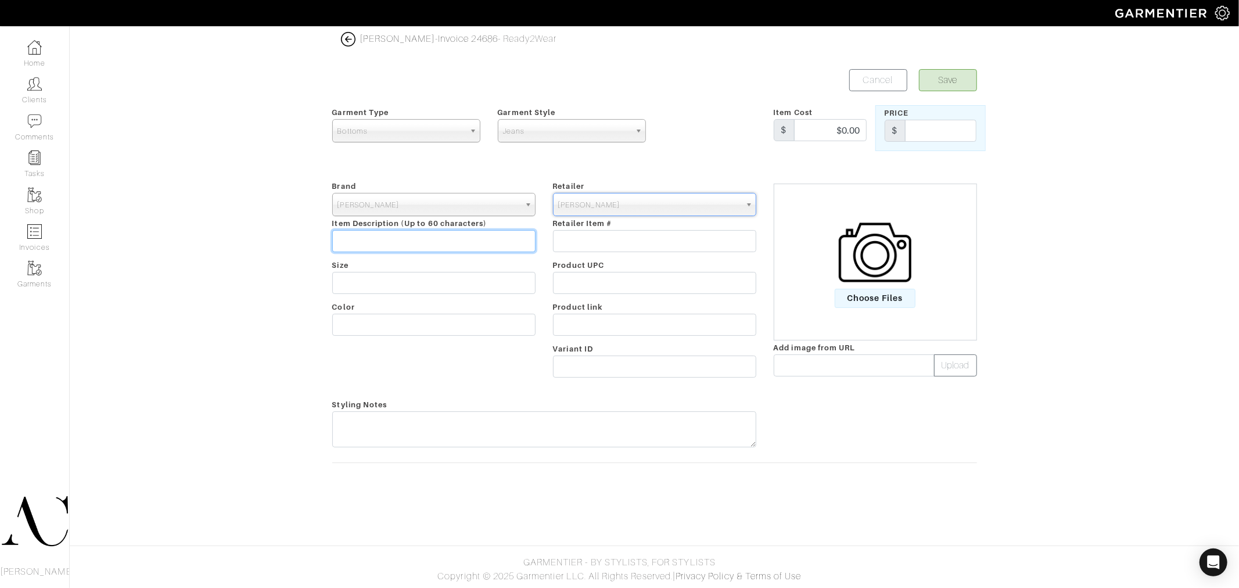
click at [447, 242] on input "text" at bounding box center [433, 241] width 203 height 22
paste input "https://www.johnvarvatos.com/search?q=Motor+City+Jean"
type input "https://www.johnvarvatos.com/search?q=Motor+City+Jean"
click at [618, 291] on input "text" at bounding box center [654, 283] width 203 height 22
click at [612, 317] on input "text" at bounding box center [654, 325] width 203 height 22
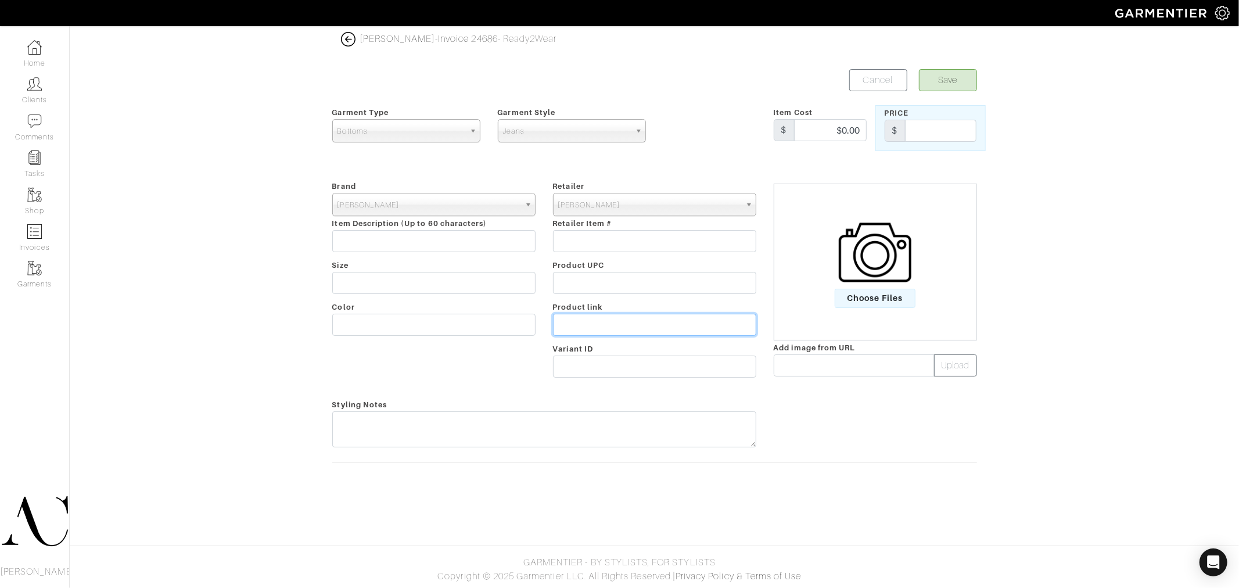
paste input "https://www.johnvarvatos.com/search?q=Motor+City+Jean"
type input "https://www.johnvarvatos.com/search?q=Motor+City+Jean"
click at [437, 241] on input "text" at bounding box center [433, 241] width 203 height 22
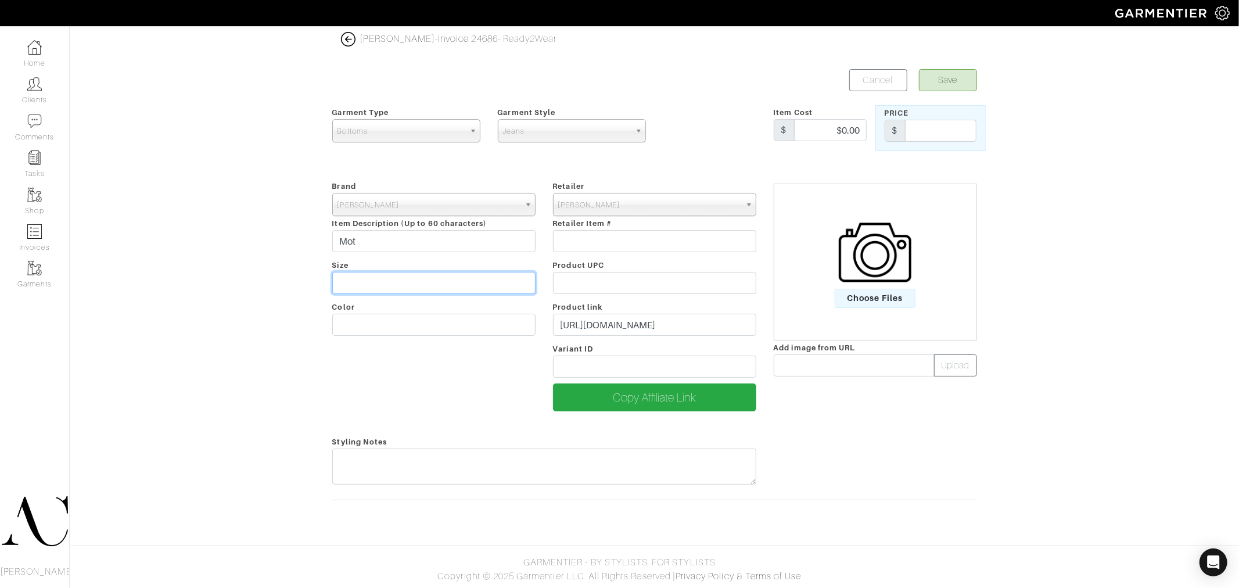
click at [461, 286] on input "text" at bounding box center [433, 283] width 203 height 22
click at [460, 246] on input "Mot" at bounding box center [433, 241] width 203 height 22
paste input "Motor City Jean"
drag, startPoint x: 466, startPoint y: 241, endPoint x: 198, endPoint y: 254, distance: 268.8
click at [198, 254] on div "Rob Foley - Invoice 24686 - Ready2Wear Save Cancel Garment Type Tops Bottoms Sp…" at bounding box center [619, 278] width 1239 height 492
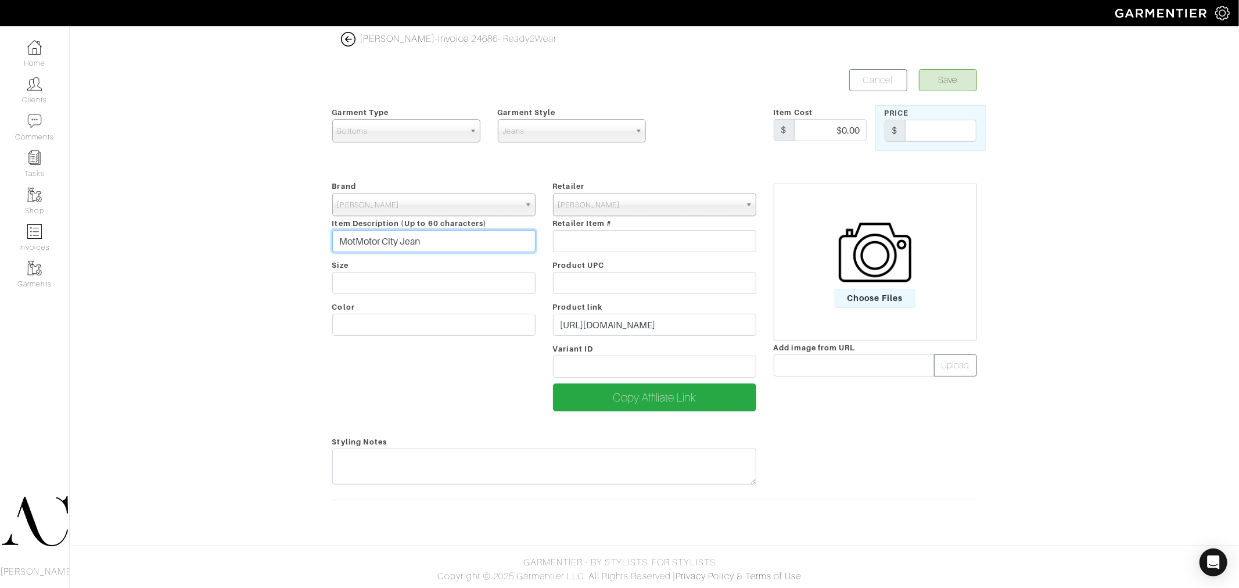
paste input "text"
type input "Motor City Jean"
click at [844, 131] on input "$0.00" at bounding box center [830, 130] width 73 height 22
paste input "548"
type input "$548.00"
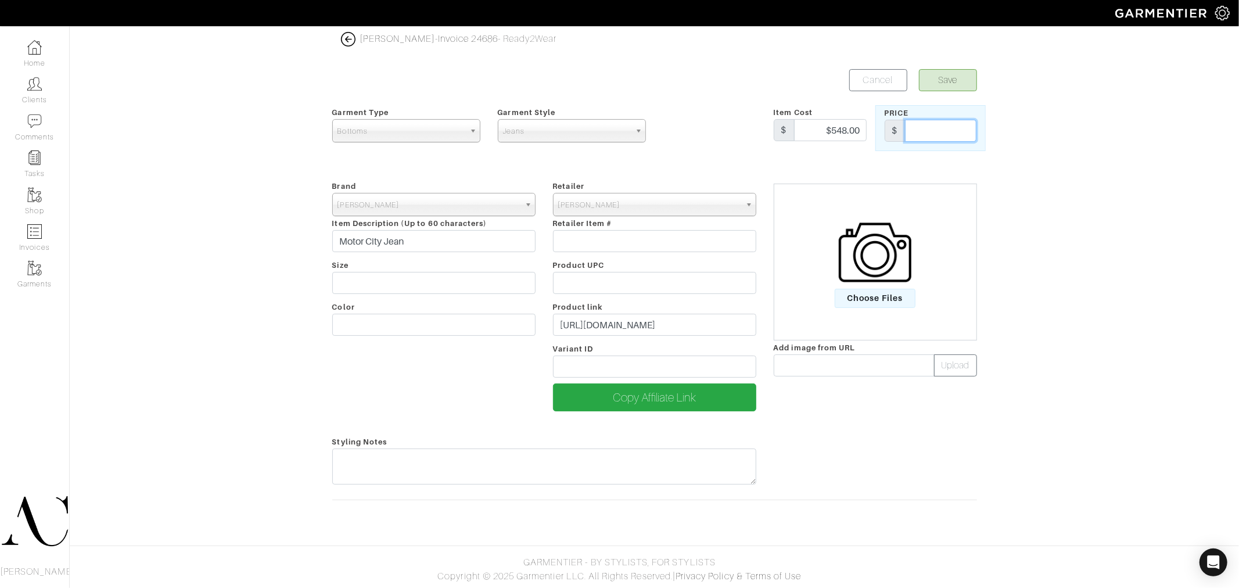
click at [937, 141] on input "text" at bounding box center [940, 131] width 71 height 22
paste input "$548.00"
type input "$548.00"
click at [948, 78] on button "Save" at bounding box center [948, 80] width 58 height 22
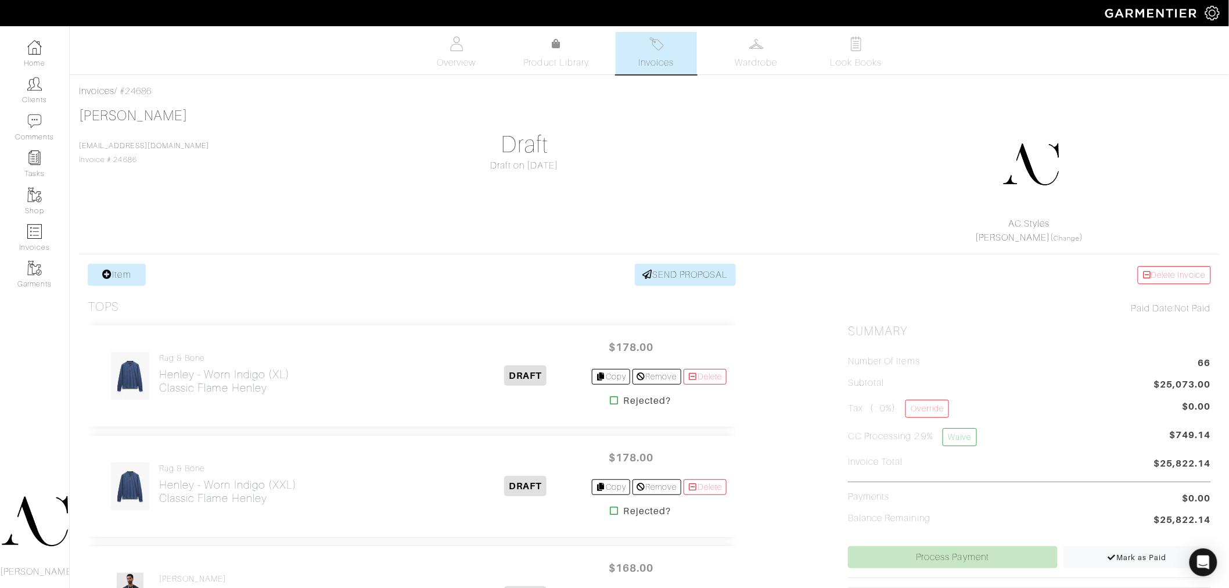
scroll to position [3886, 0]
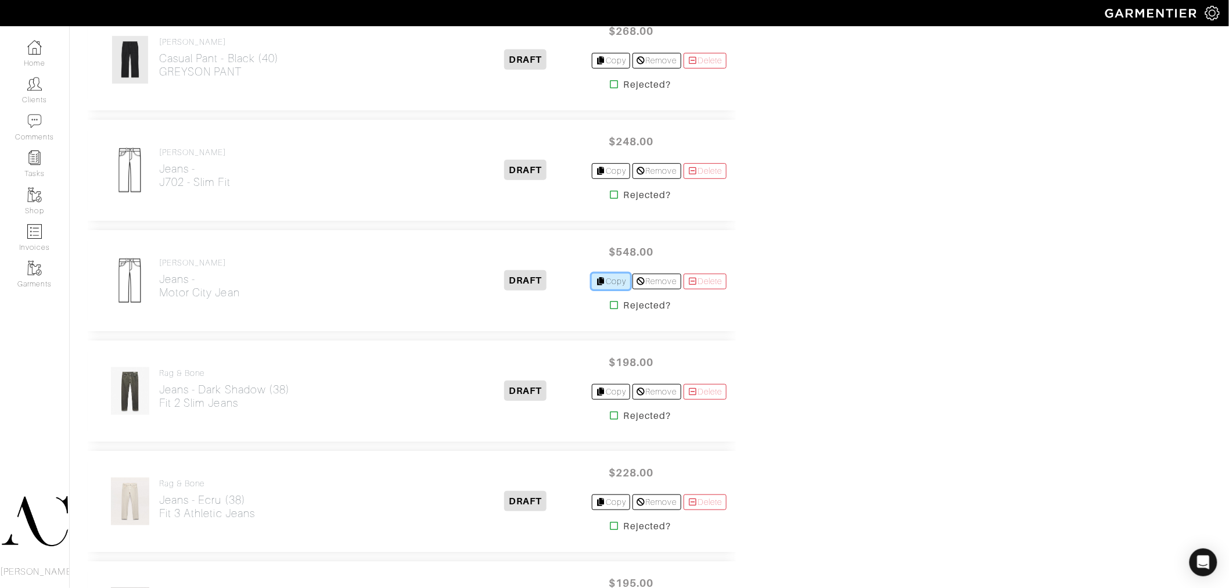
click at [599, 286] on link "Copy" at bounding box center [611, 282] width 39 height 16
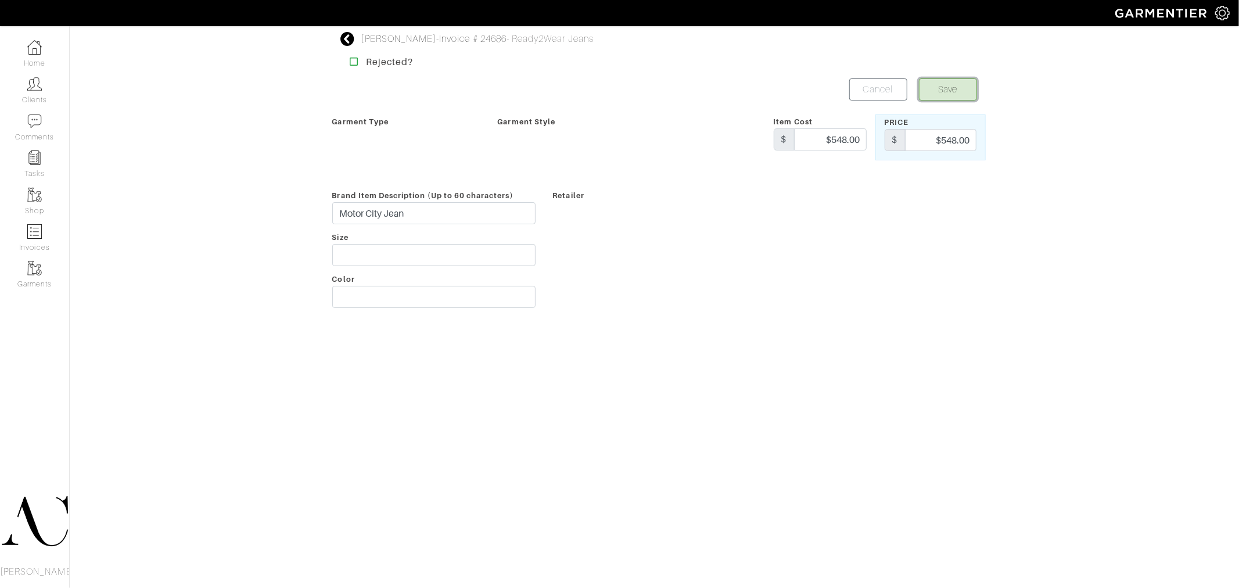
click at [944, 85] on button "Save" at bounding box center [948, 89] width 58 height 22
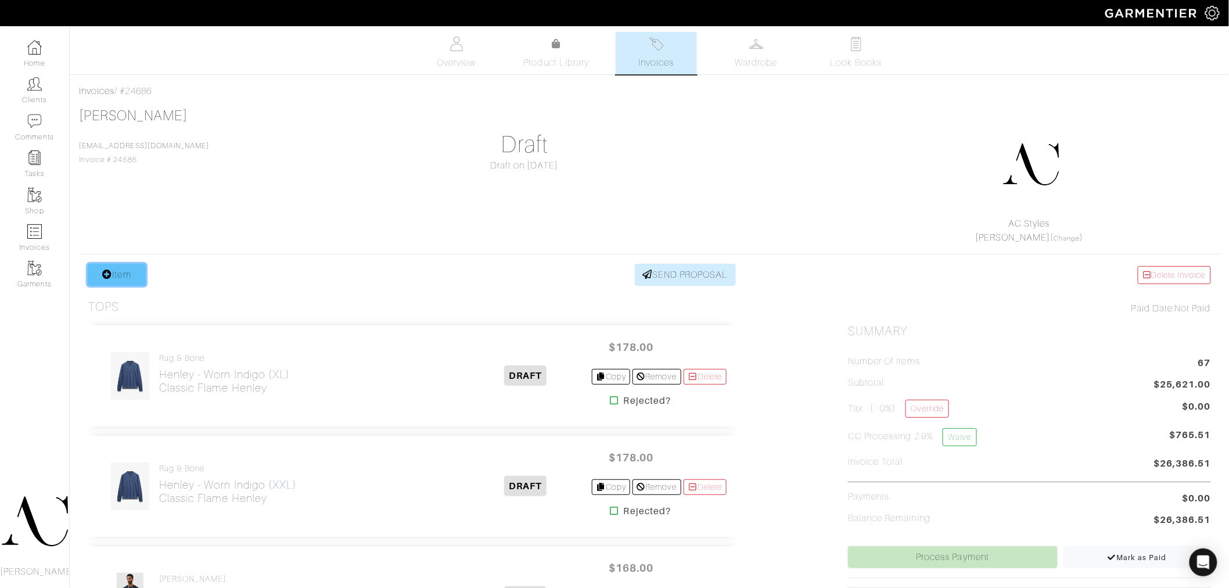
click at [119, 279] on link "Item" at bounding box center [117, 275] width 58 height 22
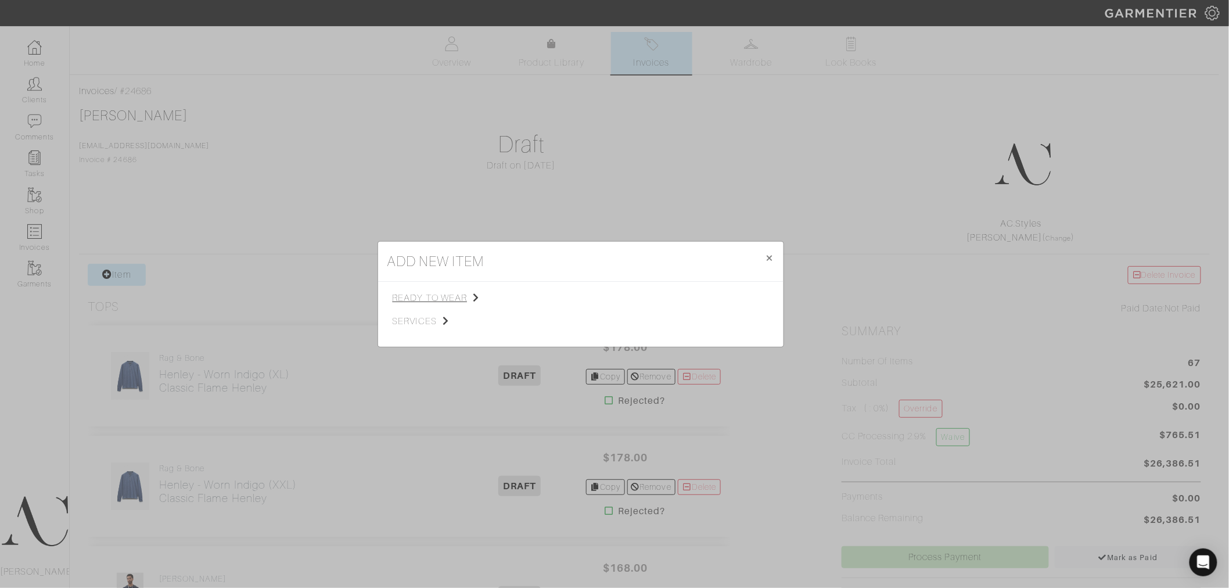
click at [459, 300] on span "ready to wear" at bounding box center [451, 298] width 117 height 14
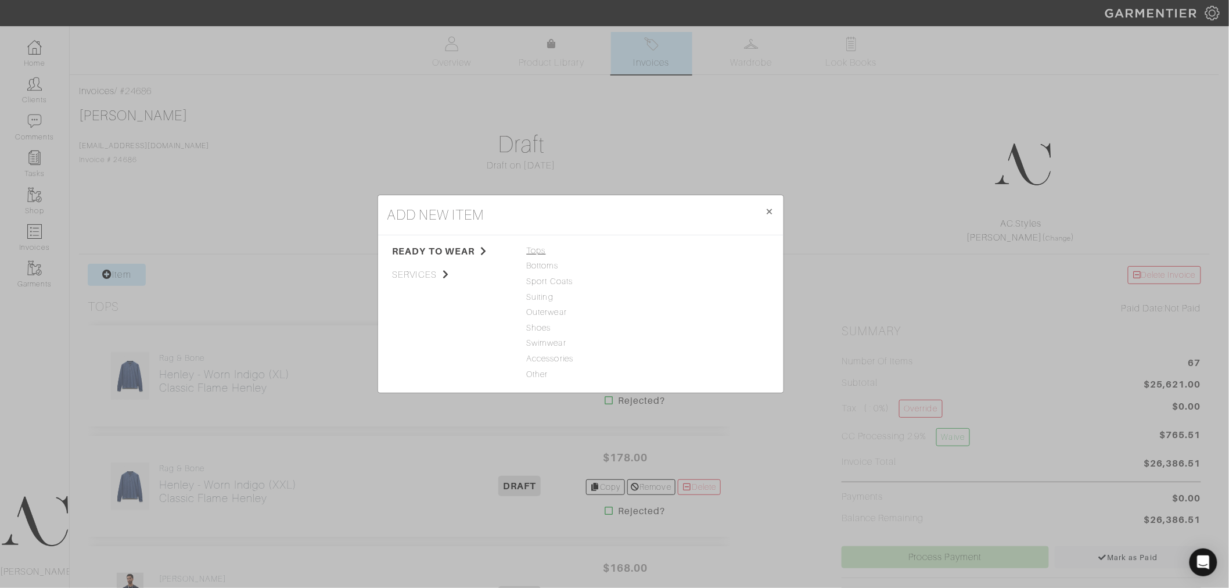
click at [533, 248] on span "Tops" at bounding box center [581, 251] width 108 height 13
click at [665, 327] on link "T-Shirt" at bounding box center [666, 327] width 26 height 9
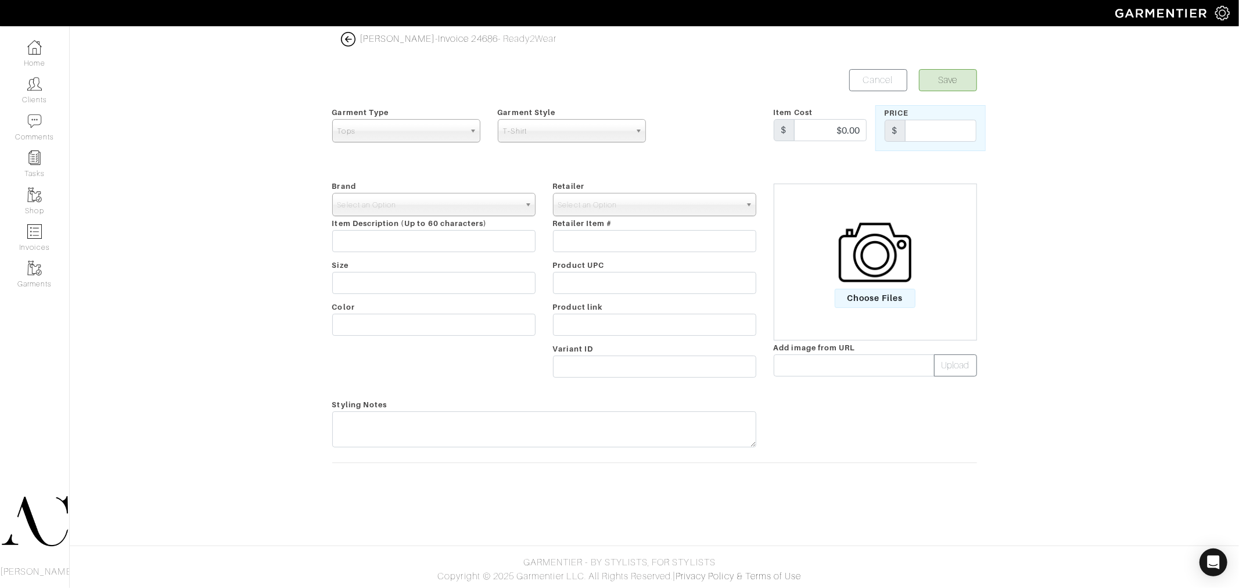
click at [429, 192] on div "Brand - 032c 1017 ALYX 9SM 111SKIN 11 by [PERSON_NAME] 11 [PERSON_NAME] 12 Stor…" at bounding box center [434, 281] width 221 height 205
click at [429, 195] on span "Select an Option" at bounding box center [429, 204] width 182 height 23
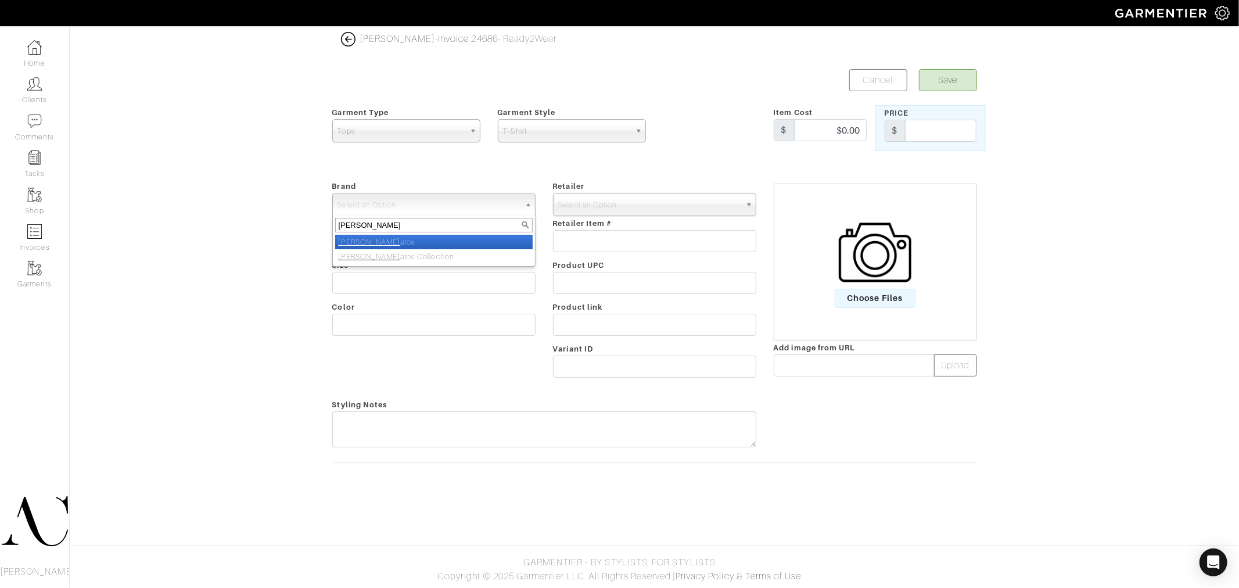
type input "[PERSON_NAME]"
click at [350, 244] on em "[PERSON_NAME]" at bounding box center [370, 242] width 62 height 9
select select "[PERSON_NAME]"
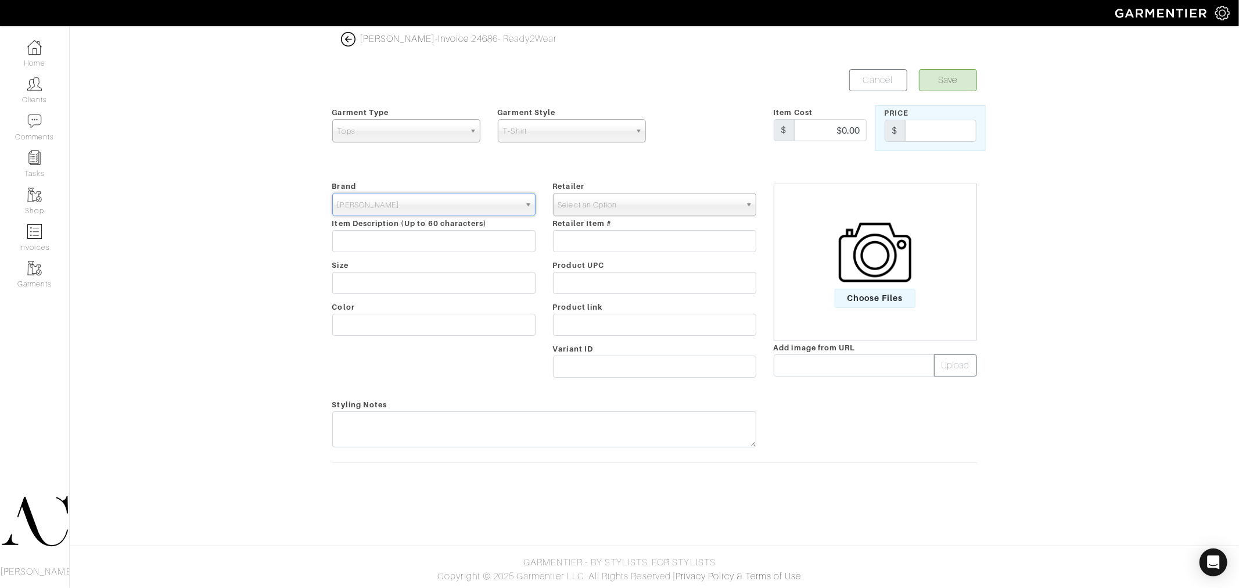
click at [613, 210] on span "Select an Option" at bounding box center [649, 204] width 182 height 23
type input "s"
type input "[PERSON_NAME]"
click at [596, 243] on li "[PERSON_NAME]" at bounding box center [655, 242] width 198 height 15
select select "2111"
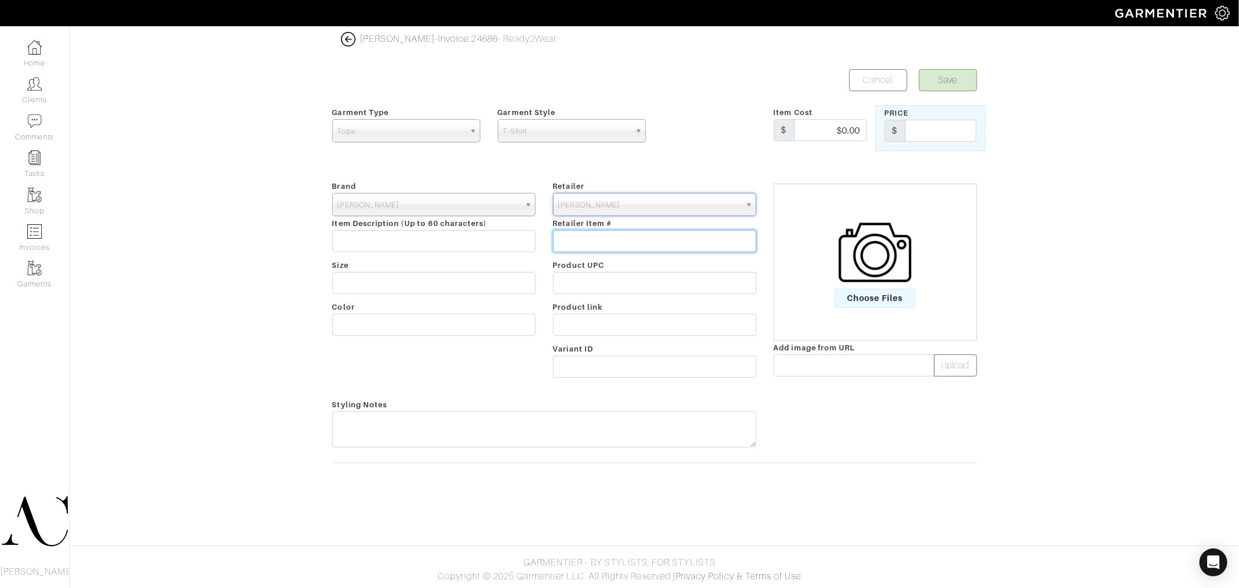
click at [595, 240] on input "text" at bounding box center [654, 241] width 203 height 22
click at [426, 241] on input "text" at bounding box center [433, 241] width 203 height 22
drag, startPoint x: 362, startPoint y: 245, endPoint x: 239, endPoint y: 227, distance: 124.0
click at [239, 227] on div "[PERSON_NAME] - Invoice 24686 - Ready2Wear Save Cancel Garment Type Tops Bottom…" at bounding box center [619, 259] width 1239 height 454
paste input "lim Fit Stella"
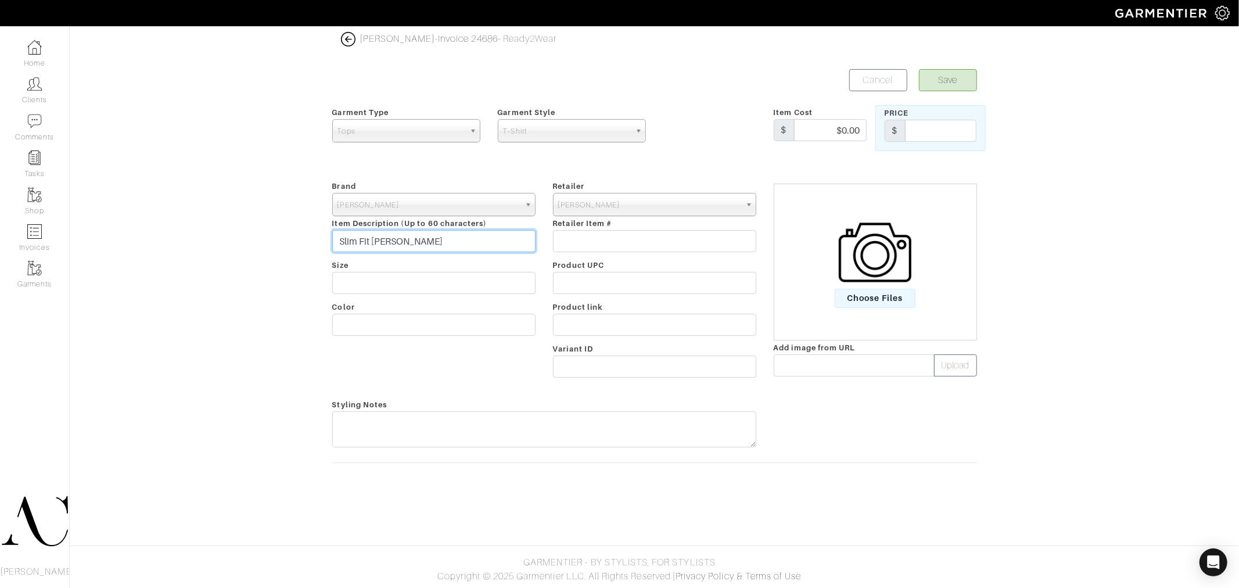
type input "Slim Fit [PERSON_NAME]"
click at [601, 225] on span "Retailer Item #" at bounding box center [582, 223] width 59 height 9
click at [578, 254] on div "Retailer - 032c 1017 ALYX 9SM 111SKIN 11 by [PERSON_NAME] 11 [PERSON_NAME] 12 S…" at bounding box center [654, 281] width 221 height 205
click at [585, 236] on input "text" at bounding box center [654, 241] width 203 height 22
click at [823, 143] on div "Item Cost $ $0.00" at bounding box center [820, 128] width 110 height 46
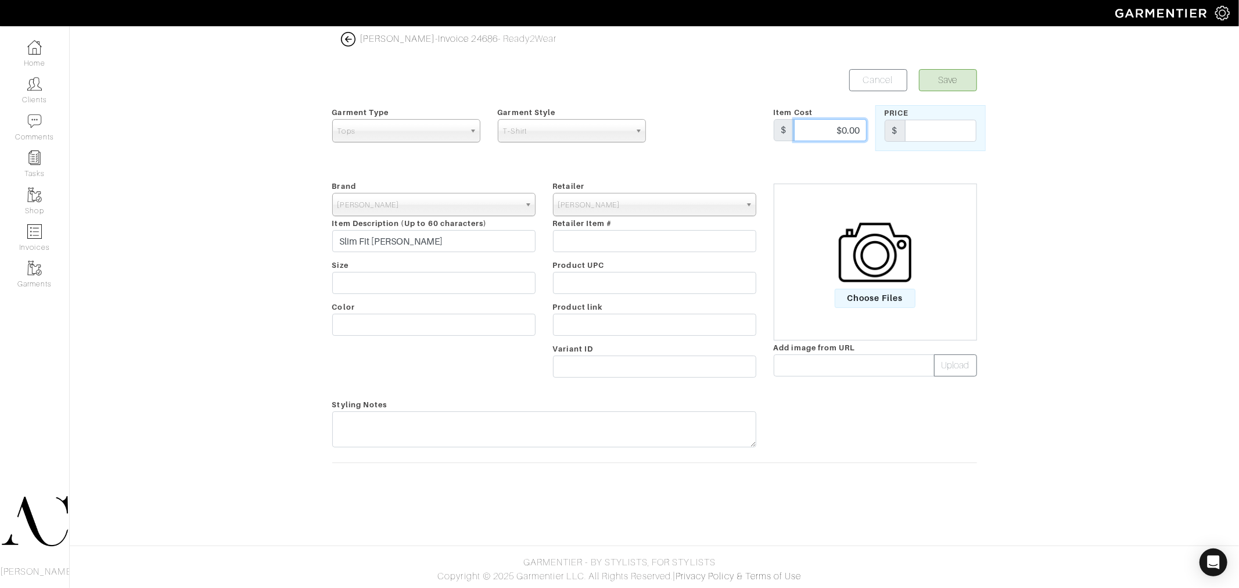
click at [829, 131] on input "$0.00" at bounding box center [830, 130] width 73 height 22
type input "348"
click at [935, 129] on input "text" at bounding box center [940, 131] width 71 height 22
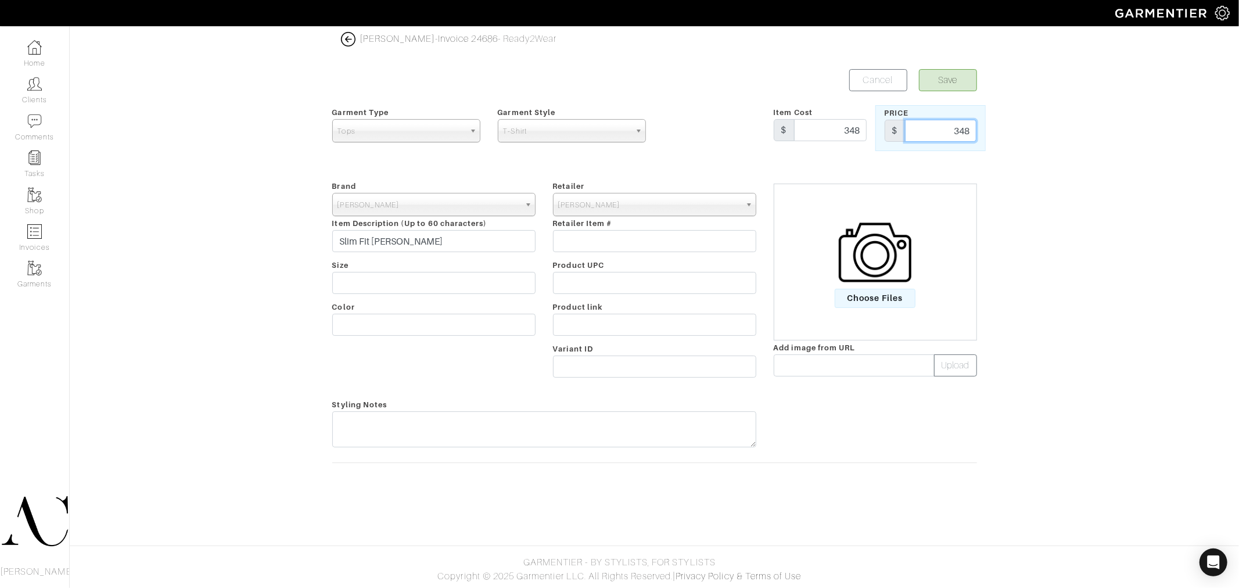
type input "348"
click at [705, 128] on div at bounding box center [710, 128] width 110 height 46
click at [379, 286] on input "text" at bounding box center [433, 283] width 203 height 22
click at [629, 324] on input "text" at bounding box center [654, 325] width 203 height 22
paste input "[URL][DOMAIN_NAME]"
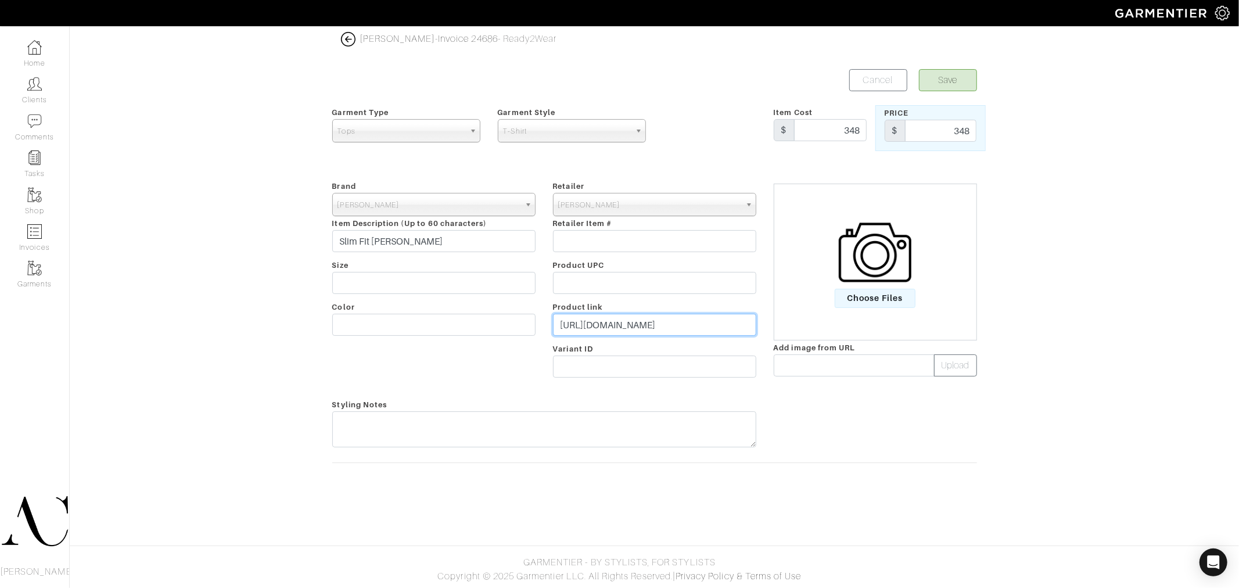
scroll to position [0, 46]
type input "[URL][DOMAIN_NAME]"
click at [967, 83] on button "Save" at bounding box center [948, 80] width 58 height 22
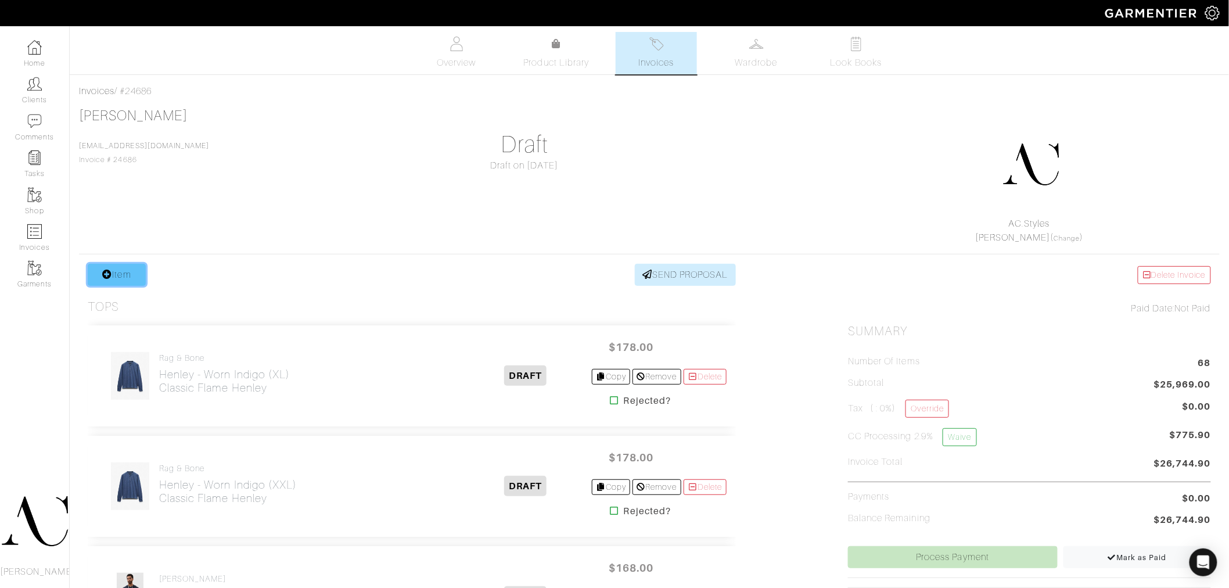
click at [97, 271] on link "Item" at bounding box center [117, 275] width 58 height 22
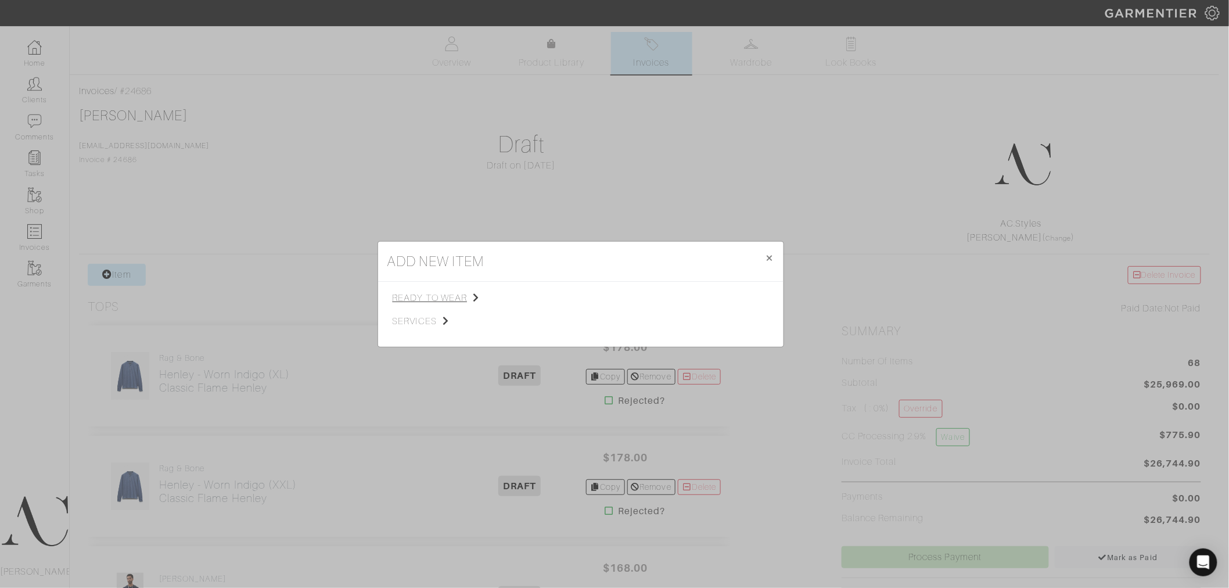
click at [449, 298] on span "ready to wear" at bounding box center [451, 298] width 117 height 14
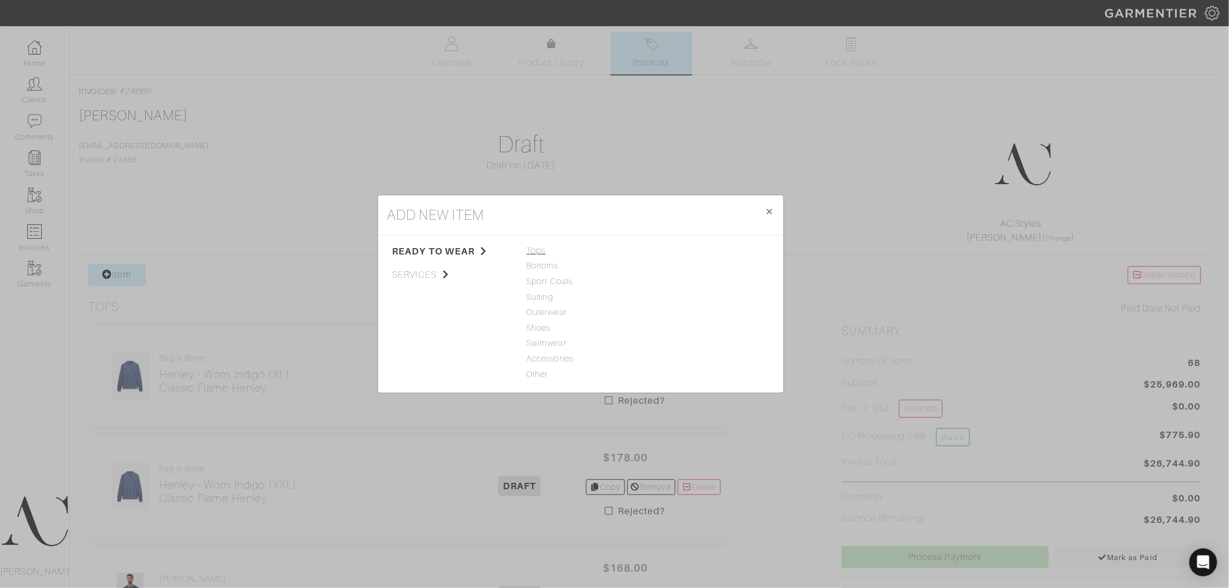
click at [536, 250] on span "Tops" at bounding box center [581, 251] width 108 height 13
click at [668, 300] on link "Sweater" at bounding box center [668, 296] width 31 height 9
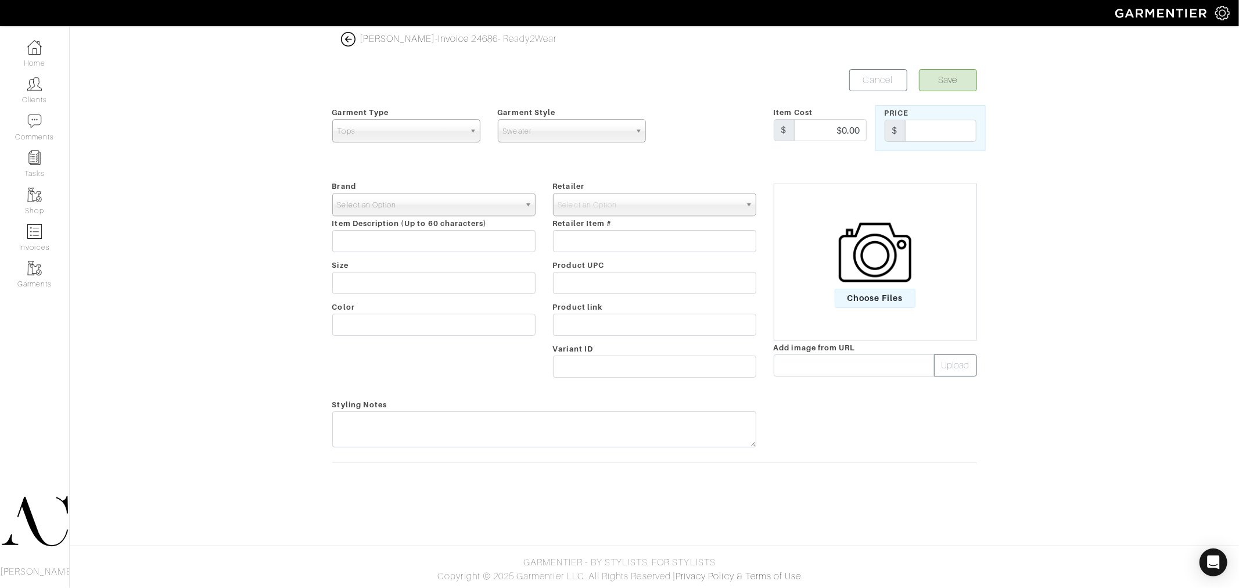
click at [410, 200] on span "Select an Option" at bounding box center [429, 204] width 182 height 23
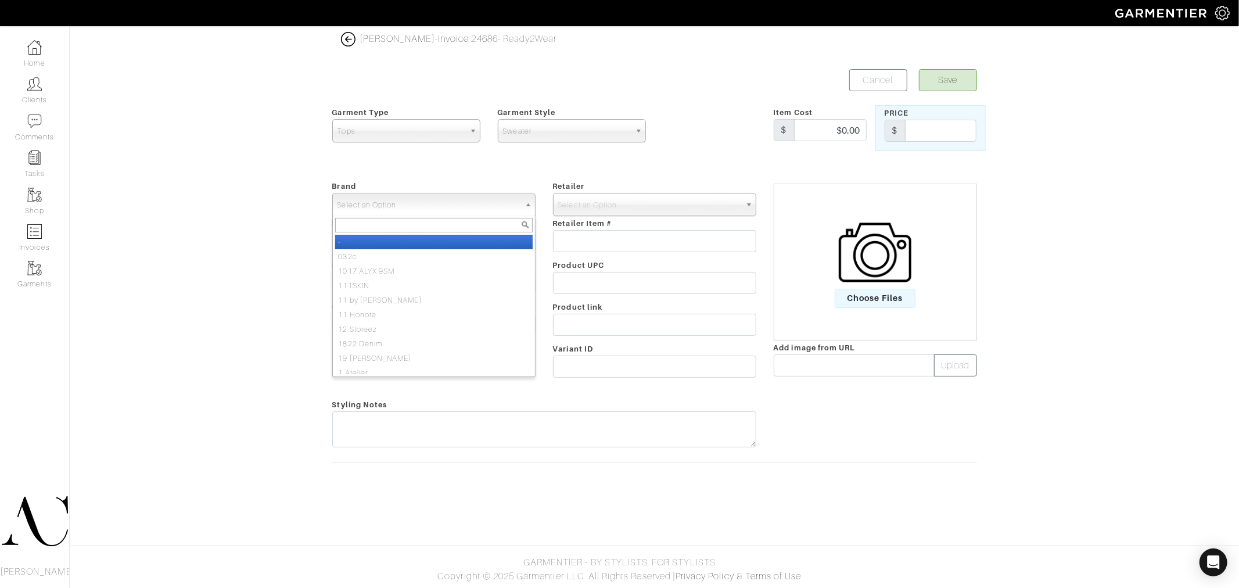
type input "s"
type input "john va"
click at [420, 248] on li "John Va rvatos" at bounding box center [434, 242] width 198 height 15
select select "[PERSON_NAME]"
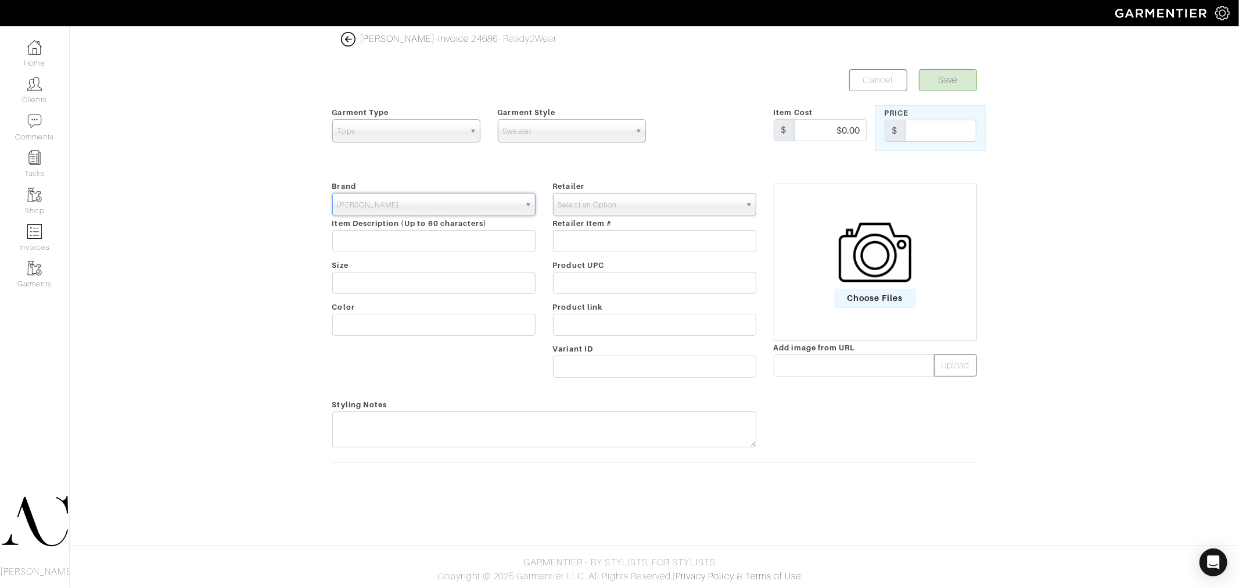
click at [608, 205] on span "Select an Option" at bounding box center [649, 204] width 182 height 23
type input "john var"
click at [647, 243] on li "John Var vatos" at bounding box center [655, 242] width 198 height 15
select select "2111"
click at [837, 130] on input "$0.00" at bounding box center [830, 130] width 73 height 22
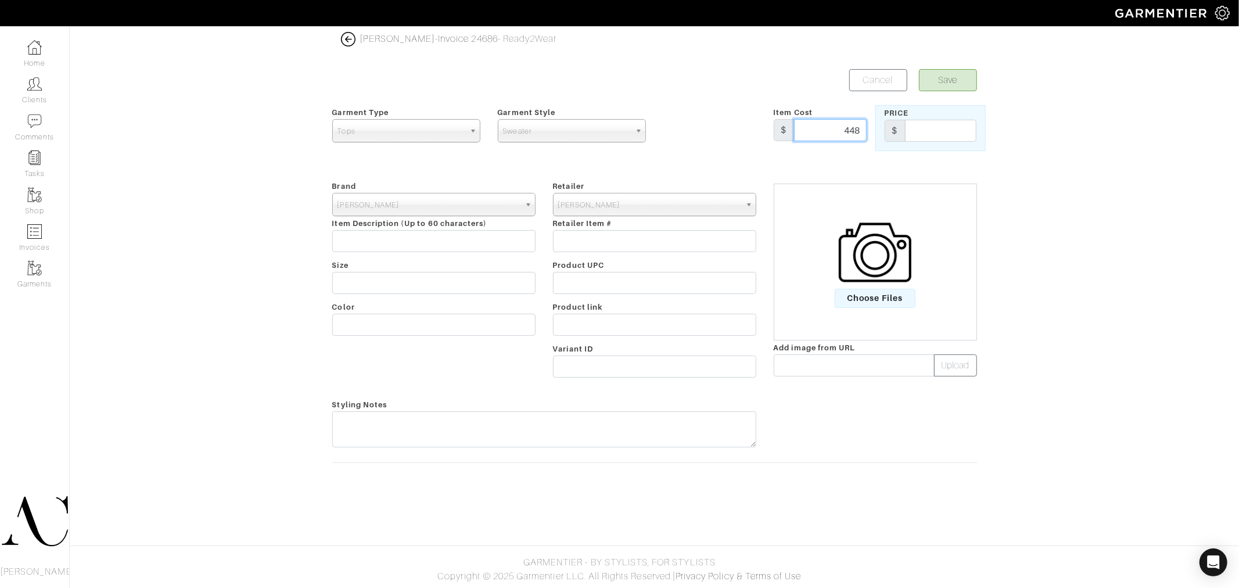
click at [837, 130] on input "448" at bounding box center [830, 130] width 73 height 22
type input "448"
click at [939, 137] on input "text" at bounding box center [940, 131] width 71 height 22
paste input "448"
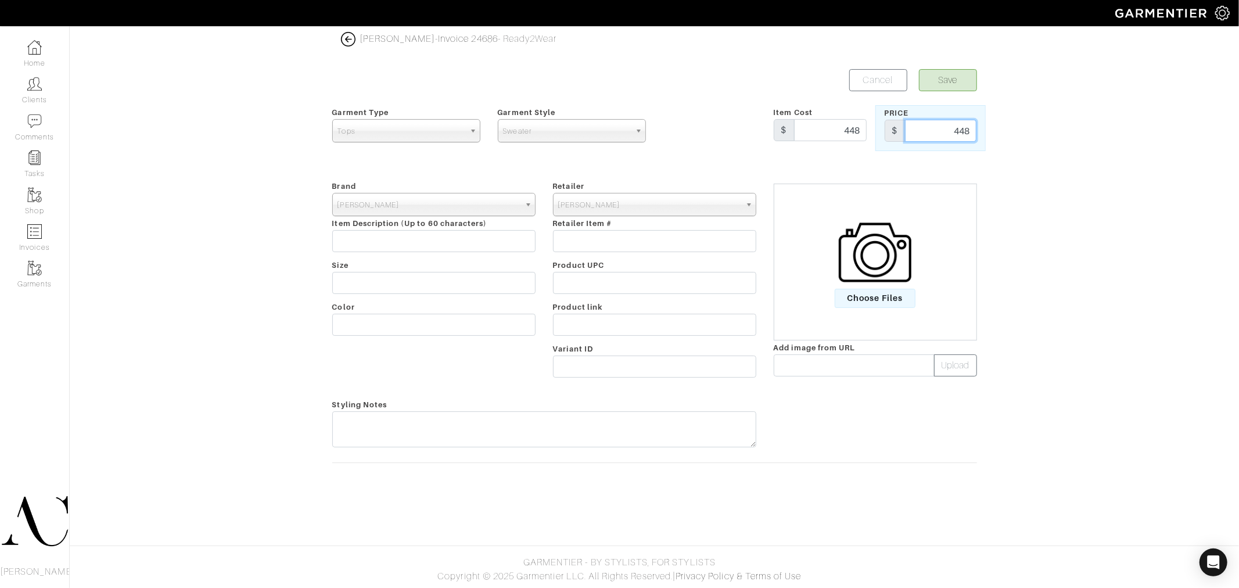
type input "448"
drag, startPoint x: 1048, startPoint y: 181, endPoint x: 823, endPoint y: 239, distance: 232.2
click at [1046, 183] on div "Rob Foley - Invoice 24686 - Ready2Wear Save Cancel Garment Type Tops Bottoms Sp…" at bounding box center [619, 259] width 1239 height 454
click at [426, 240] on input "text" at bounding box center [433, 241] width 203 height 22
click at [463, 286] on input "text" at bounding box center [433, 283] width 203 height 22
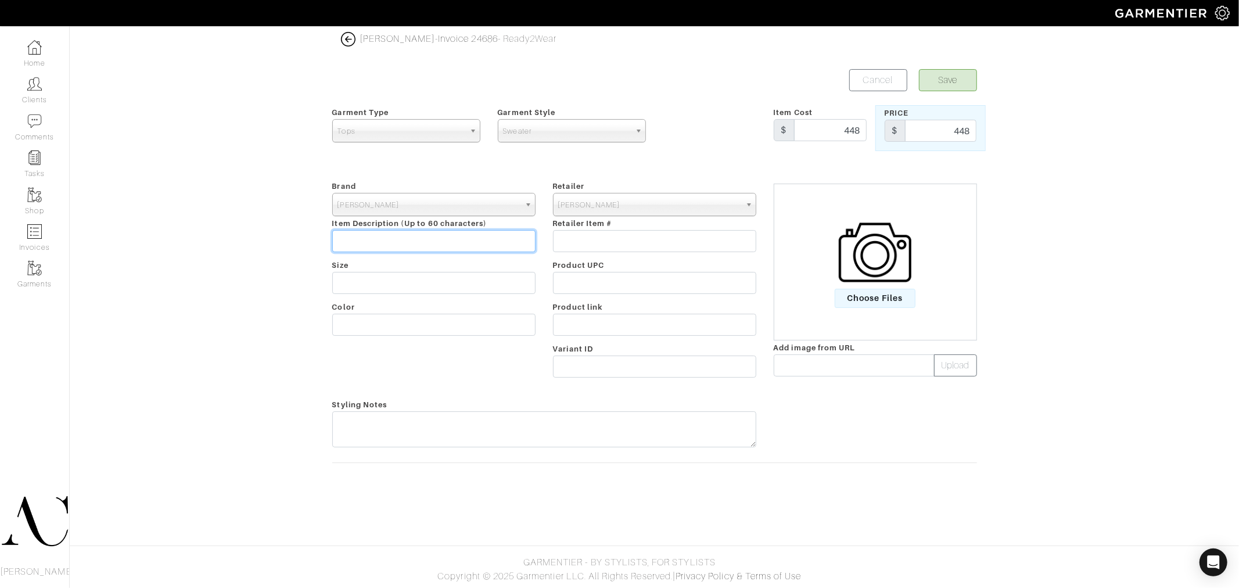
click at [403, 239] on input "text" at bounding box center [433, 241] width 203 height 22
paste input "[PERSON_NAME] Sleeve Crewneck"
type input "[PERSON_NAME] Sleeve Crewneck"
click at [256, 252] on div "Rob Foley - Invoice 24686 - Ready2Wear Save Cancel Garment Type Tops Bottoms Sp…" at bounding box center [619, 259] width 1239 height 454
click at [639, 321] on input "text" at bounding box center [654, 325] width 203 height 22
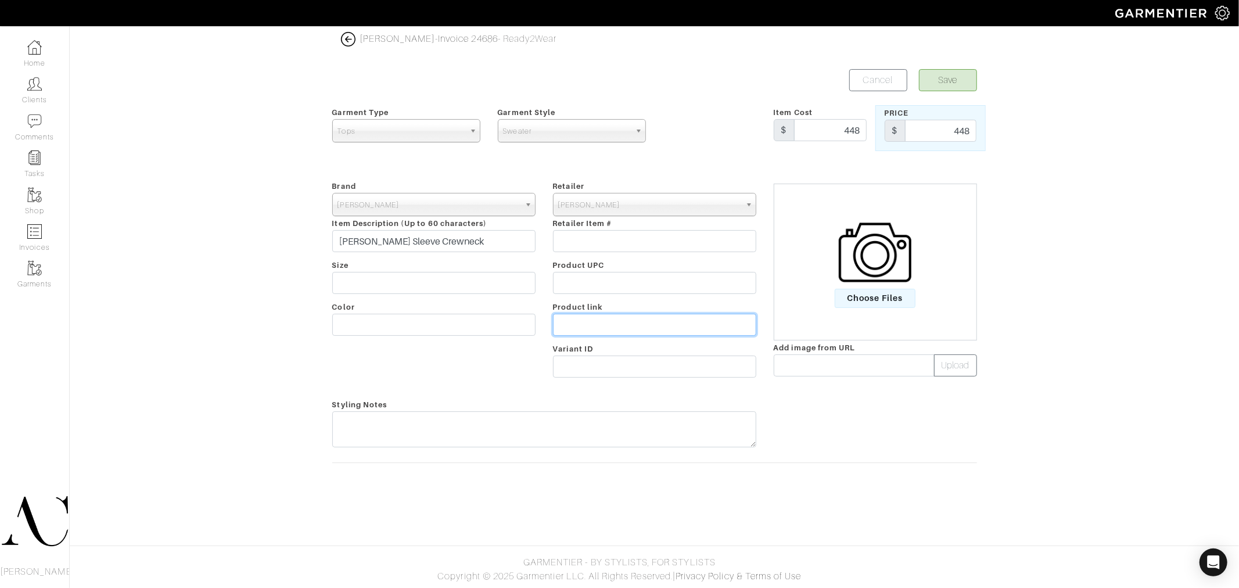
paste input "https://www.johnvarvatos.com/search?q=Pete+crewneck"
type input "https://www.johnvarvatos.com/search?q=Pete+crewneck"
click at [948, 80] on button "Save" at bounding box center [948, 80] width 58 height 22
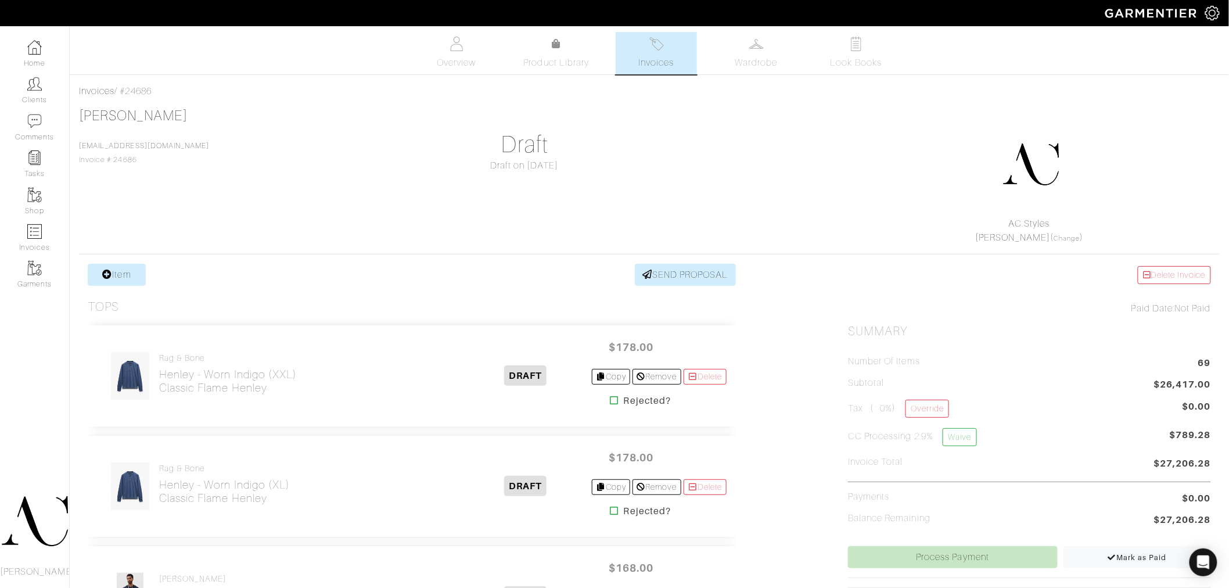
click at [645, 178] on div "[PERSON_NAME] [EMAIL_ADDRESS][DOMAIN_NAME] Invoice # 24686 Draft Draft on [DATE…" at bounding box center [649, 175] width 1141 height 137
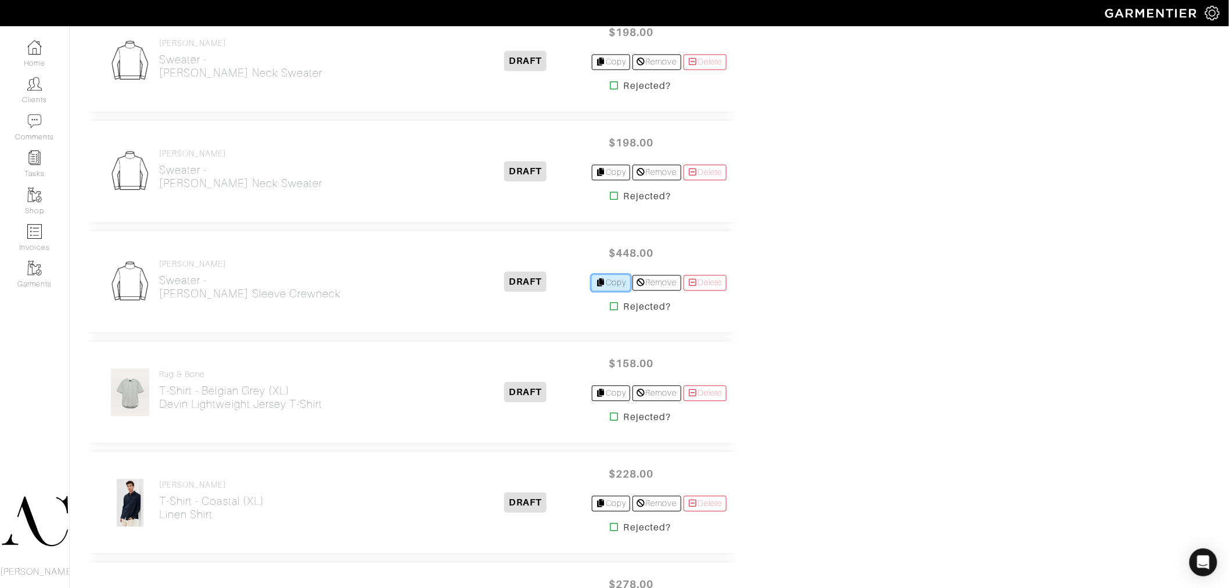
click at [610, 284] on link "Copy" at bounding box center [611, 283] width 39 height 16
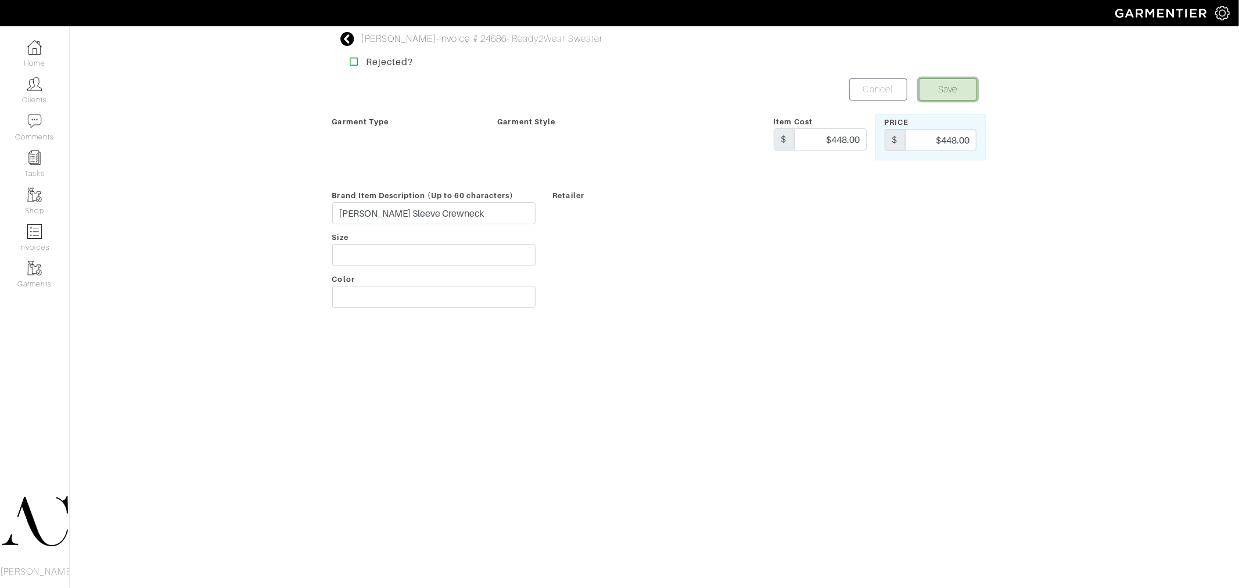
click at [950, 85] on button "Save" at bounding box center [948, 89] width 58 height 22
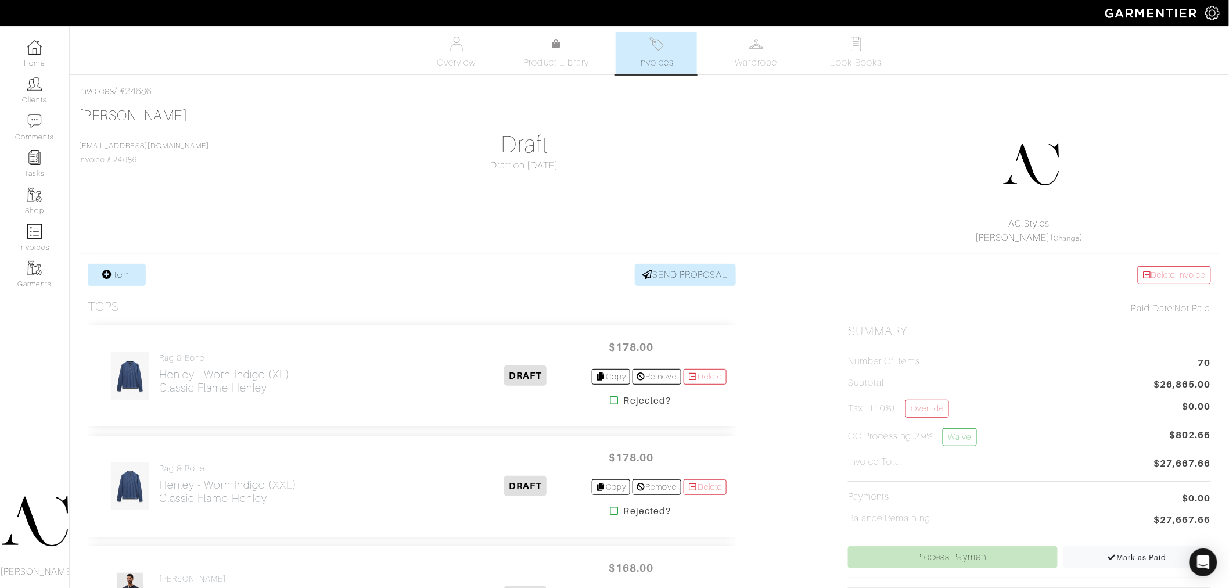
click at [716, 188] on div "[PERSON_NAME] [EMAIL_ADDRESS][DOMAIN_NAME] Invoice # 24686 Draft Draft on [DATE…" at bounding box center [649, 175] width 1141 height 137
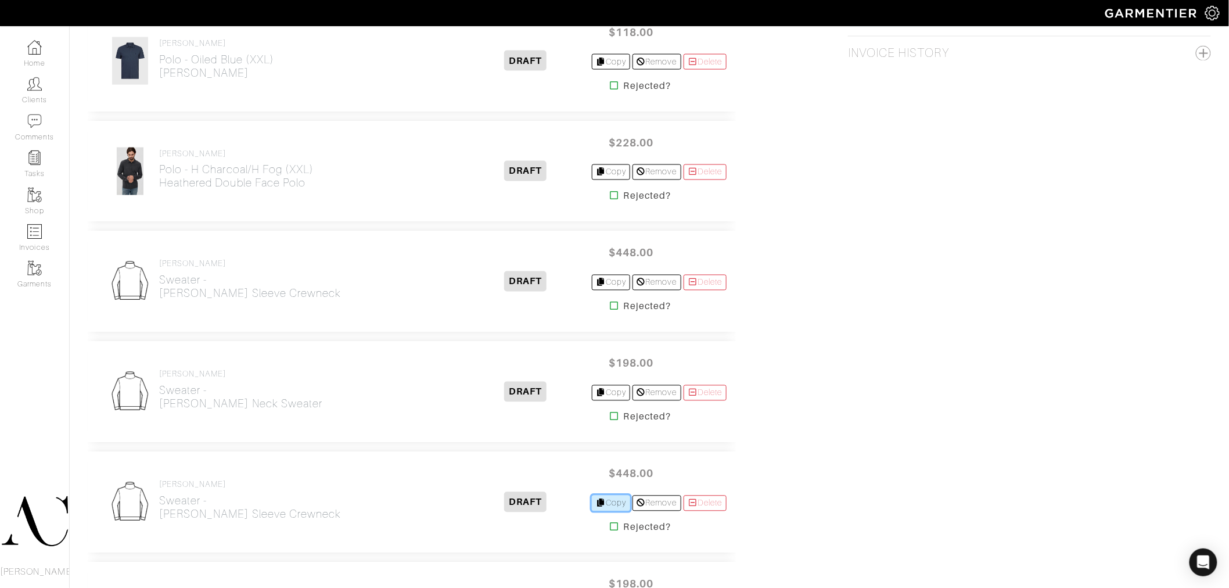
click at [605, 510] on link "Copy" at bounding box center [611, 504] width 39 height 16
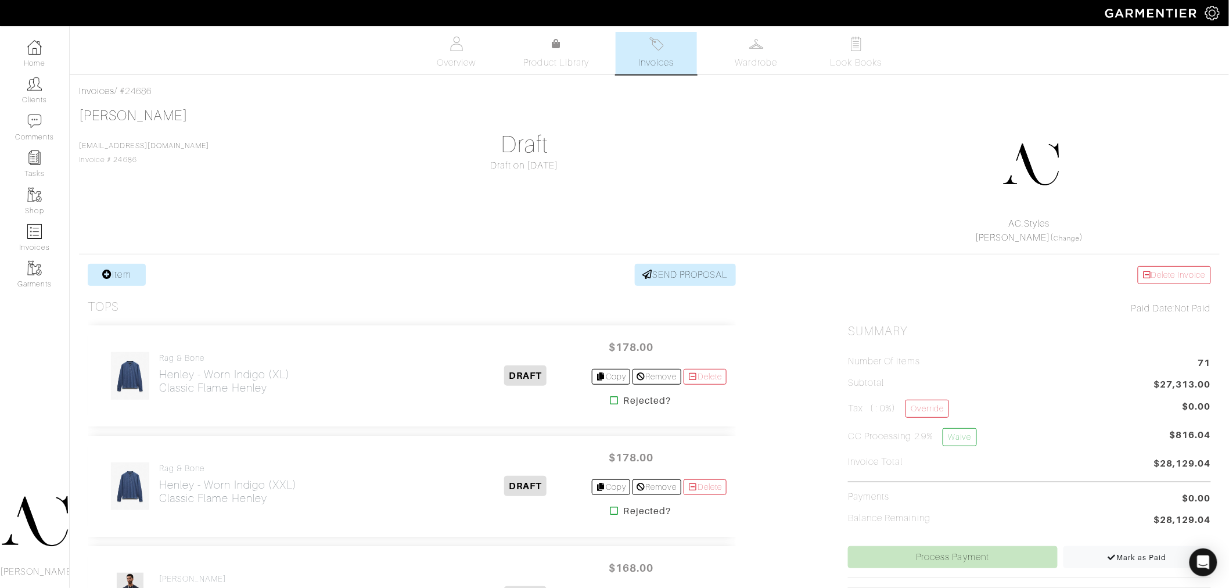
click at [853, 449] on li "CC Processing 2.9% Waive $816.04" at bounding box center [1029, 439] width 363 height 23
click at [874, 216] on div at bounding box center [1031, 164] width 350 height 105
